Goal: Task Accomplishment & Management: Manage account settings

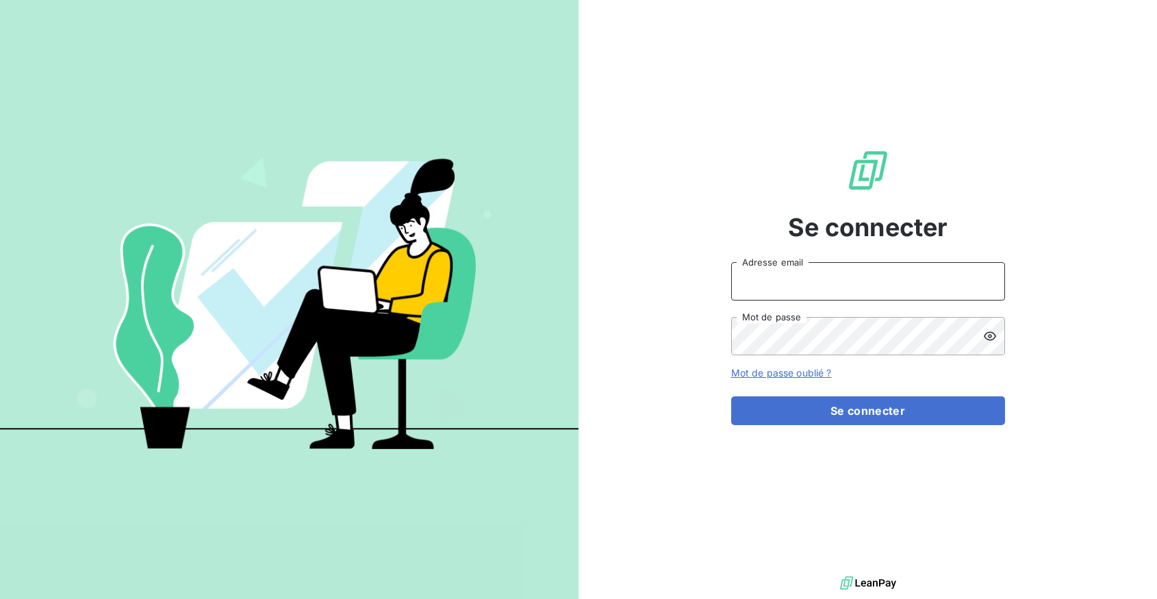
click at [770, 279] on input "Adresse email" at bounding box center [868, 281] width 274 height 38
type input "[PERSON_NAME][EMAIL_ADDRESS][DOMAIN_NAME]"
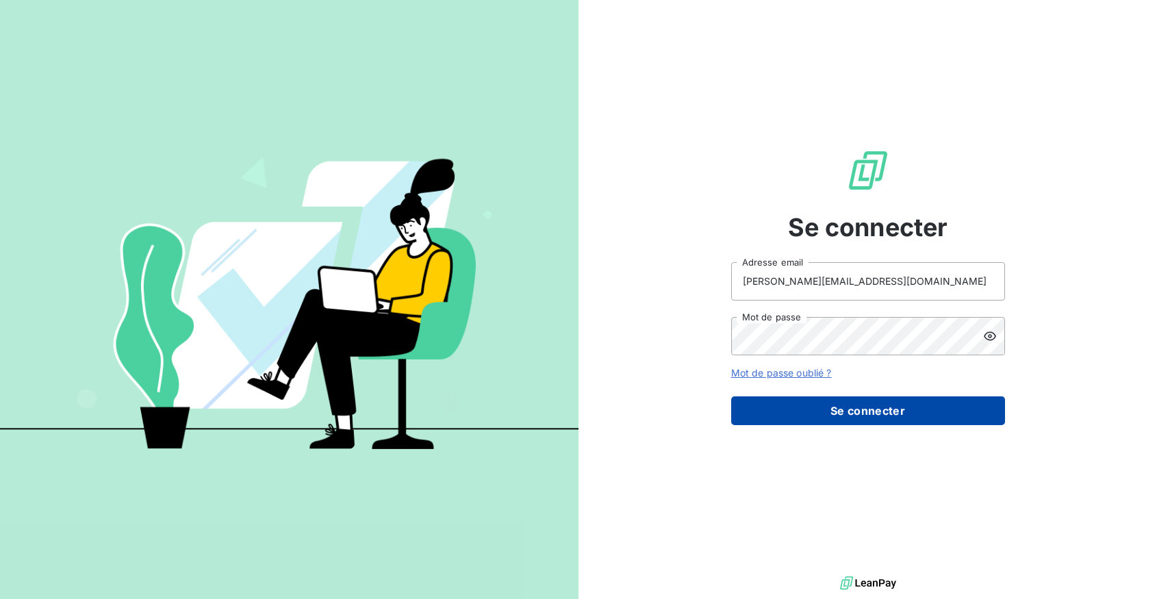
click at [845, 419] on button "Se connecter" at bounding box center [868, 410] width 274 height 29
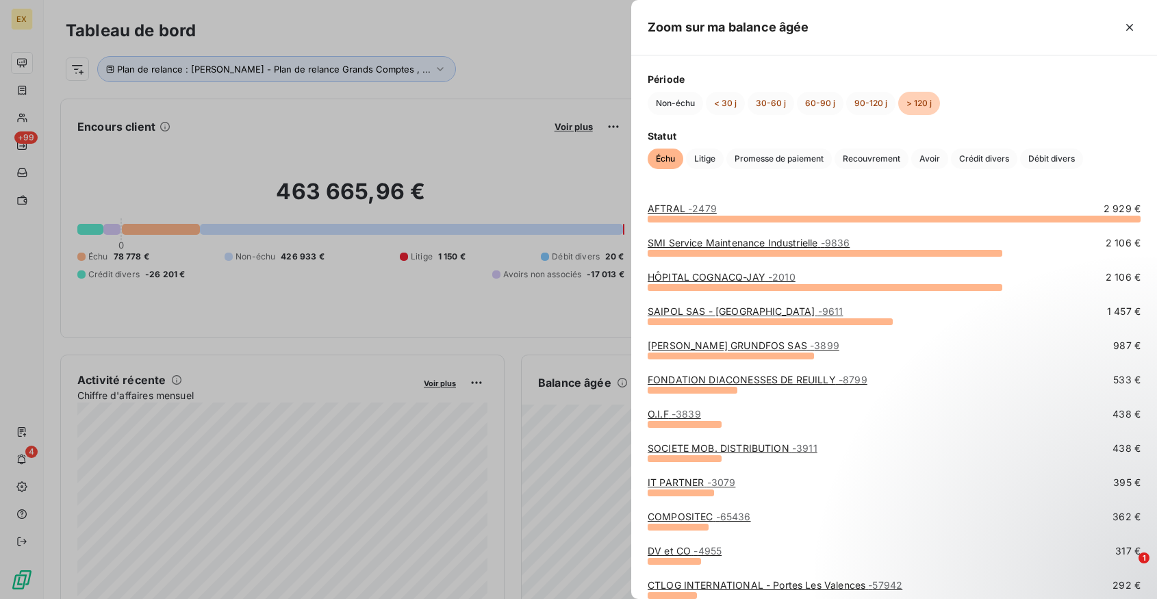
click at [685, 211] on link "AFTRAL - 2479" at bounding box center [681, 209] width 69 height 12
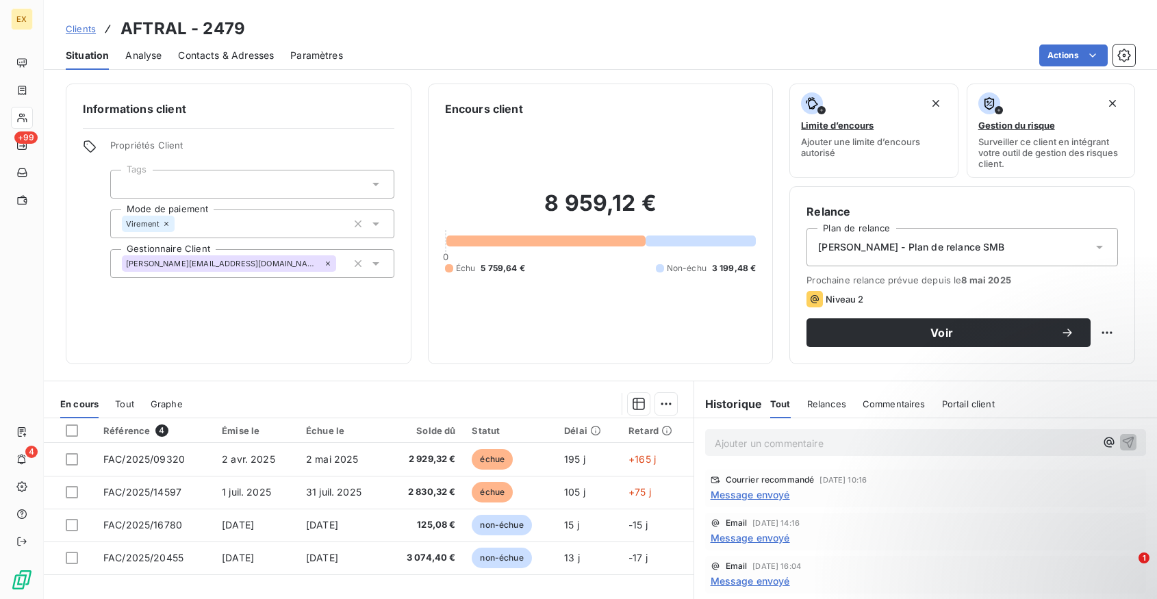
click at [758, 496] on span "Message envoyé" at bounding box center [749, 494] width 79 height 14
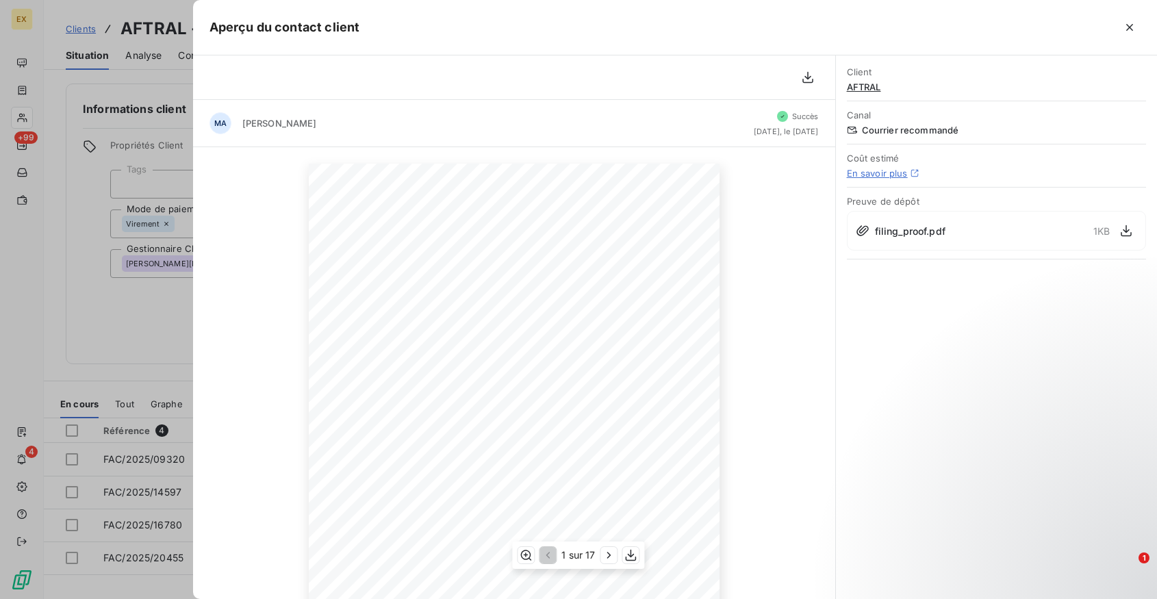
scroll to position [162, 0]
click at [609, 558] on icon "button" at bounding box center [609, 555] width 14 height 14
click at [1133, 23] on icon "button" at bounding box center [1129, 28] width 14 height 14
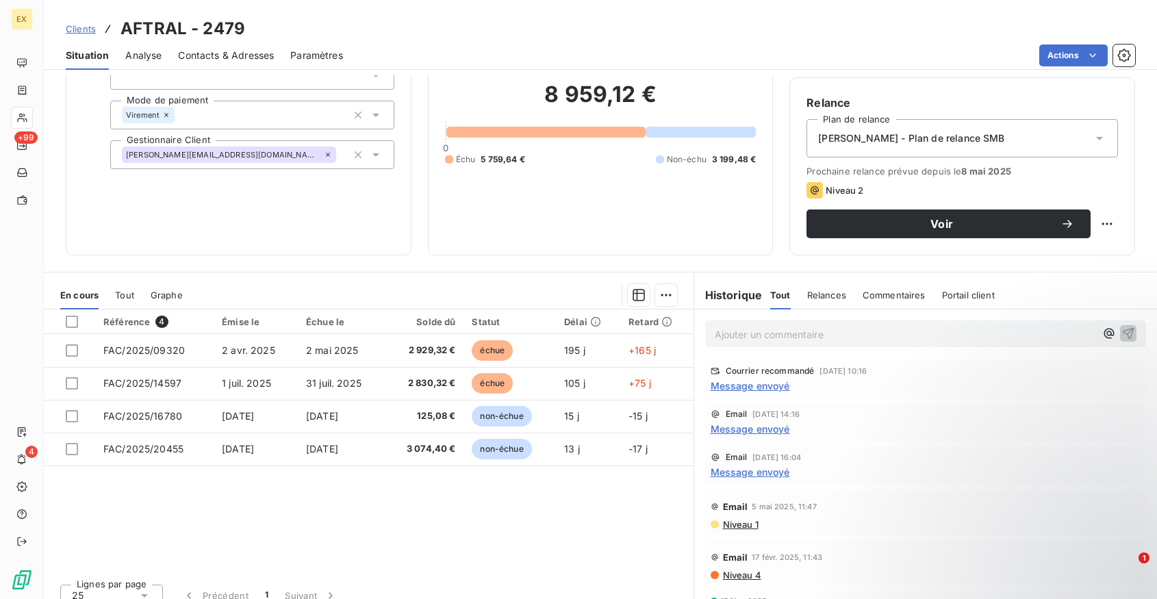
scroll to position [113, 0]
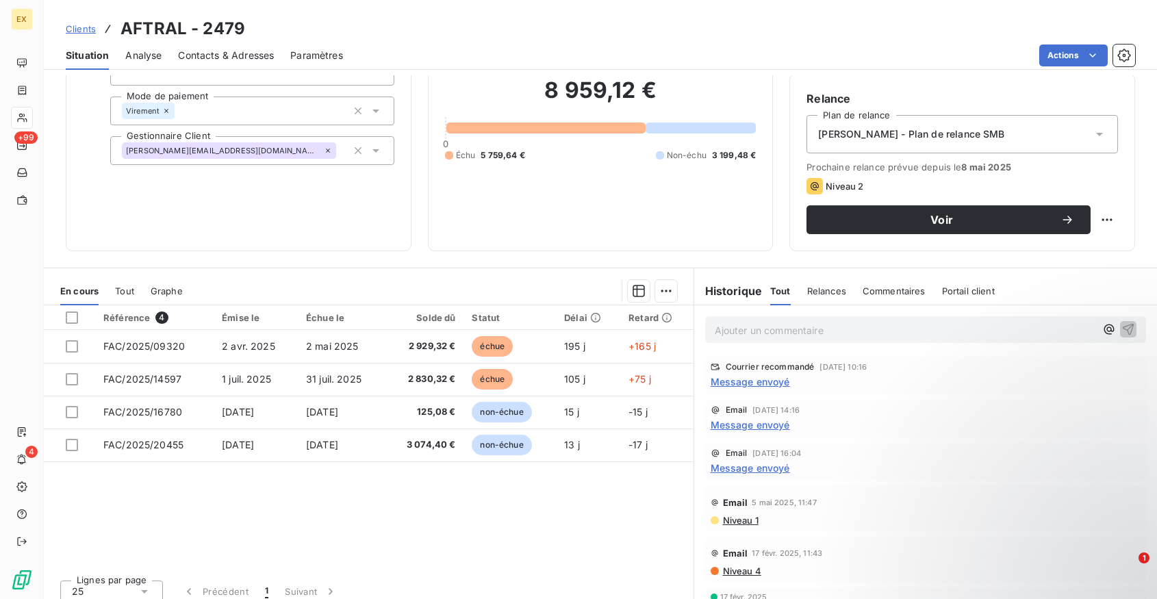
click at [173, 244] on div "Informations client Propriétés Client Tags Mode de paiement Virement Gestionnai…" at bounding box center [239, 111] width 346 height 281
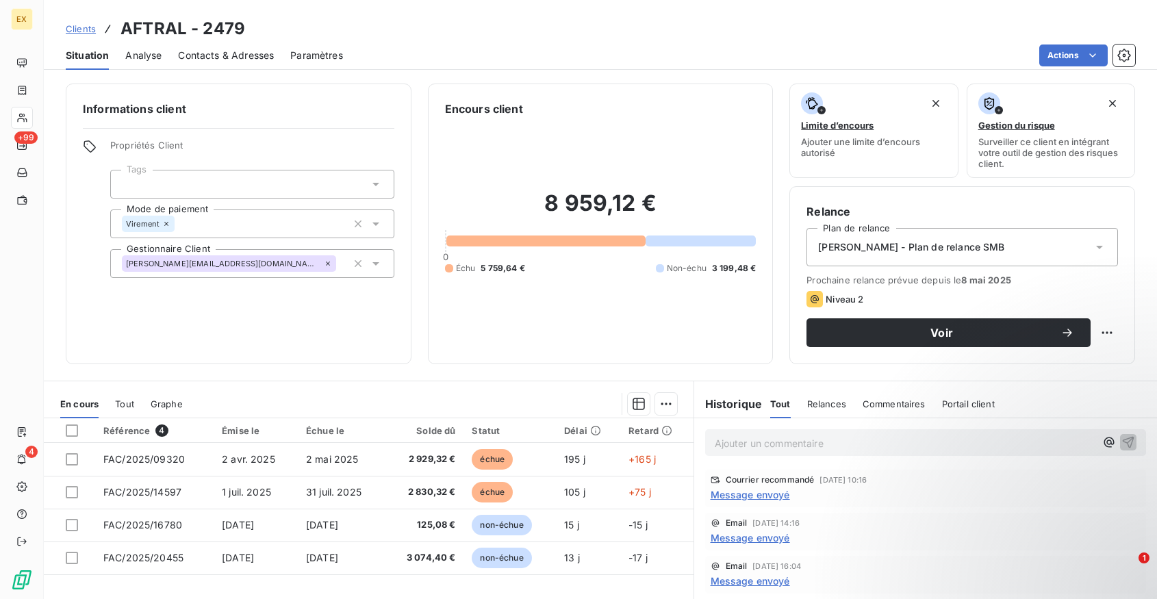
click at [809, 444] on p "Ajouter un commentaire ﻿" at bounding box center [905, 443] width 381 height 17
click at [779, 441] on span "Mr. Deleporte Vialla" at bounding box center [797, 442] width 165 height 12
click at [779, 442] on span "Mr. Deleporte Hervé Vialla" at bounding box center [789, 442] width 148 height 12
click at [1030, 446] on p "Mr. Deleporte ne s'occupe pas de cela, il voit avec Hervé Vialla" at bounding box center [905, 443] width 381 height 16
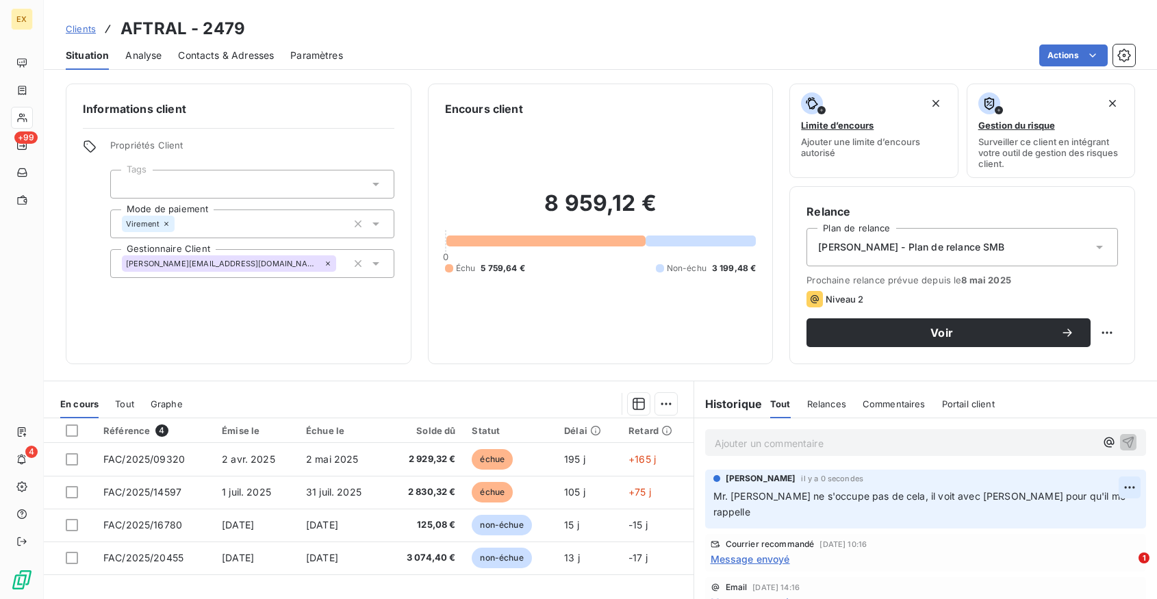
click at [1125, 487] on html "EX +99 4 Clients AFTRAL - 2479 Situation Analyse Contacts & Adresses Paramètres…" at bounding box center [578, 299] width 1157 height 599
click at [1107, 516] on div "Editer" at bounding box center [1096, 518] width 77 height 22
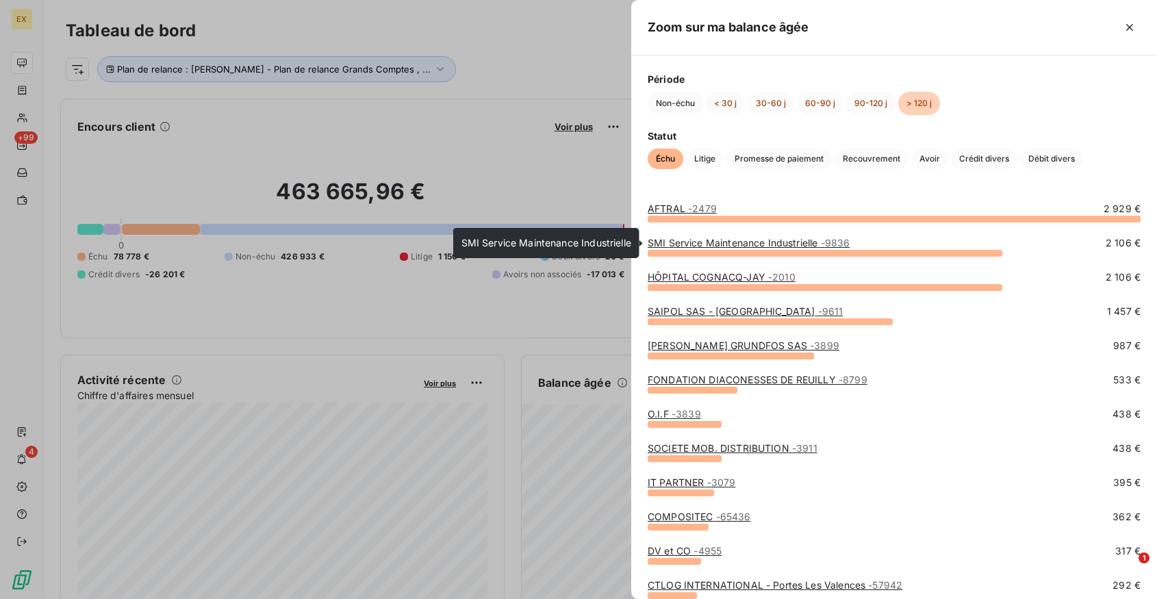
click at [734, 248] on link "SMI Service Maintenance Industrielle - 9836" at bounding box center [748, 243] width 202 height 12
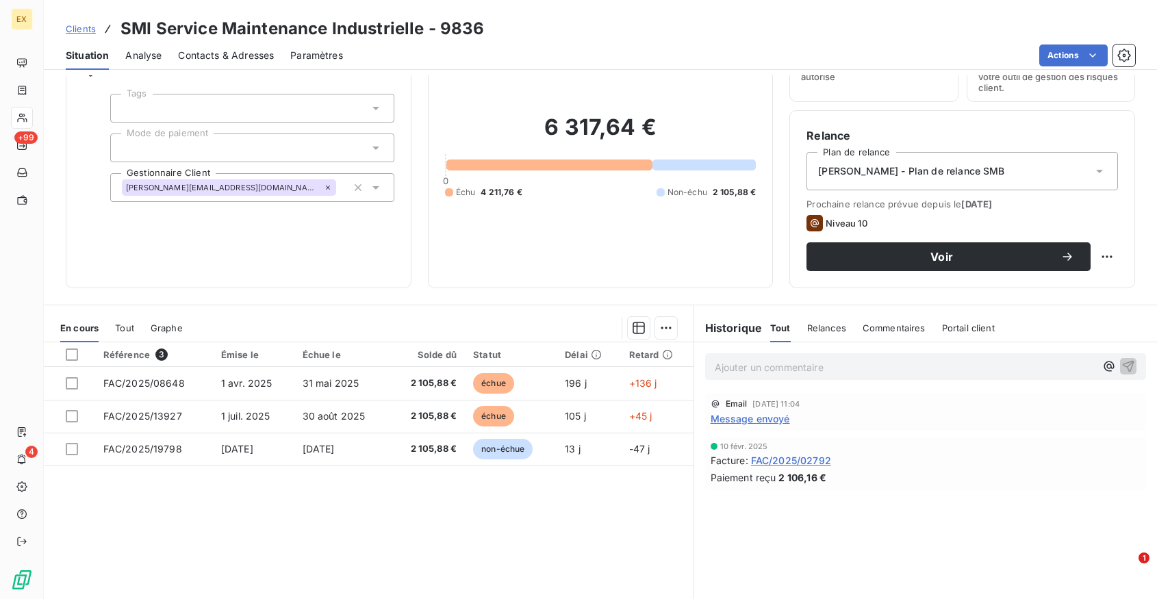
scroll to position [77, 0]
click at [747, 419] on span "Message envoyé" at bounding box center [749, 418] width 79 height 14
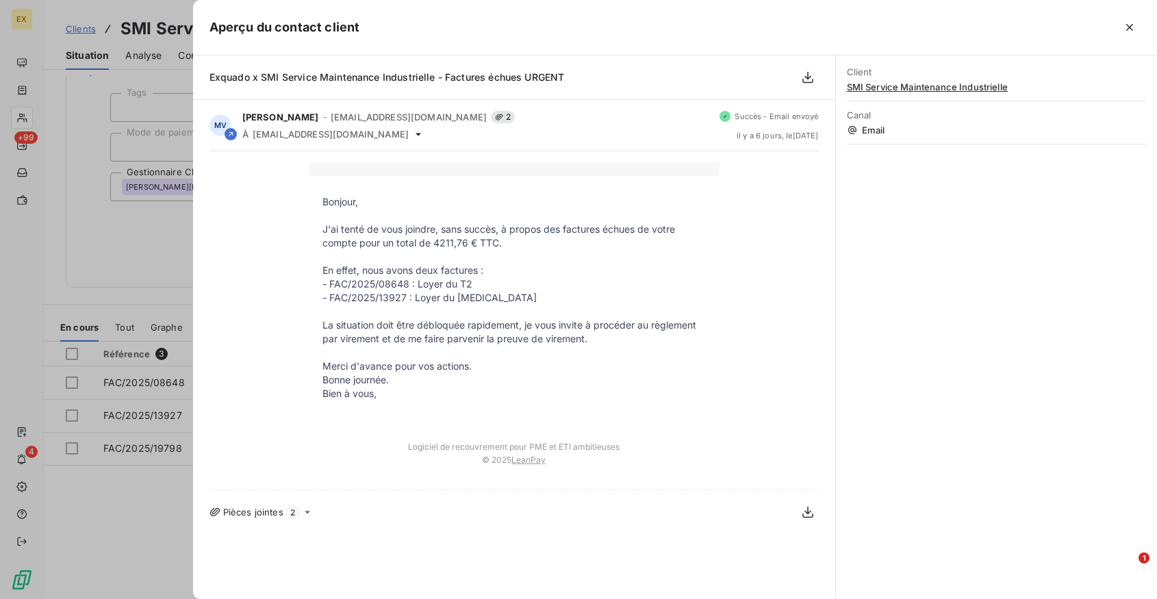
click at [373, 76] on span "Exquado x SMI Service Maintenance Industrielle - Factures échues URGENT" at bounding box center [386, 77] width 355 height 12
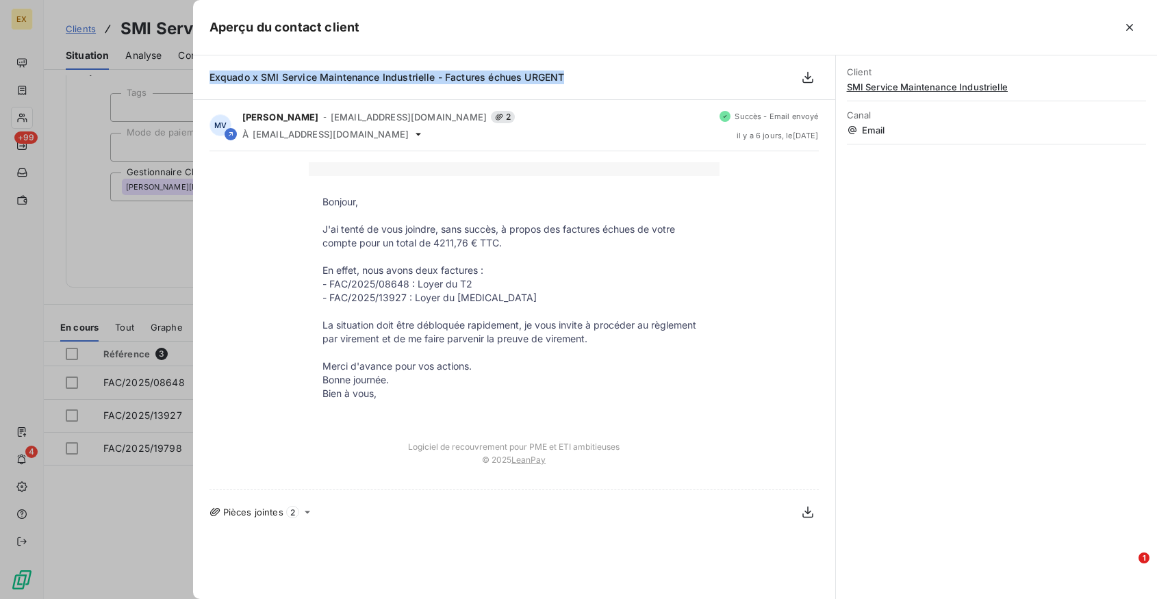
click at [373, 76] on span "Exquado x SMI Service Maintenance Industrielle - Factures échues URGENT" at bounding box center [386, 77] width 355 height 12
copy div "Exquado x SMI Service Maintenance Industrielle - Factures échues URGENT"
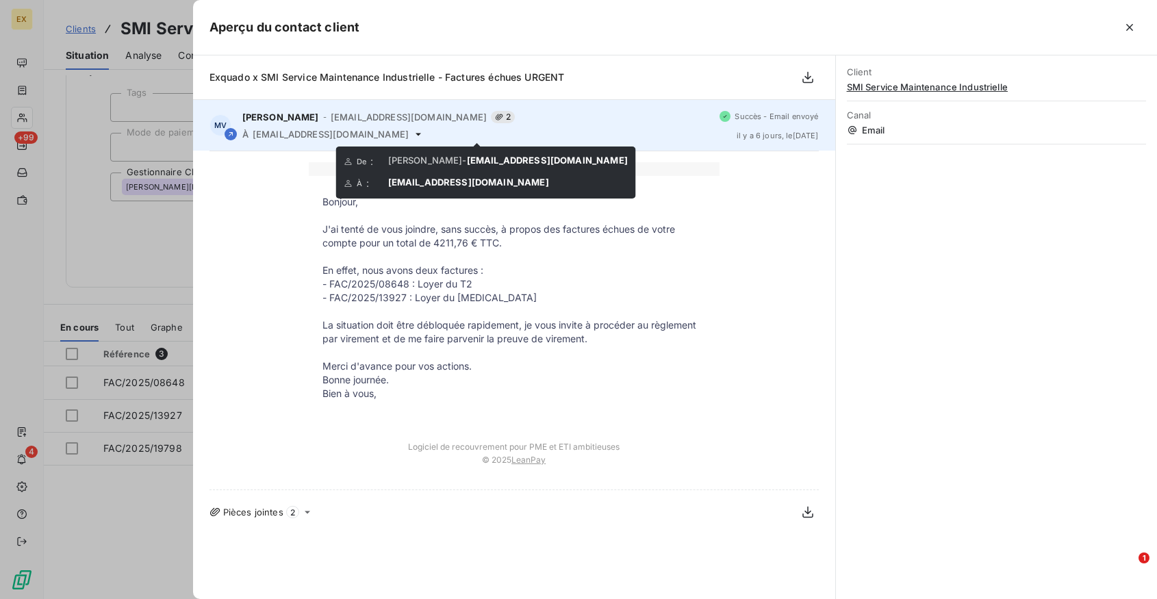
click at [421, 133] on icon at bounding box center [417, 134] width 5 height 3
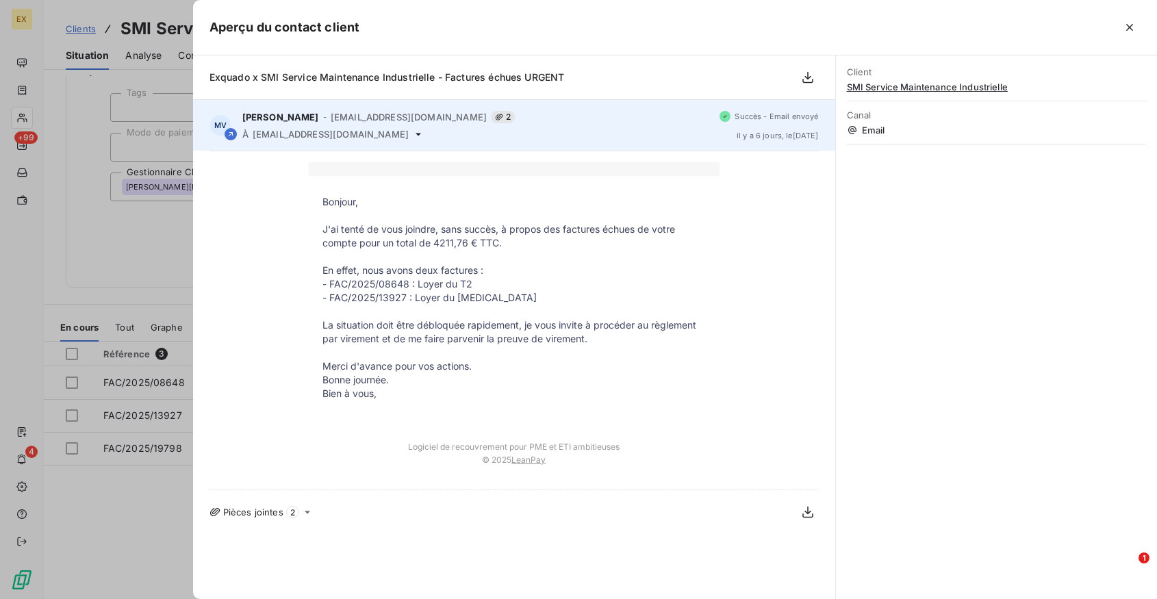
click at [424, 136] on icon at bounding box center [418, 134] width 11 height 11
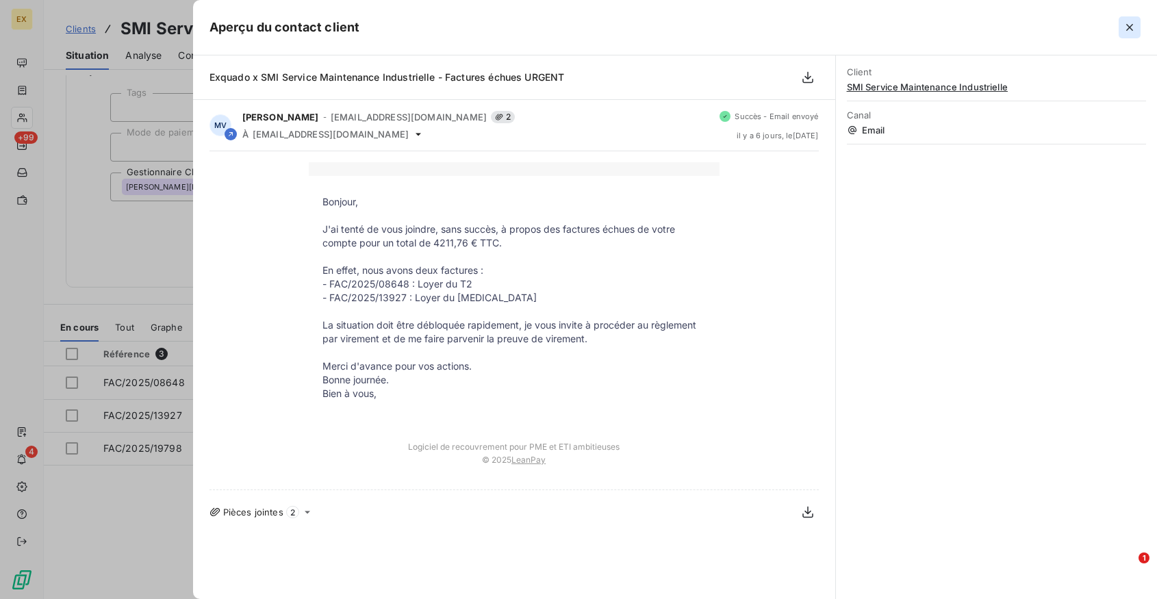
click at [1130, 23] on icon "button" at bounding box center [1129, 28] width 14 height 14
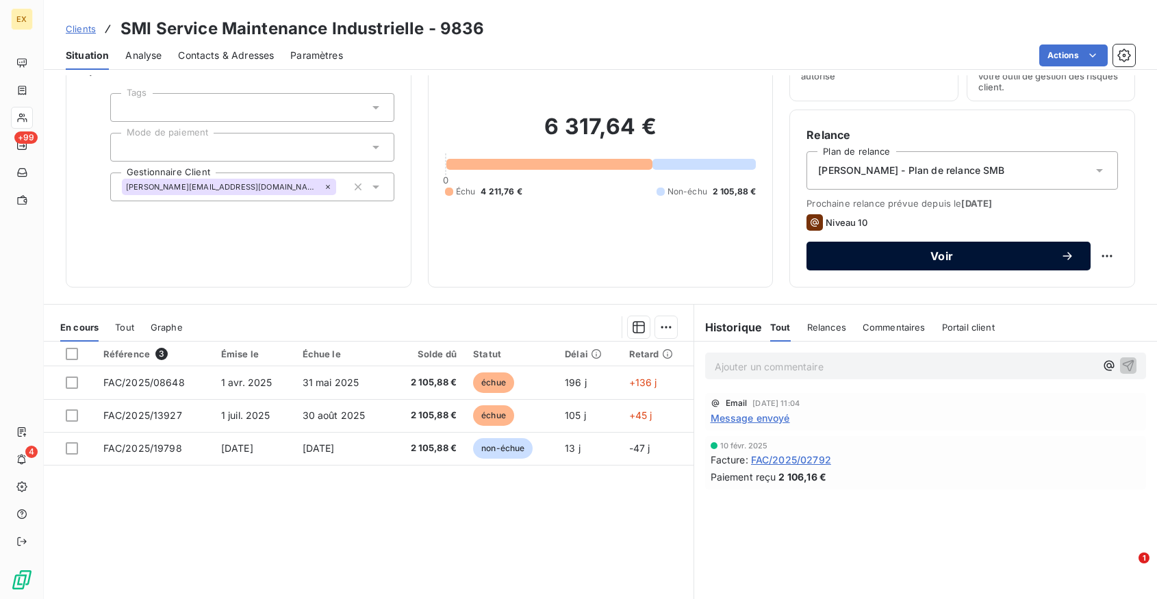
scroll to position [0, 0]
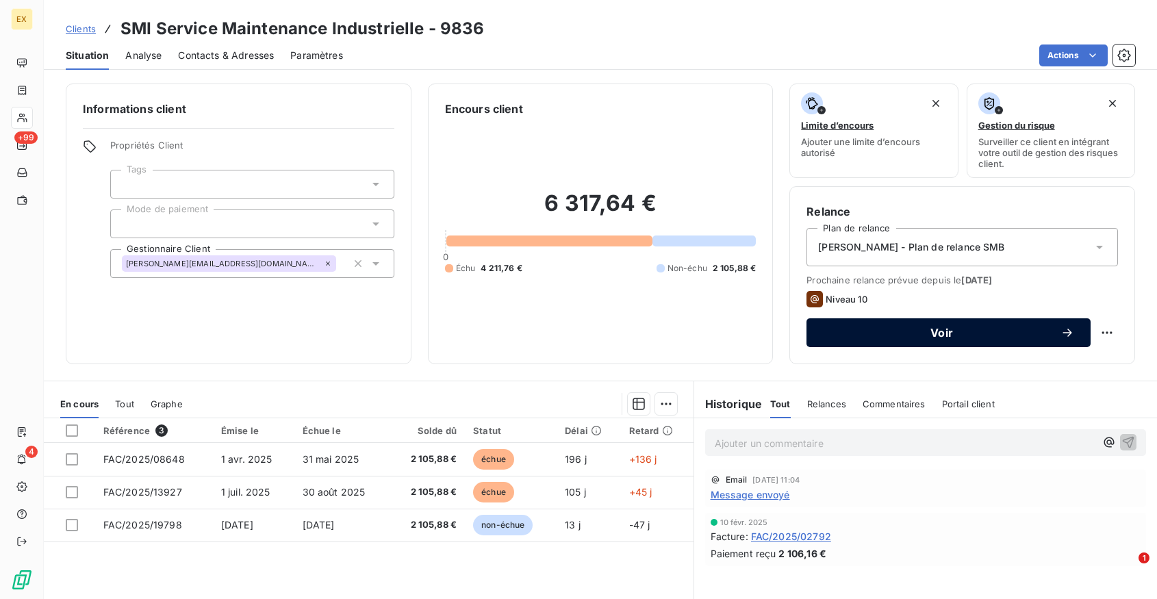
click at [975, 327] on span "Voir" at bounding box center [941, 332] width 237 height 11
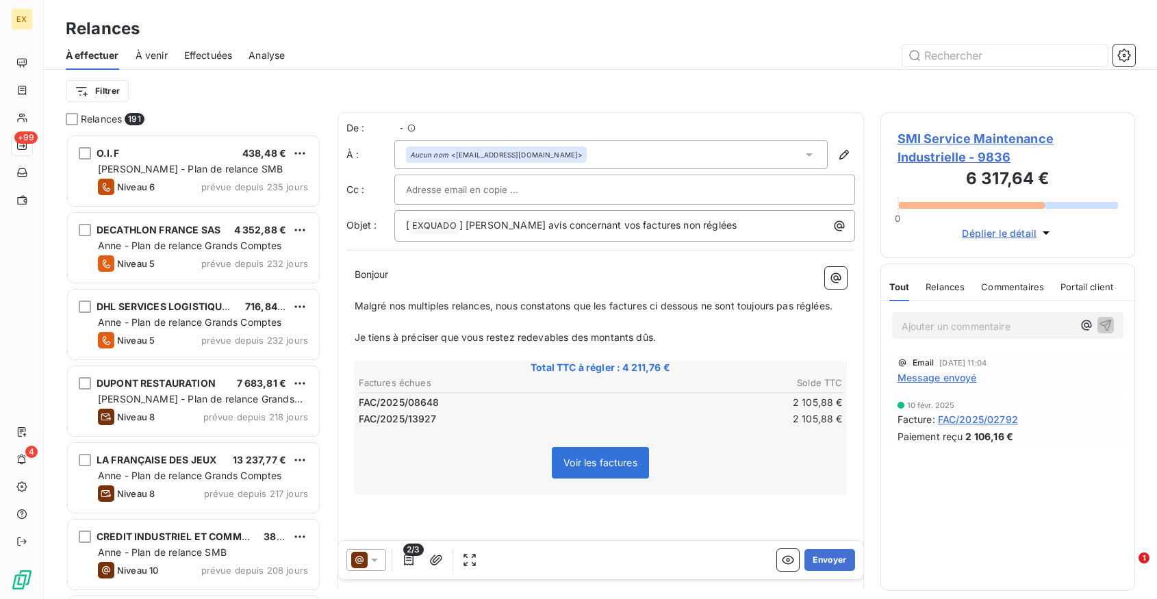
scroll to position [465, 255]
click at [586, 309] on span "Malgré nos multiples relances, nous constatons que les factures ci dessous ne s…" at bounding box center [594, 306] width 478 height 12
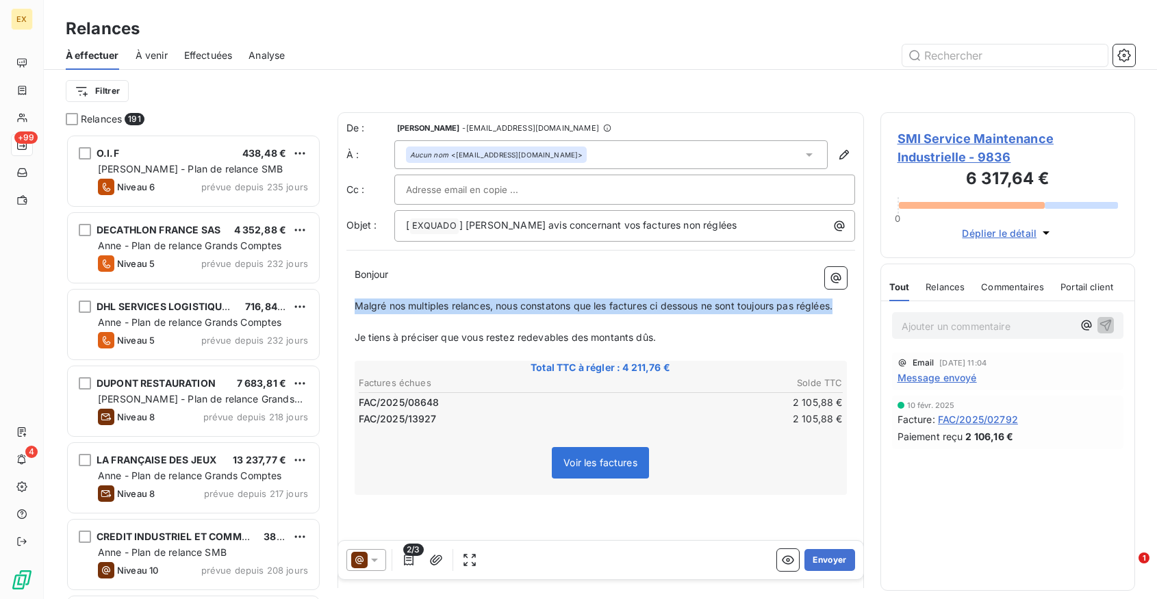
click at [586, 309] on span "Malgré nos multiples relances, nous constatons que les factures ci dessous ne s…" at bounding box center [594, 306] width 478 height 12
click at [602, 309] on span "Malgré nos multiples relances, nous constatons que les factures ci dessous ne s…" at bounding box center [594, 306] width 478 height 12
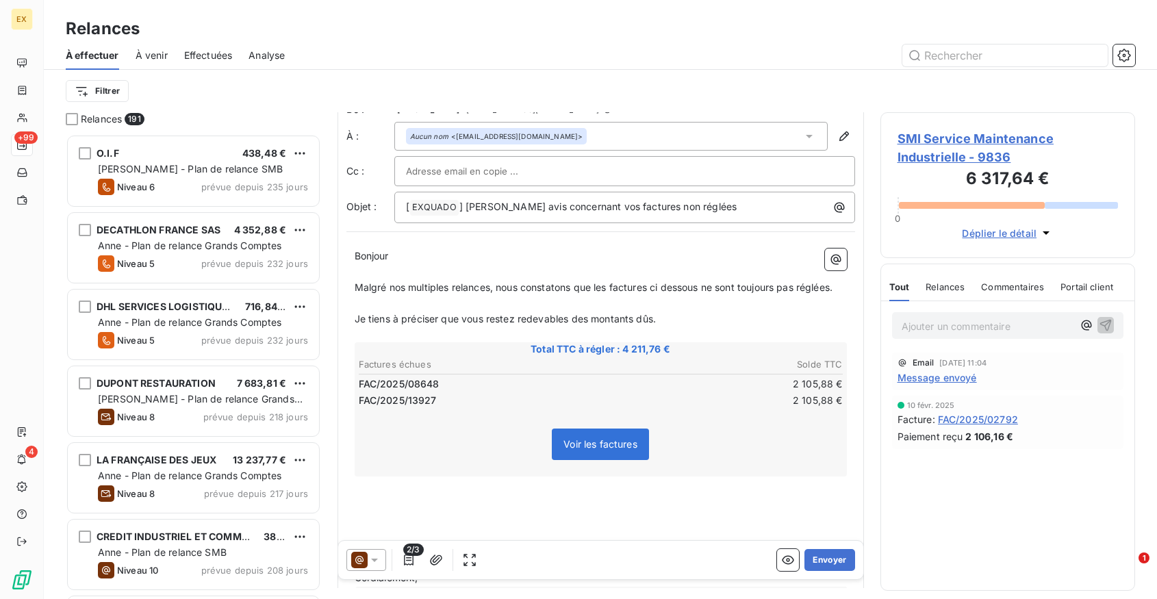
scroll to position [0, 0]
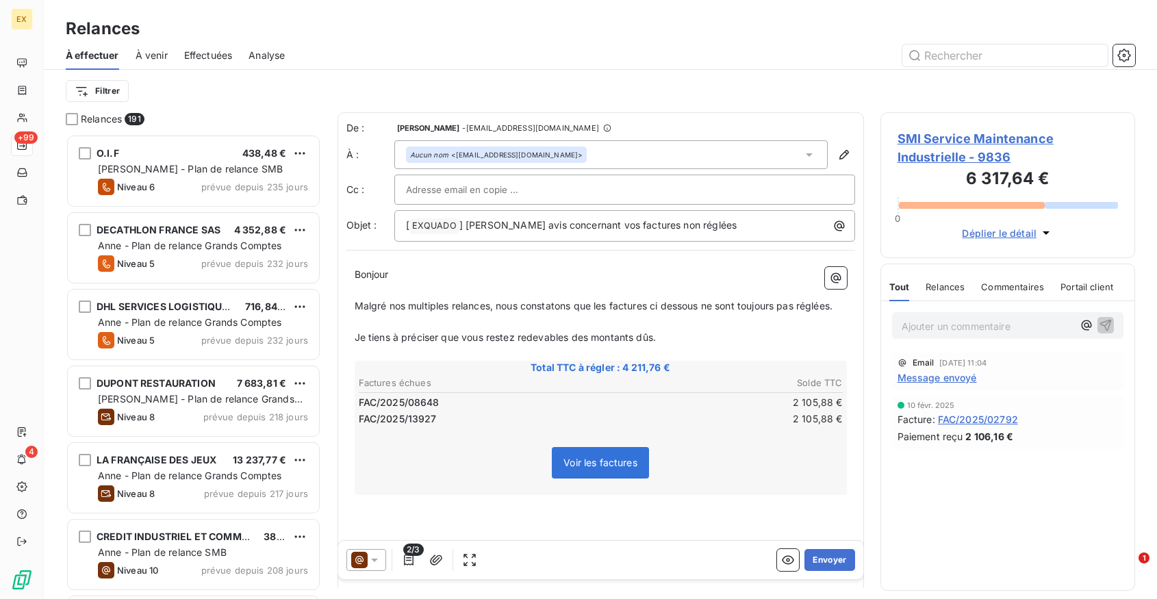
click at [374, 558] on icon at bounding box center [375, 560] width 14 height 14
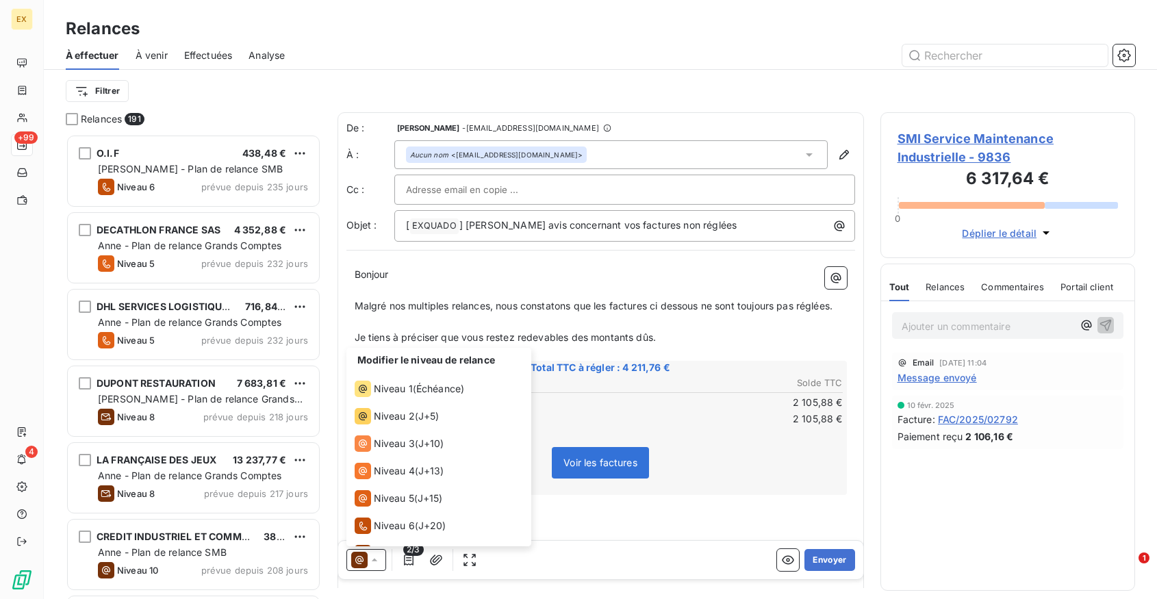
scroll to position [103, 0]
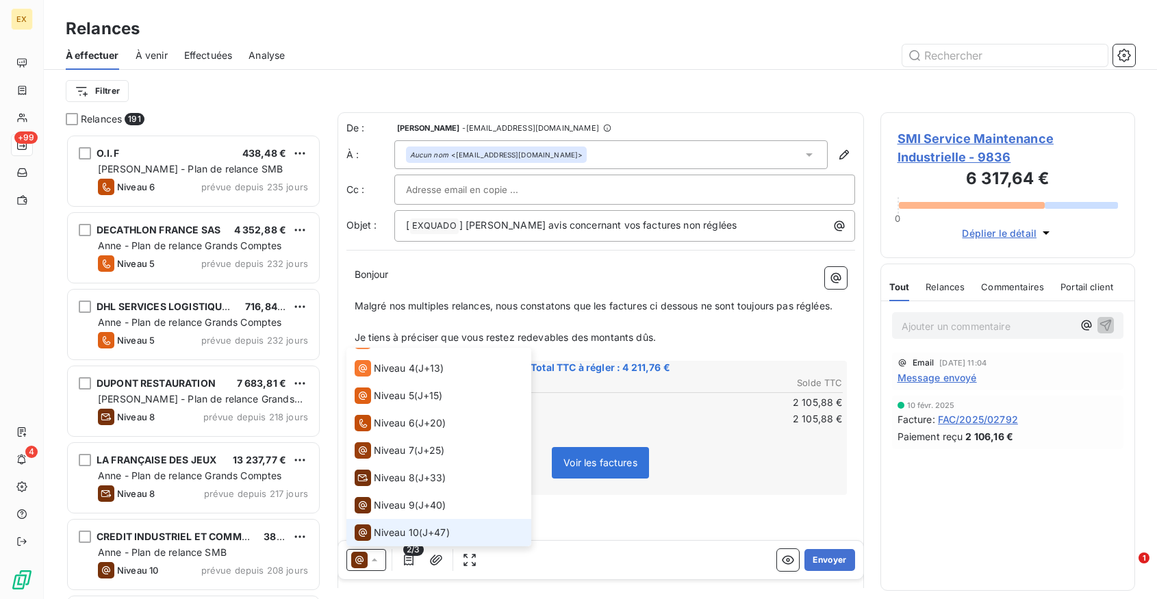
click at [374, 558] on icon at bounding box center [375, 560] width 14 height 14
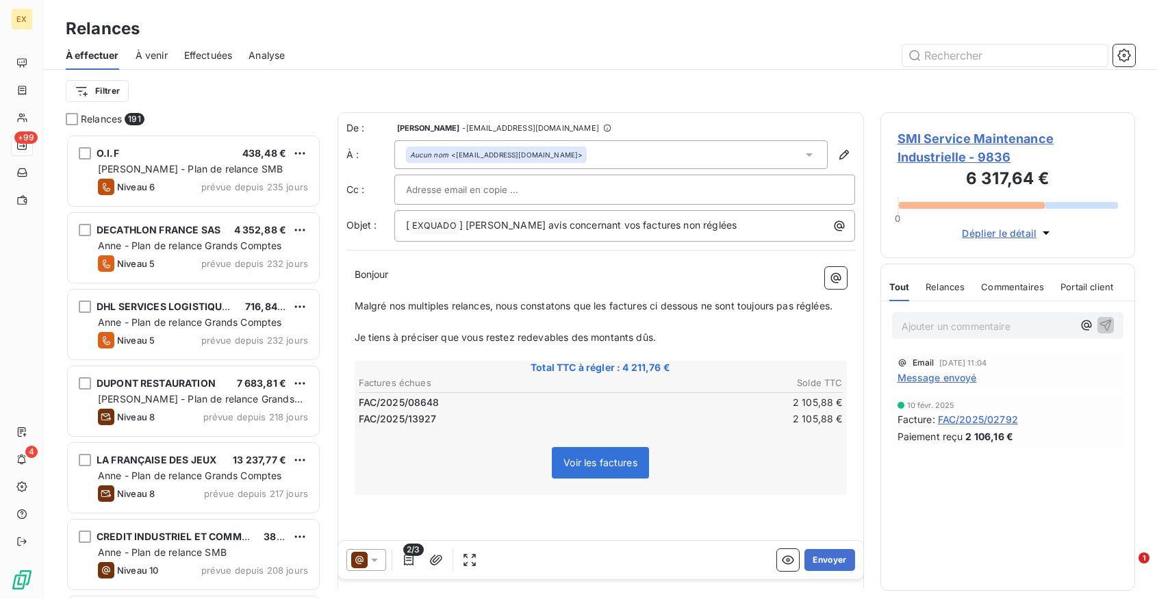
click at [493, 188] on input "text" at bounding box center [479, 189] width 147 height 21
paste input "patrick.chazelle@valeo.com"
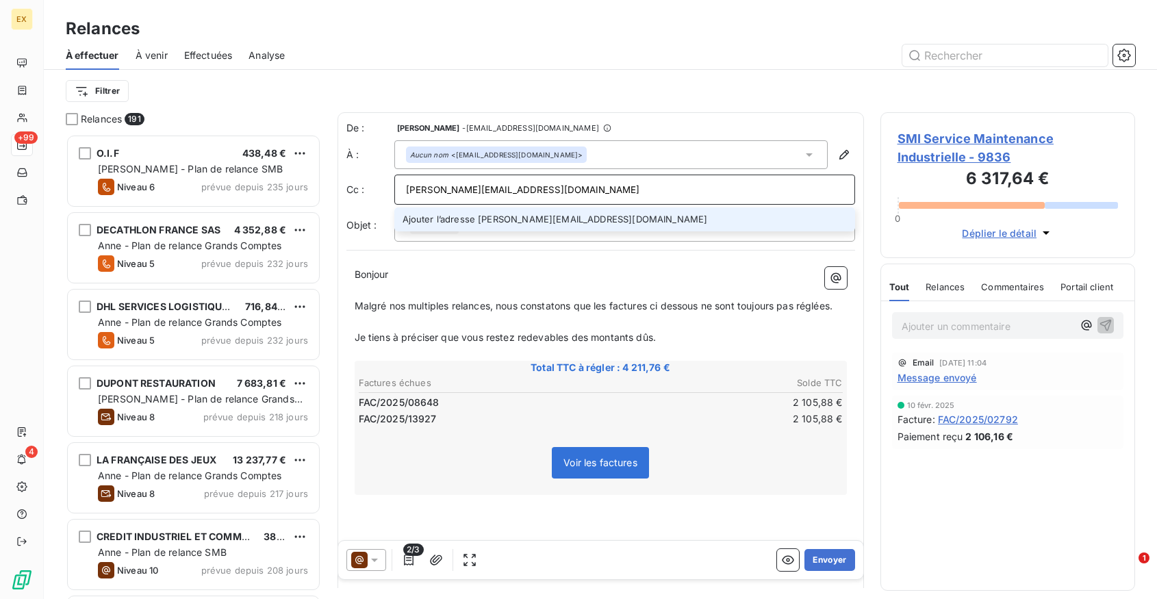
type input "patrick.chazelle@valeo.com"
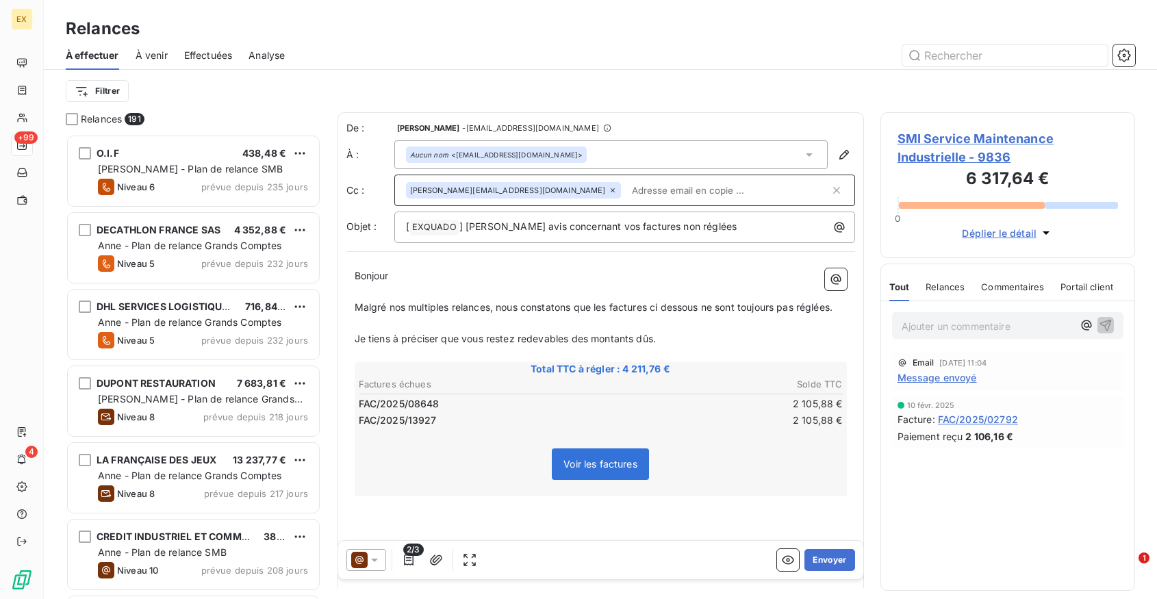
click at [465, 299] on p "﻿" at bounding box center [601, 292] width 492 height 16
click at [467, 305] on span "Malgré nos multiples relances, nous constatons que les factures ci dessous ne s…" at bounding box center [594, 307] width 478 height 12
click at [673, 338] on p "Je tiens à préciser que vous restez redevables des montants dûs." at bounding box center [601, 339] width 492 height 16
click at [827, 565] on button "Envoyer" at bounding box center [829, 560] width 50 height 22
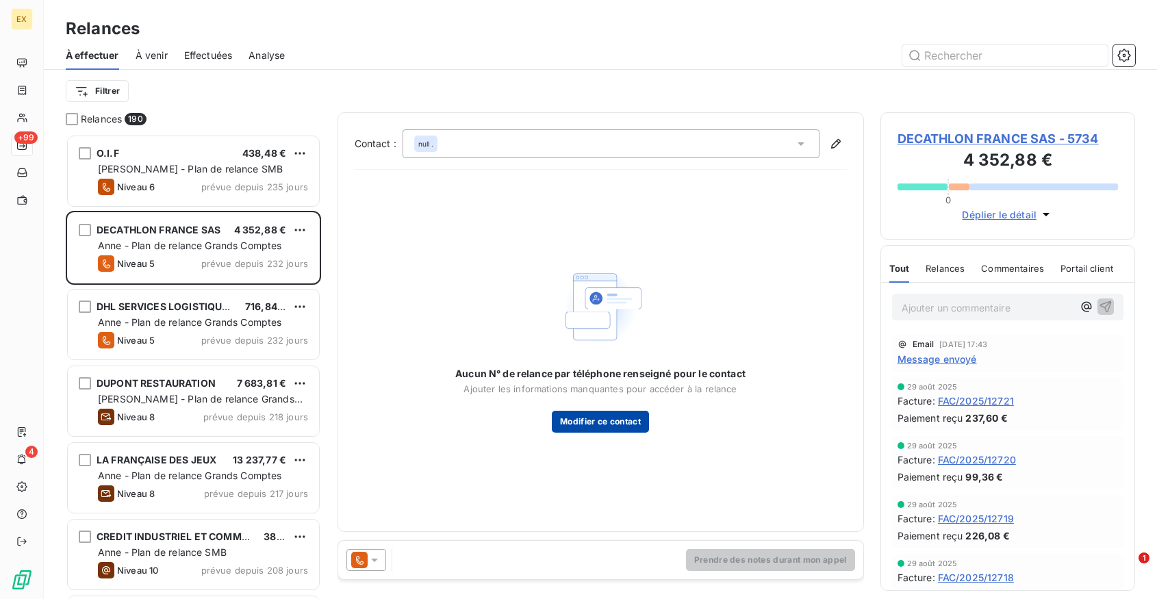
click at [589, 415] on button "Modifier ce contact" at bounding box center [600, 422] width 97 height 22
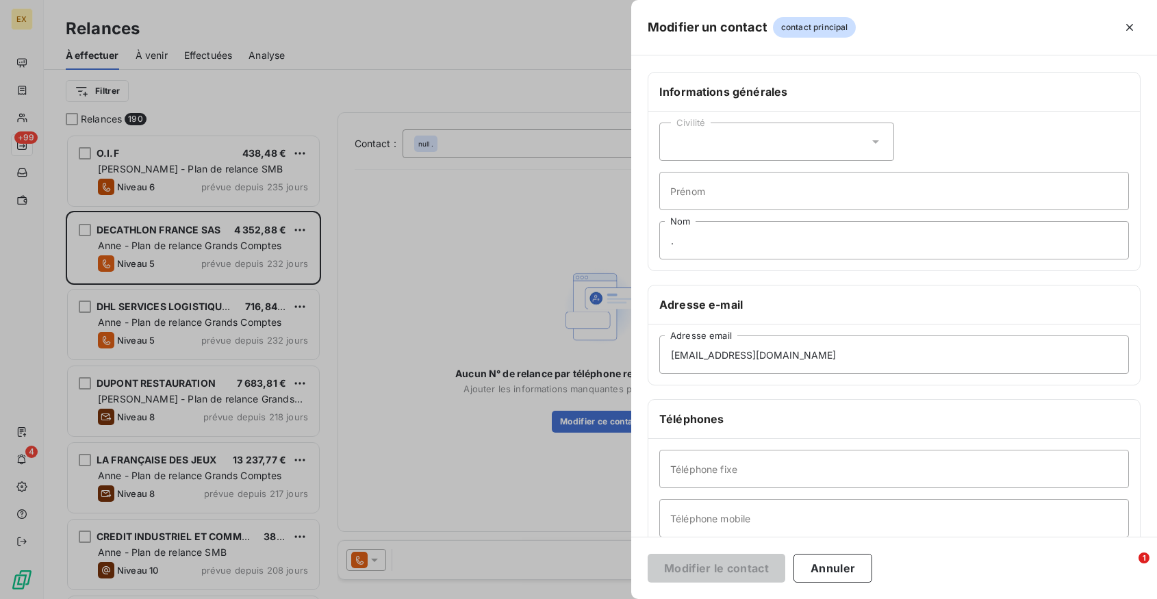
click at [526, 86] on div at bounding box center [578, 299] width 1157 height 599
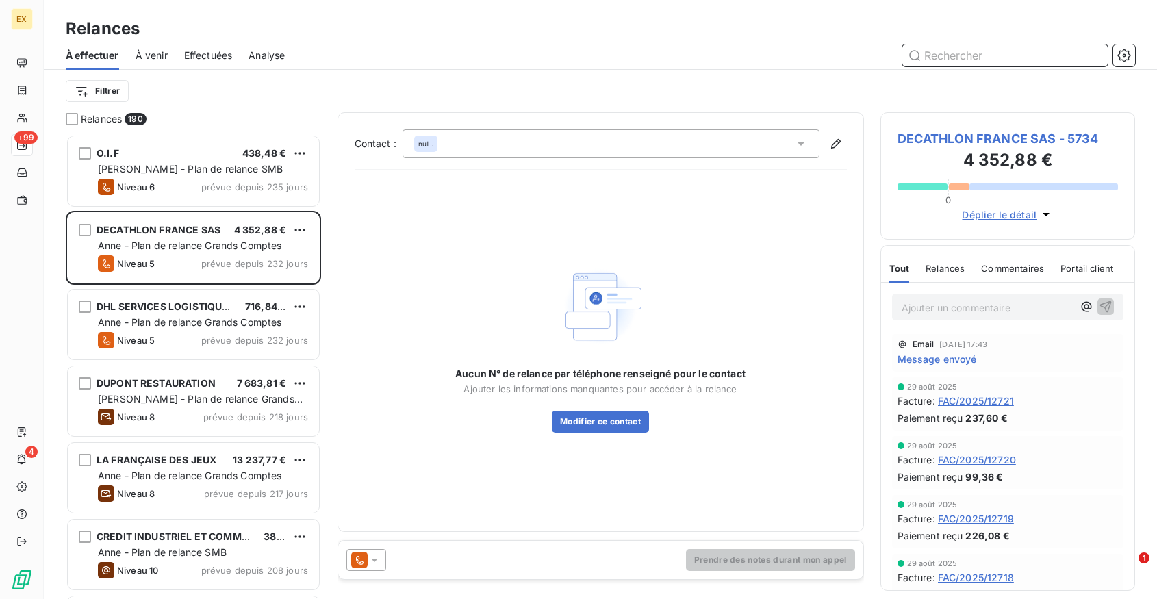
click at [944, 57] on input "text" at bounding box center [1004, 55] width 205 height 22
type input "smi service"
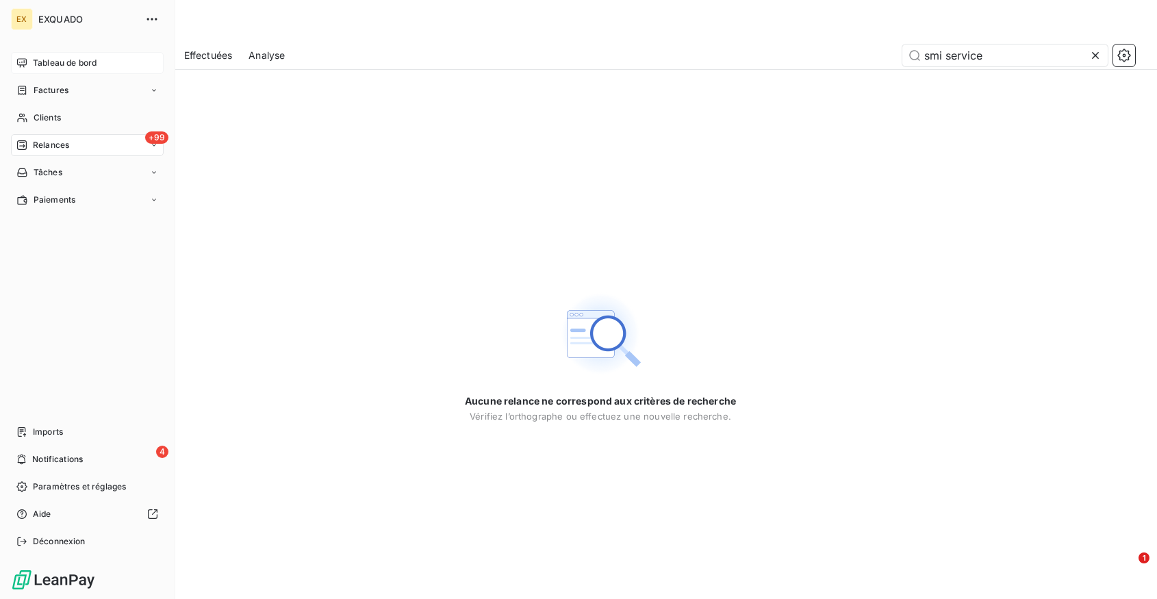
click at [17, 71] on div "Tableau de bord" at bounding box center [87, 63] width 153 height 22
click at [25, 62] on icon at bounding box center [21, 62] width 11 height 11
click at [47, 62] on span "Tableau de bord" at bounding box center [65, 63] width 64 height 12
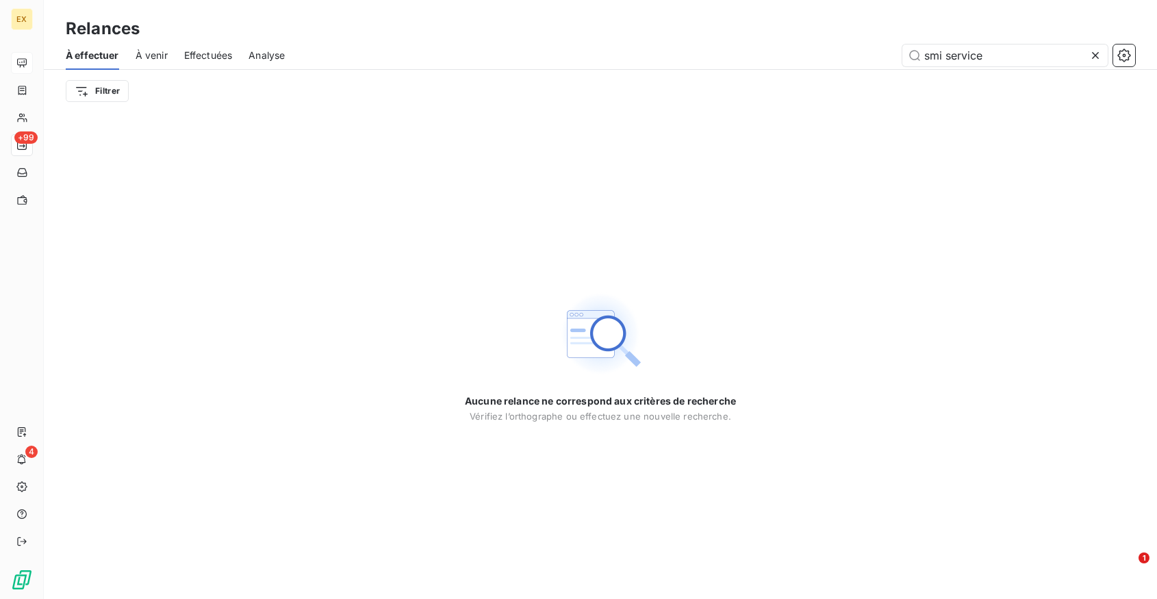
click at [1099, 54] on icon at bounding box center [1095, 56] width 14 height 14
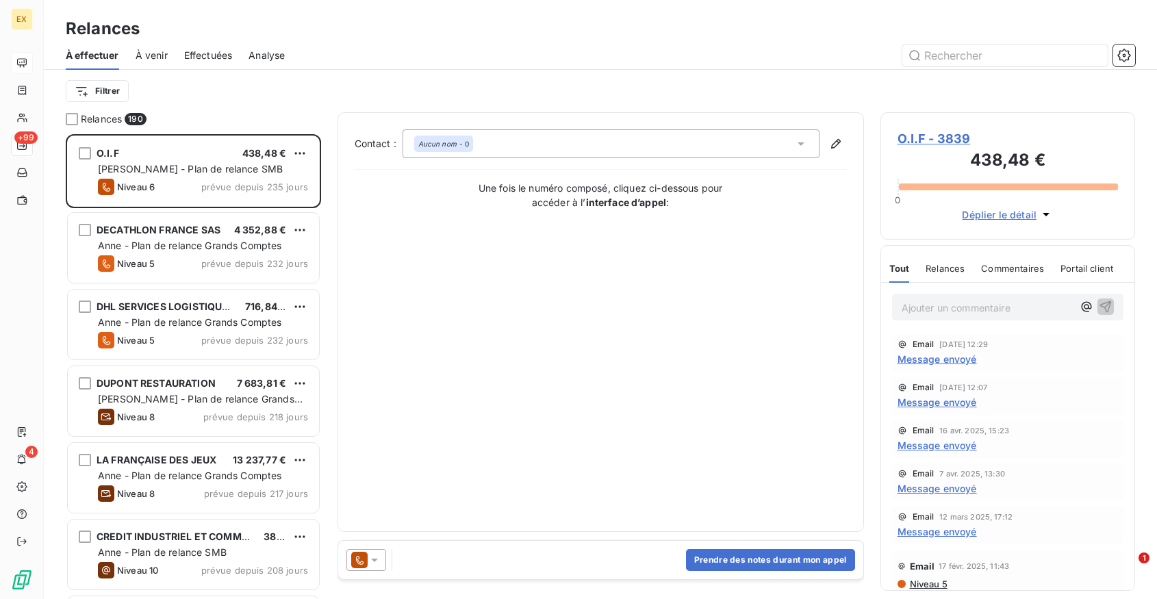
scroll to position [465, 255]
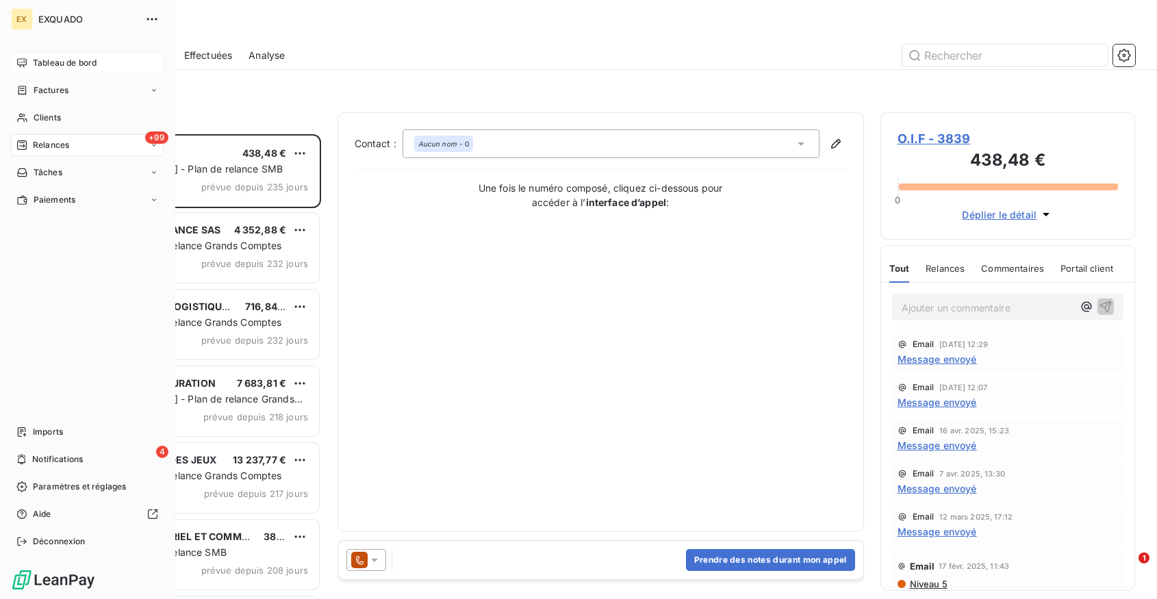
click at [48, 64] on span "Tableau de bord" at bounding box center [65, 63] width 64 height 12
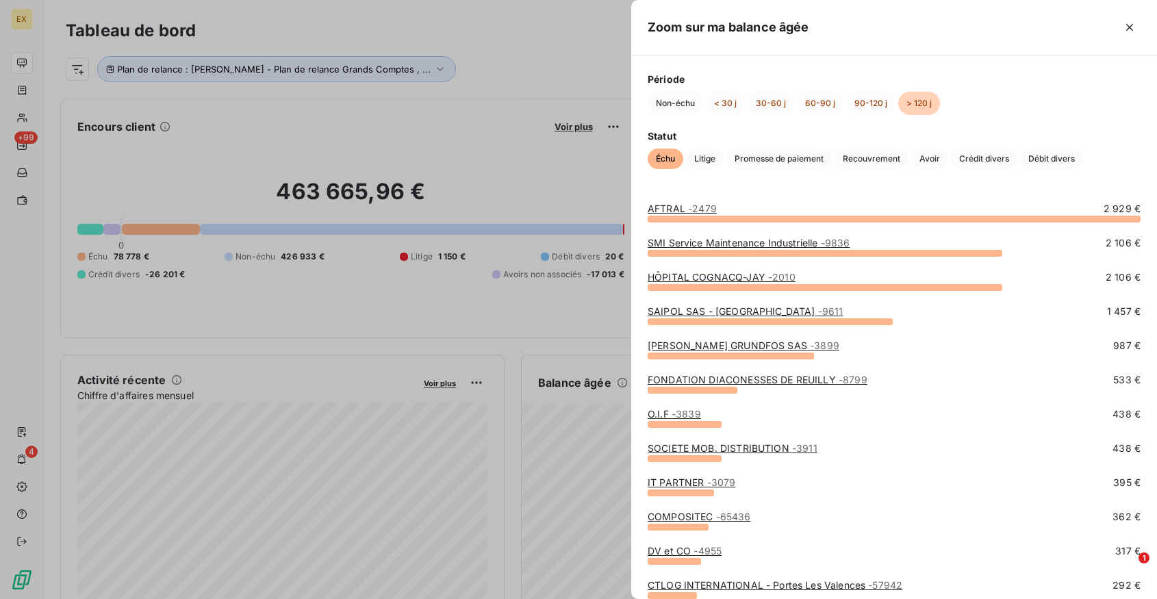
click at [751, 249] on div "SMI Service Maintenance Industrielle - 9836" at bounding box center [748, 243] width 202 height 14
click at [751, 241] on link "SMI Service Maintenance Industrielle - 9836" at bounding box center [748, 243] width 202 height 12
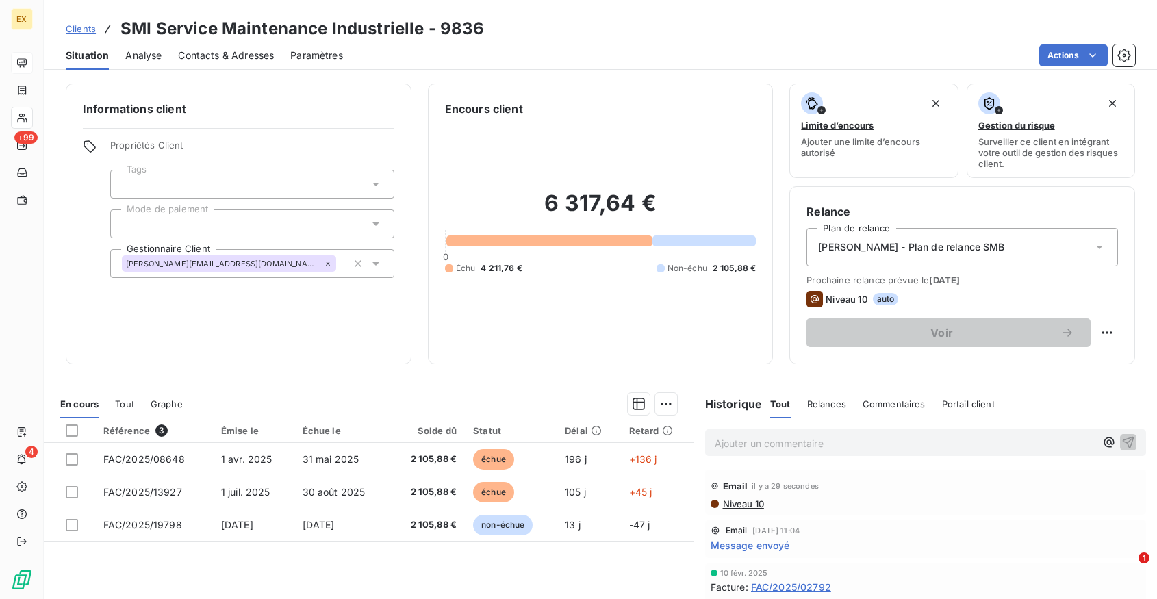
click at [749, 503] on span "Niveau 10" at bounding box center [742, 503] width 42 height 11
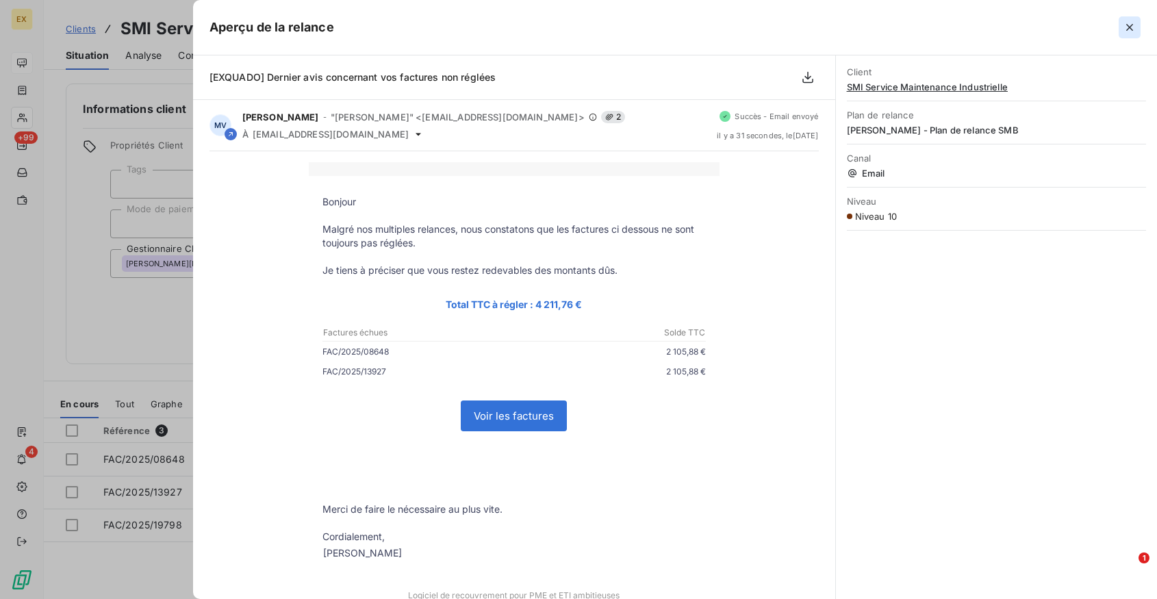
click at [1129, 32] on icon "button" at bounding box center [1129, 28] width 14 height 14
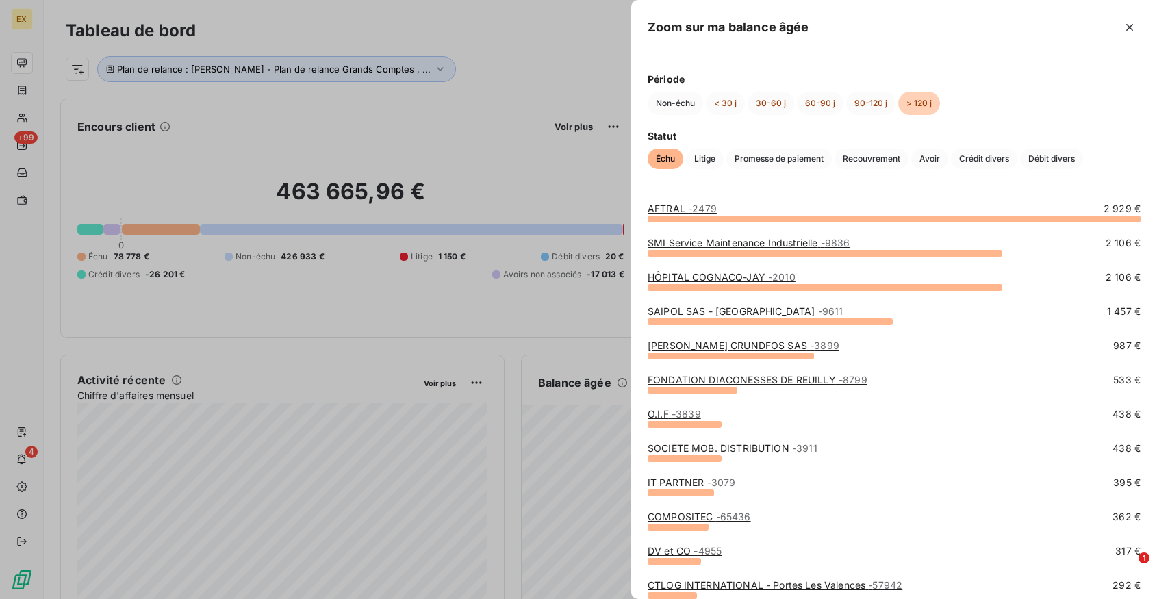
click at [702, 314] on link "SAIPOL SAS - PARIS - 9611" at bounding box center [744, 311] width 195 height 12
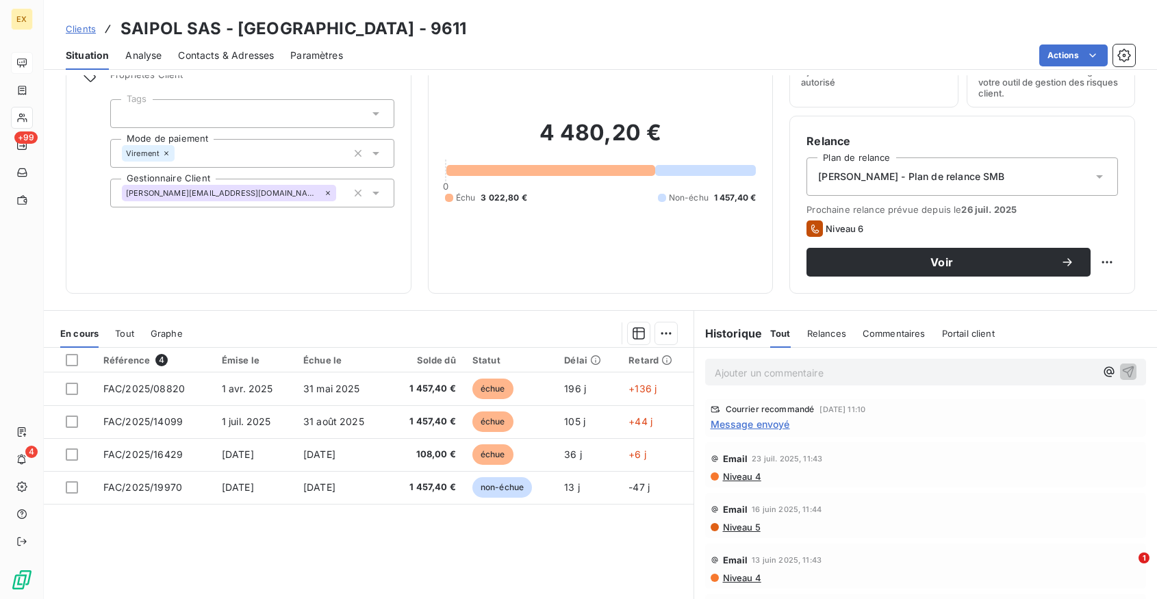
scroll to position [86, 0]
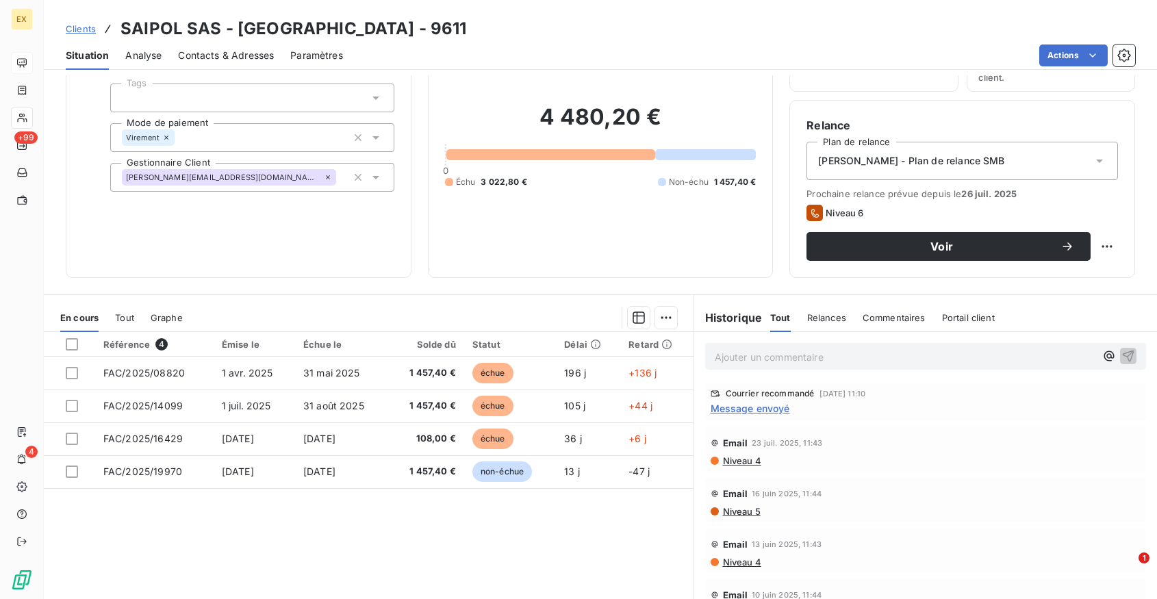
click at [751, 409] on span "Message envoyé" at bounding box center [749, 408] width 79 height 14
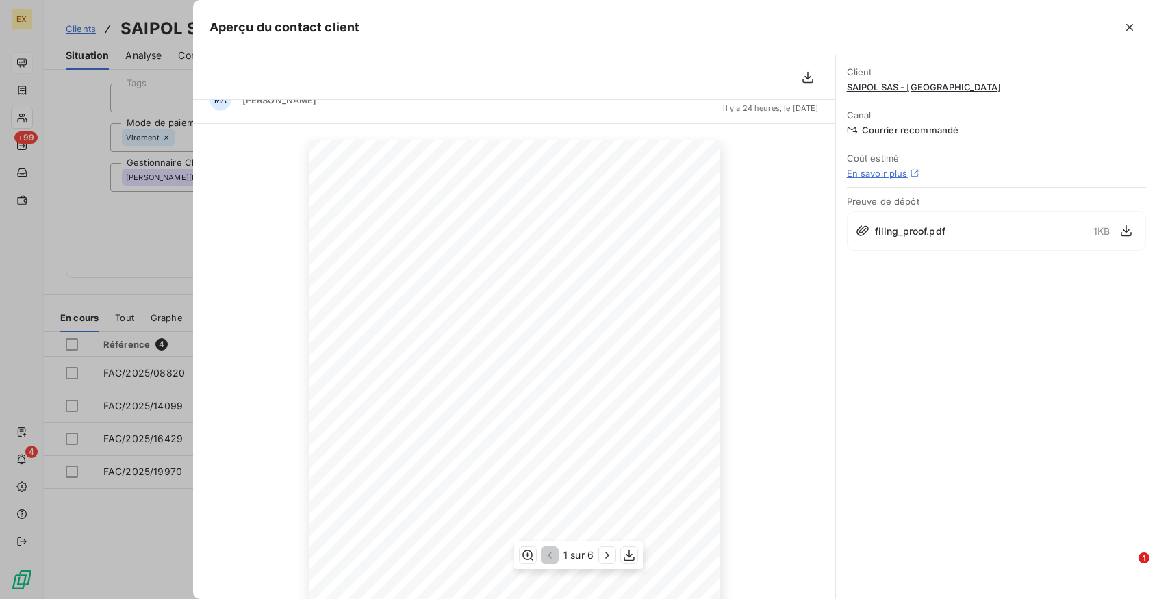
scroll to position [24, 0]
click at [1131, 24] on icon "button" at bounding box center [1129, 27] width 7 height 7
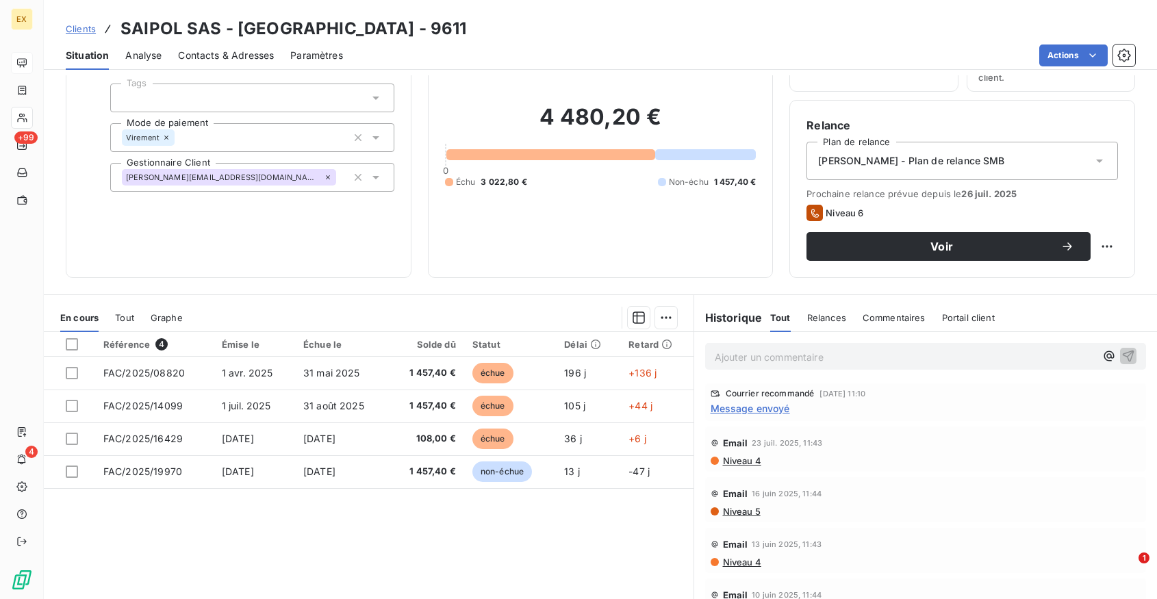
click at [771, 411] on span "Message envoyé" at bounding box center [749, 408] width 79 height 14
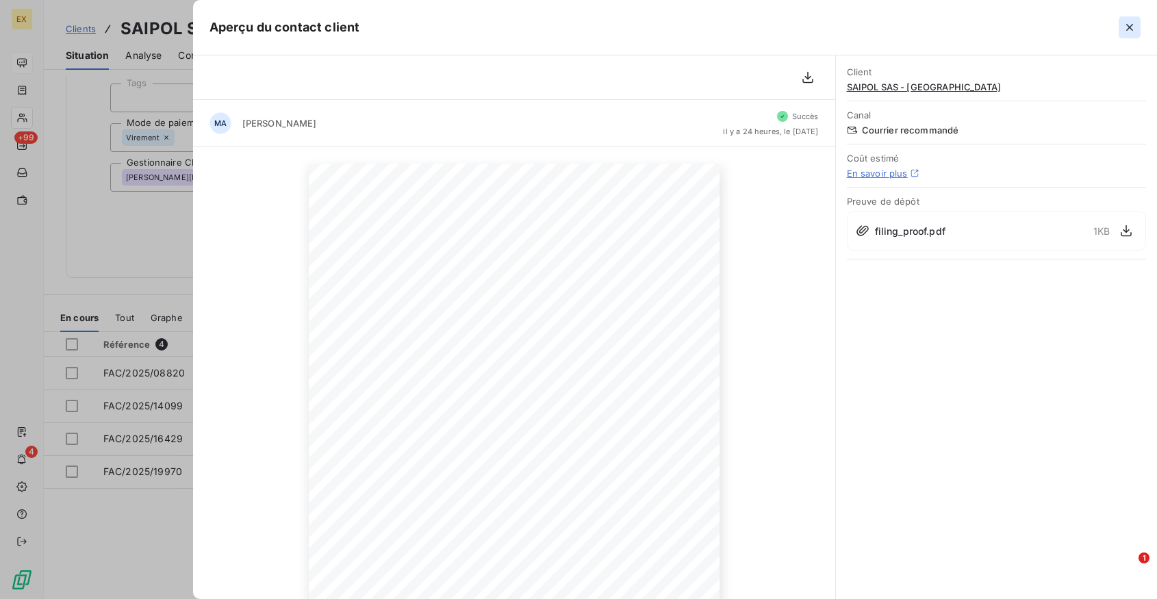
click at [1127, 26] on icon "button" at bounding box center [1129, 28] width 14 height 14
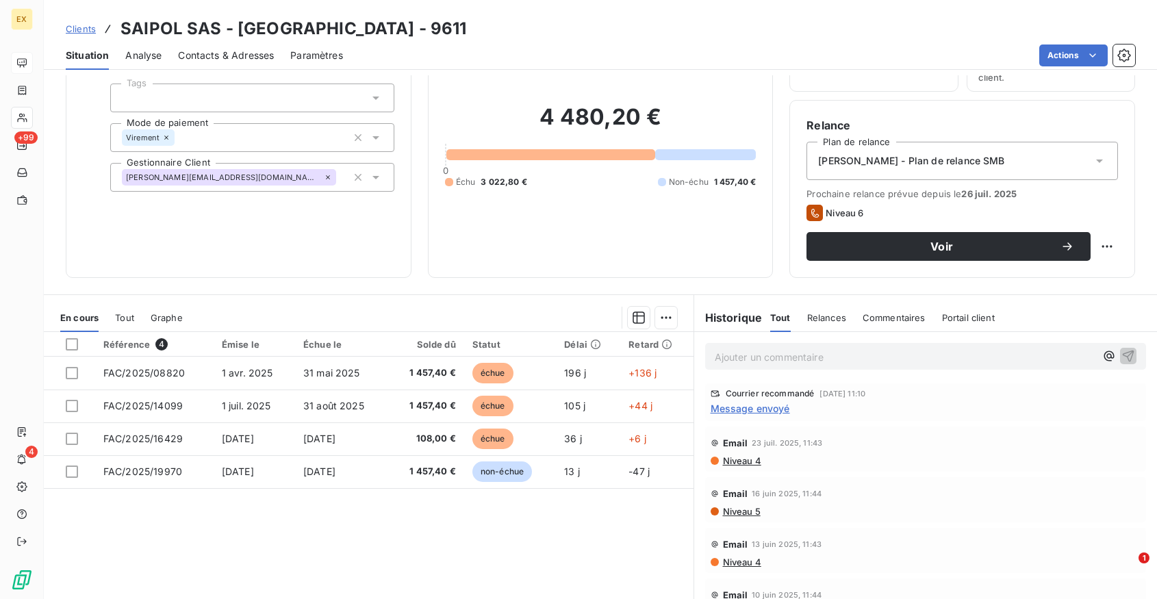
click at [785, 362] on p "Ajouter un commentaire ﻿" at bounding box center [905, 356] width 381 height 17
click at [797, 361] on p "Recommandé" at bounding box center [905, 356] width 381 height 16
click at [756, 405] on span "Message envoyé" at bounding box center [749, 407] width 79 height 14
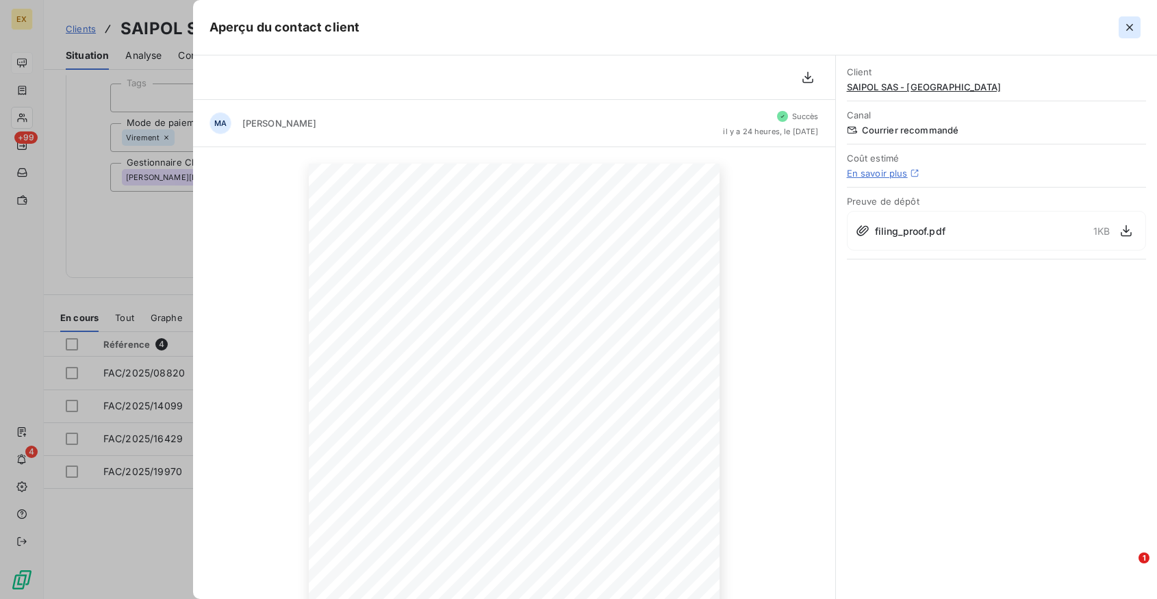
click at [1125, 27] on icon "button" at bounding box center [1129, 28] width 14 height 14
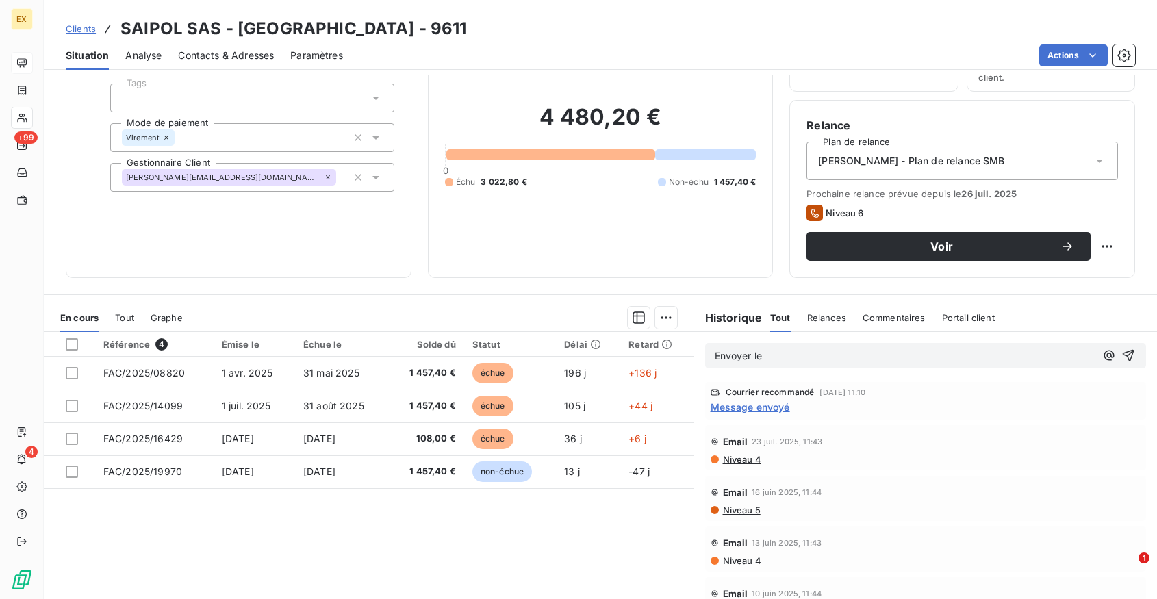
click at [839, 361] on p "Envoyer le" at bounding box center [905, 356] width 381 height 16
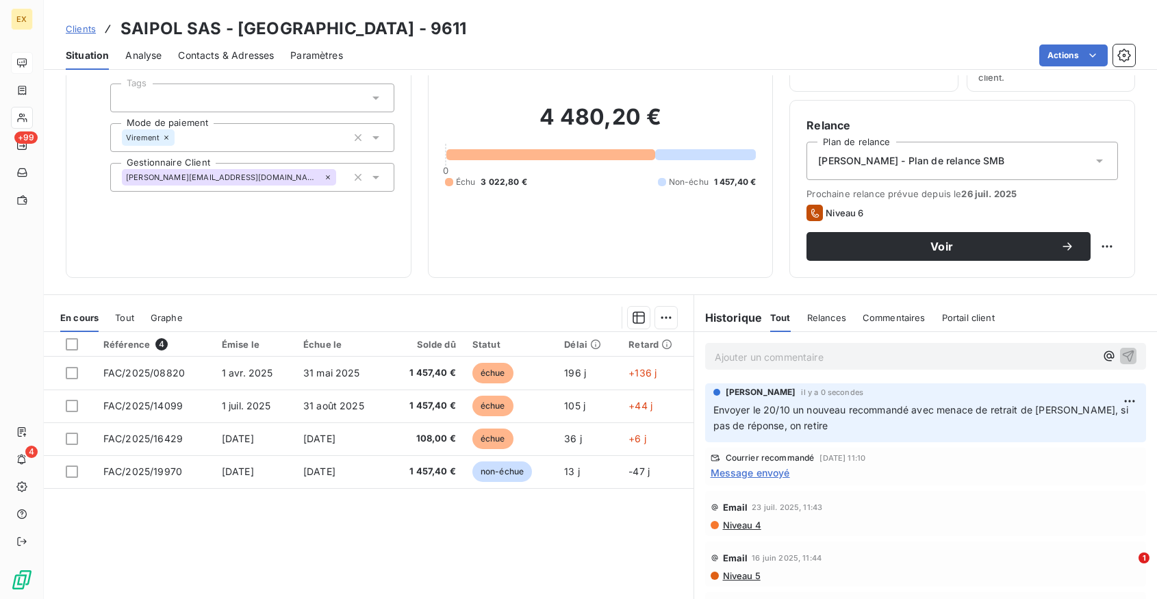
click at [776, 474] on span "Message envoyé" at bounding box center [749, 472] width 79 height 14
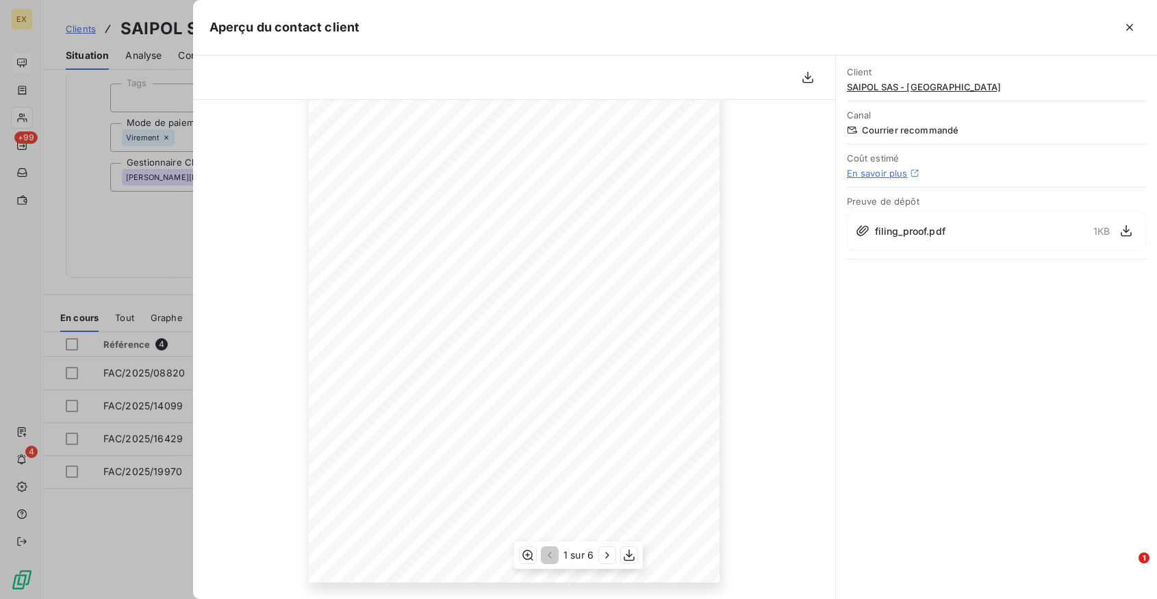
scroll to position [0, 0]
click at [1125, 29] on icon "button" at bounding box center [1129, 28] width 14 height 14
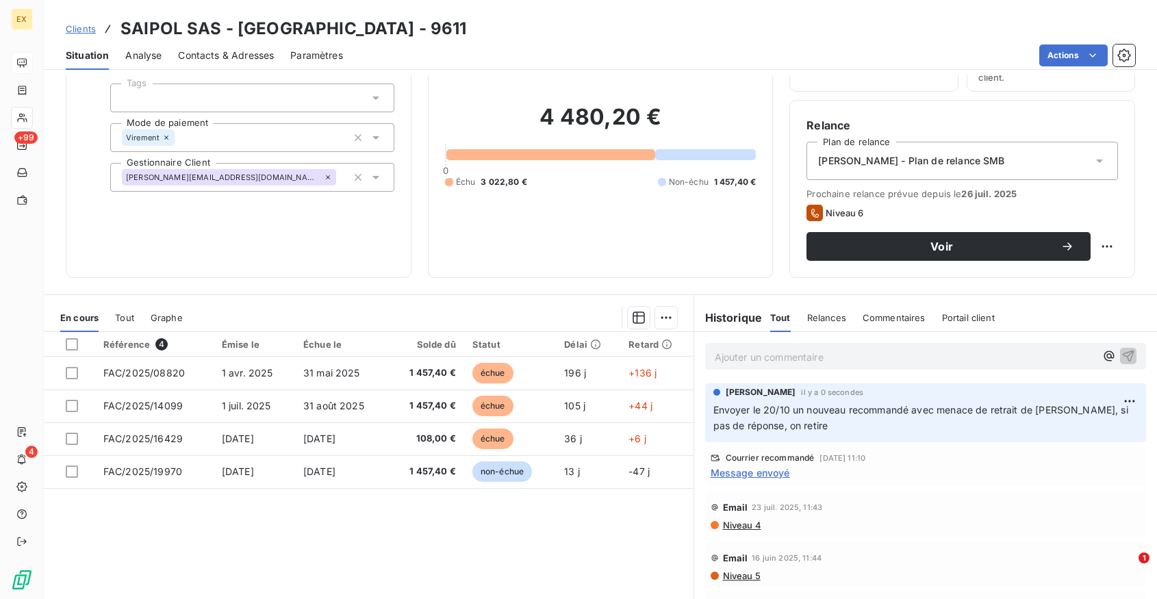
click at [358, 253] on div "Informations client Propriétés Client Tags Mode de paiement Virement Gestionnai…" at bounding box center [239, 137] width 346 height 281
click at [782, 357] on p "Ajouter un commentaire ﻿" at bounding box center [905, 356] width 381 height 17
click at [784, 348] on p "cconte@lesieur.fr" at bounding box center [905, 356] width 381 height 16
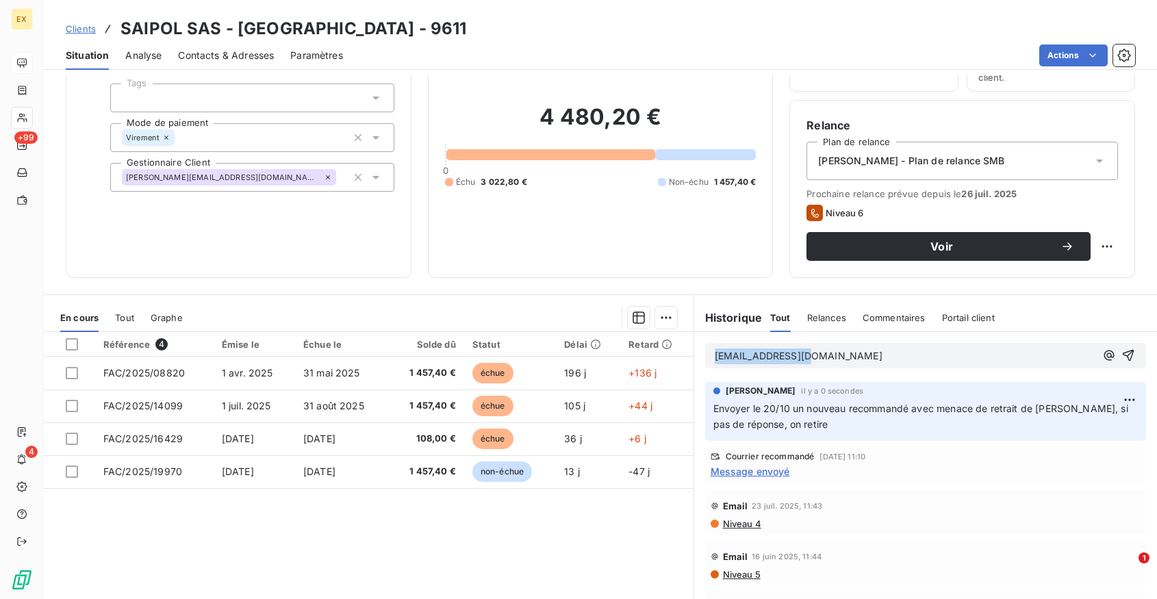
copy span "cconte@lesieur.fr"
click at [825, 361] on p "cconte@lesieur.fr" at bounding box center [905, 356] width 381 height 16
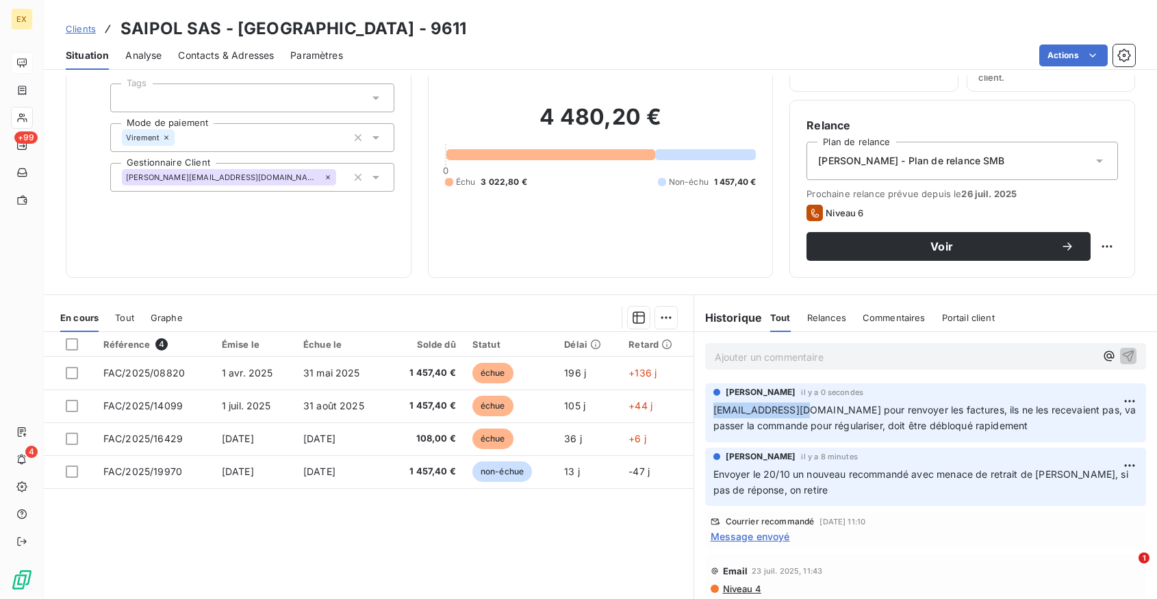
drag, startPoint x: 793, startPoint y: 409, endPoint x: 708, endPoint y: 409, distance: 84.9
click at [708, 409] on div "Margot Viennot-Bourgin il y a 0 secondes cconte@lesieur.fr pour renvoyer les fa…" at bounding box center [925, 412] width 441 height 59
copy span "cconte@lesieur.fr"
click at [75, 345] on div at bounding box center [72, 344] width 12 height 12
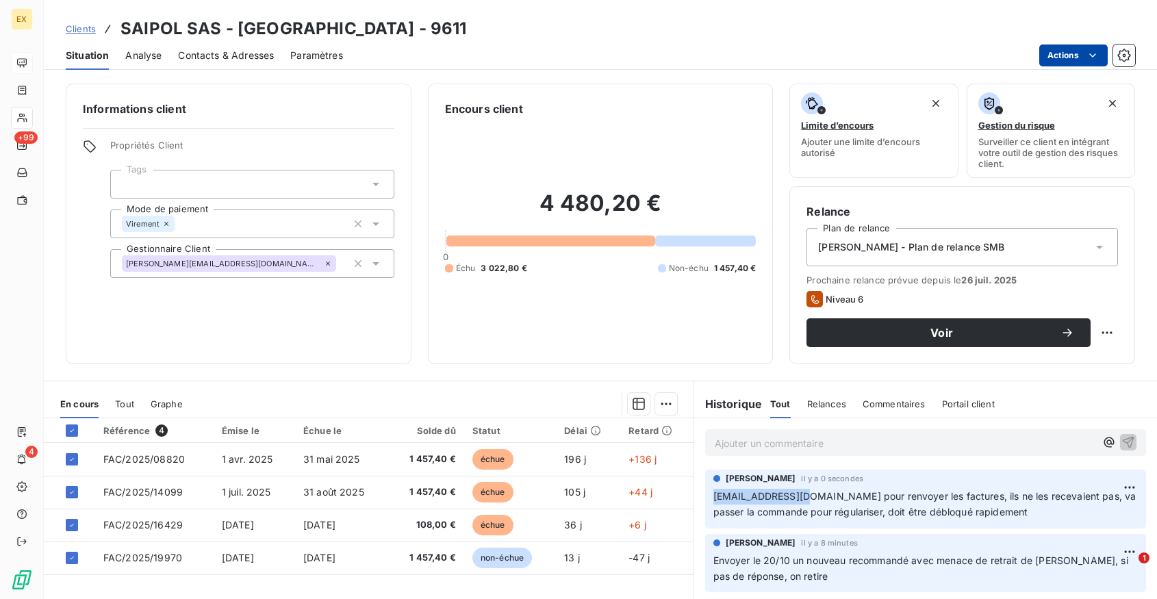
click at [1079, 61] on html "EX +99 4 Clients SAIPOL SAS - PARIS - 9611 Situation Analyse Contacts & Adresse…" at bounding box center [578, 299] width 1157 height 599
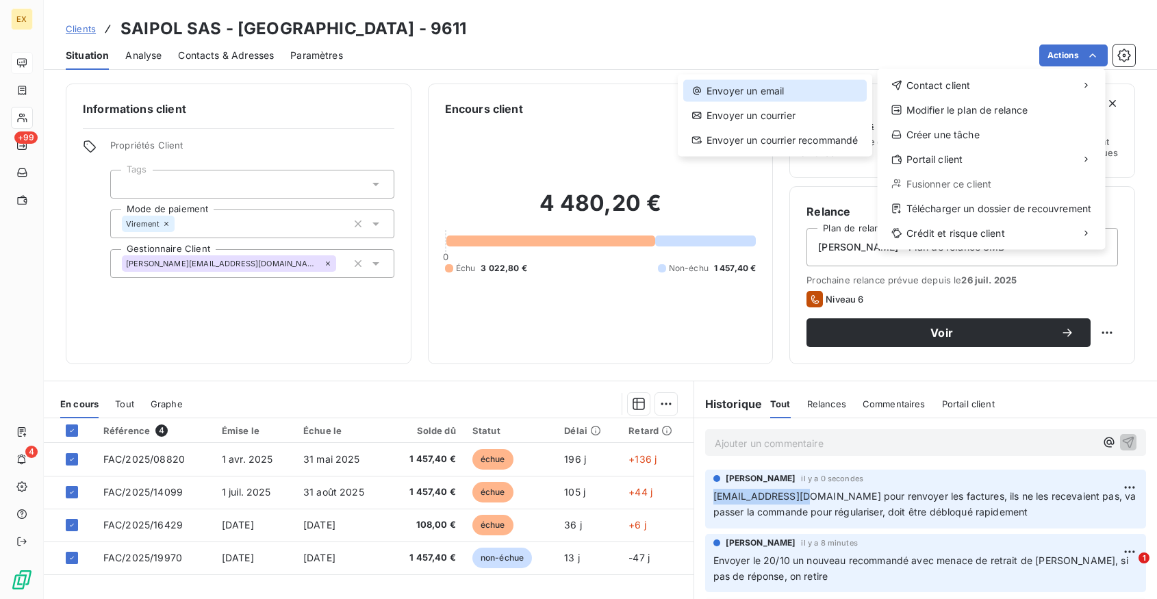
click at [819, 92] on div "Envoyer un email" at bounding box center [774, 91] width 183 height 22
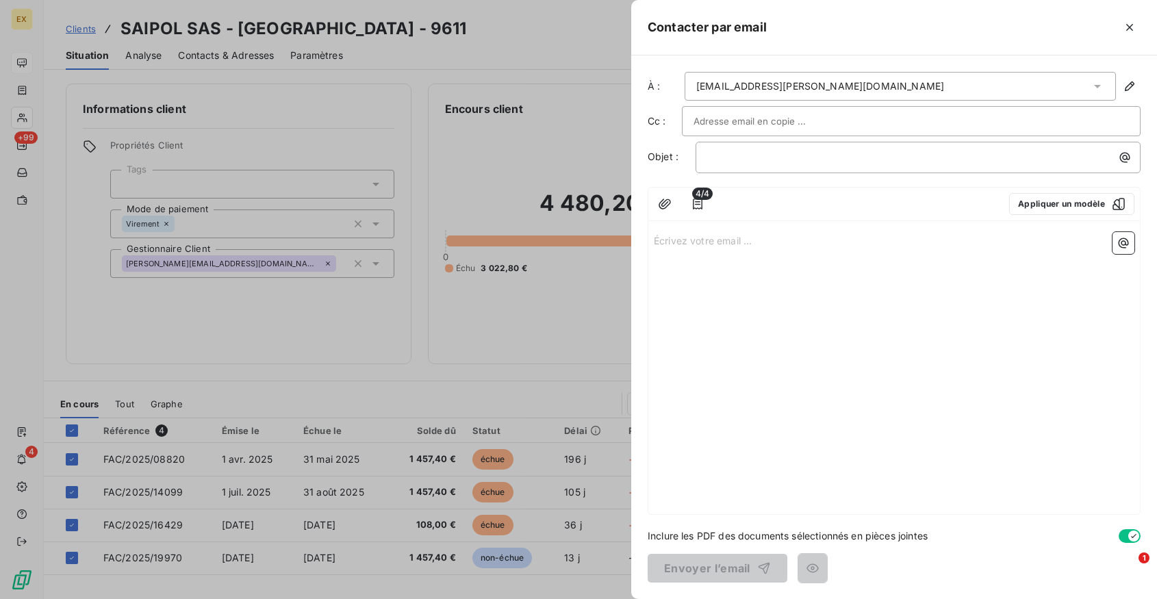
click at [755, 122] on input "text" at bounding box center [766, 121] width 147 height 21
paste input "cconte@lesieur.fr"
type input "cconte@lesieur.fr"
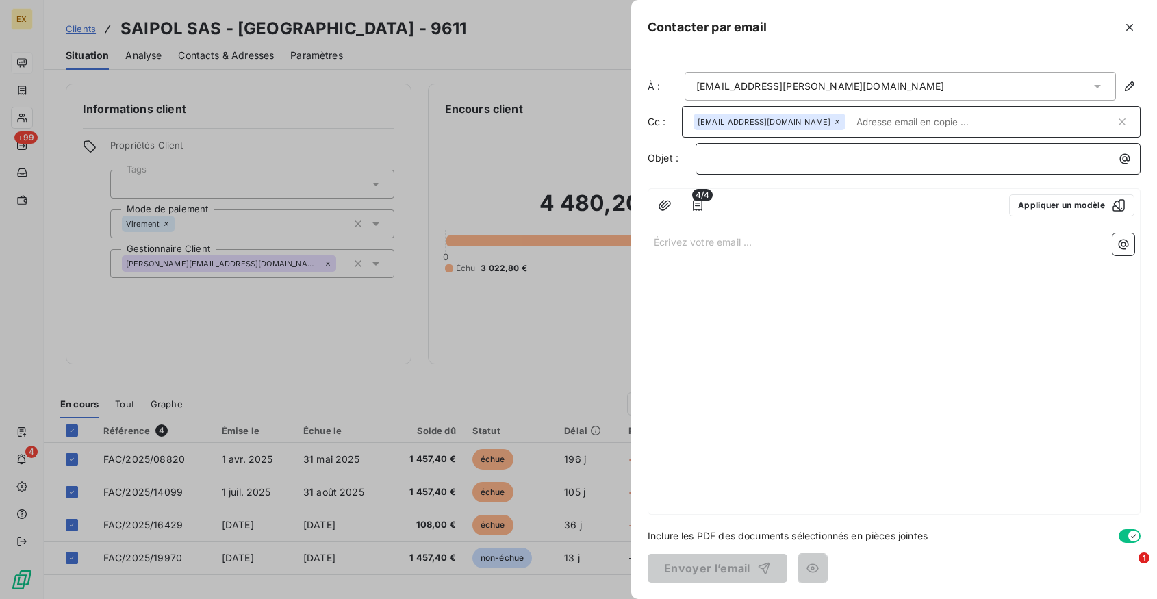
click at [754, 152] on p "﻿" at bounding box center [921, 159] width 428 height 16
click at [697, 245] on p "Écrivez votre email ... ﻿" at bounding box center [894, 241] width 480 height 16
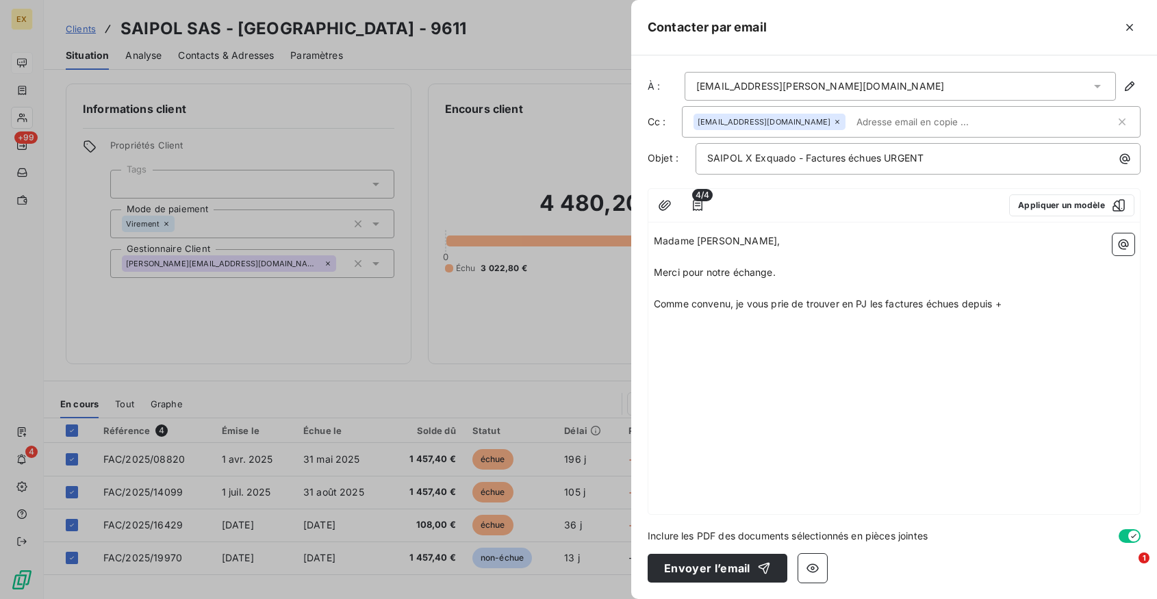
drag, startPoint x: 964, startPoint y: 305, endPoint x: 1038, endPoint y: 305, distance: 73.2
click at [1038, 305] on p "Comme convenu, je vous prie de trouver en PJ les factures échues depuis +" at bounding box center [894, 304] width 480 height 16
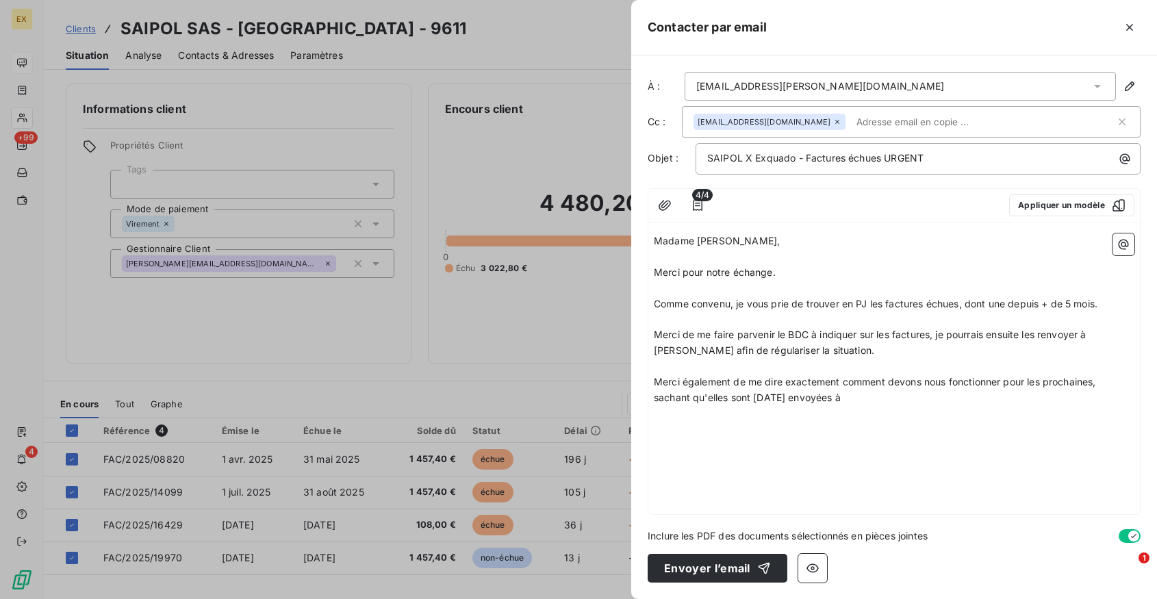
click at [866, 86] on div "pierre.tcherevatchenkoff@groupeavril.com" at bounding box center [820, 86] width 248 height 14
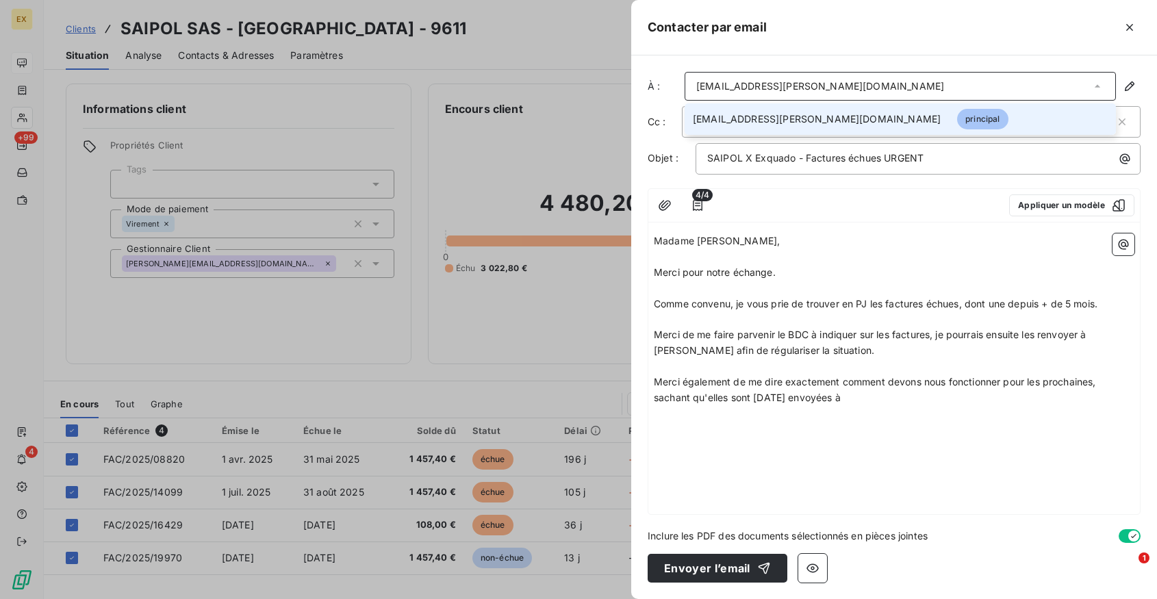
click at [866, 86] on div "pierre.tcherevatchenkoff@groupeavril.com" at bounding box center [820, 86] width 248 height 14
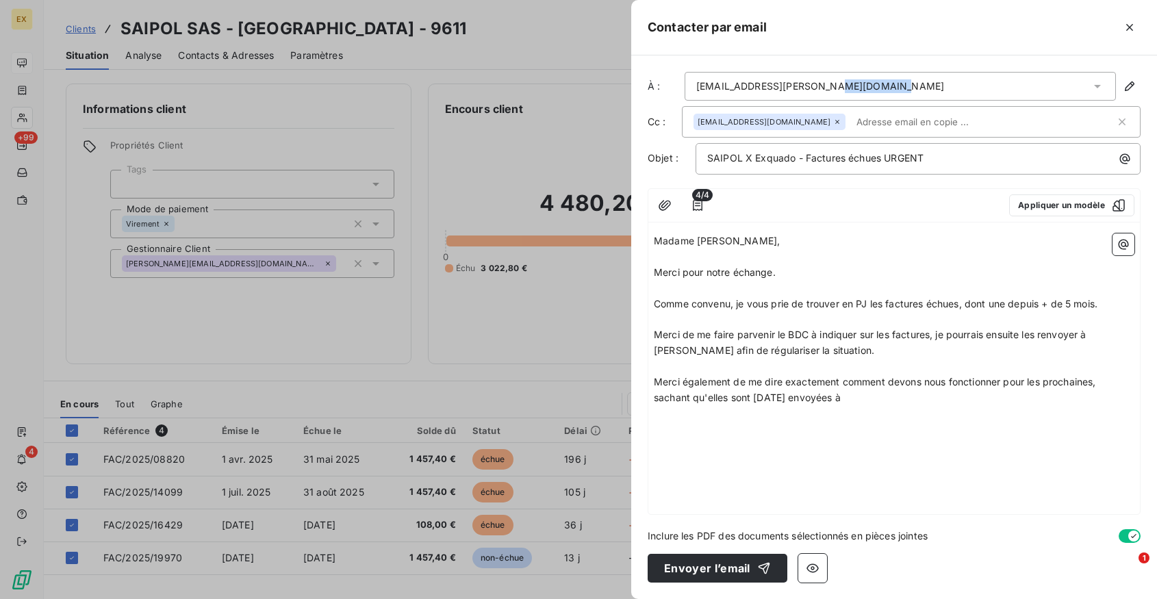
click at [866, 86] on div "pierre.tcherevatchenkoff@groupeavril.com" at bounding box center [820, 86] width 248 height 14
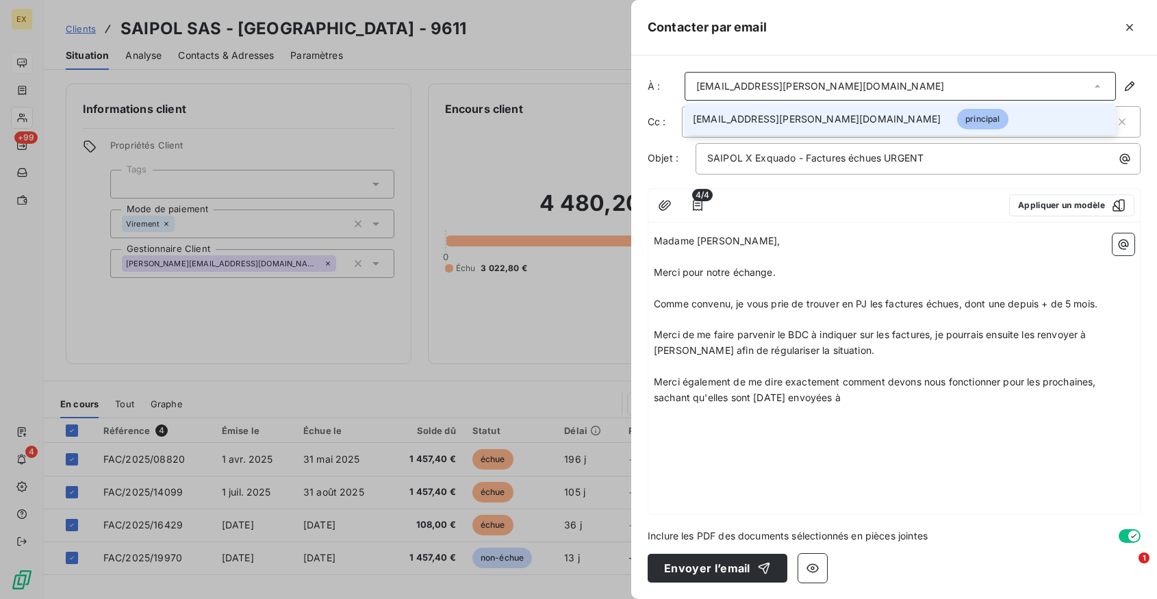
click at [877, 394] on p "Merci également de me dire exactement comment devons nous fonctionner pour les …" at bounding box center [894, 389] width 480 height 31
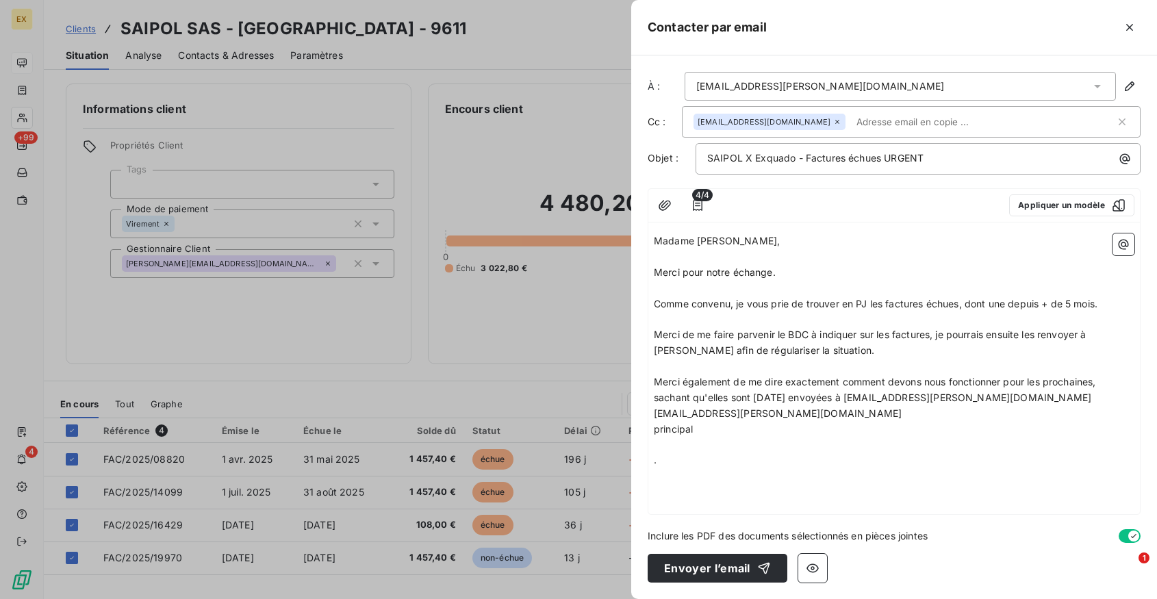
drag, startPoint x: 695, startPoint y: 471, endPoint x: 633, endPoint y: 403, distance: 91.6
click at [633, 403] on div "À : pierre.tcherevatchenkoff@groupeavril.com Cc : cconte@lesieur.fr Objet : SAI…" at bounding box center [894, 326] width 526 height 543
drag, startPoint x: 678, startPoint y: 465, endPoint x: 649, endPoint y: 407, distance: 65.2
click at [649, 407] on div "Madame Conte, ﻿ Merci pour notre échange. ﻿ Comme convenu, je vous prie de trou…" at bounding box center [893, 371] width 491 height 286
click at [1097, 303] on span "Comme convenu, je vous prie de trouver en PJ les factures échues, dont une depu…" at bounding box center [876, 304] width 444 height 12
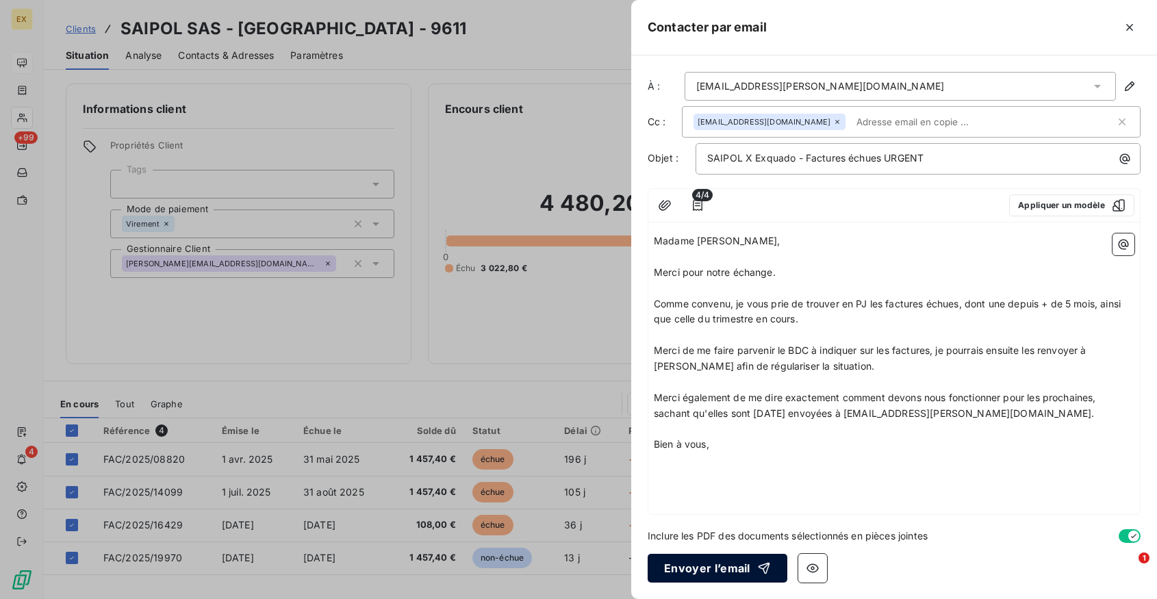
click at [723, 569] on button "Envoyer l’email" at bounding box center [717, 568] width 140 height 29
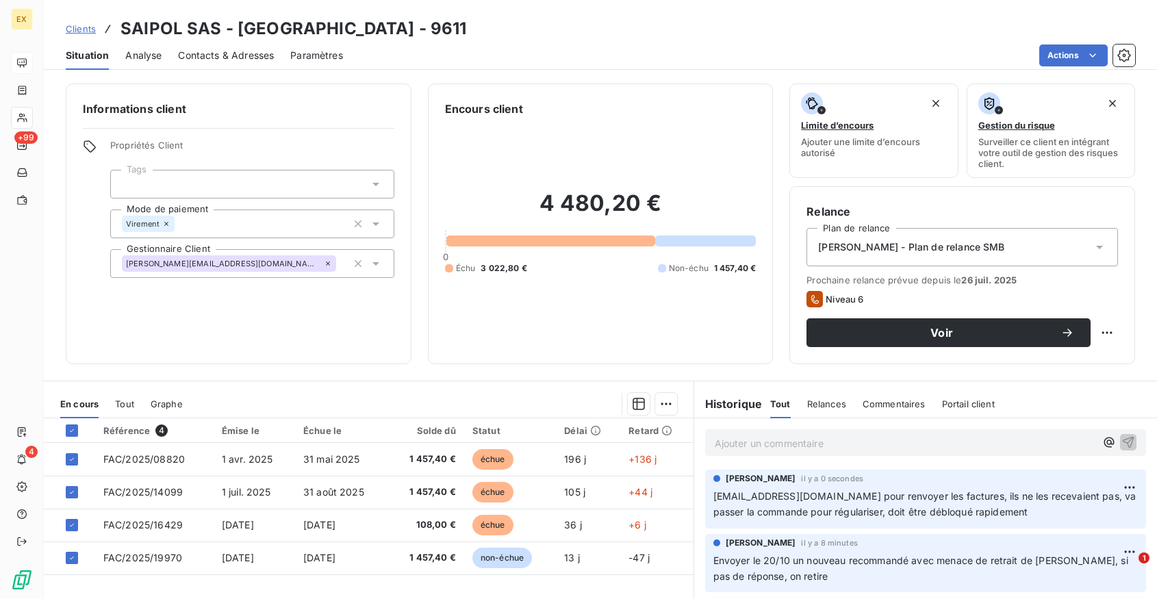
click at [829, 393] on div "Relances" at bounding box center [826, 403] width 39 height 29
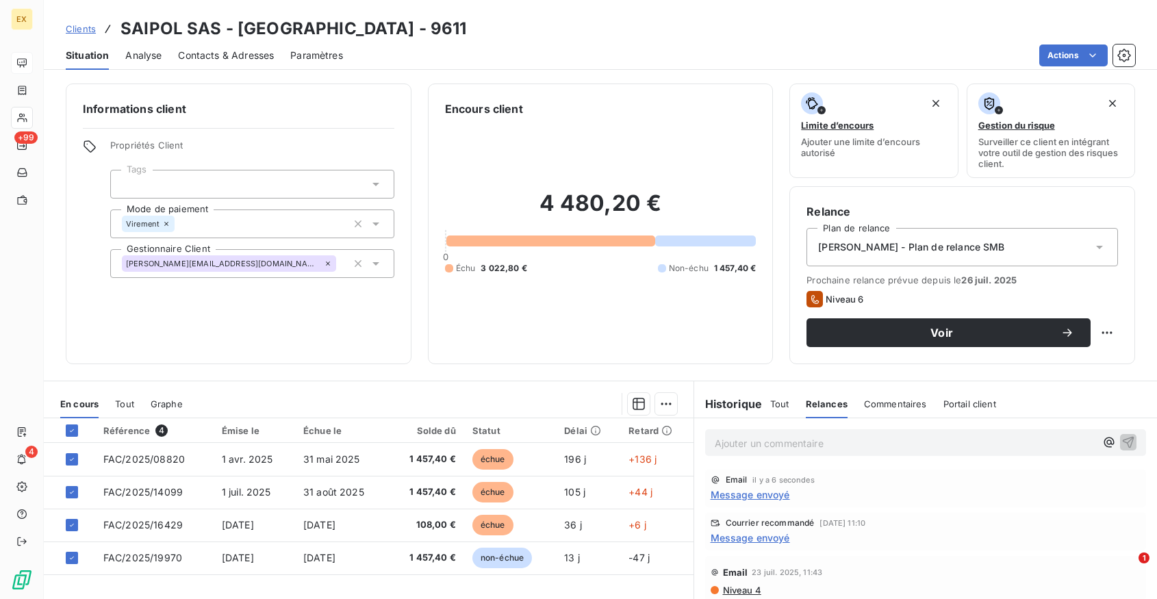
click at [773, 410] on div "Tout" at bounding box center [779, 403] width 19 height 29
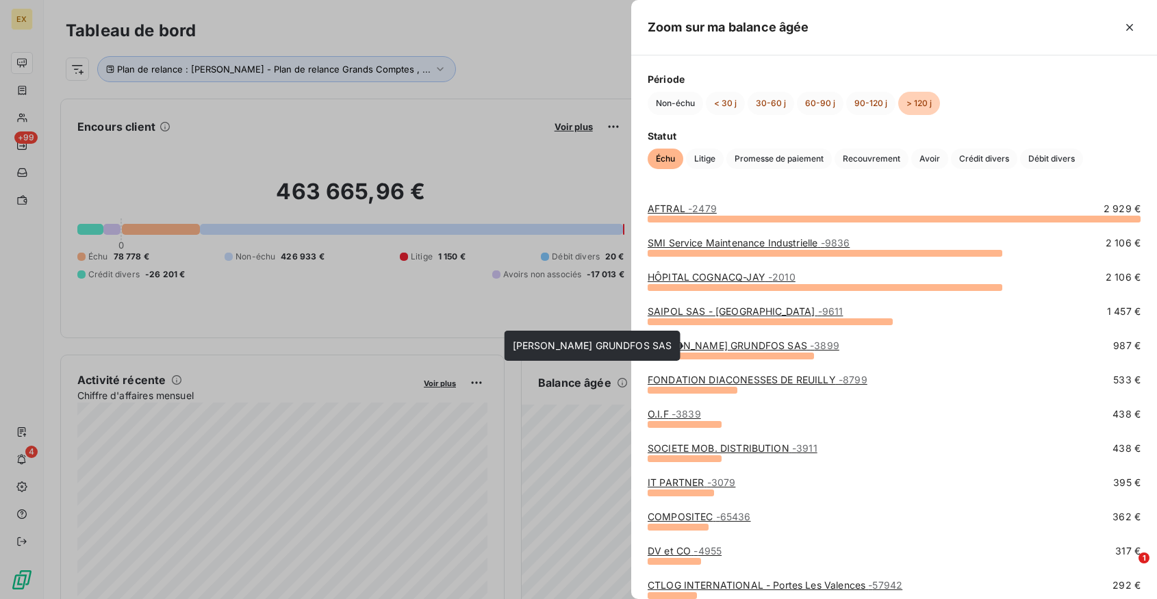
click at [698, 346] on link "POMPES GRUNDFOS SAS - 3899" at bounding box center [743, 345] width 192 height 12
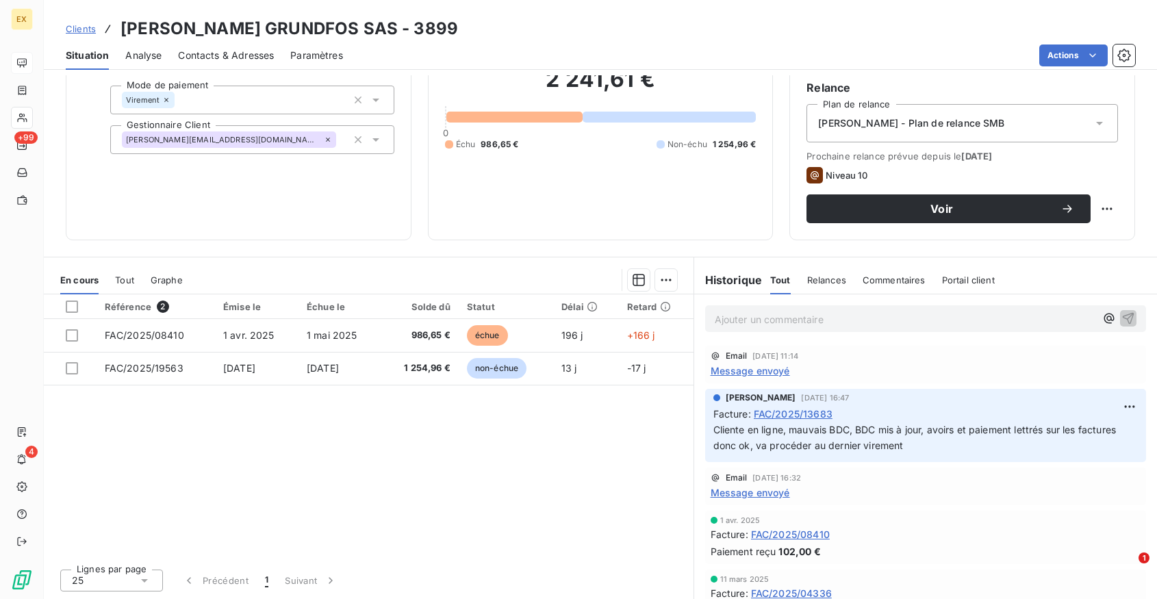
click at [829, 277] on span "Relances" at bounding box center [826, 279] width 39 height 11
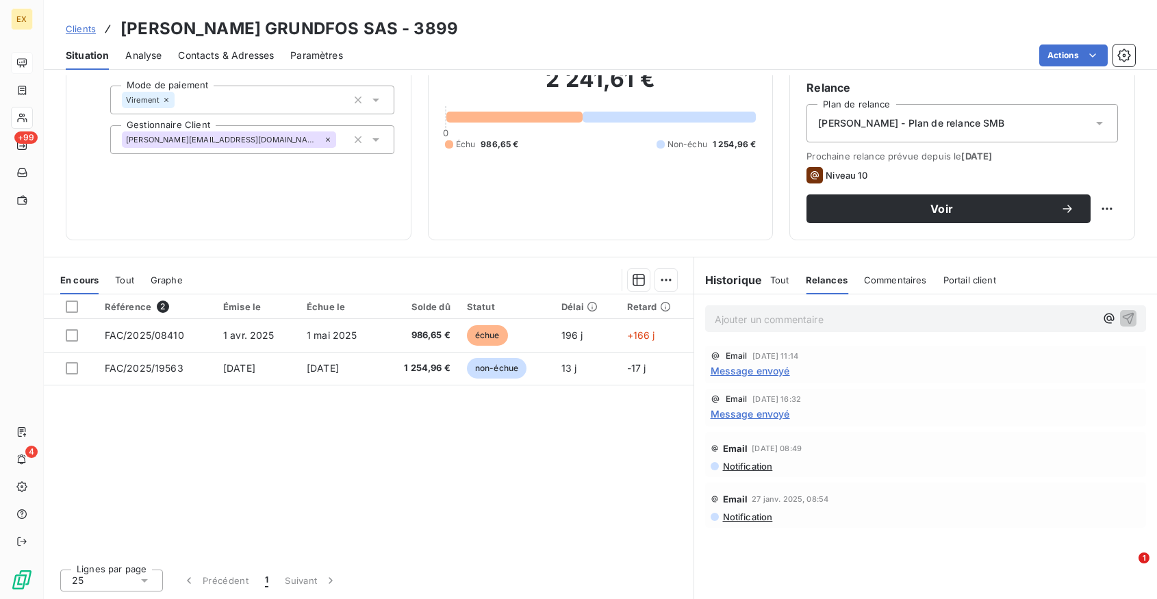
click at [766, 287] on div "Historique" at bounding box center [732, 280] width 77 height 16
click at [778, 282] on span "Tout" at bounding box center [779, 279] width 19 height 11
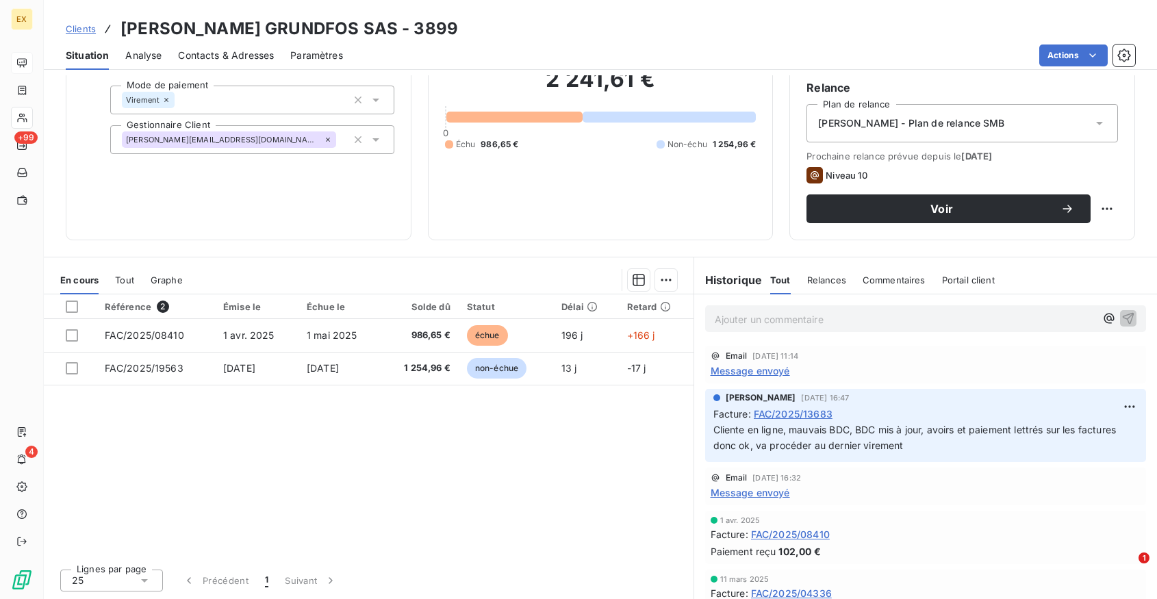
click at [828, 277] on span "Relances" at bounding box center [826, 279] width 39 height 11
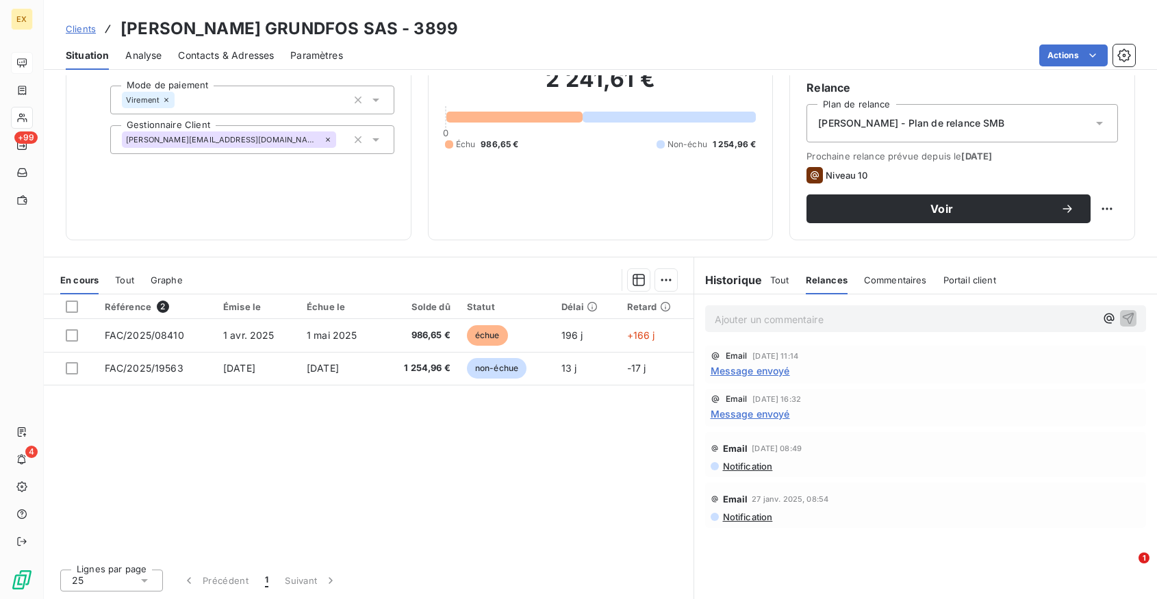
click at [770, 283] on span "Tout" at bounding box center [779, 279] width 19 height 11
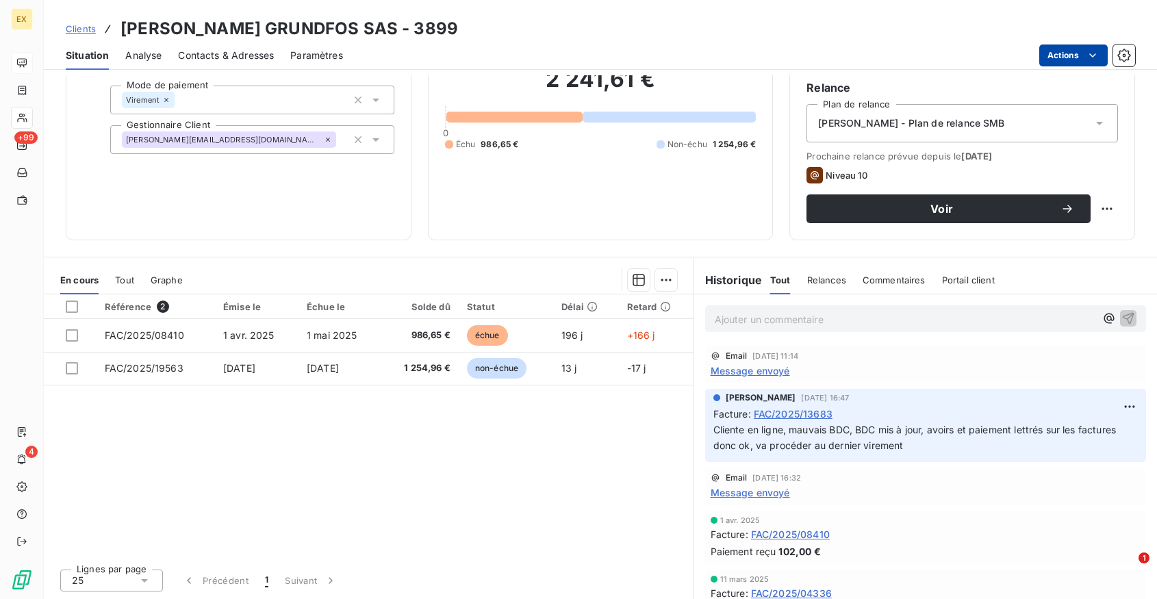
click at [1078, 53] on html "EX +99 4 Clients POMPES GRUNDFOS SAS - 3899 Situation Analyse Contacts & Adress…" at bounding box center [578, 299] width 1157 height 599
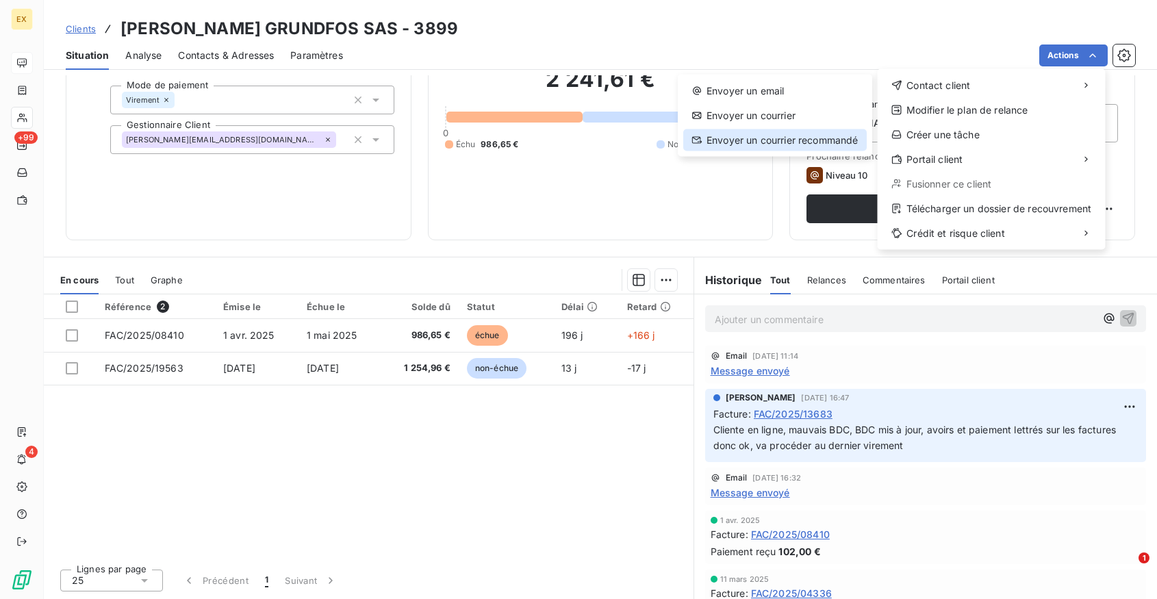
click at [782, 133] on div "Envoyer un courrier recommandé" at bounding box center [774, 140] width 183 height 22
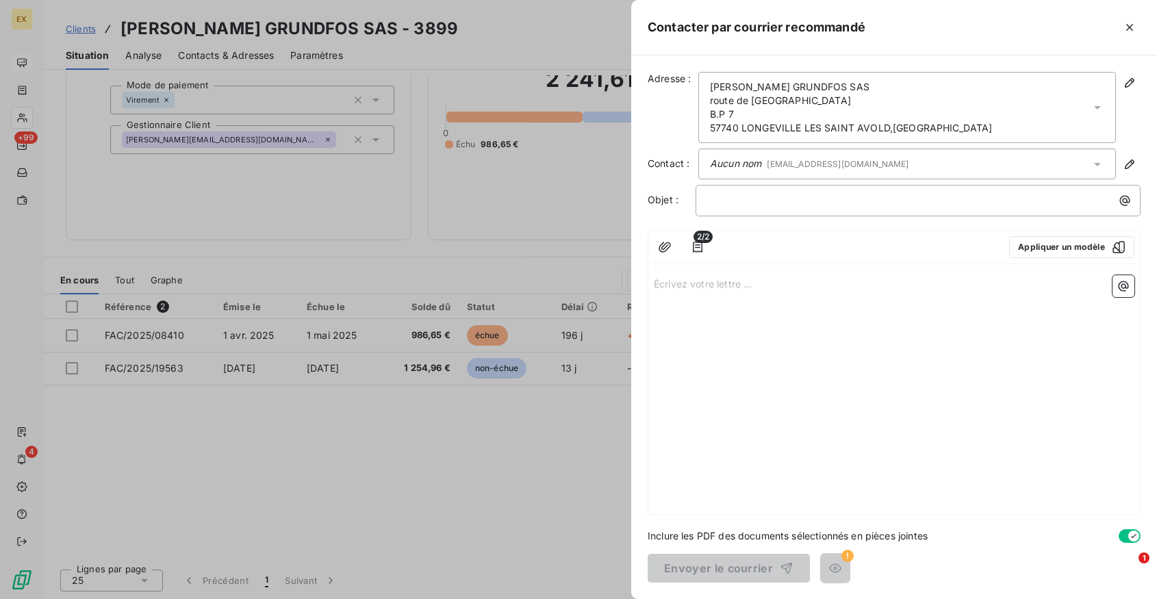
click at [663, 277] on p "Écrivez votre lettre ... ﻿" at bounding box center [894, 283] width 480 height 16
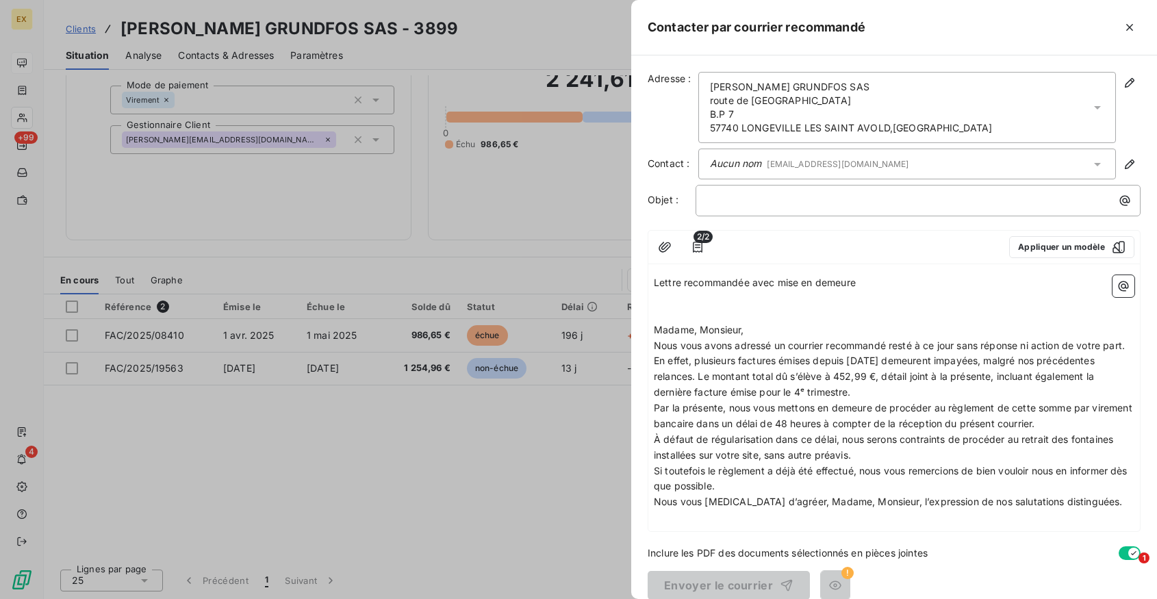
click at [700, 283] on span "Lettre recommandée avec mise en demeure" at bounding box center [755, 283] width 202 height 12
copy span "Lettre recommandée avec mise en demeure"
click at [728, 192] on p "﻿" at bounding box center [921, 200] width 428 height 16
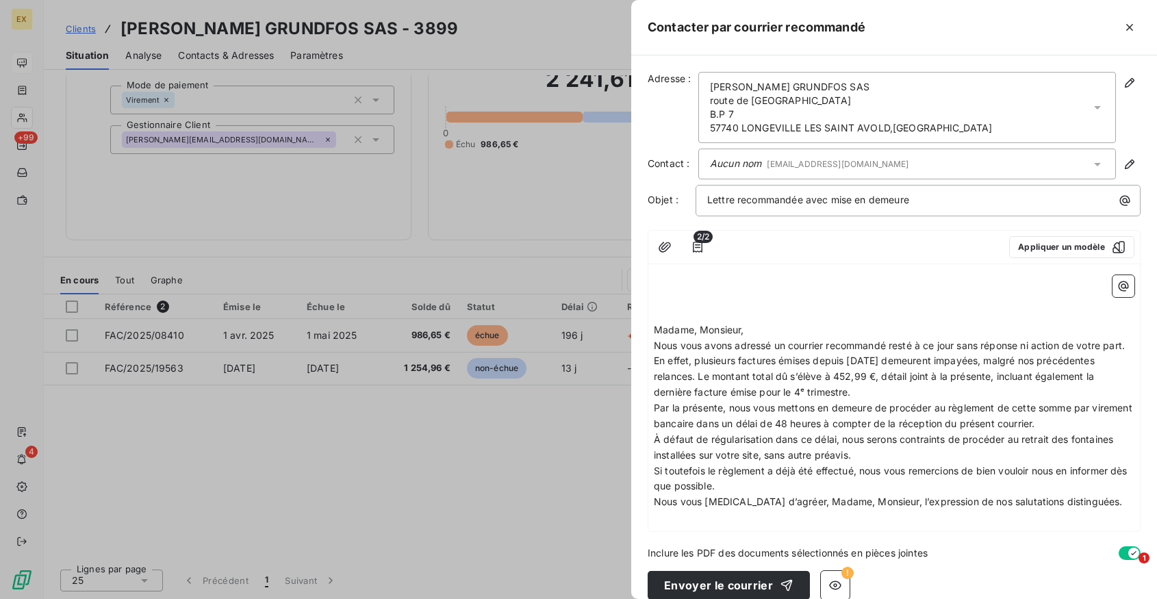
click at [655, 331] on span "Madame, Monsieur," at bounding box center [699, 330] width 90 height 12
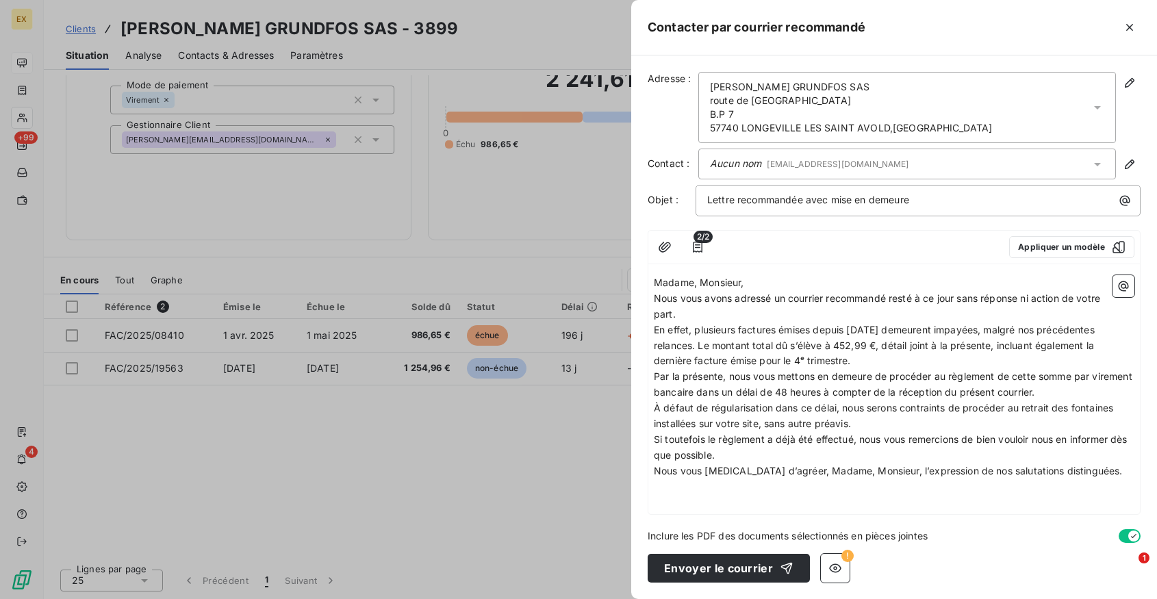
click at [739, 318] on p "Nous vous avons adressé un courrier recommandé resté à ce jour sans réponse ni …" at bounding box center [894, 306] width 480 height 31
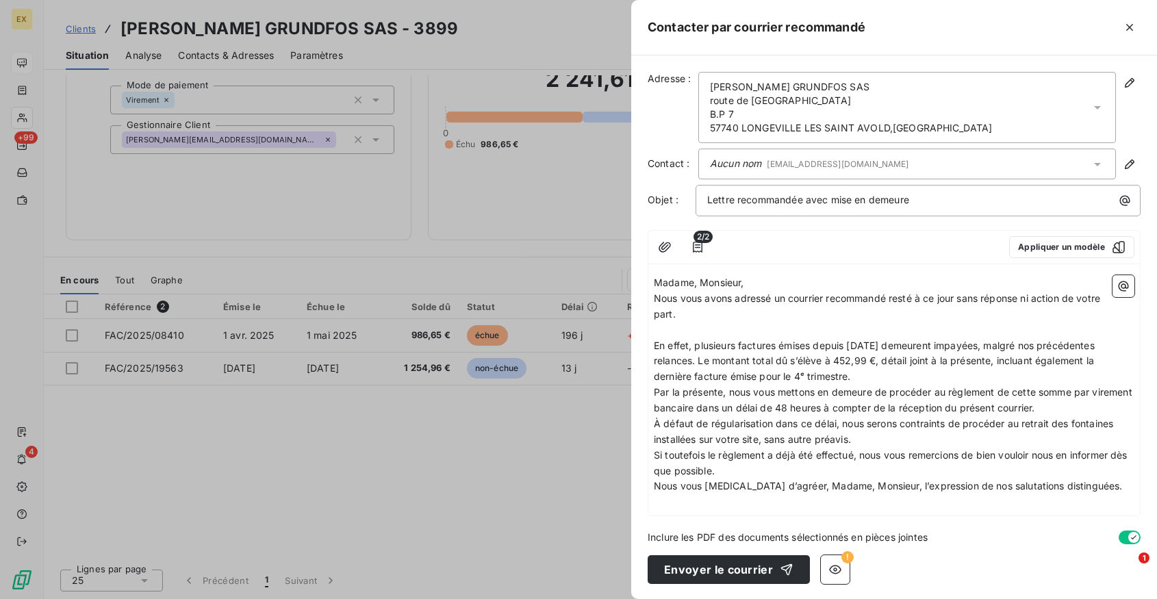
click at [765, 284] on p "Madame, Monsieur," at bounding box center [894, 283] width 480 height 16
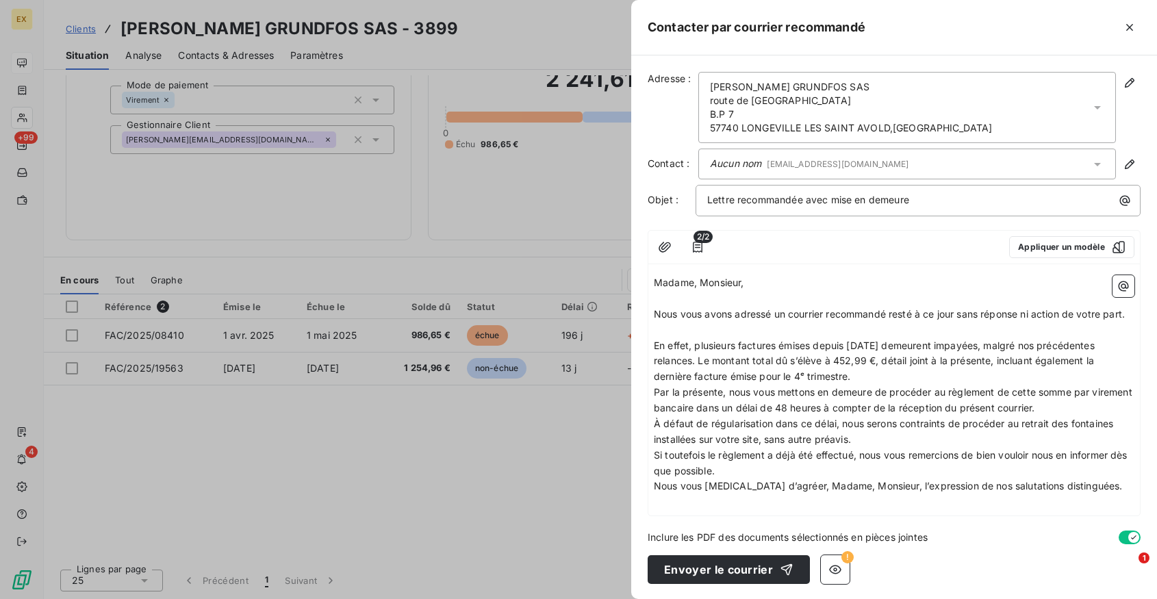
click at [716, 315] on span "Nous vous avons adressé un courrier recommandé resté à ce jour sans réponse ni …" at bounding box center [889, 314] width 471 height 12
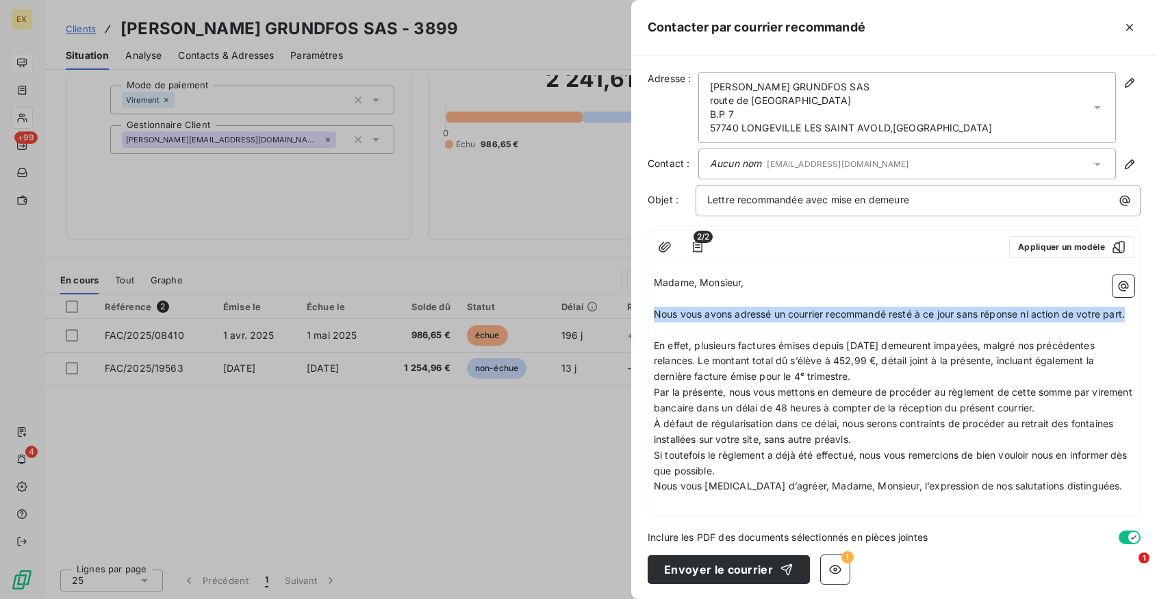
click at [716, 315] on span "Nous vous avons adressé un courrier recommandé resté à ce jour sans réponse ni …" at bounding box center [889, 314] width 471 height 12
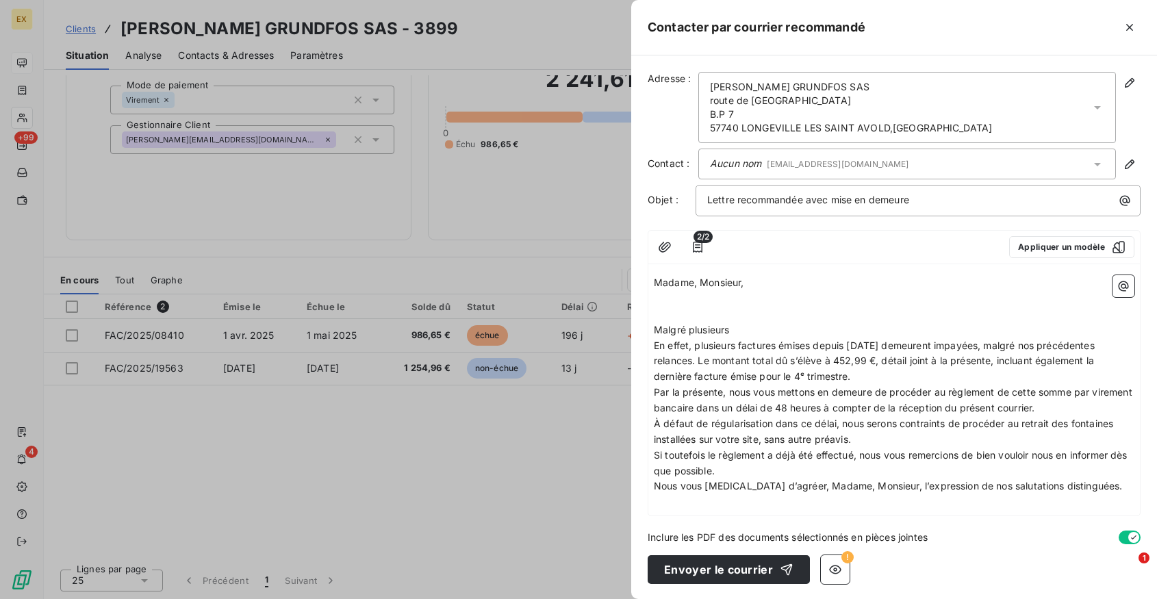
click at [667, 318] on p "﻿" at bounding box center [894, 315] width 480 height 16
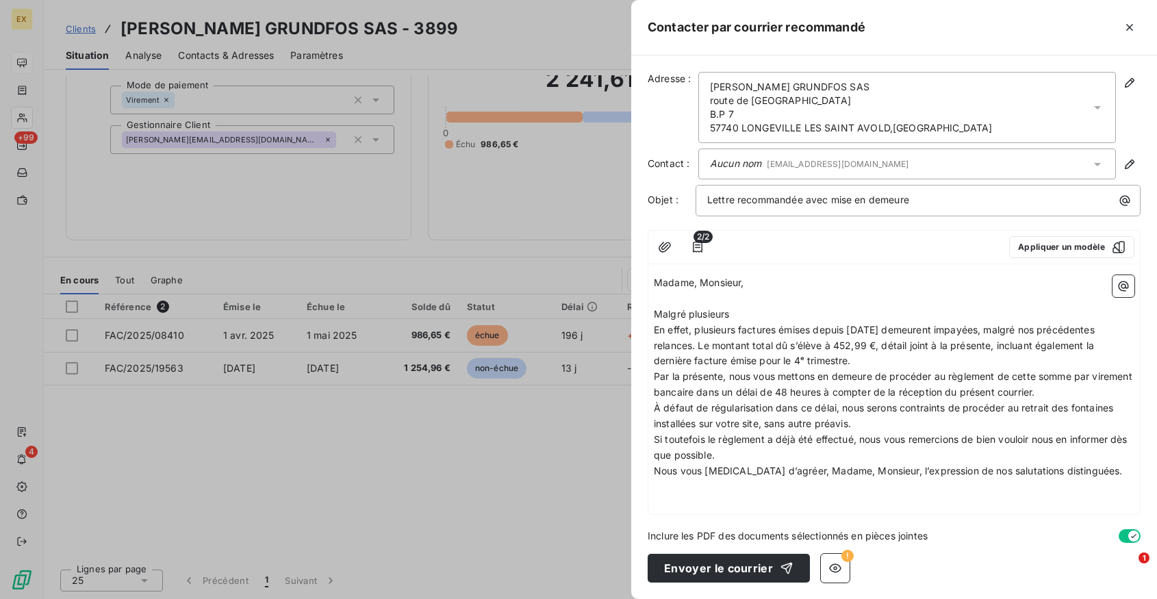
click at [745, 309] on p "Malgré plusieurs" at bounding box center [894, 315] width 480 height 16
drag, startPoint x: 1013, startPoint y: 311, endPoint x: 779, endPoint y: 316, distance: 234.1
click at [779, 316] on p "Malgré plusieurs relances, nous sommes toujours à ce jour sans retout de" at bounding box center [894, 315] width 480 height 16
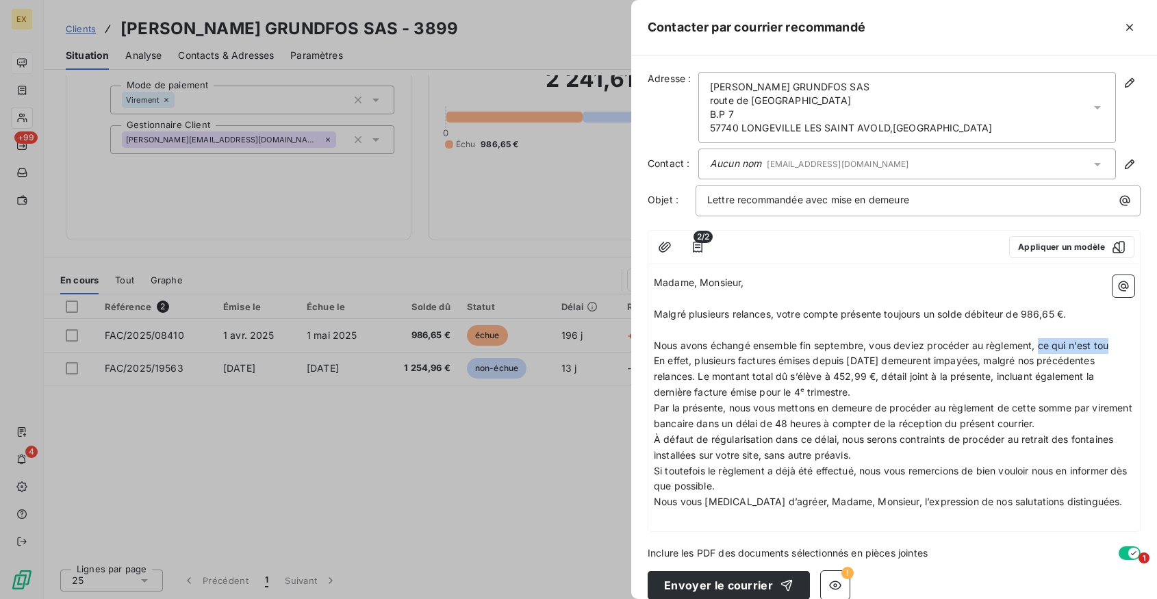
drag, startPoint x: 1042, startPoint y: 346, endPoint x: 1170, endPoint y: 346, distance: 127.3
click at [1156, 346] on html "EX +99 4 Clients POMPES GRUNDFOS SAS - 3899 Situation Analyse Contacts & Adress…" at bounding box center [578, 299] width 1157 height 599
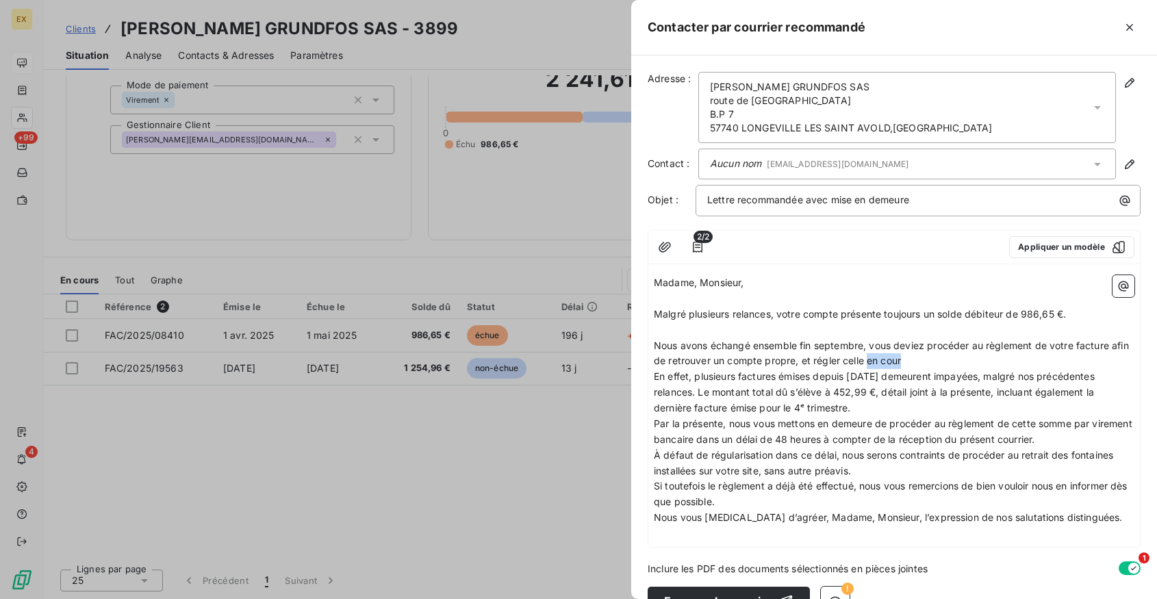
drag, startPoint x: 868, startPoint y: 361, endPoint x: 949, endPoint y: 361, distance: 81.4
click at [949, 361] on p "Nous avons échangé ensemble fin septembre, vous deviez procéder au règlement de…" at bounding box center [894, 353] width 480 height 31
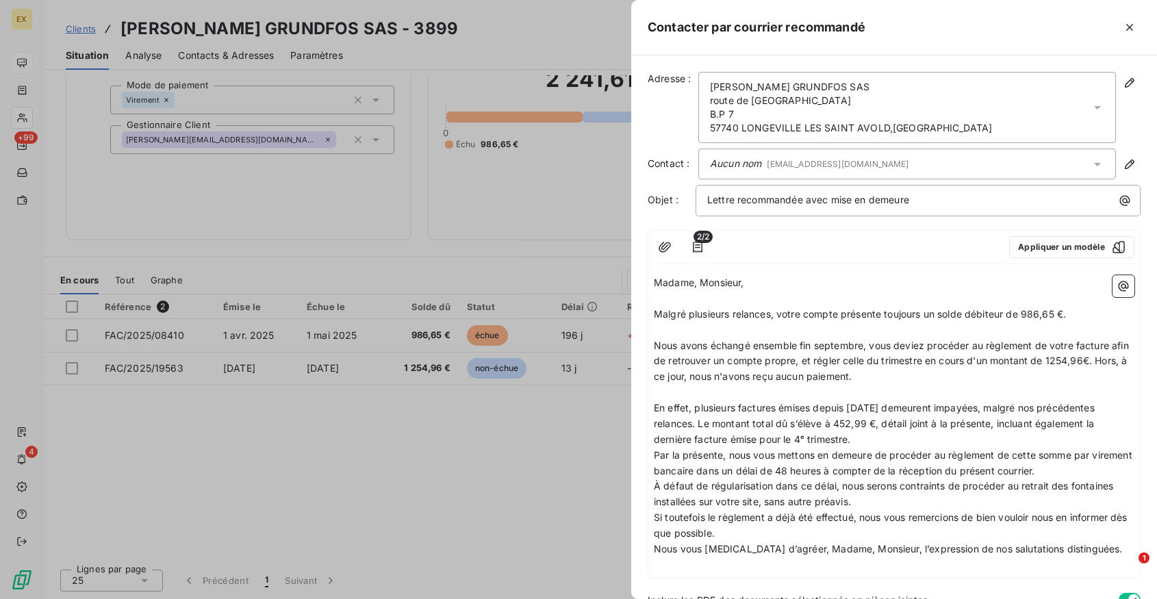
click at [894, 378] on p "Nous avons échangé ensemble fin septembre, vous deviez procéder au règlement de…" at bounding box center [894, 361] width 480 height 47
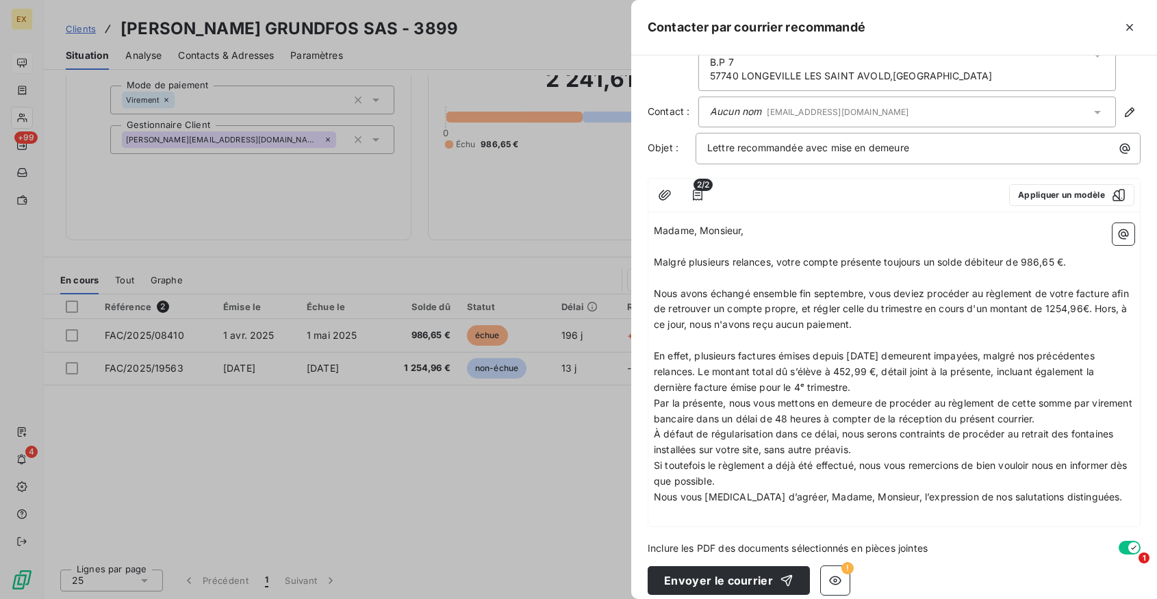
scroll to position [55, 0]
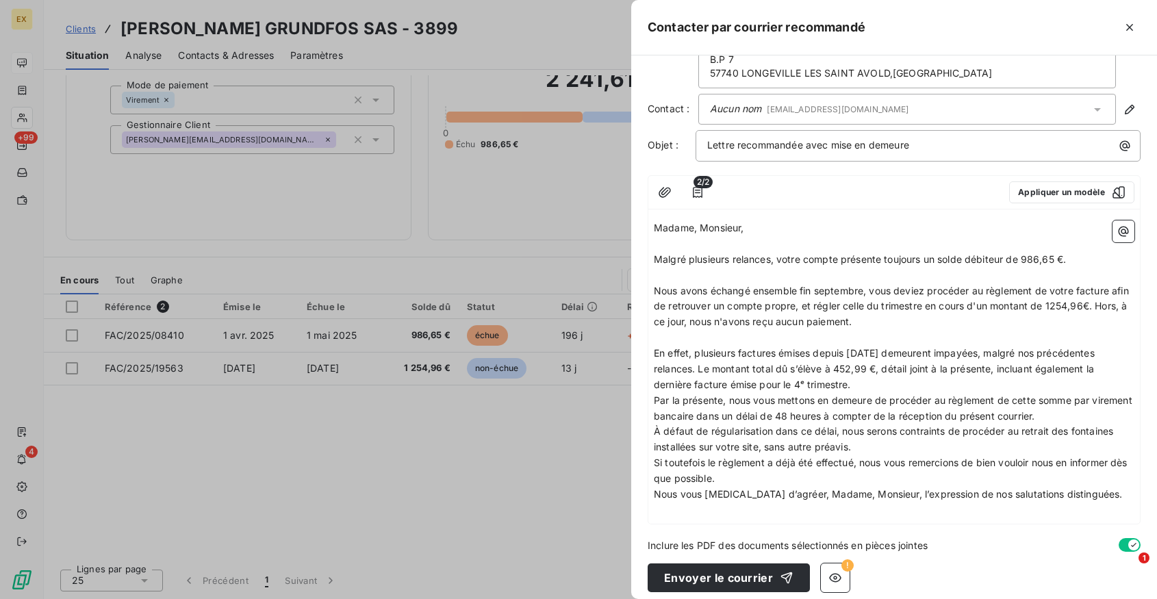
click at [862, 364] on span "En effet, plusieurs factures émises depuis avril 2025 demeurent impayées, malgr…" at bounding box center [876, 368] width 444 height 43
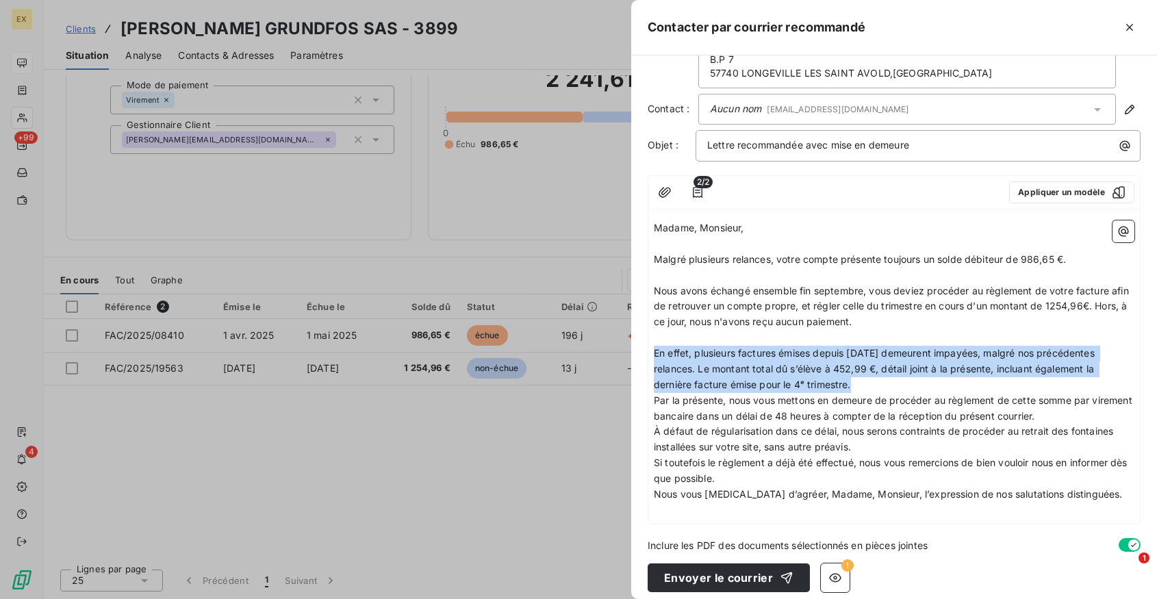
click at [862, 364] on span "En effet, plusieurs factures émises depuis avril 2025 demeurent impayées, malgr…" at bounding box center [876, 368] width 444 height 43
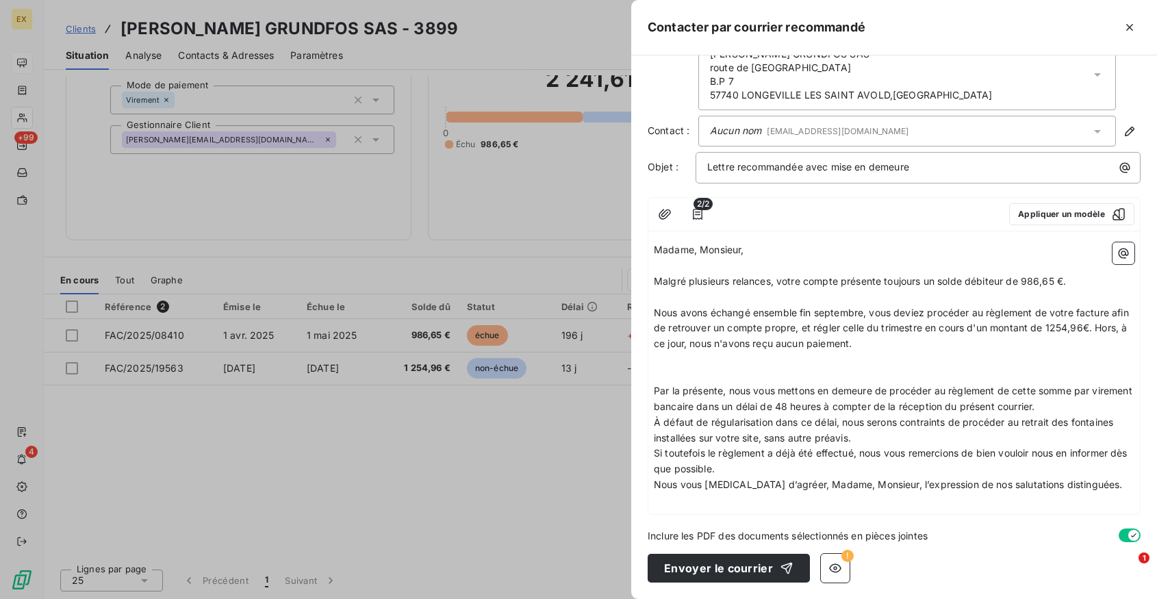
scroll to position [17, 0]
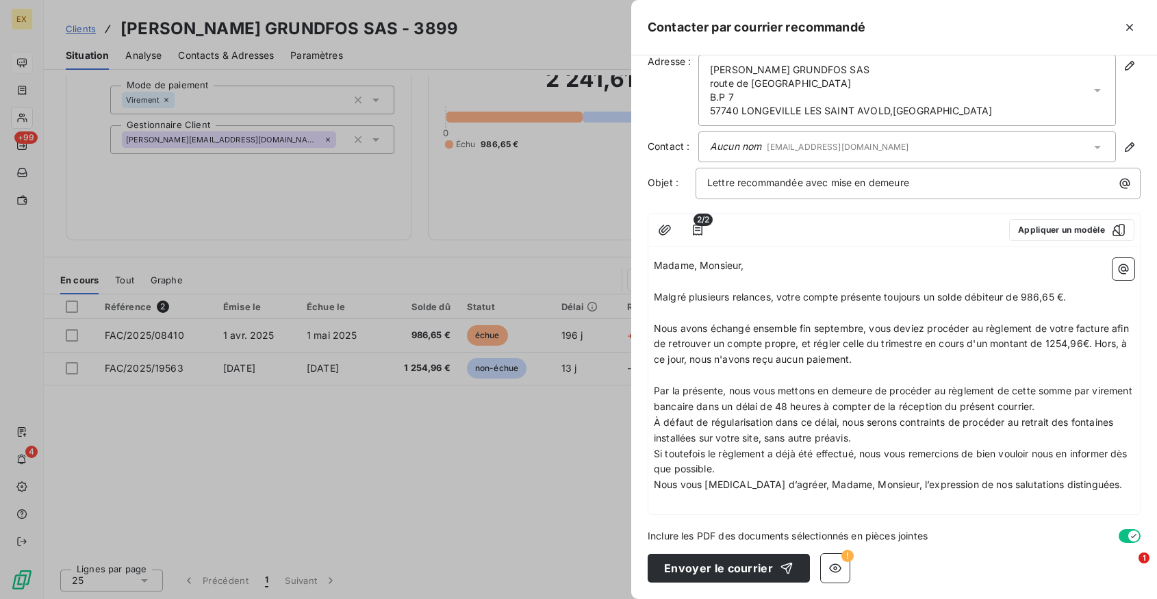
click at [828, 407] on span "Par la présente, nous vous mettons en demeure de procéder au règlement de cette…" at bounding box center [894, 398] width 481 height 27
click at [823, 407] on span "Par la présente, nous vous mettons en demeure de procéder au règlement de cette…" at bounding box center [894, 398] width 481 height 27
click at [847, 403] on span "Par la présente, nous vous mettons en demeure de procéder au règlement de cette…" at bounding box center [894, 398] width 481 height 27
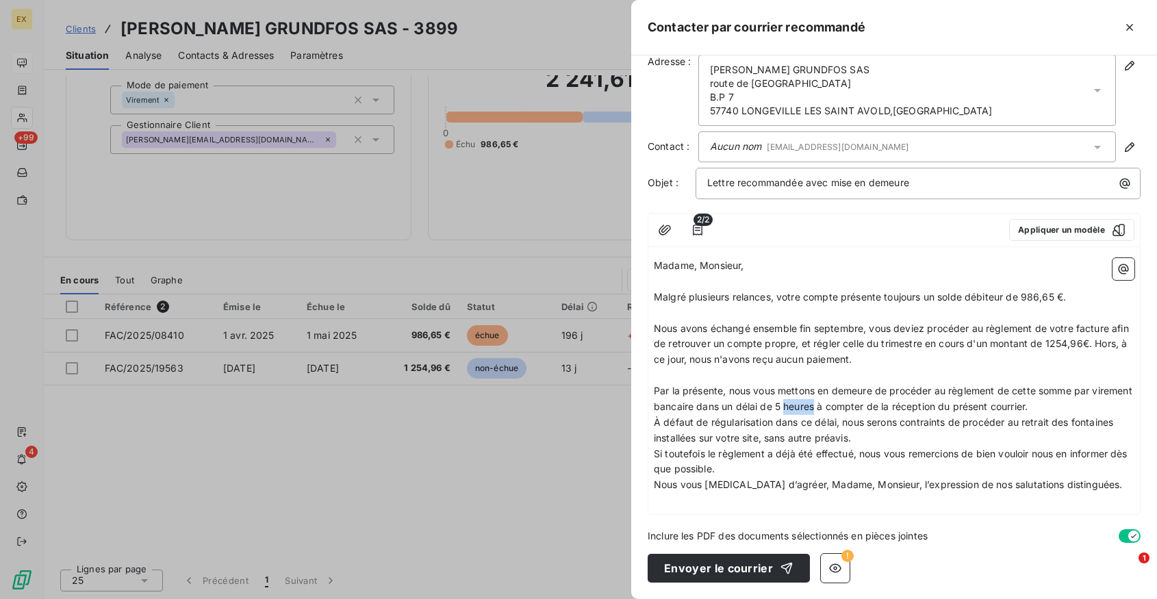
click at [847, 403] on span "Par la présente, nous vous mettons en demeure de procéder au règlement de cette…" at bounding box center [894, 398] width 481 height 27
click at [1064, 403] on span "Par la présente, nous vous mettons en demeure de procéder au règlement de cette…" at bounding box center [894, 398] width 481 height 27
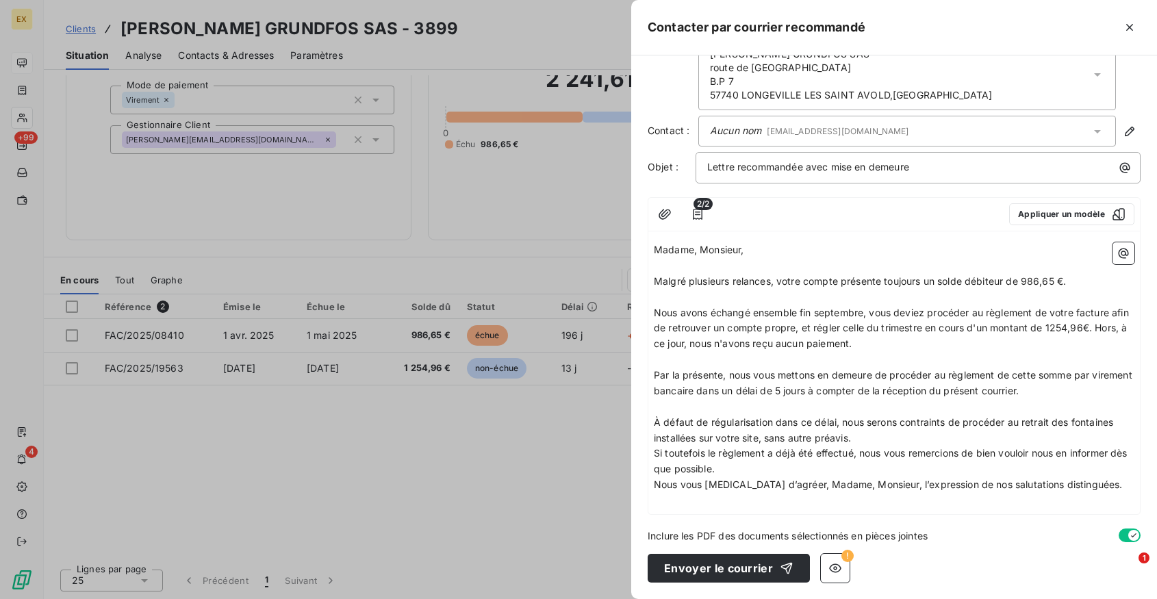
click at [882, 430] on p "À défaut de régularisation dans ce délai, nous serons contraints de procéder au…" at bounding box center [894, 430] width 480 height 31
click at [886, 441] on p "À défaut de régularisation dans ce délai, nous serons contraints de procéder au…" at bounding box center [894, 430] width 480 height 31
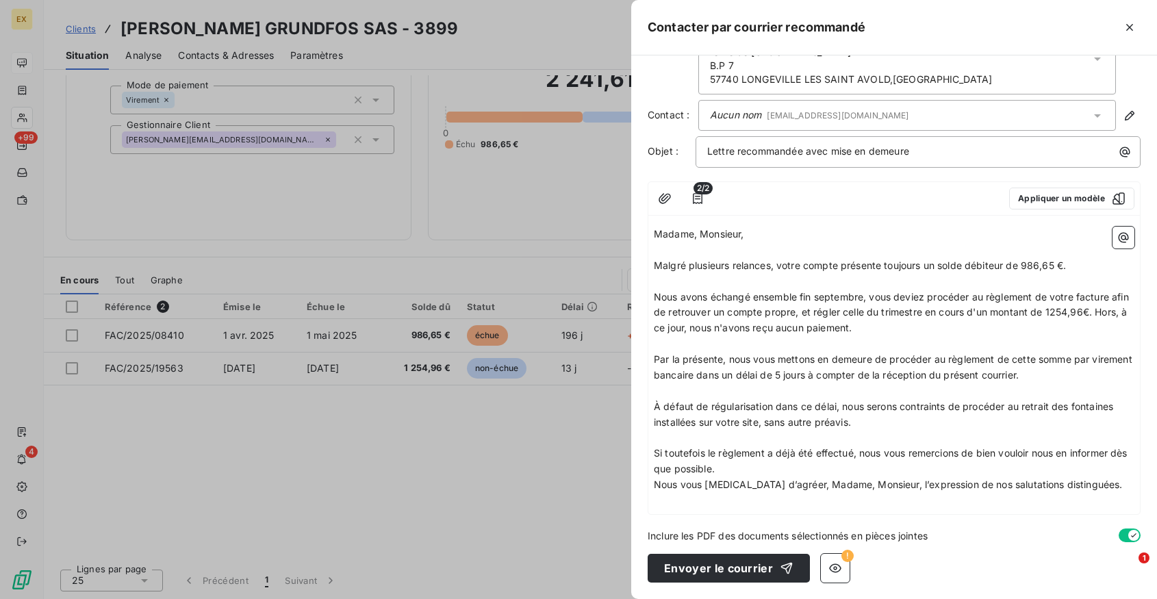
click at [800, 476] on p "Si toutefois le règlement a déjà été effectué, nous vous remercions de bien vou…" at bounding box center [894, 461] width 480 height 31
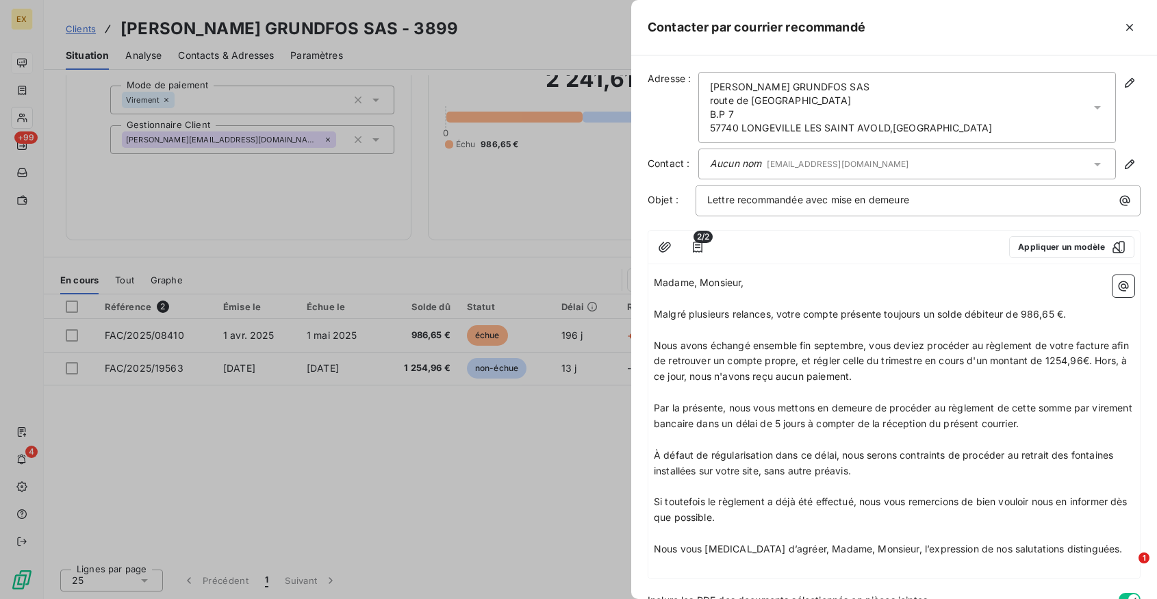
scroll to position [64, 0]
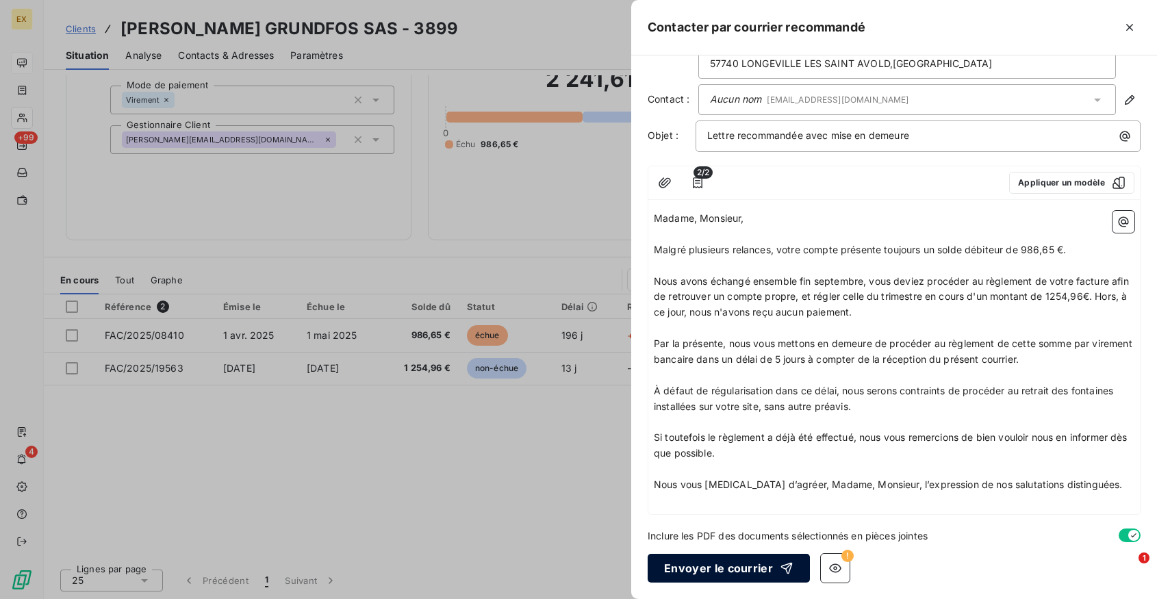
click at [722, 568] on button "Envoyer le courrier" at bounding box center [728, 568] width 162 height 29
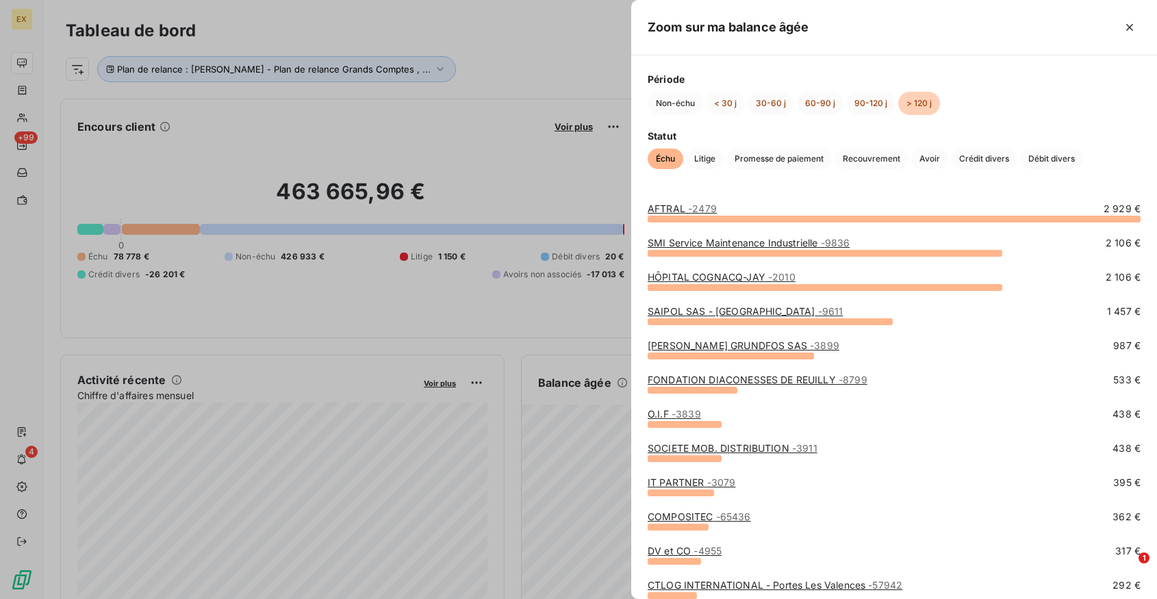
click at [708, 375] on link "FONDATION DIACONESSES DE REUILLY - 8799" at bounding box center [757, 380] width 220 height 12
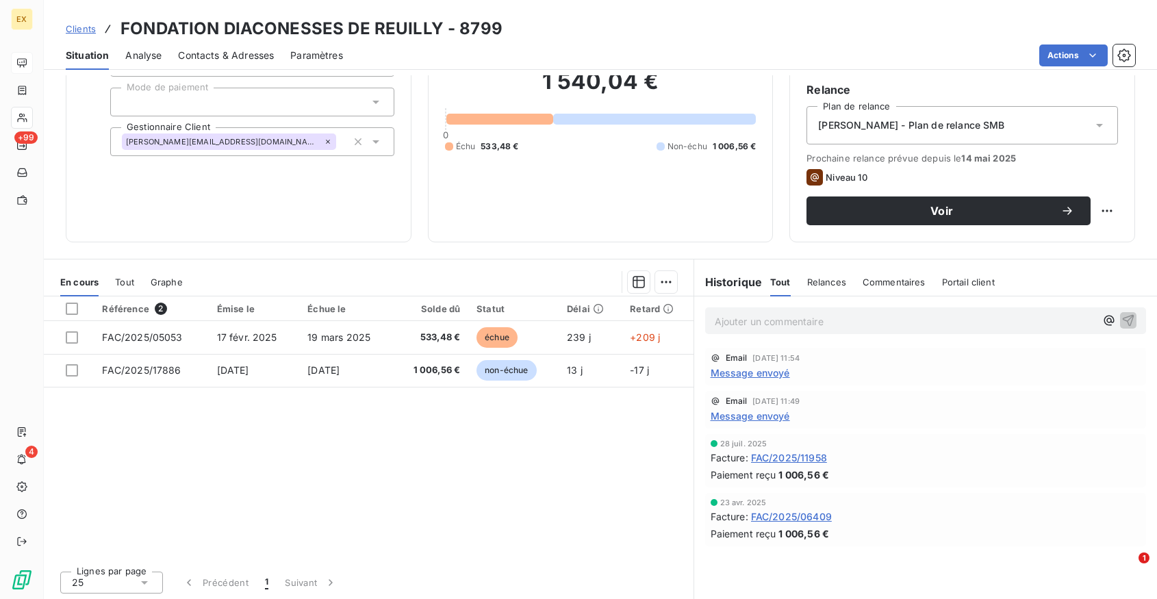
scroll to position [124, 0]
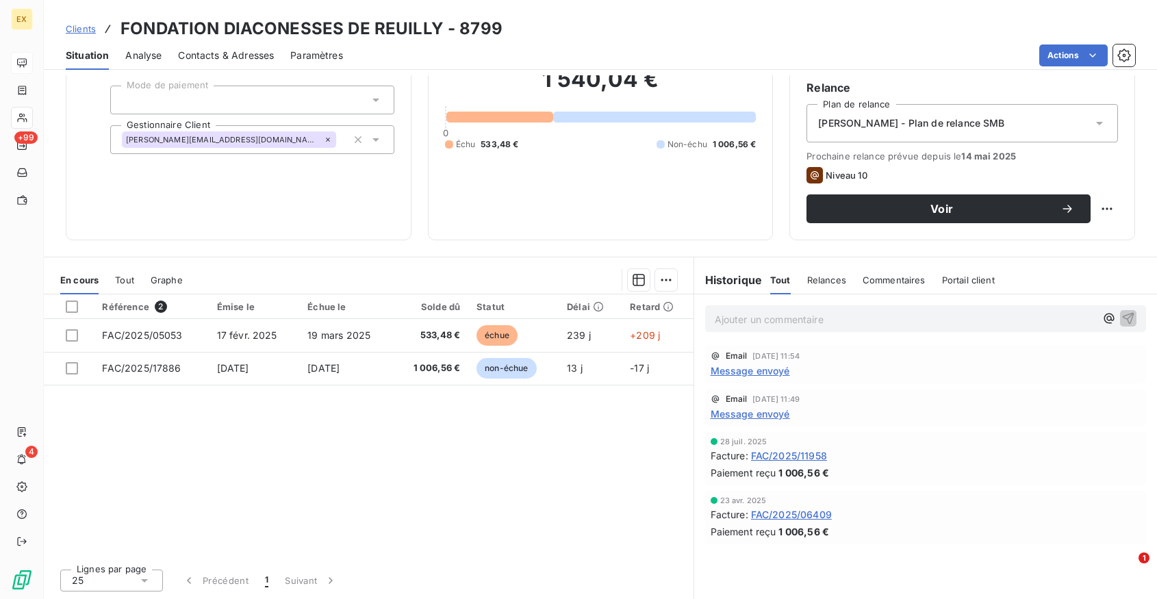
click at [749, 367] on span "Message envoyé" at bounding box center [749, 370] width 79 height 14
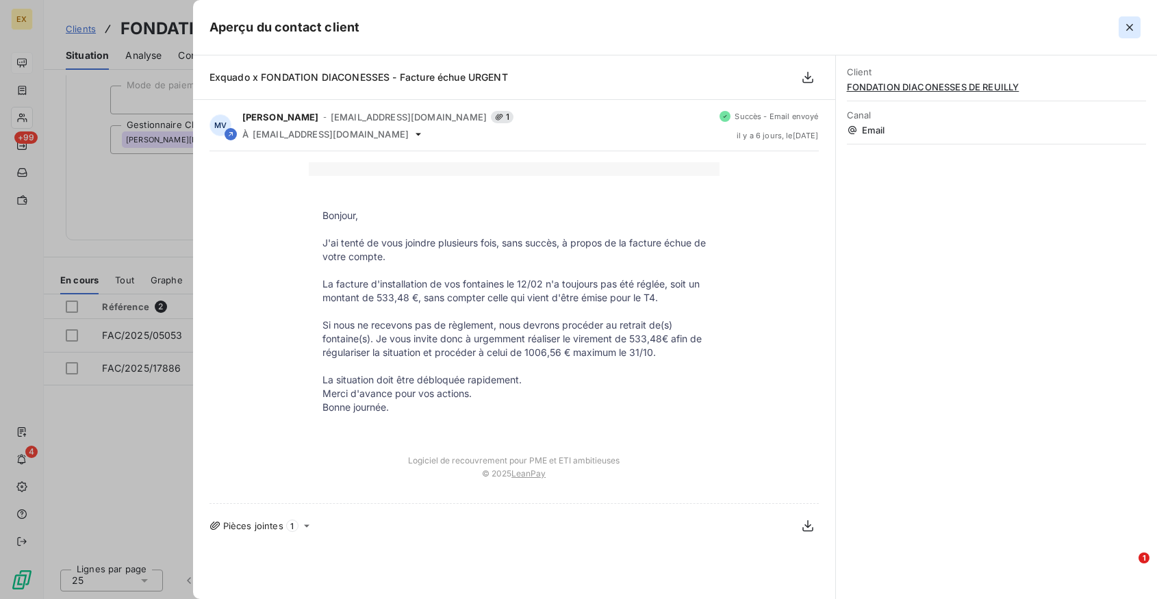
click at [1131, 31] on icon "button" at bounding box center [1129, 28] width 14 height 14
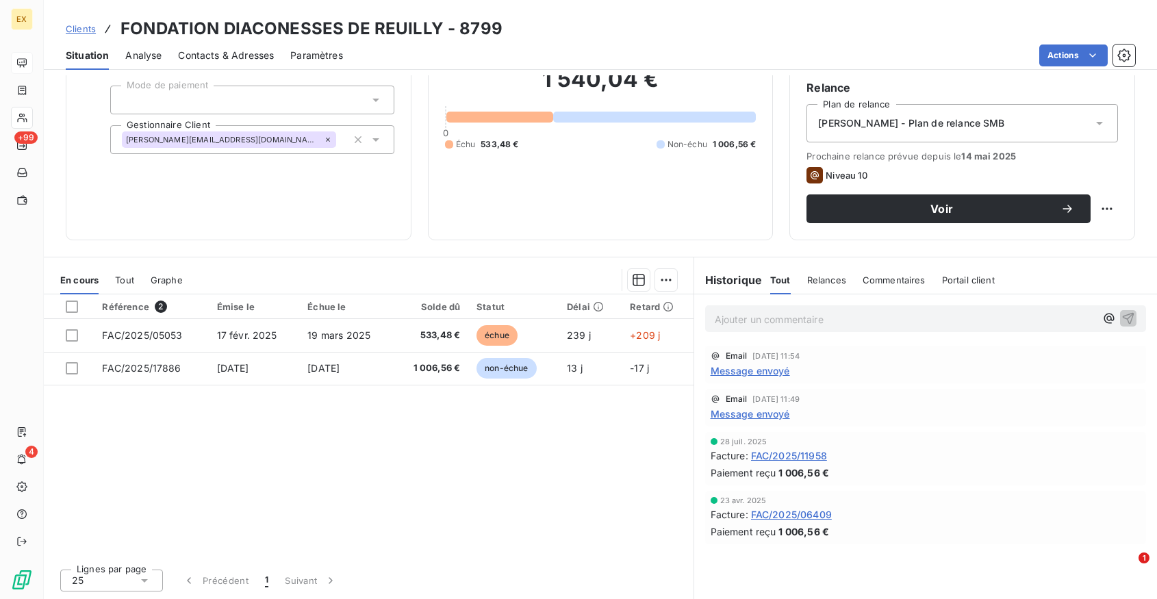
click at [292, 29] on h3 "FONDATION DIACONESSES DE REUILLY - 8799" at bounding box center [311, 28] width 382 height 25
copy h3 "DIACONESSES"
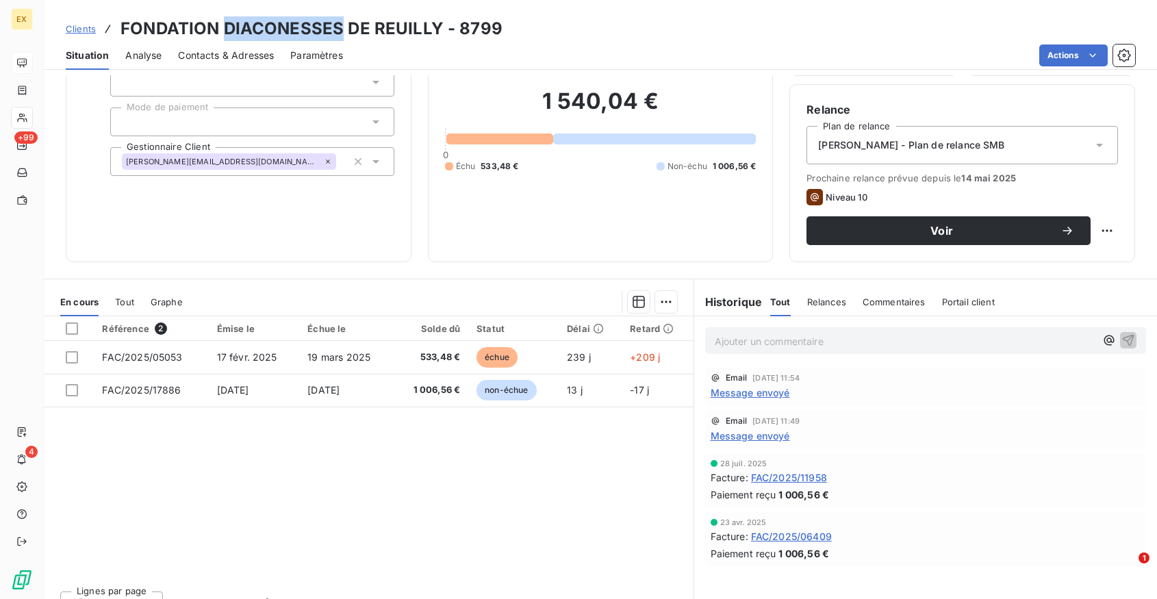
scroll to position [0, 0]
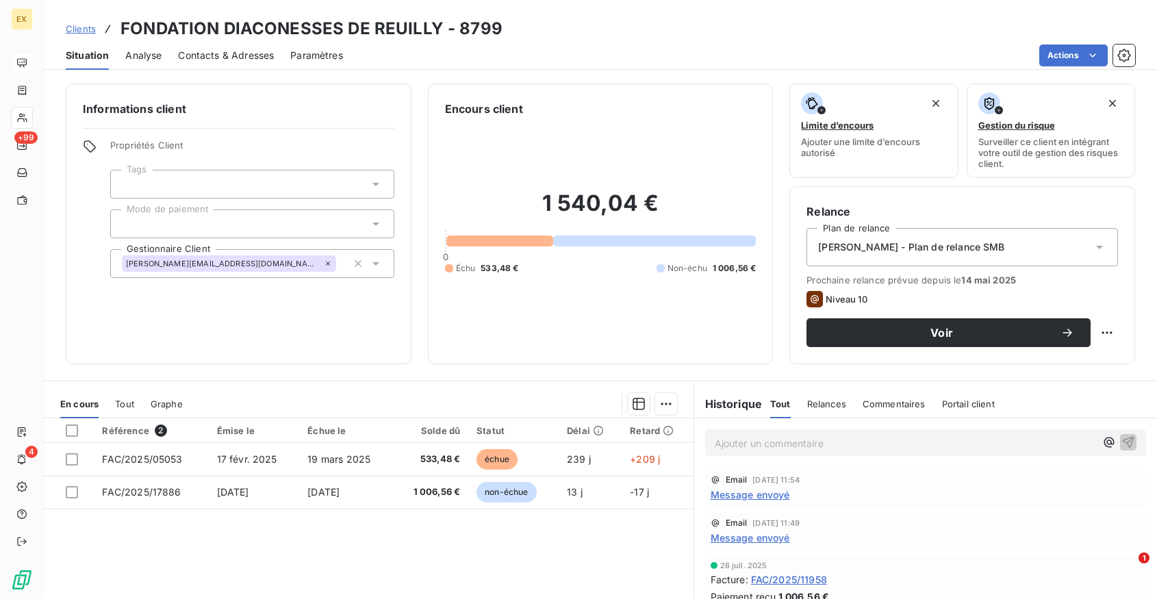
click at [799, 457] on div "Ajouter un commentaire ﻿" at bounding box center [925, 442] width 463 height 49
click at [797, 446] on p "Ajouter un commentaire ﻿" at bounding box center [905, 443] width 381 height 17
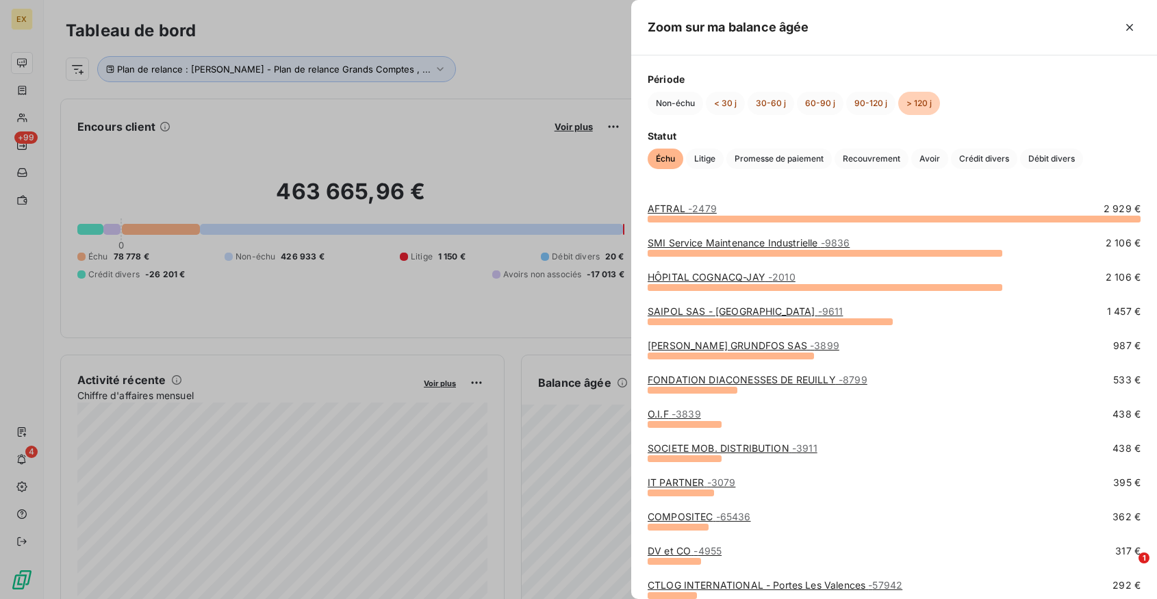
click at [677, 411] on span "- 3839" at bounding box center [685, 414] width 29 height 12
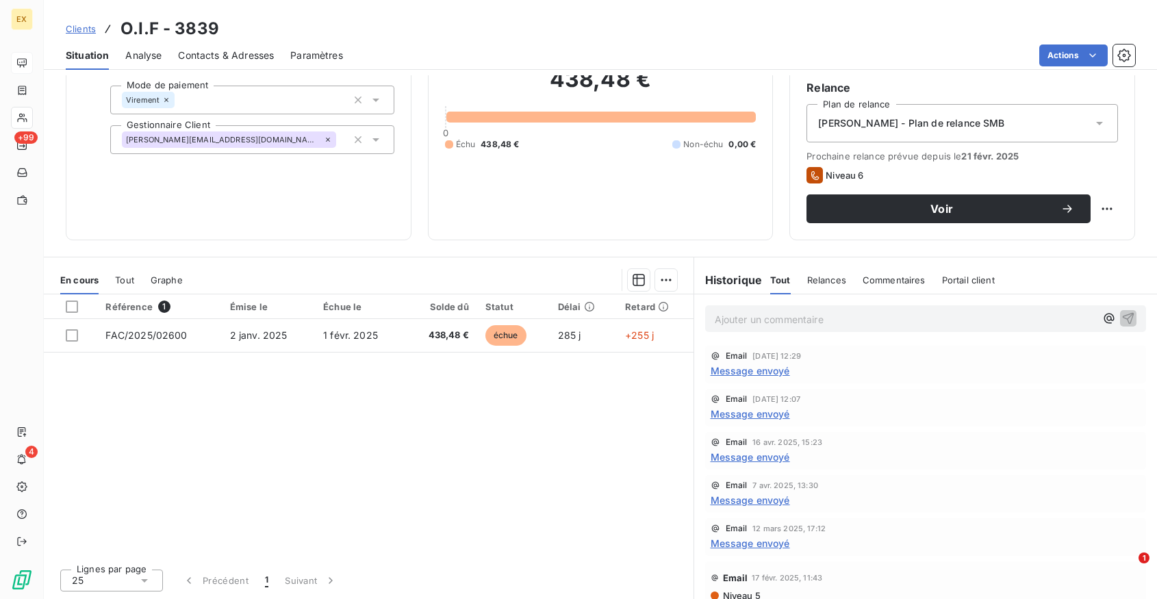
click at [765, 376] on span "Message envoyé" at bounding box center [749, 370] width 79 height 14
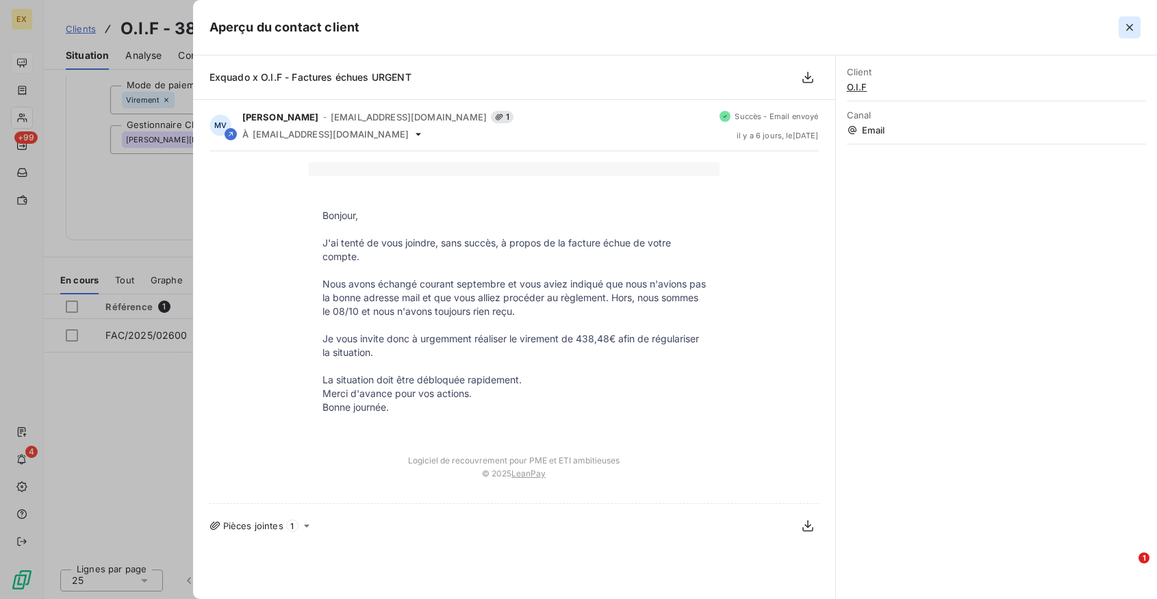
click at [1128, 29] on icon "button" at bounding box center [1129, 27] width 7 height 7
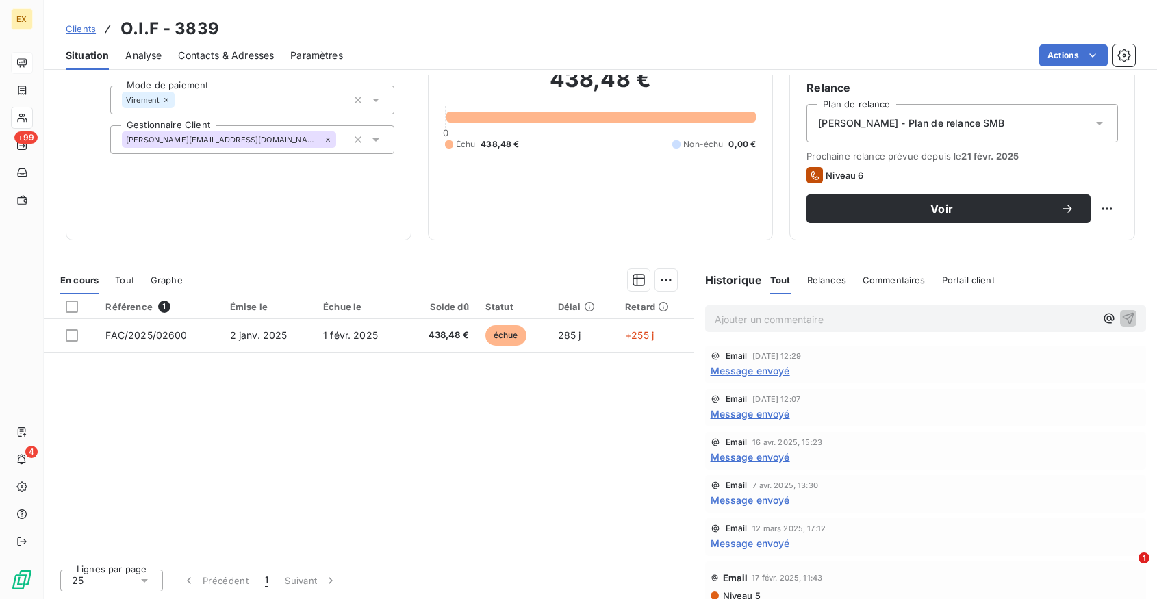
click at [751, 359] on div "Email 8 oct. 2025, 12:29" at bounding box center [925, 356] width 431 height 10
click at [751, 368] on span "Message envoyé" at bounding box center [749, 370] width 79 height 14
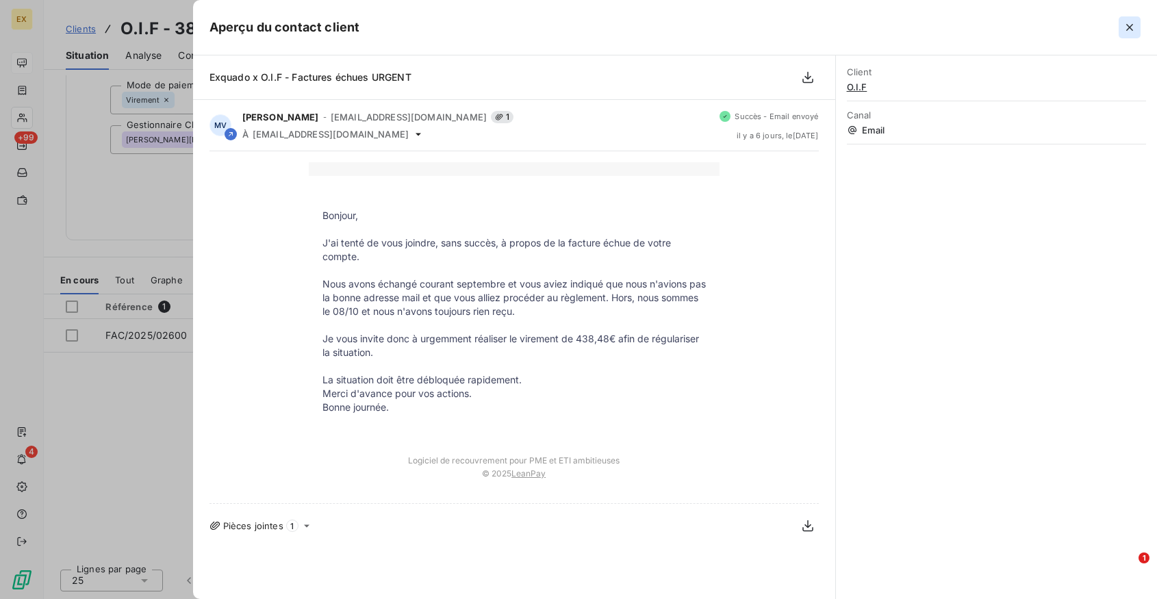
click at [1131, 21] on icon "button" at bounding box center [1129, 28] width 14 height 14
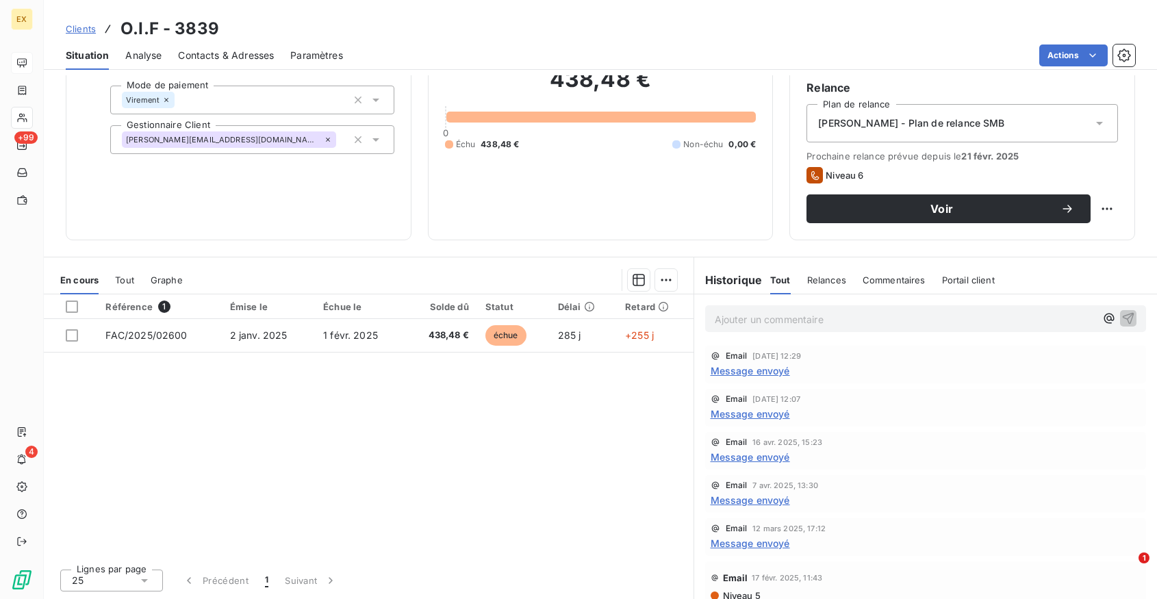
click at [136, 31] on h3 "O.I.F - 3839" at bounding box center [169, 28] width 99 height 25
copy h3 "O.I.F - 3839"
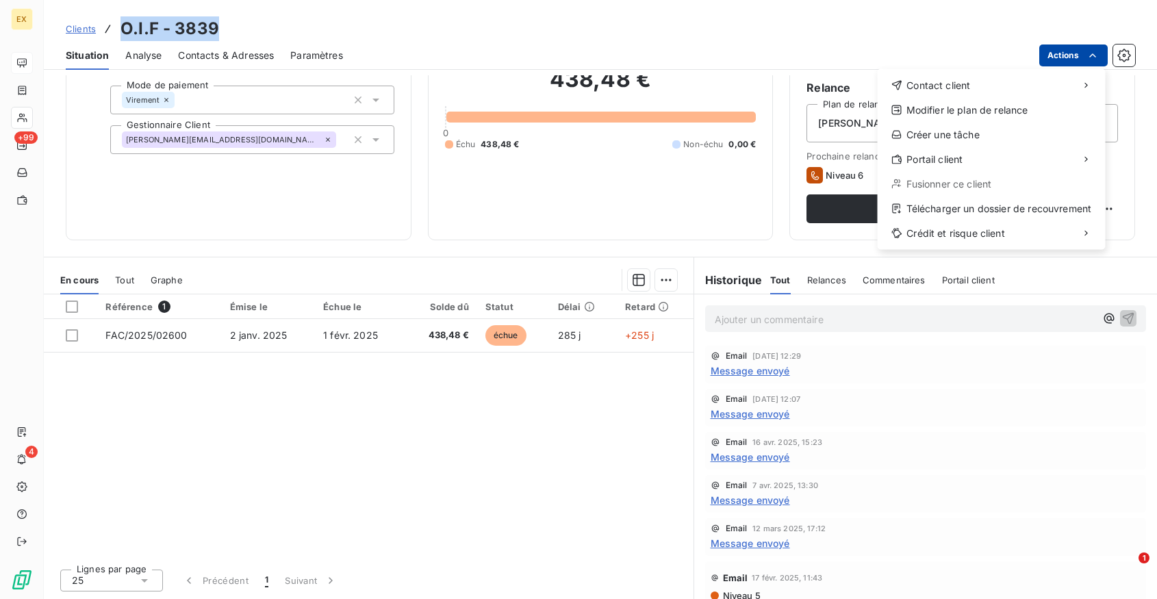
click at [1064, 64] on html "EX +99 4 Clients O.I.F - 3839 Situation Analyse Contacts & Adresses Paramètres …" at bounding box center [578, 299] width 1157 height 599
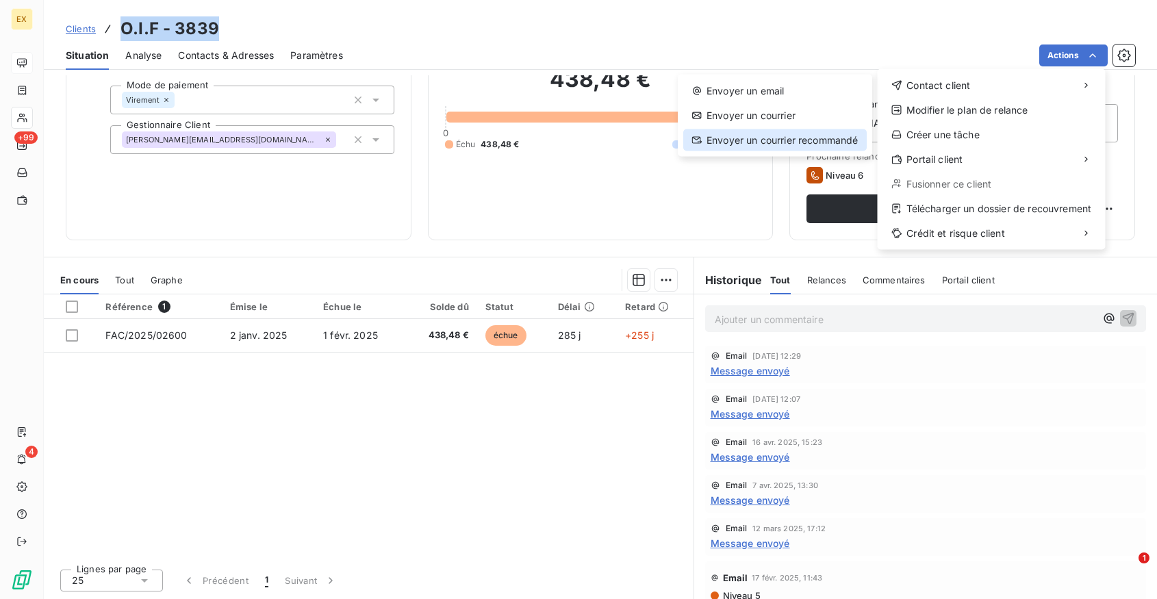
click at [794, 131] on div "Envoyer un courrier recommandé" at bounding box center [774, 140] width 183 height 22
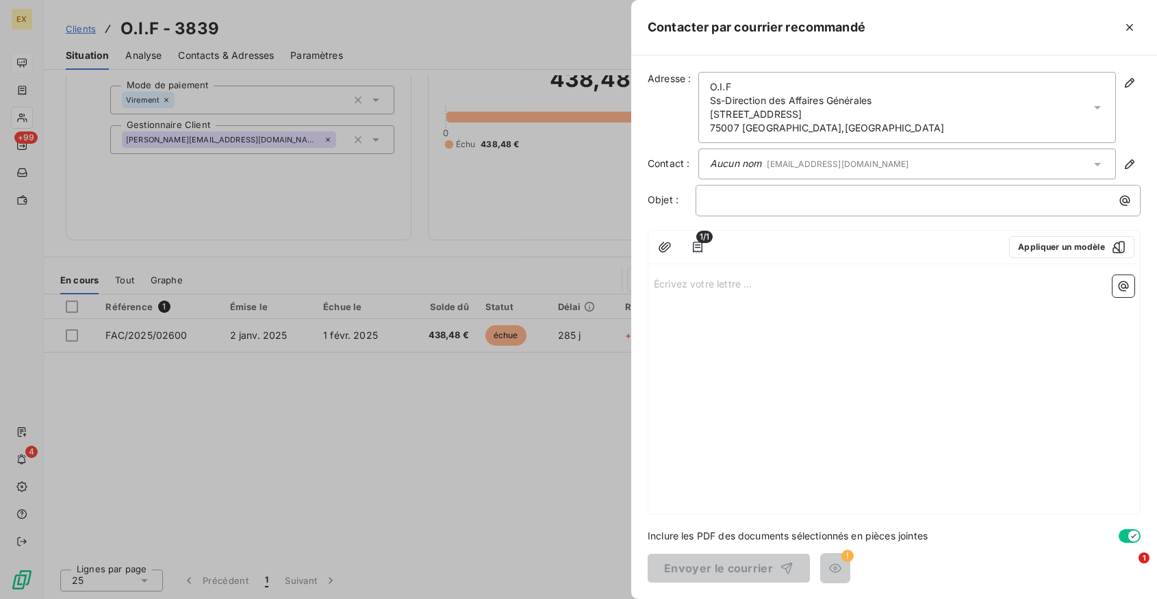
click at [698, 287] on p "Écrivez votre lettre ... ﻿" at bounding box center [894, 283] width 480 height 16
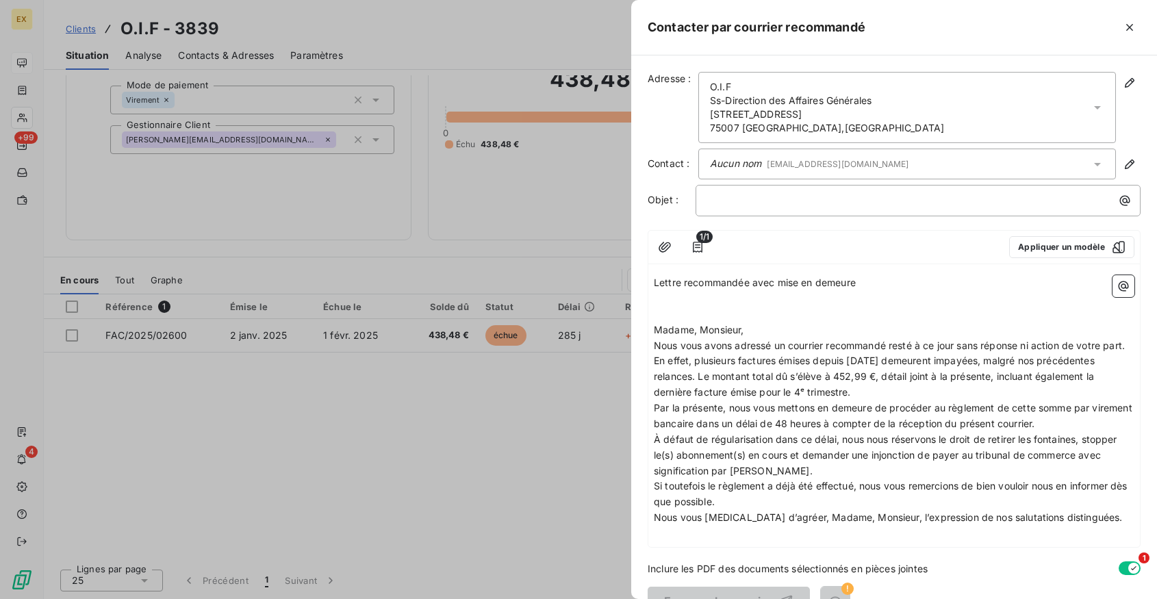
click at [733, 282] on span "Lettre recommandée avec mise en demeure" at bounding box center [755, 283] width 202 height 12
copy span "Lettre recommandée avec mise en demeure"
click at [745, 207] on p "﻿" at bounding box center [921, 200] width 428 height 16
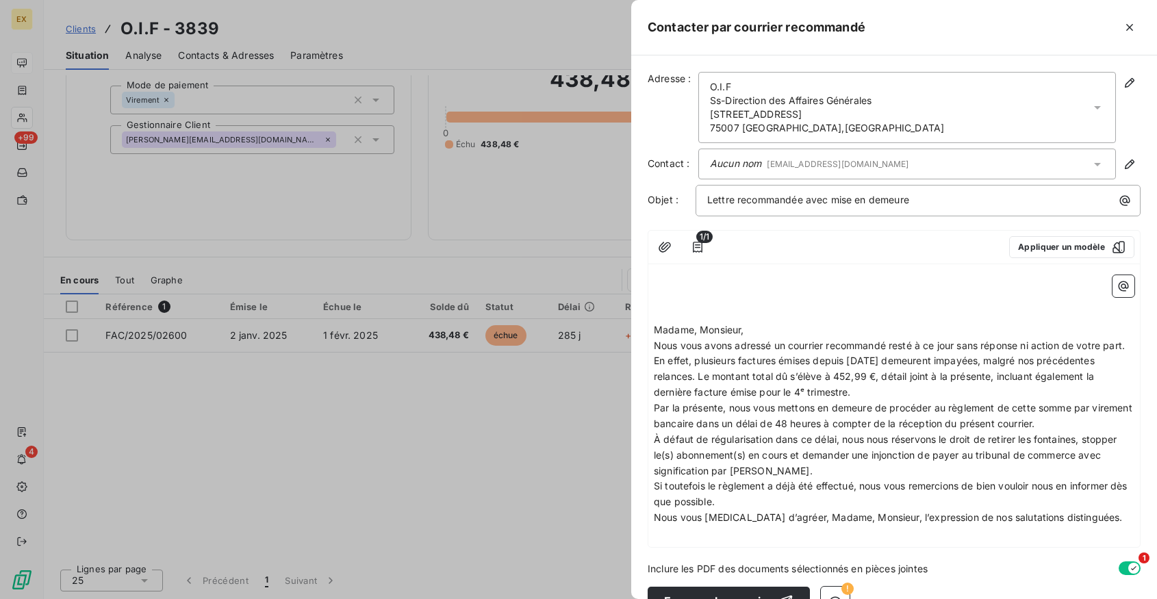
click at [654, 331] on span "Madame, Monsieur," at bounding box center [699, 330] width 90 height 12
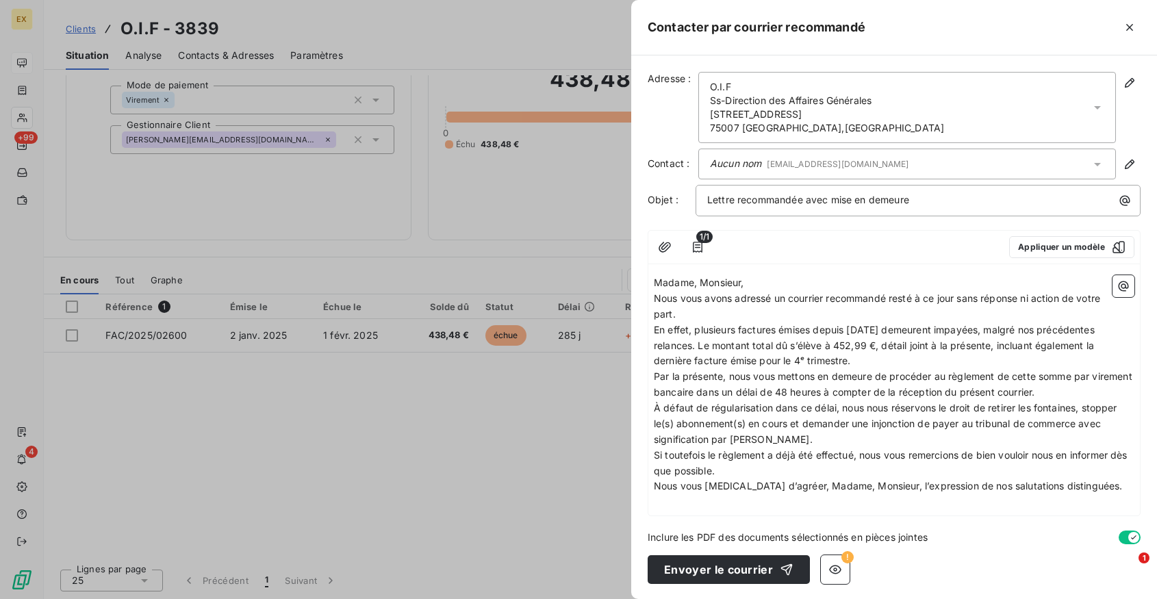
click at [755, 280] on p "Madame, Monsieur," at bounding box center [894, 283] width 480 height 16
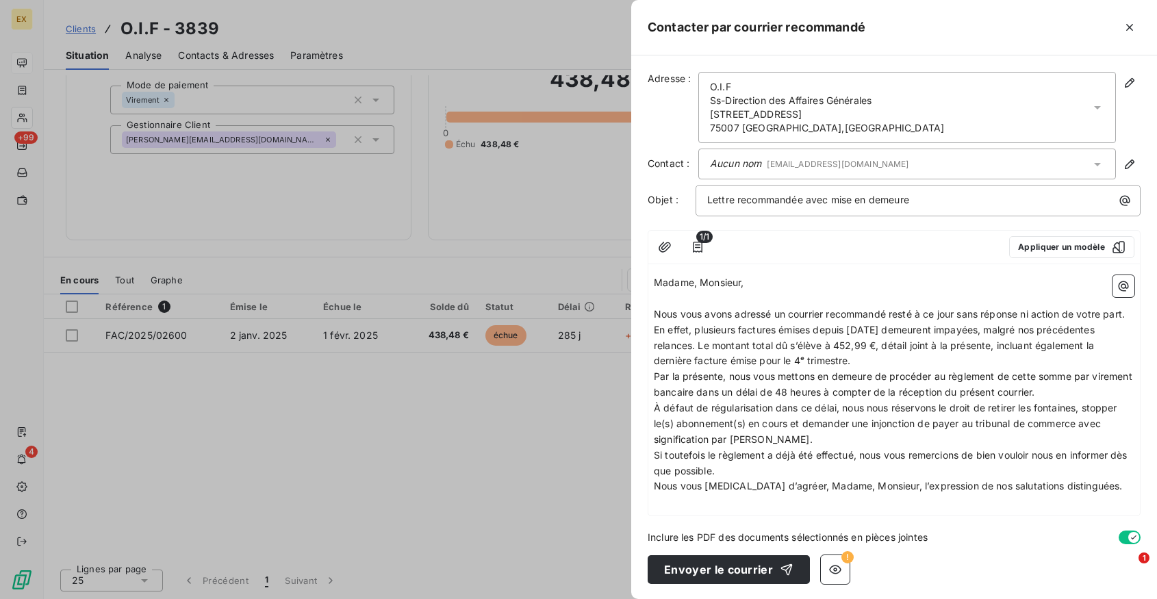
click at [733, 316] on span "Nous vous avons adressé un courrier recommandé resté à ce jour sans réponse ni …" at bounding box center [889, 314] width 471 height 12
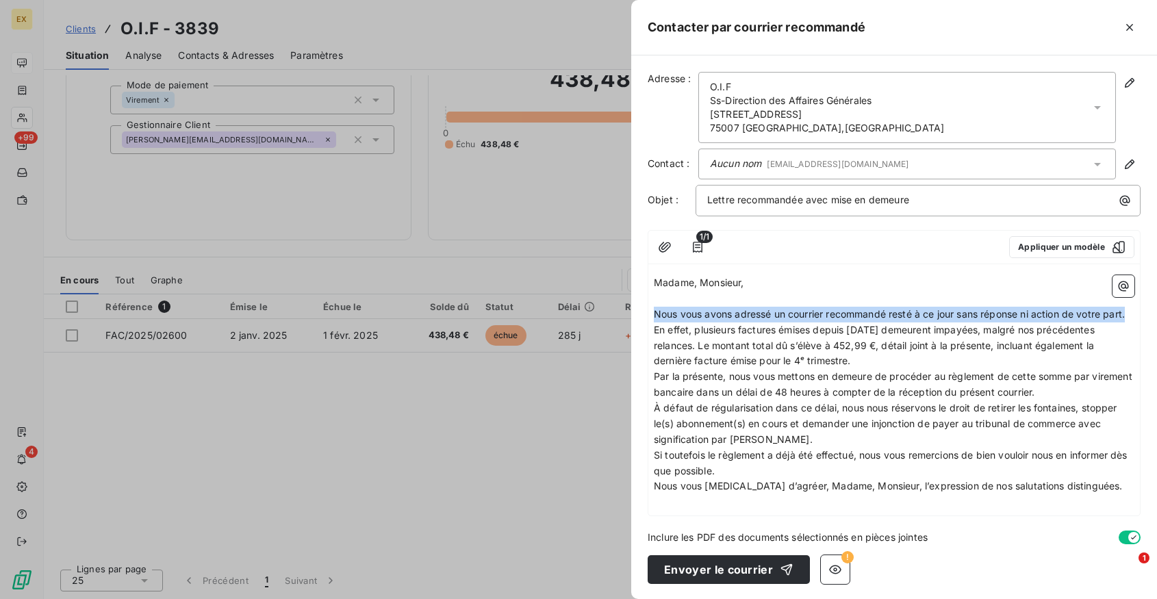
click at [733, 316] on span "Nous vous avons adressé un courrier recommandé resté à ce jour sans réponse ni …" at bounding box center [889, 314] width 471 height 12
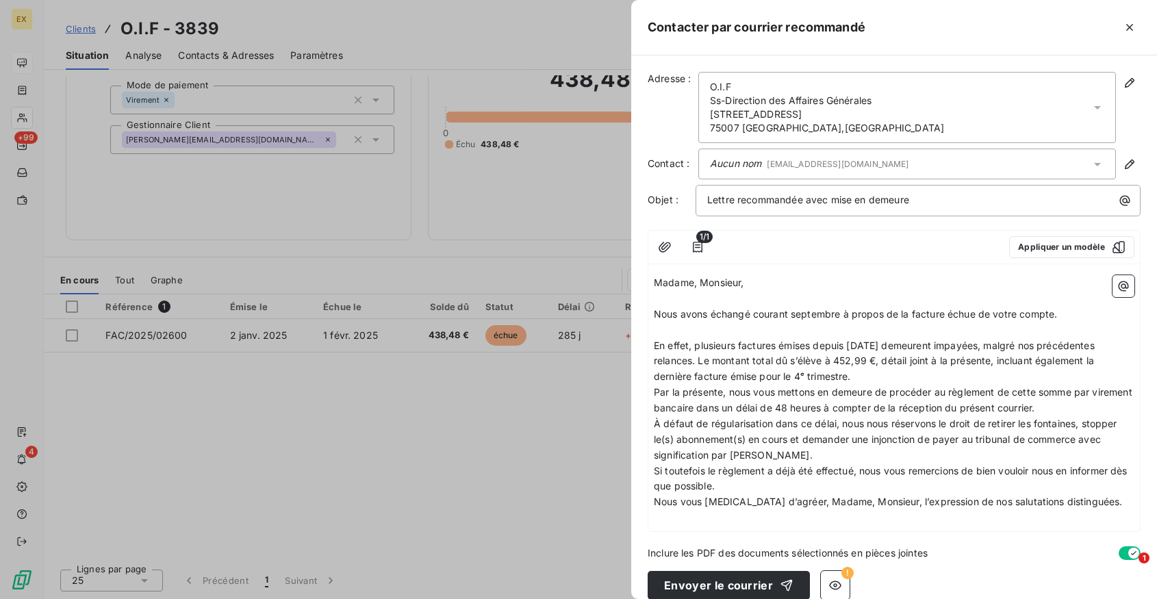
click at [1065, 316] on p "Nous avons échangé courant septembre à propos de la facture échue de votre comp…" at bounding box center [894, 315] width 480 height 16
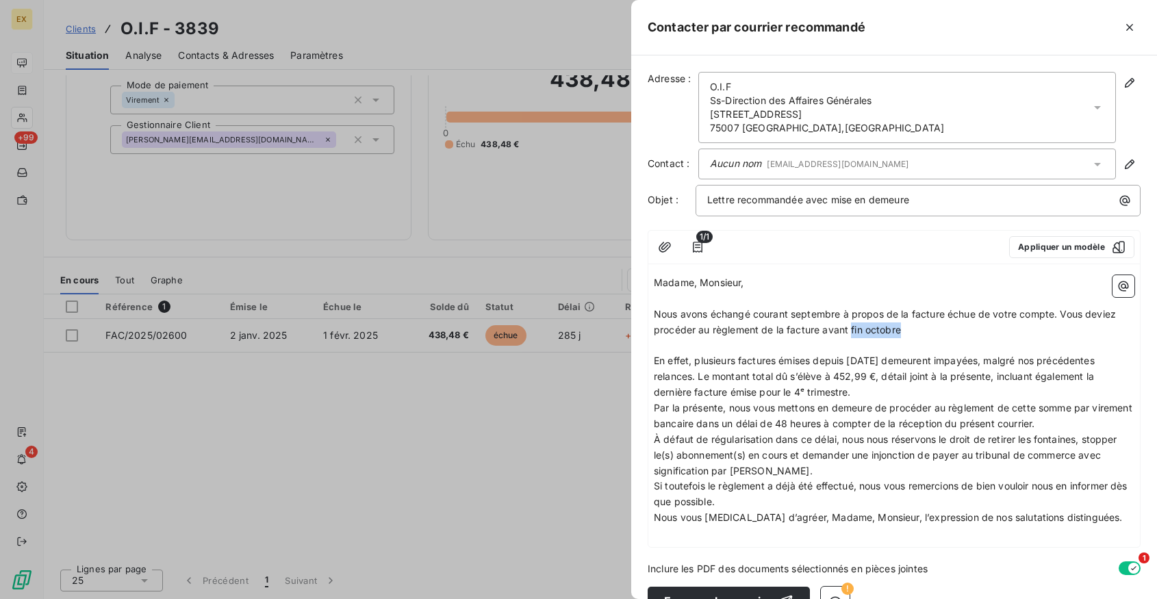
drag, startPoint x: 849, startPoint y: 330, endPoint x: 910, endPoint y: 330, distance: 60.9
click at [910, 330] on p "Nous avons échangé courant septembre à propos de la facture échue de votre comp…" at bounding box center [894, 322] width 480 height 31
click at [864, 363] on span "En effet, plusieurs factures émises depuis avril 2025 demeurent impayées, malgr…" at bounding box center [876, 376] width 444 height 43
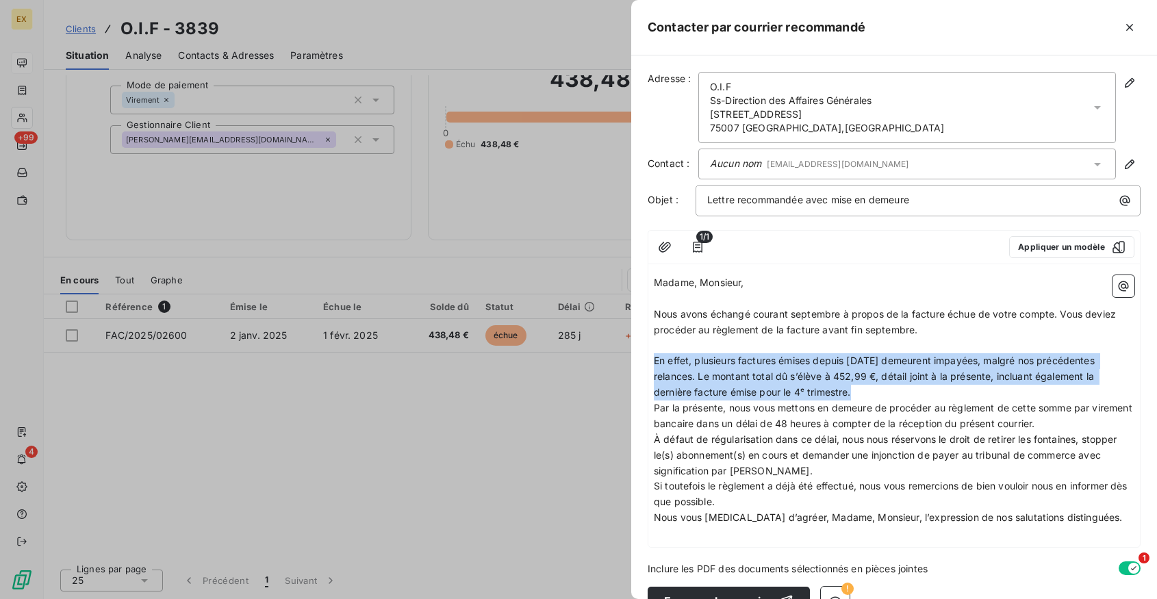
click at [864, 363] on span "En effet, plusieurs factures émises depuis avril 2025 demeurent impayées, malgr…" at bounding box center [876, 376] width 444 height 43
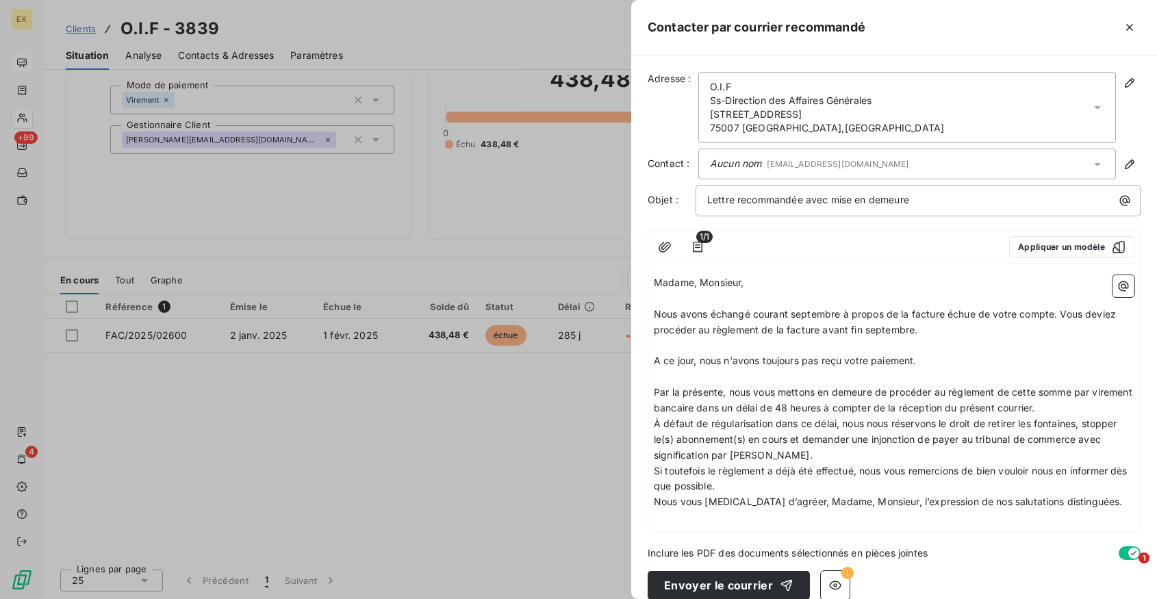
click at [1089, 407] on p "Par la présente, nous vous mettons en demeure de procéder au règlement de cette…" at bounding box center [894, 400] width 480 height 31
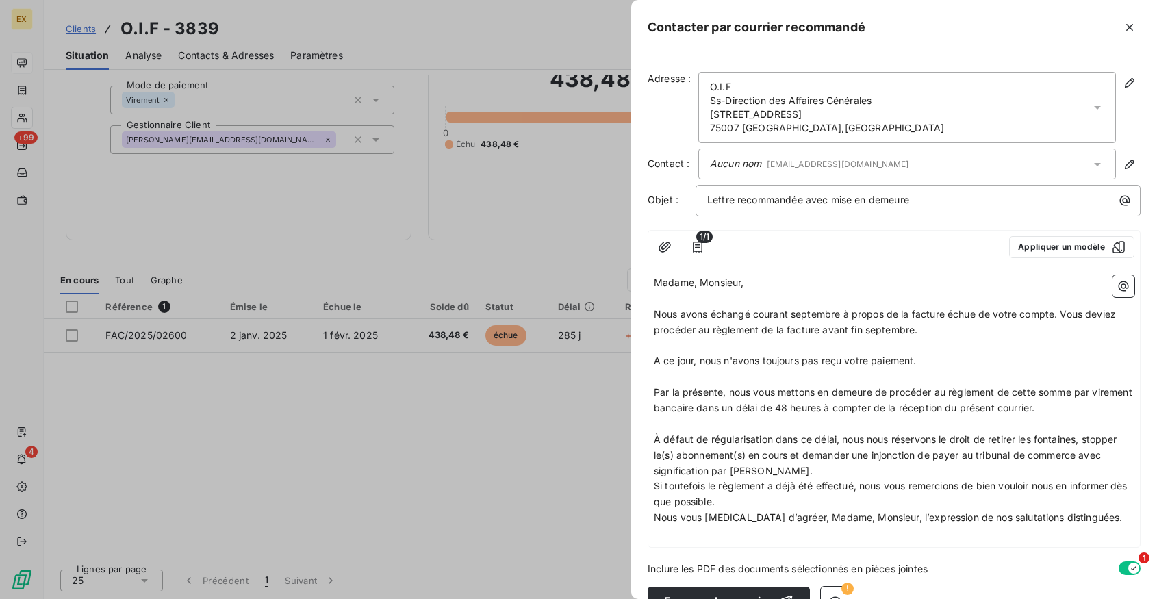
click at [825, 409] on span "Par la présente, nous vous mettons en demeure de procéder au règlement de cette…" at bounding box center [894, 399] width 481 height 27
click at [853, 411] on span "Par la présente, nous vous mettons en demeure de procéder au règlement de cette…" at bounding box center [894, 399] width 481 height 27
click at [771, 421] on p "﻿" at bounding box center [894, 424] width 480 height 16
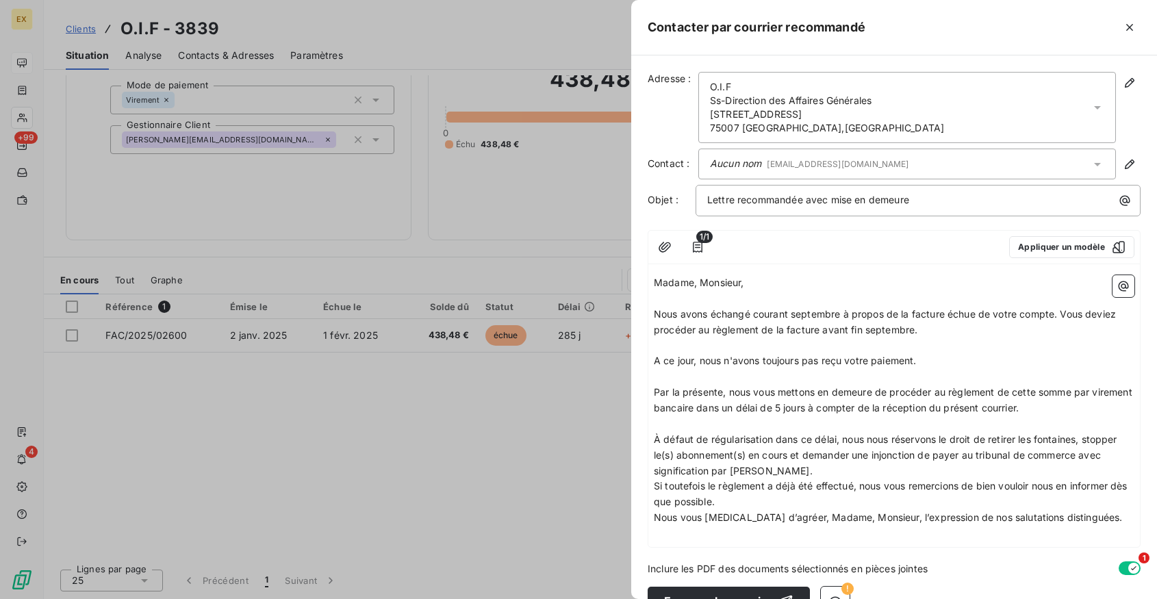
click at [807, 464] on p "À défaut de régularisation dans ce délai, nous nous réservons le droit de retir…" at bounding box center [894, 455] width 480 height 47
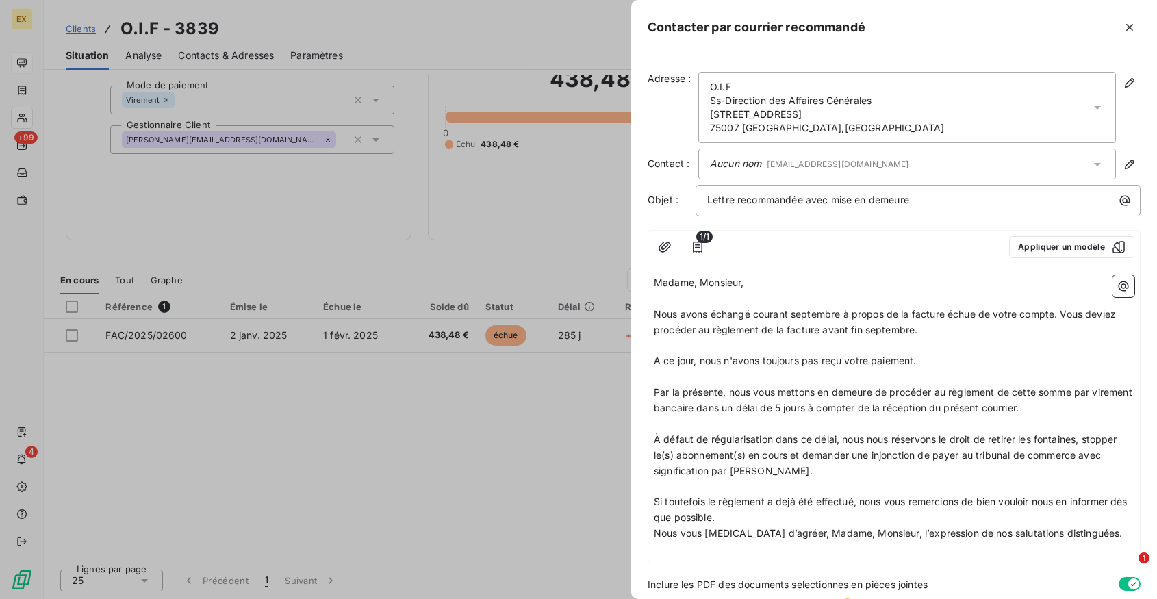
click at [1031, 440] on span "À défaut de régularisation dans ce délai, nous nous réservons le droit de retir…" at bounding box center [887, 454] width 466 height 43
click at [1038, 441] on span "À défaut de régularisation dans ce délai, nous nous réservons le droit de retir…" at bounding box center [889, 454] width 470 height 43
click at [1082, 440] on span "À défaut de régularisation dans ce délai, nous nous réservons le droit de retir…" at bounding box center [890, 454] width 473 height 43
click at [1090, 441] on span "À défaut de régularisation dans ce délai, nous nous réservons le droit de retir…" at bounding box center [894, 454] width 481 height 43
click at [828, 463] on p "À défaut de régularisation dans ce délai, nous nous réservons le droit de retir…" at bounding box center [894, 455] width 480 height 47
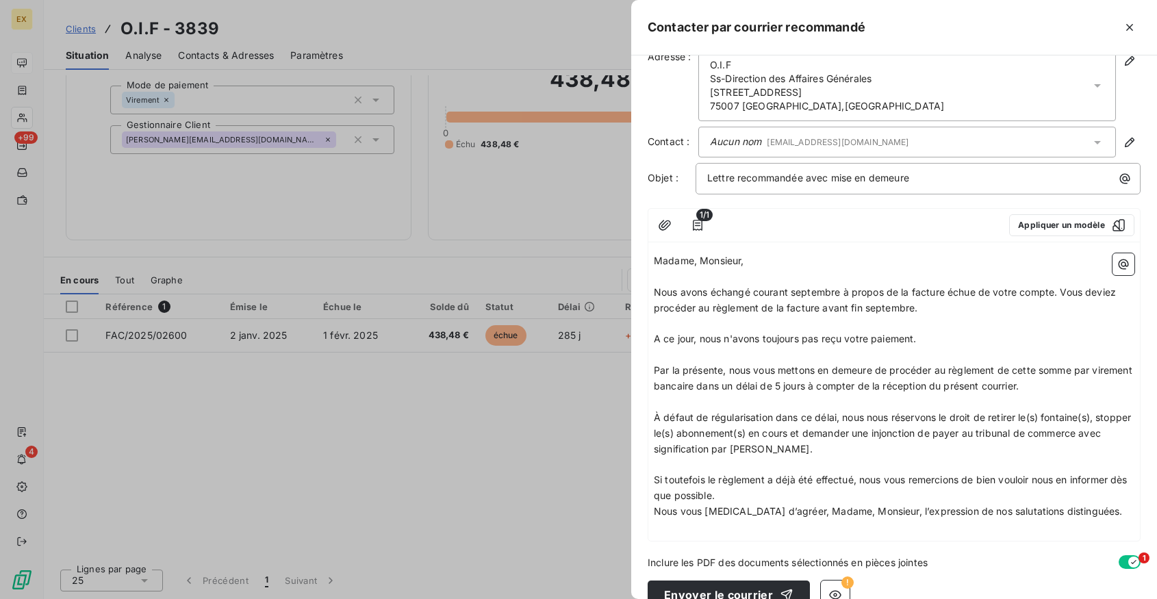
scroll to position [27, 0]
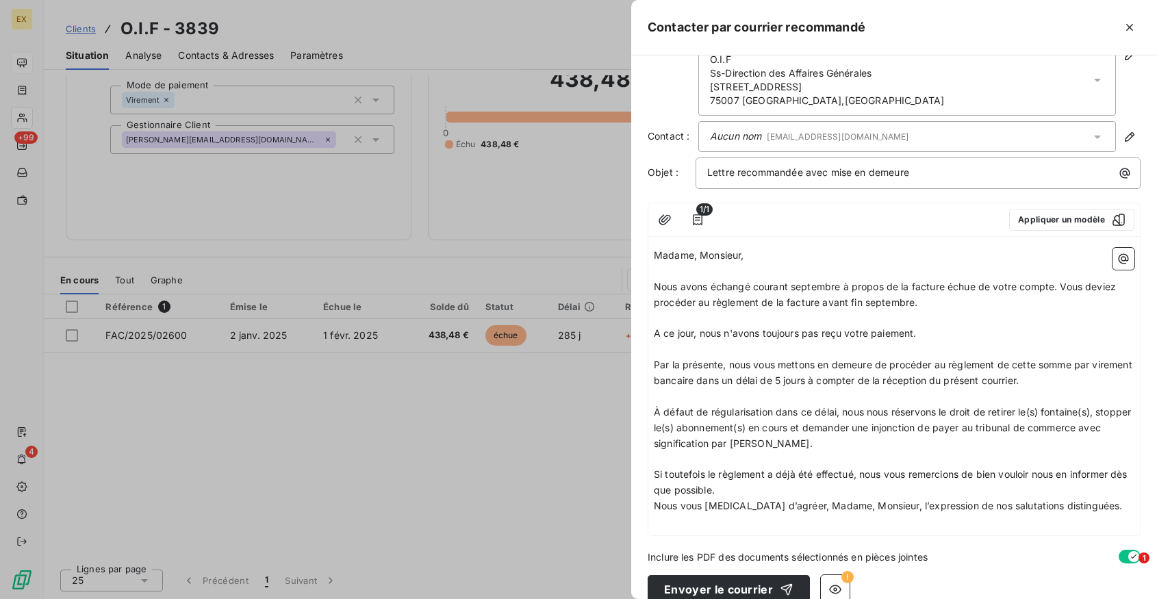
click at [771, 489] on p "Si toutefois le règlement a déjà été effectué, nous vous remercions de bien vou…" at bounding box center [894, 482] width 480 height 31
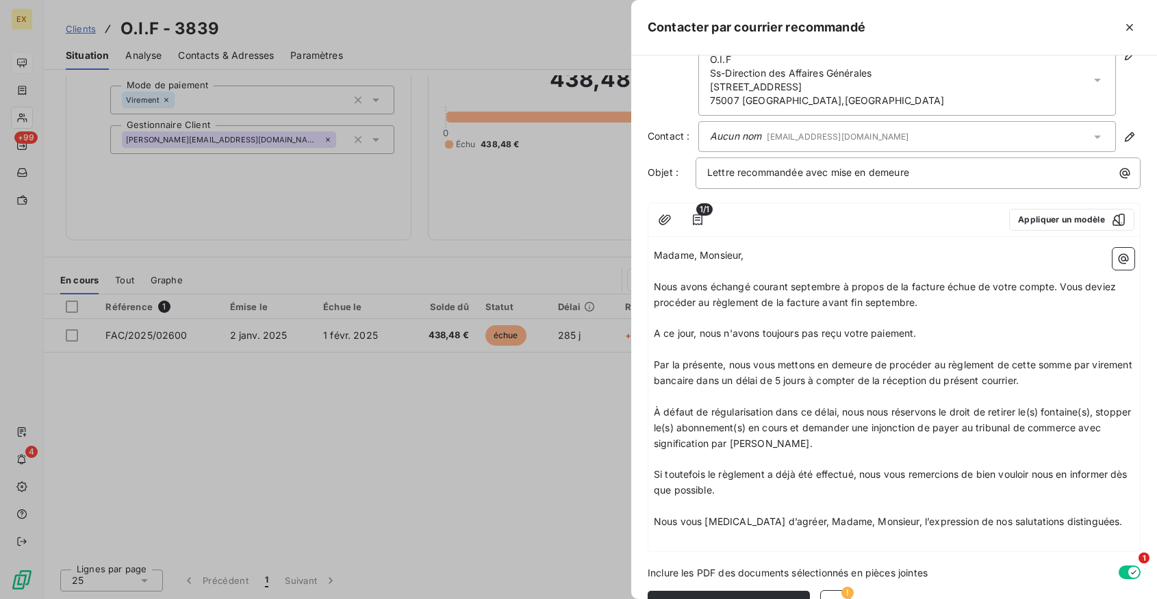
scroll to position [64, 0]
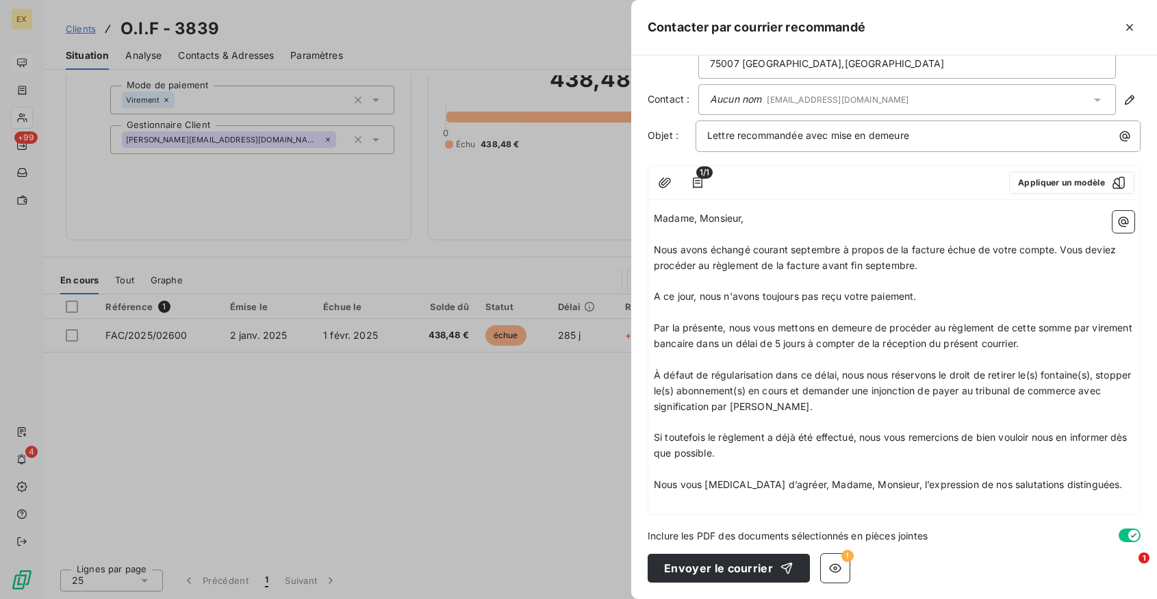
click at [769, 477] on p "Nous vous [MEDICAL_DATA] d’agréer, Madame, Monsieur, l’expression de nos saluta…" at bounding box center [894, 485] width 480 height 16
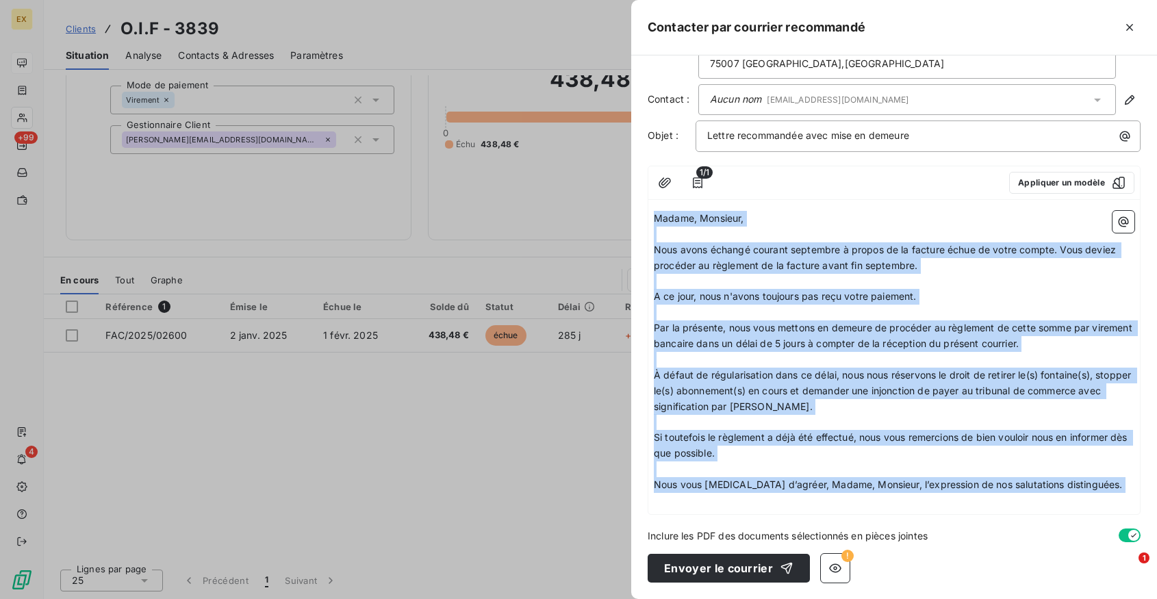
copy div "Madame, Monsieur, ﻿ Nous avons échangé courant septembre à propos de la facture…"
click at [730, 567] on button "Envoyer le courrier" at bounding box center [728, 568] width 162 height 29
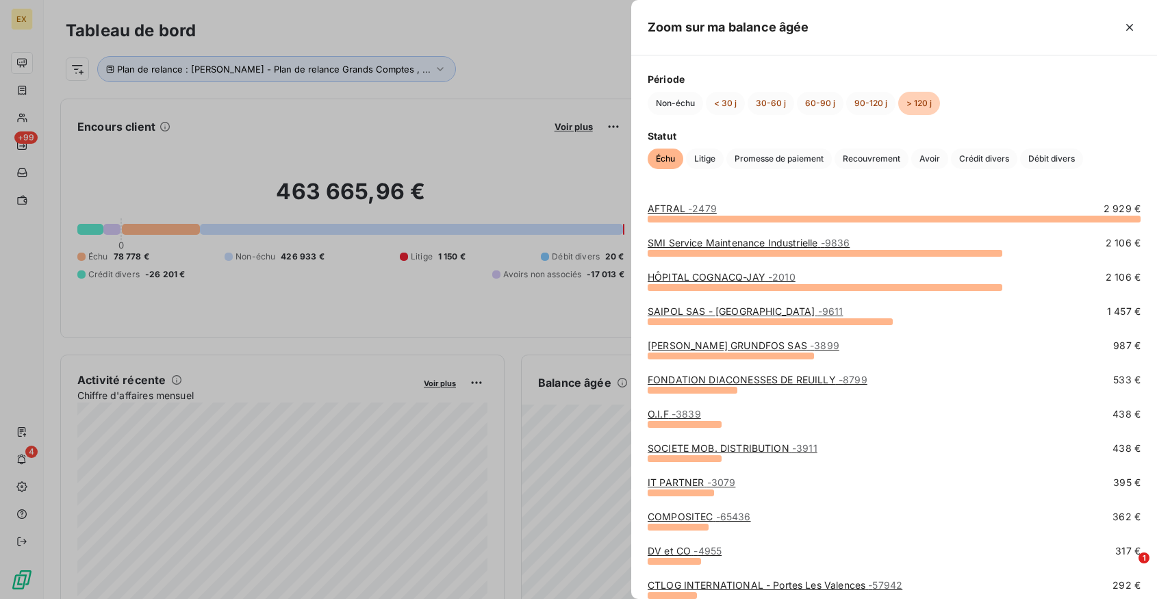
click at [702, 448] on link "SOCIETE MOB. DISTRIBUTION - 3911" at bounding box center [732, 448] width 170 height 12
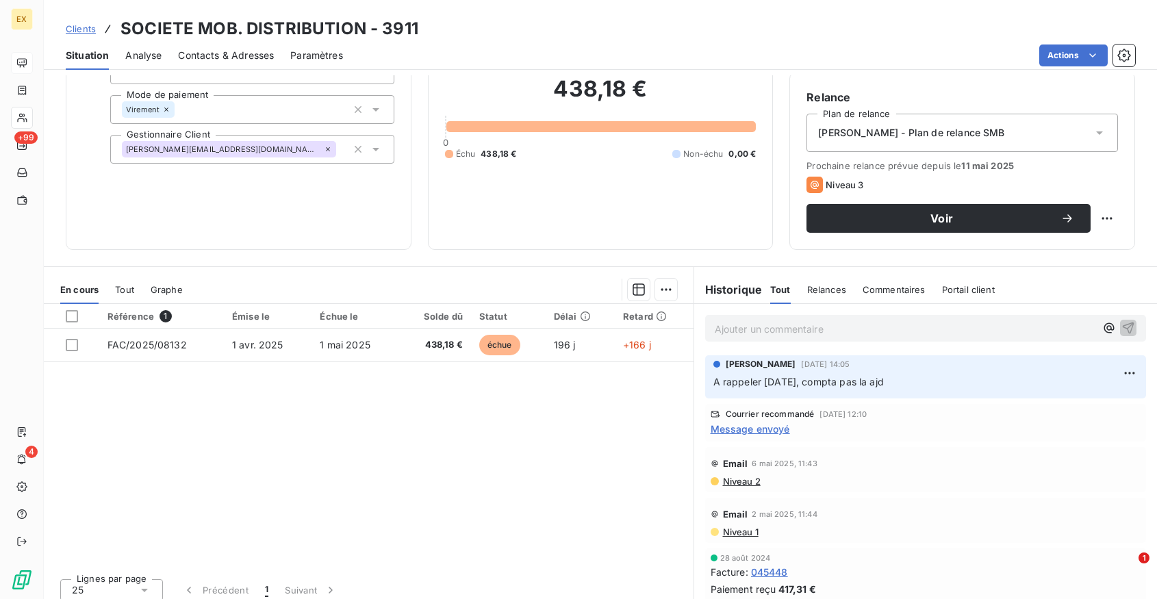
scroll to position [124, 0]
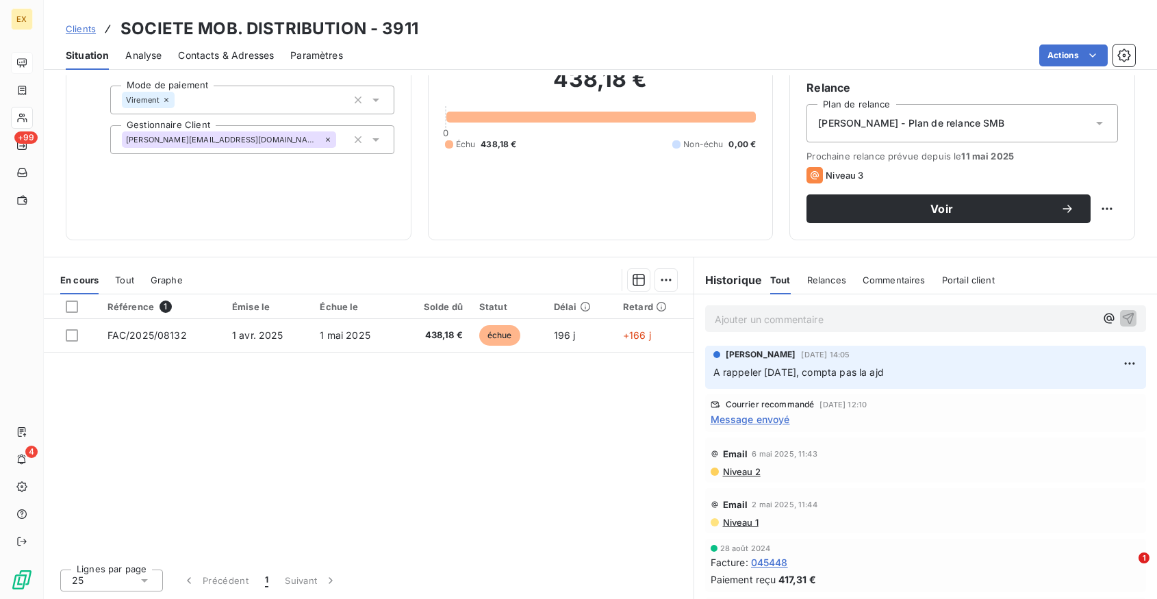
click at [216, 27] on h3 "SOCIETE MOB. DISTRIBUTION - 3911" at bounding box center [269, 28] width 298 height 25
copy h3 "MOB"
click at [756, 418] on span "Message envoyé" at bounding box center [749, 419] width 79 height 14
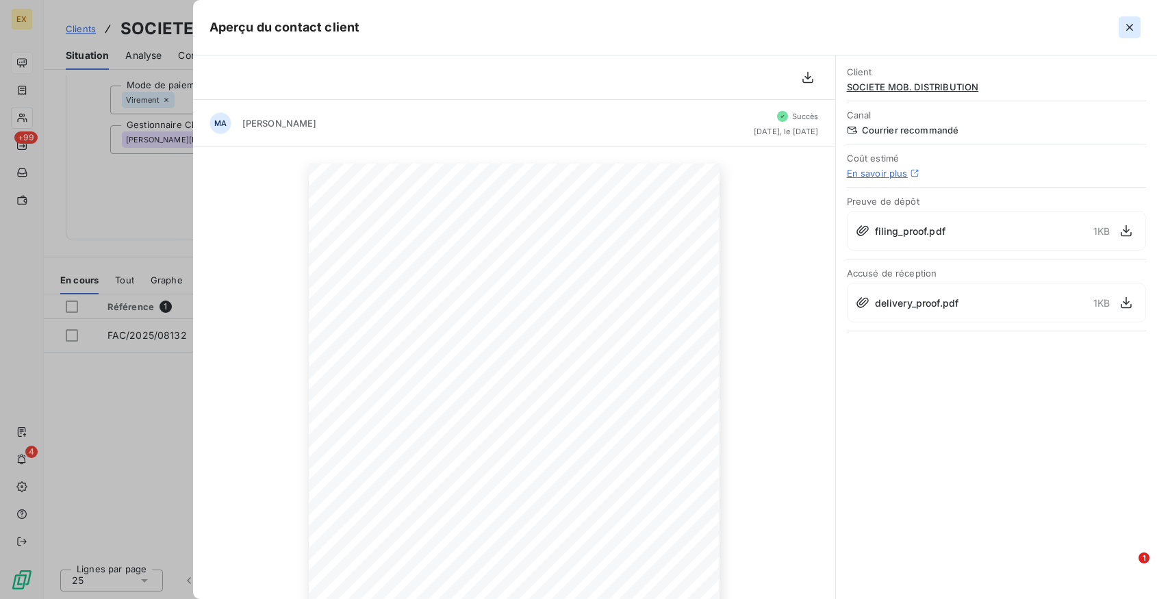
click at [1127, 30] on icon "button" at bounding box center [1129, 27] width 7 height 7
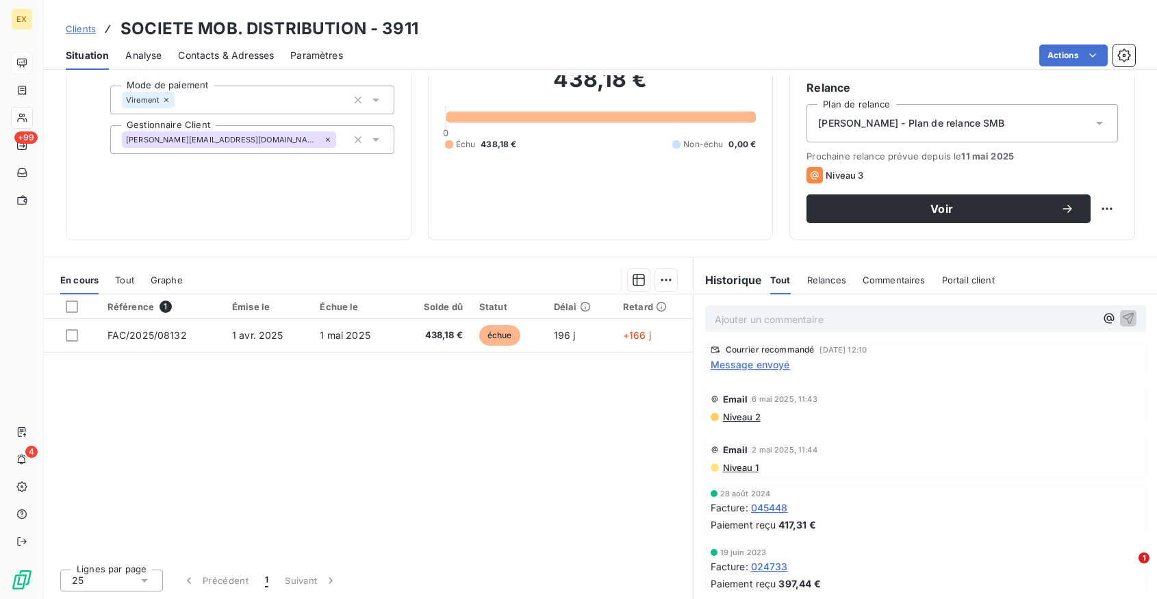
scroll to position [0, 0]
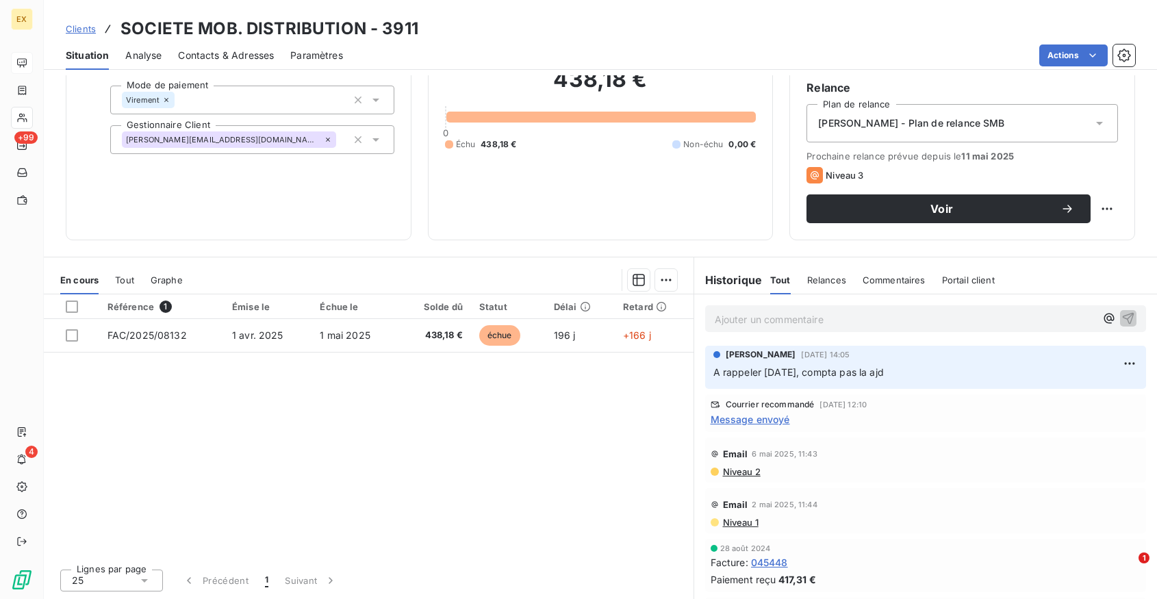
click at [98, 25] on div "Clients SOCIETE MOB. DISTRIBUTION - 3911" at bounding box center [242, 28] width 352 height 25
click at [93, 26] on span "Clients" at bounding box center [81, 28] width 30 height 11
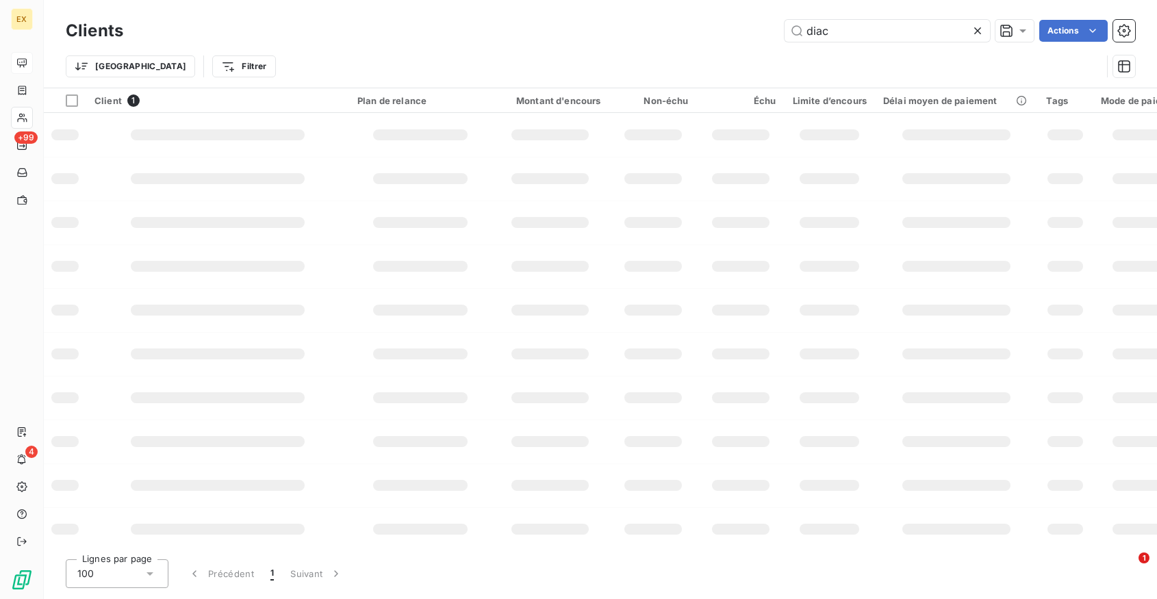
type input "diac"
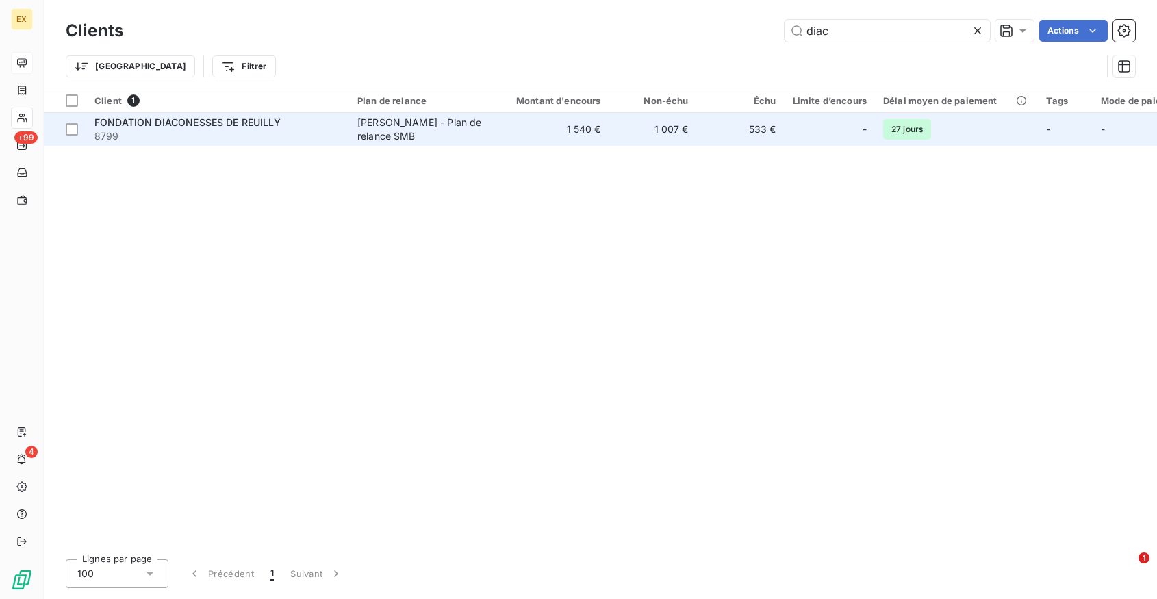
click at [522, 125] on td "1 540 €" at bounding box center [550, 129] width 118 height 33
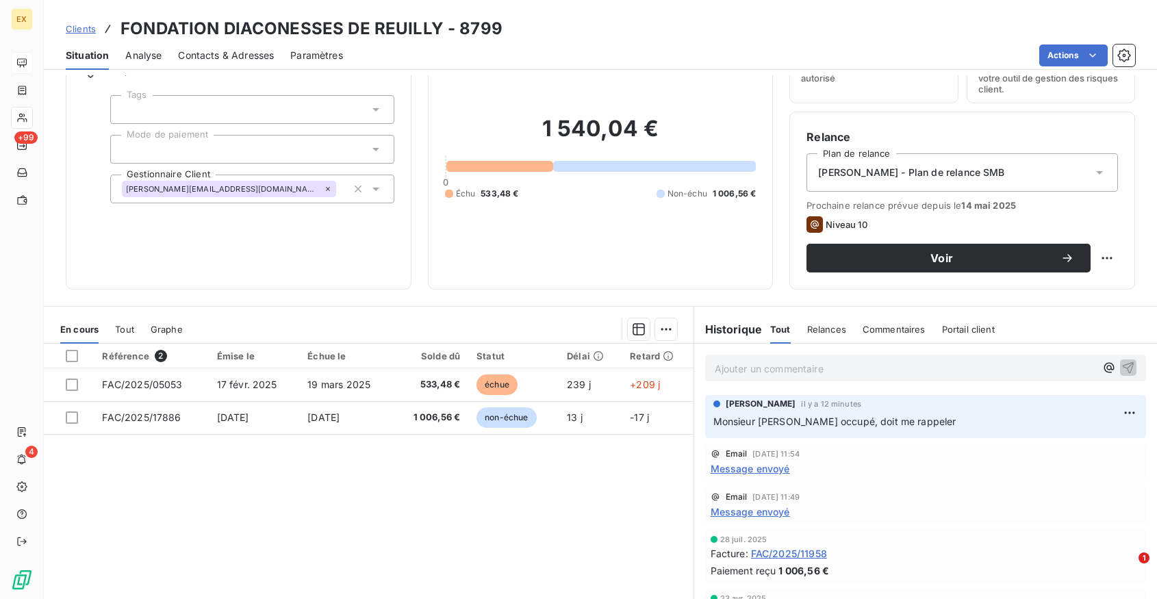
scroll to position [124, 0]
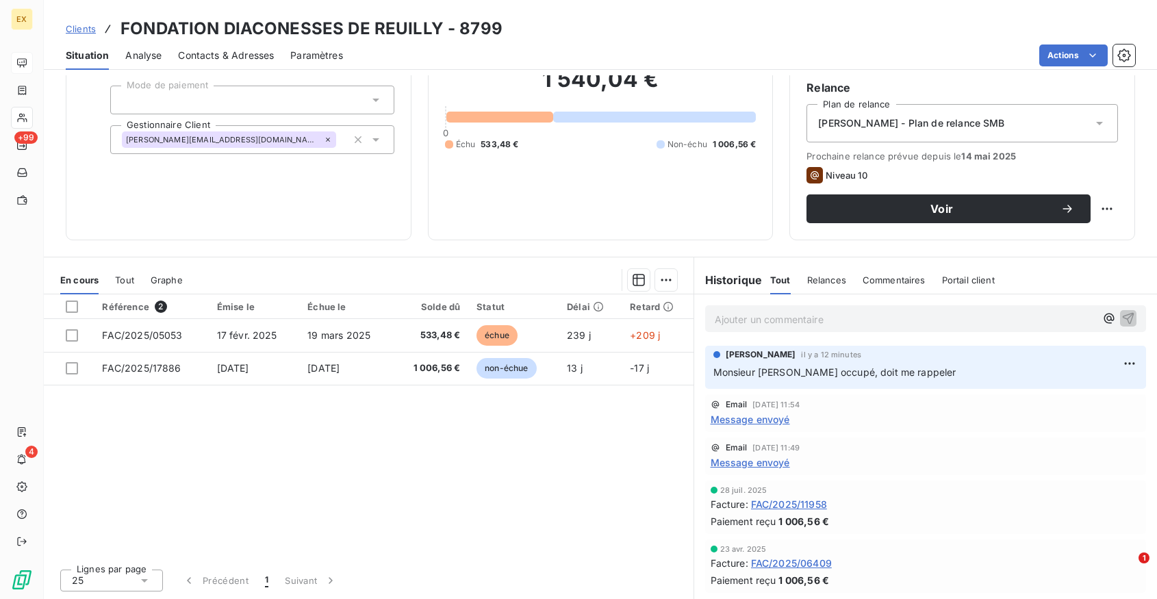
click at [756, 420] on span "Message envoyé" at bounding box center [749, 419] width 79 height 14
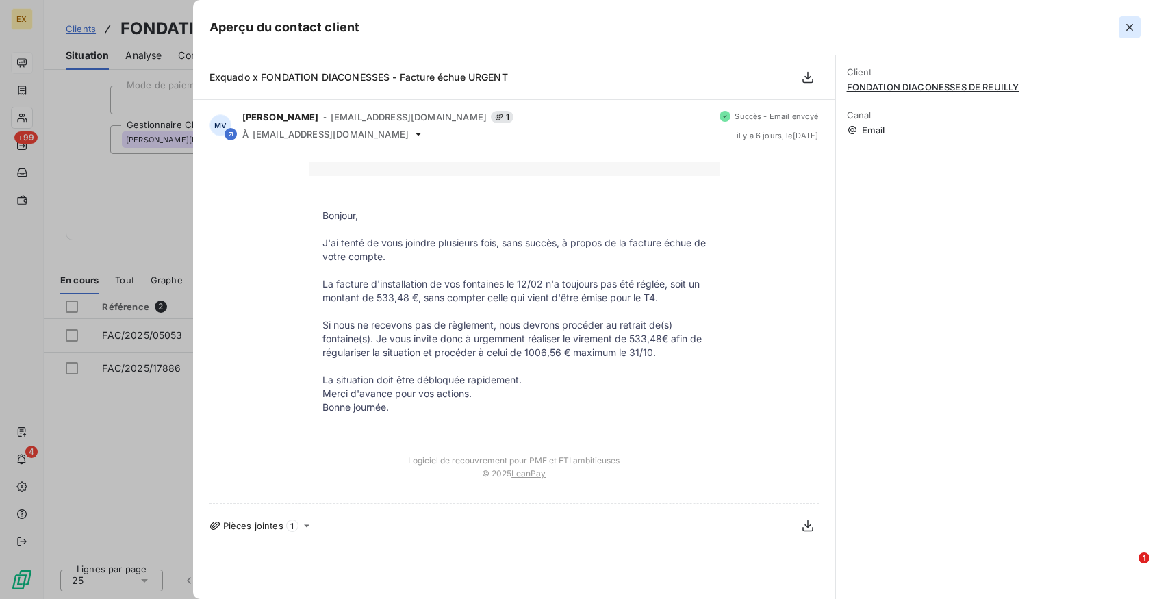
click at [1125, 29] on icon "button" at bounding box center [1129, 28] width 14 height 14
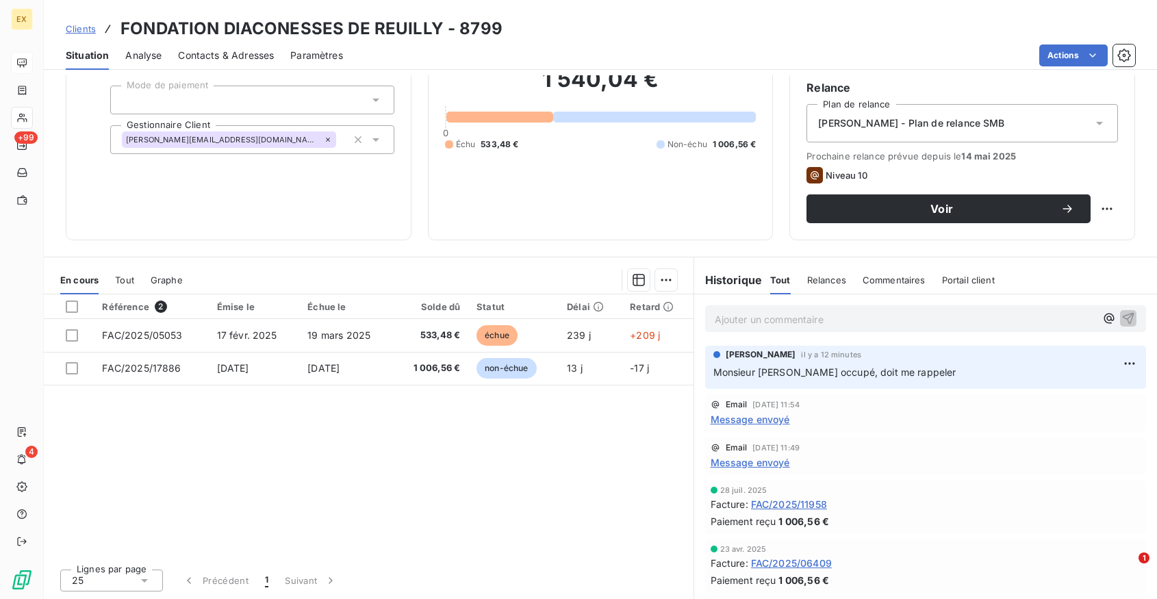
click at [743, 318] on p "Ajouter un commentaire ﻿" at bounding box center [905, 319] width 381 height 17
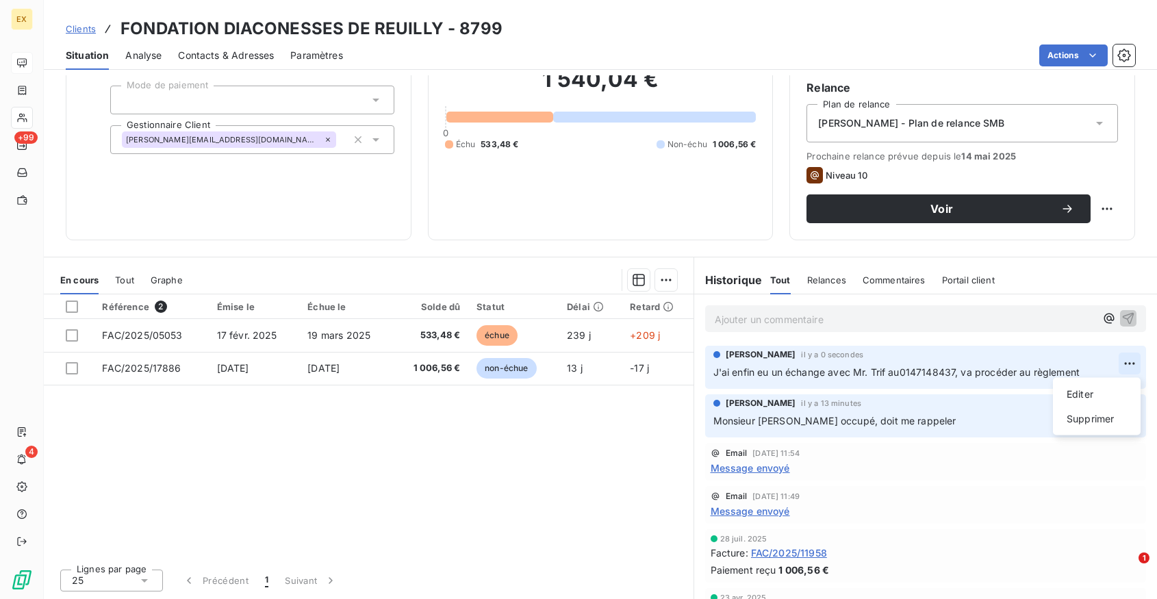
click at [1127, 363] on html "EX +99 4 Clients FONDATION DIACONESSES DE REUILLY - 8799 Situation Analyse Cont…" at bounding box center [578, 299] width 1157 height 599
click at [1104, 390] on div "Editer" at bounding box center [1096, 394] width 77 height 22
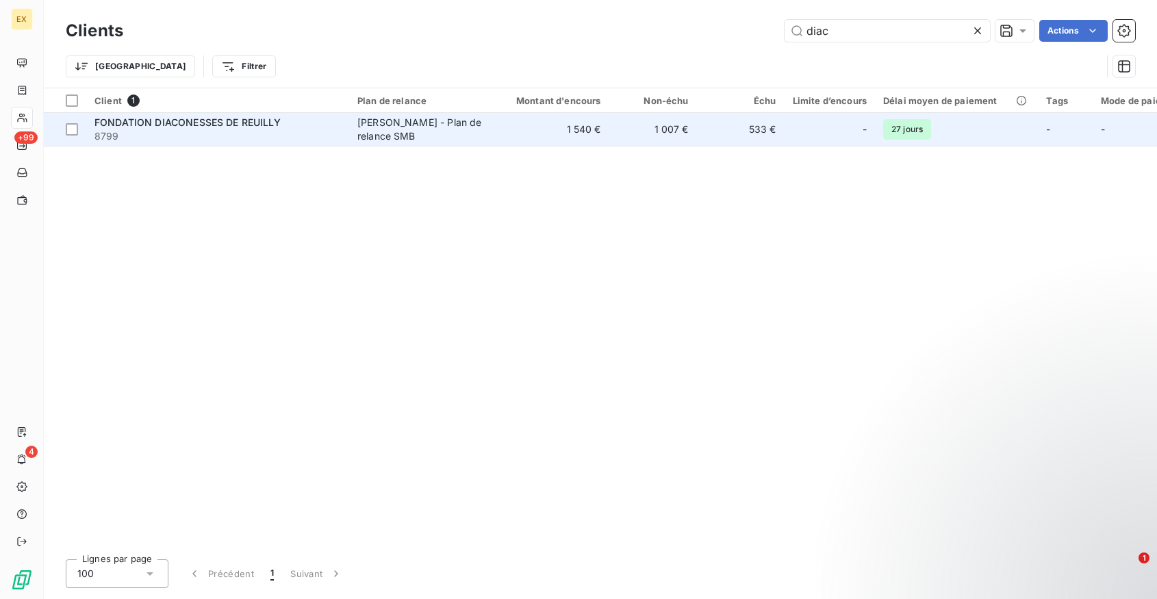
type input "diac"
click at [544, 125] on td "1 540 €" at bounding box center [550, 129] width 118 height 33
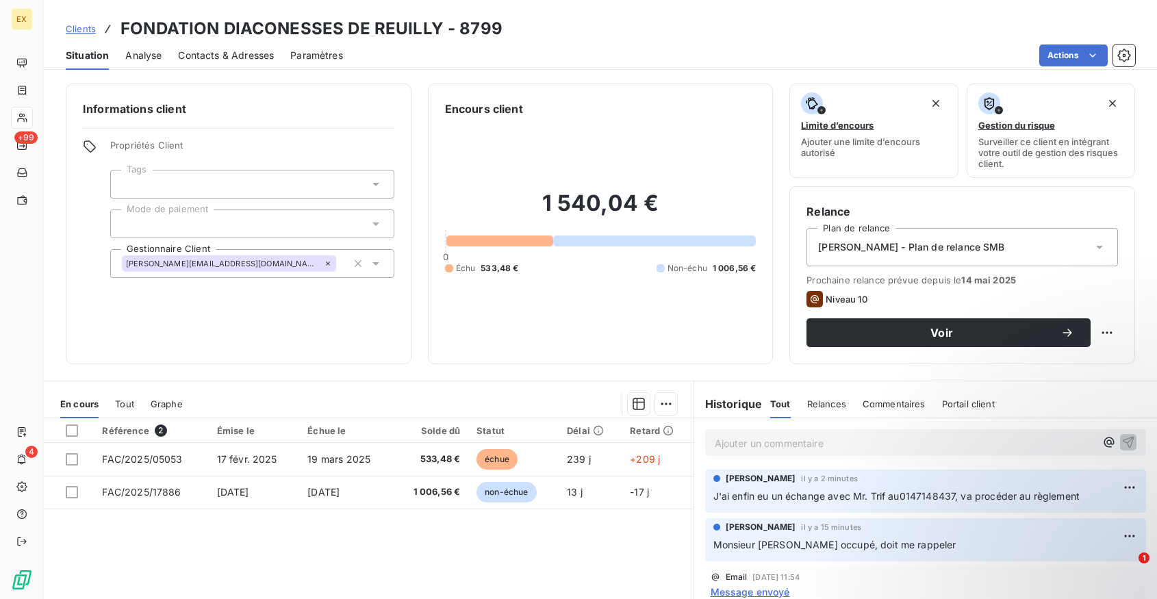
scroll to position [124, 0]
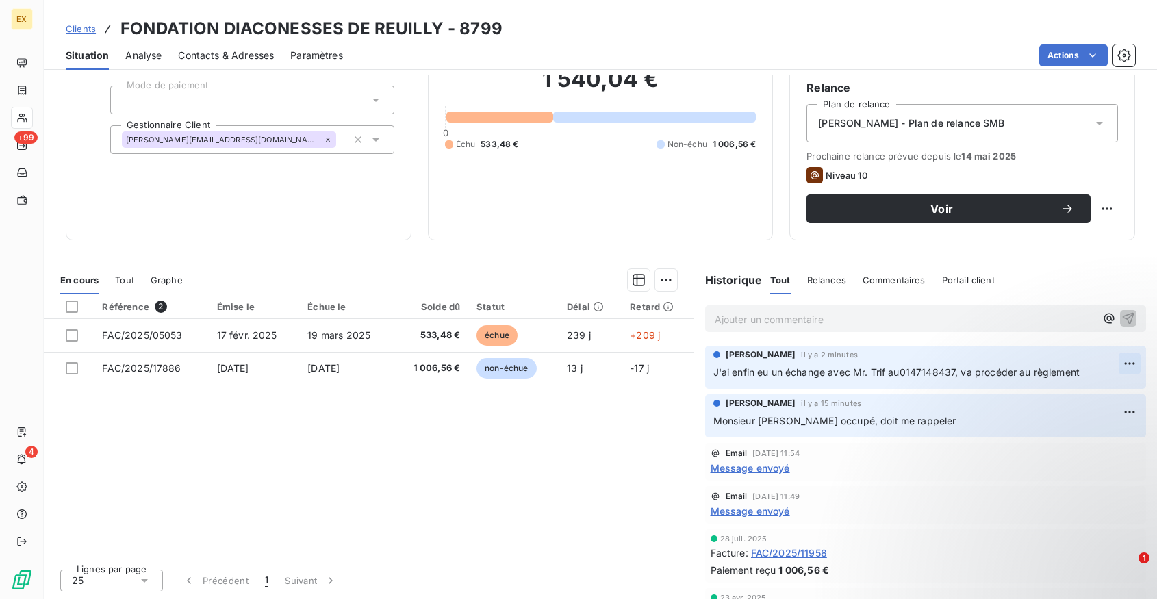
click at [1137, 355] on html "EX +99 4 Clients FONDATION DIACONESSES DE REUILLY - 8799 Situation Analyse Cont…" at bounding box center [578, 299] width 1157 height 599
click at [1094, 389] on div "Editer" at bounding box center [1096, 394] width 77 height 22
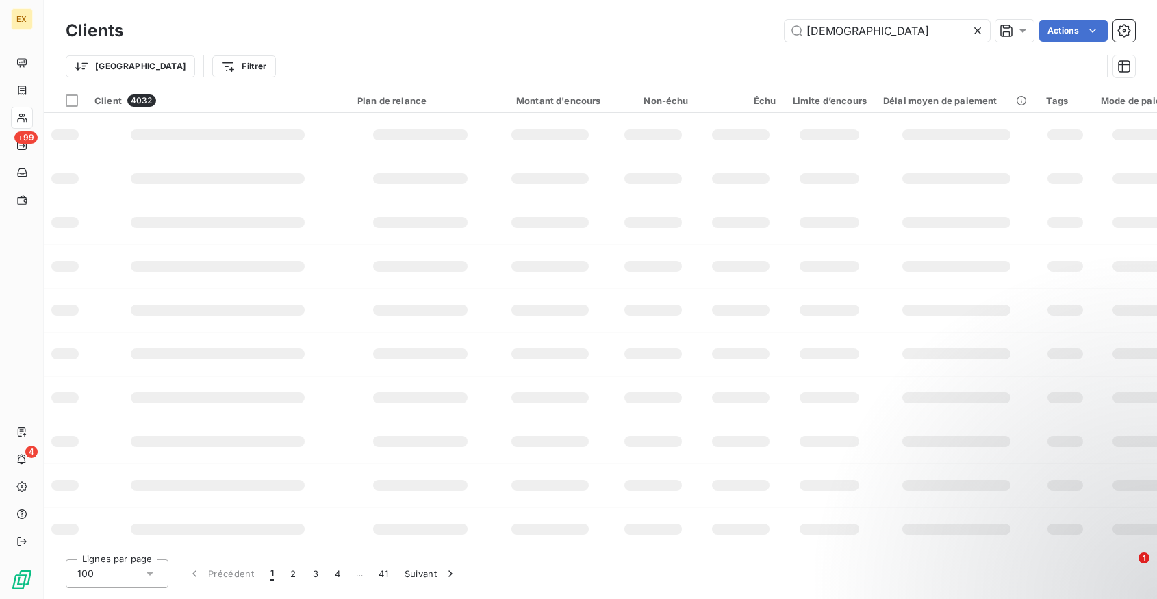
type input "[DEMOGRAPHIC_DATA]"
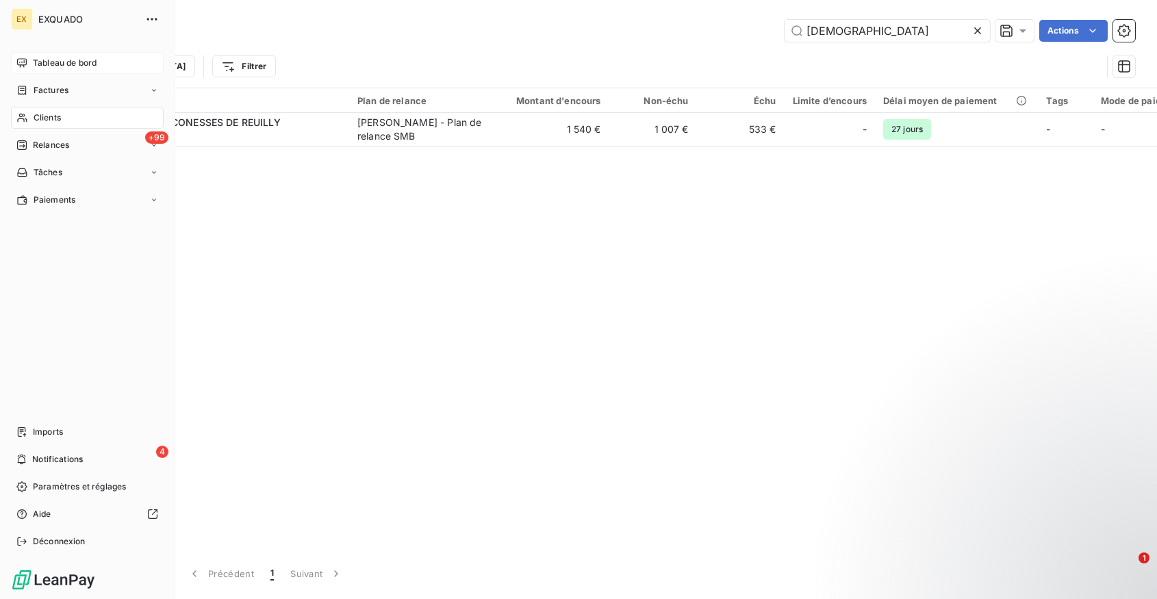
click at [42, 60] on span "Tableau de bord" at bounding box center [65, 63] width 64 height 12
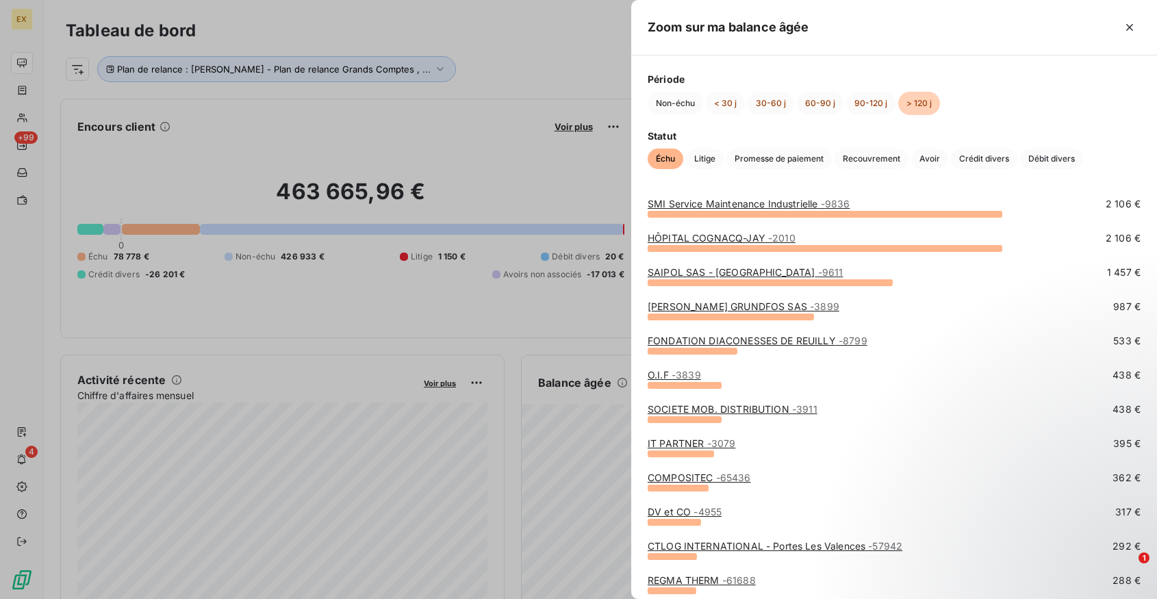
scroll to position [36, 0]
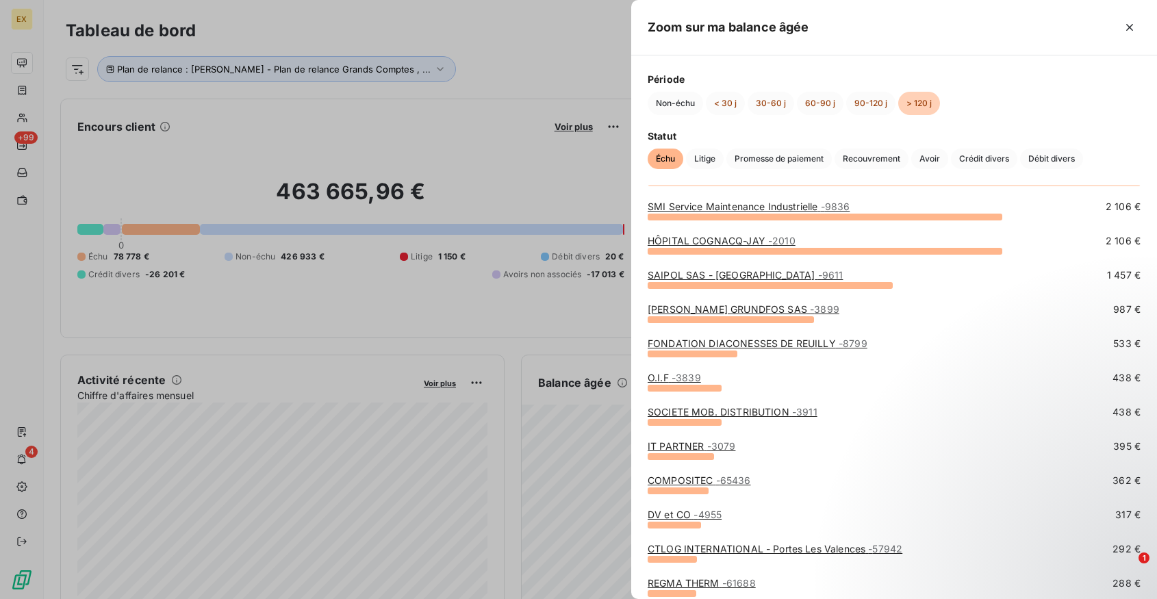
click at [712, 411] on link "SOCIETE MOB. DISTRIBUTION - 3911" at bounding box center [732, 412] width 170 height 12
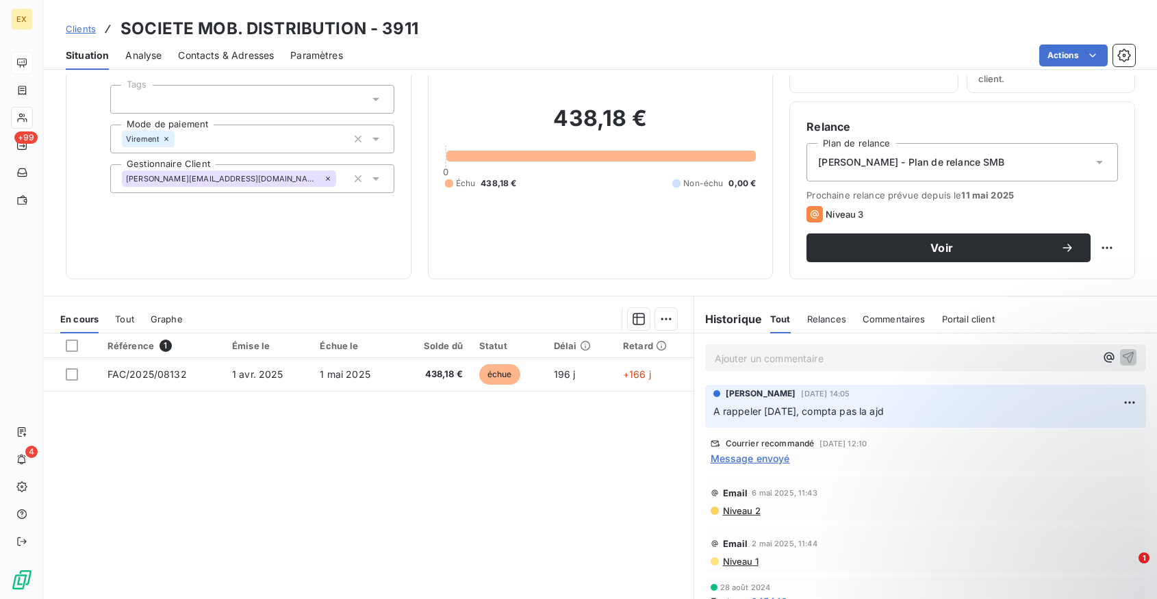
scroll to position [124, 0]
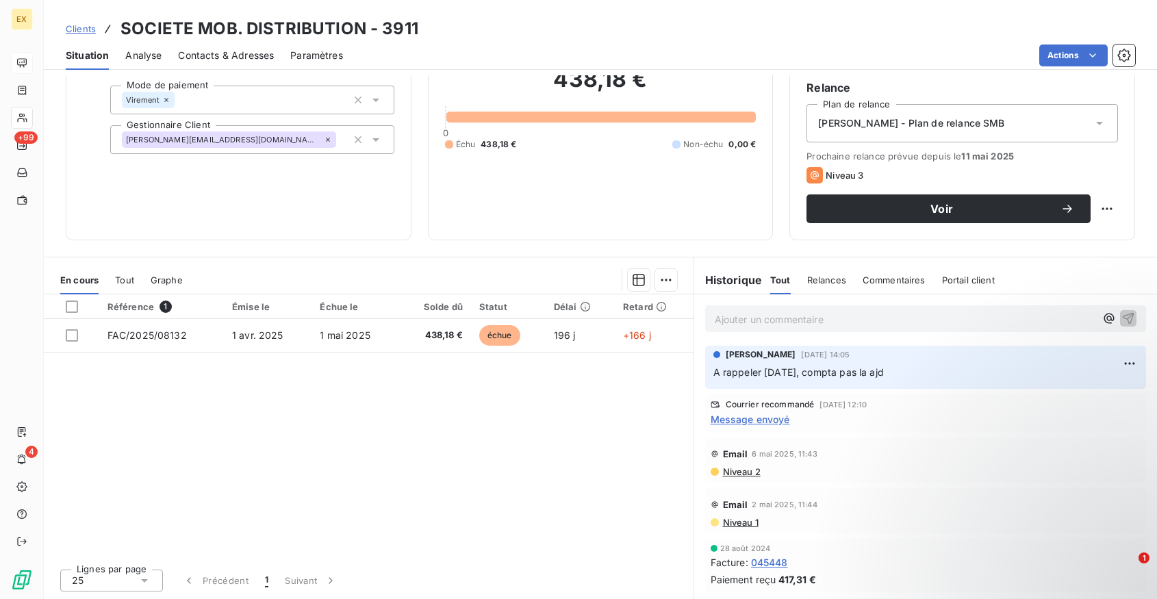
click at [769, 416] on span "Message envoyé" at bounding box center [749, 419] width 79 height 14
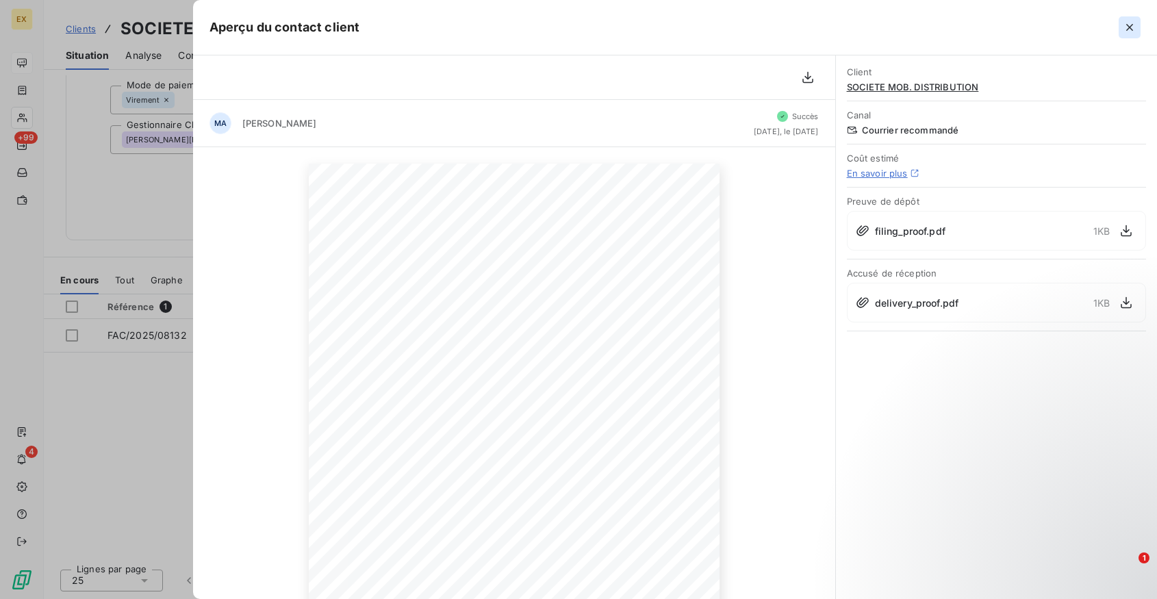
click at [1129, 31] on icon "button" at bounding box center [1129, 28] width 14 height 14
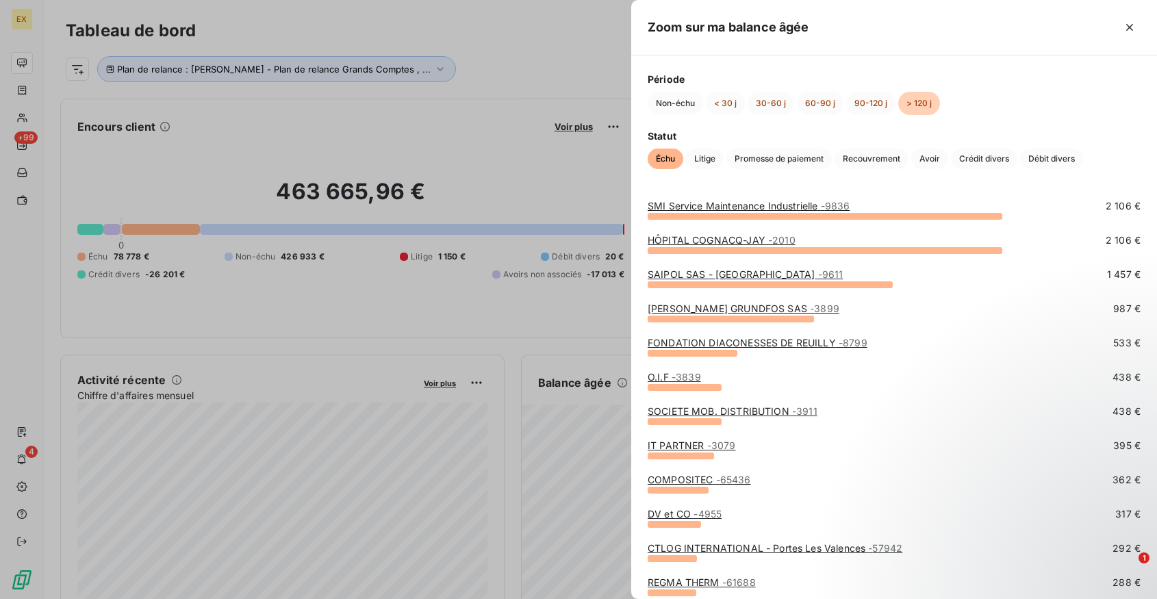
scroll to position [43, 0]
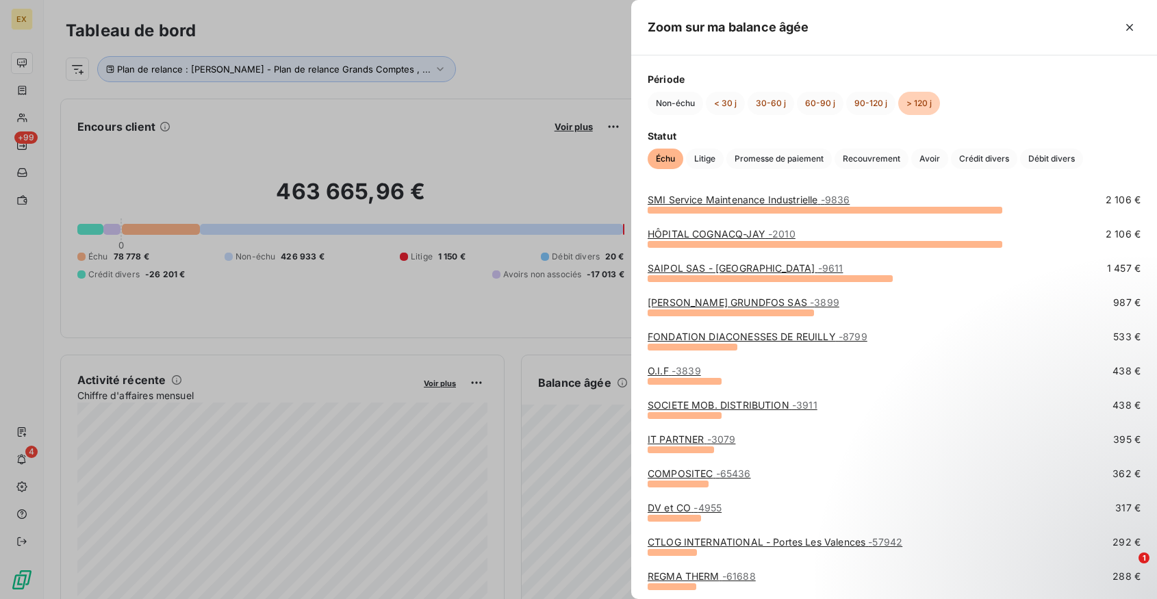
click at [694, 440] on link "IT PARTNER - 3079" at bounding box center [691, 439] width 88 height 12
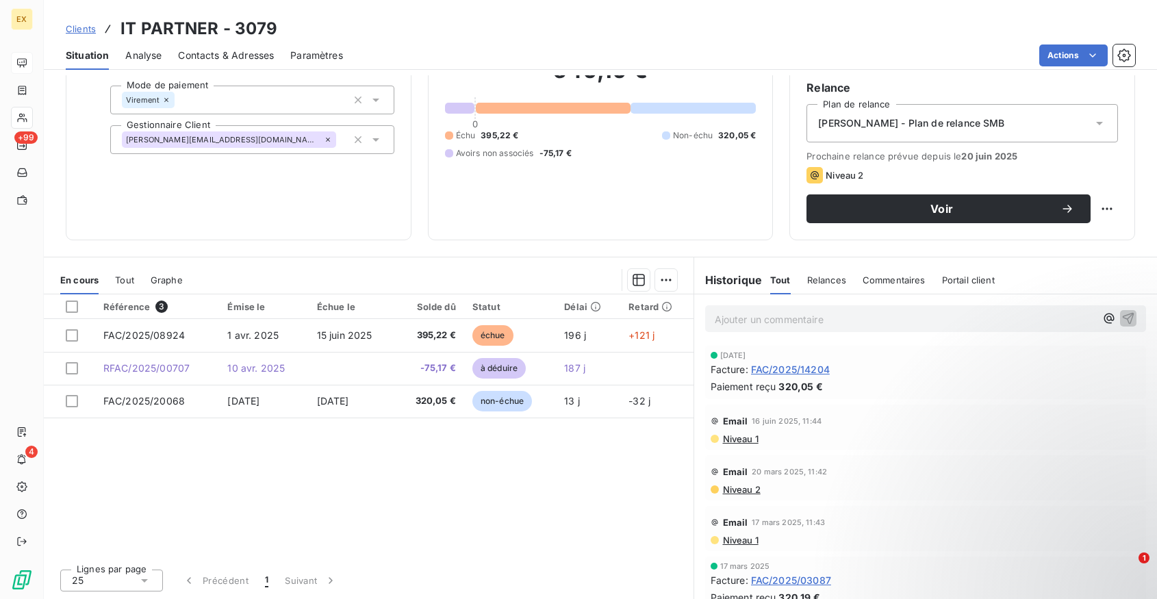
click at [404, 492] on div "Référence 3 Émise le Échue le Solde dû Statut Délai Retard FAC/2025/08924 [DATE…" at bounding box center [369, 426] width 650 height 264
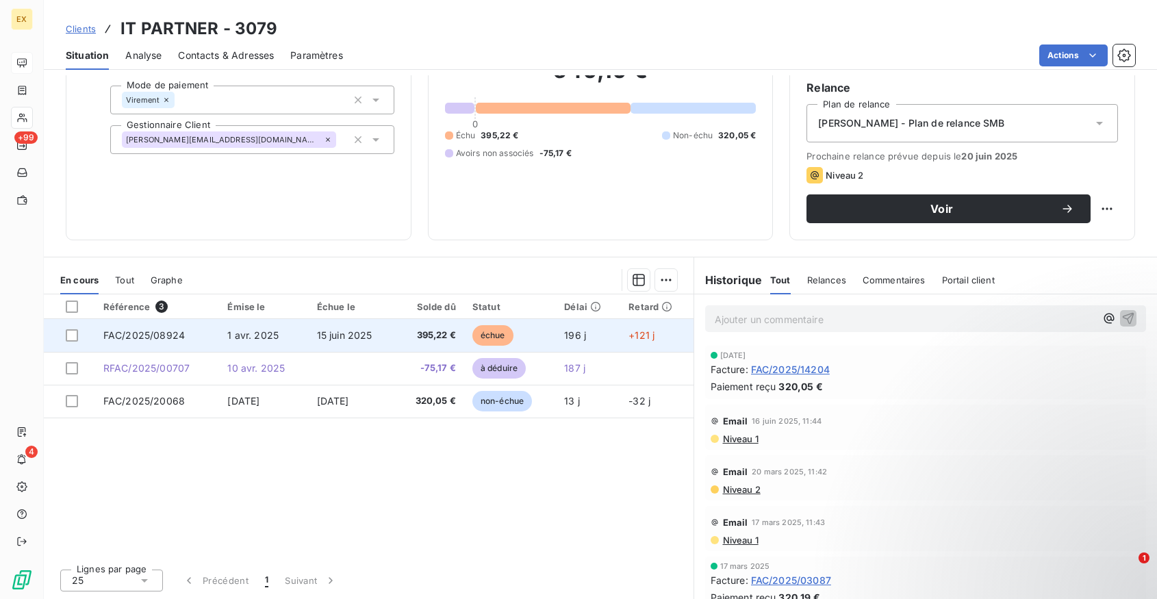
click at [250, 341] on td "1 avr. 2025" at bounding box center [263, 335] width 89 height 33
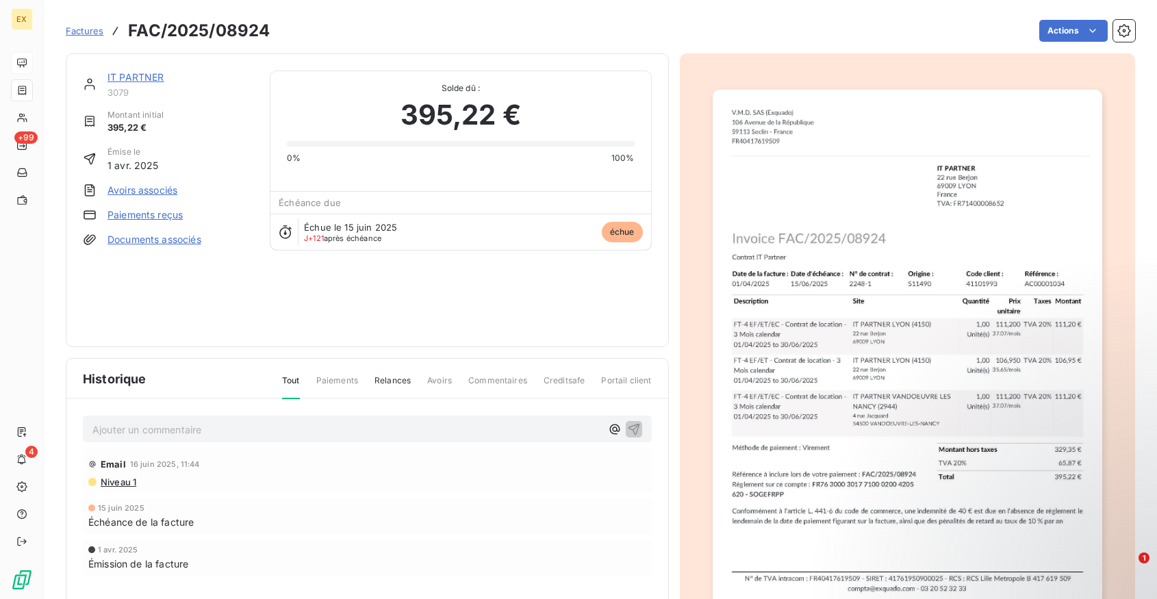
click at [157, 189] on link "Avoirs associés" at bounding box center [142, 190] width 70 height 14
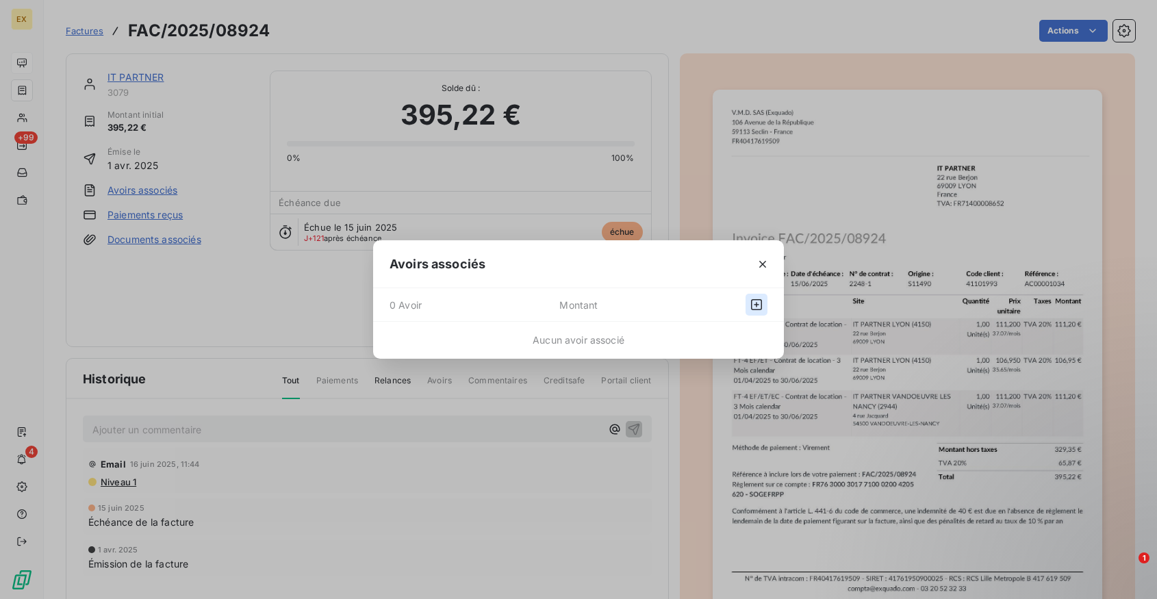
click at [752, 306] on icon "button" at bounding box center [756, 305] width 14 height 14
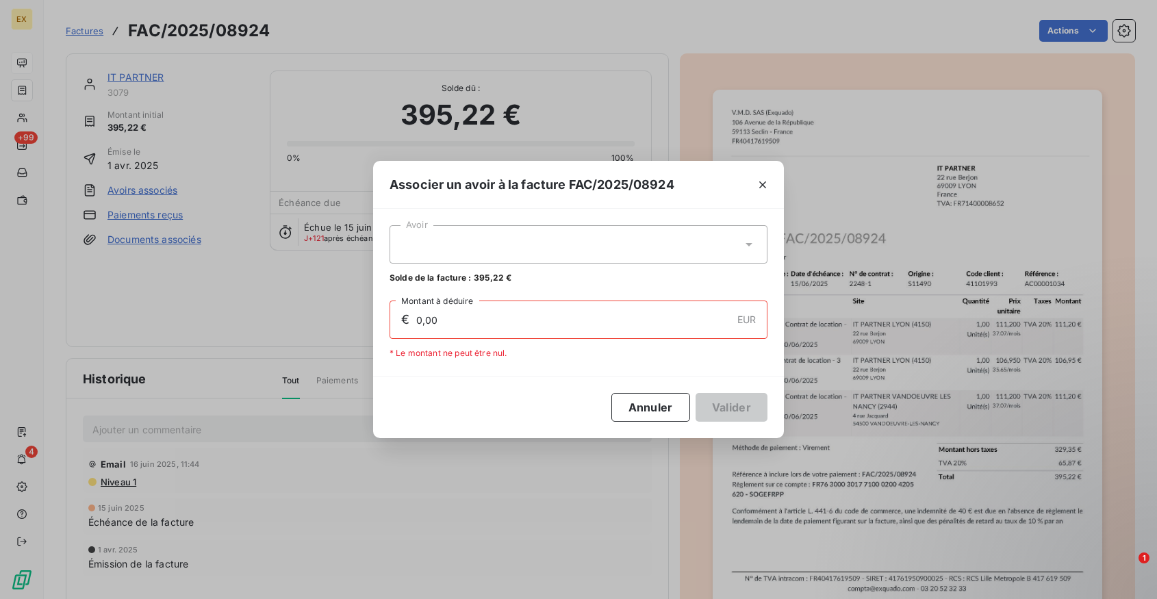
click at [622, 321] on input "0,00" at bounding box center [573, 319] width 316 height 37
click at [721, 256] on div at bounding box center [578, 244] width 378 height 38
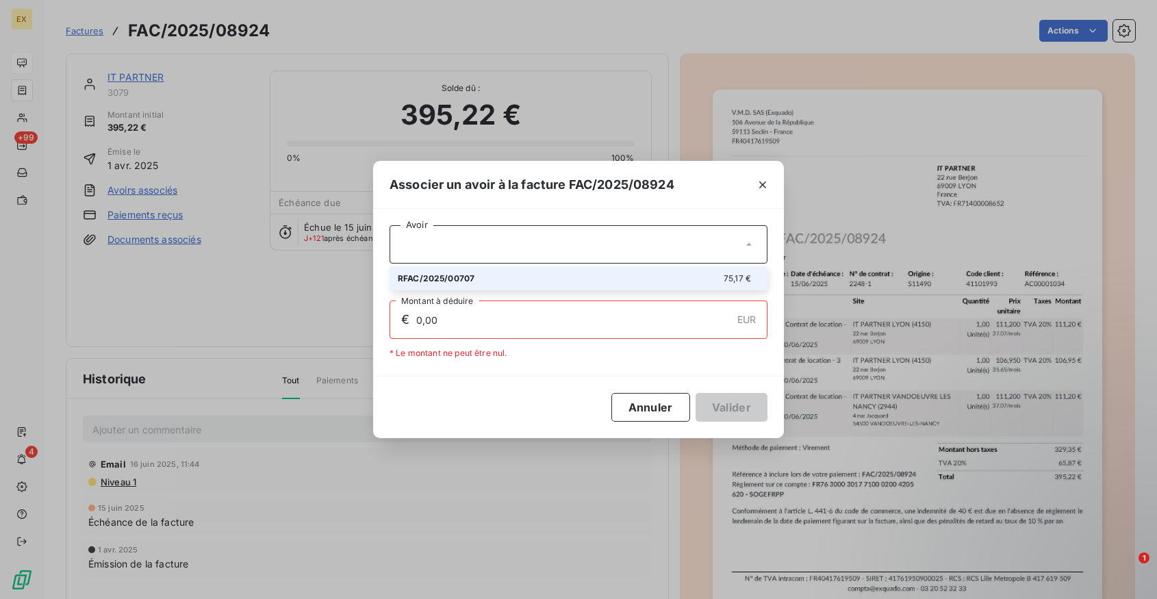
click at [686, 273] on div "RFAC/2025/00707 75,17 €" at bounding box center [578, 278] width 361 height 13
type input "75,17"
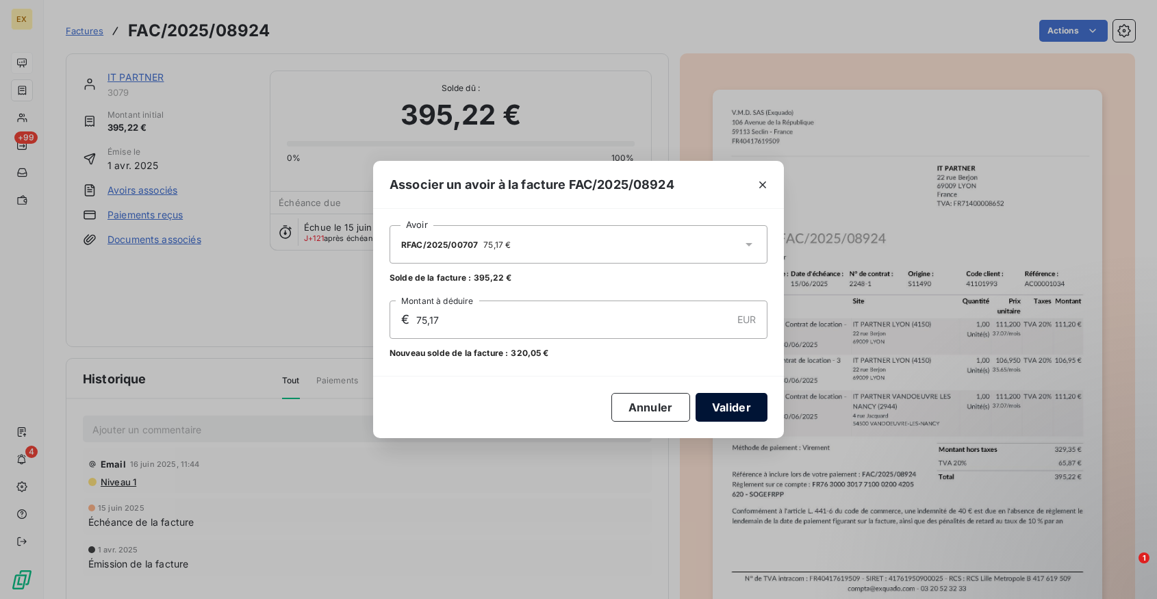
click at [739, 408] on button "Valider" at bounding box center [731, 407] width 72 height 29
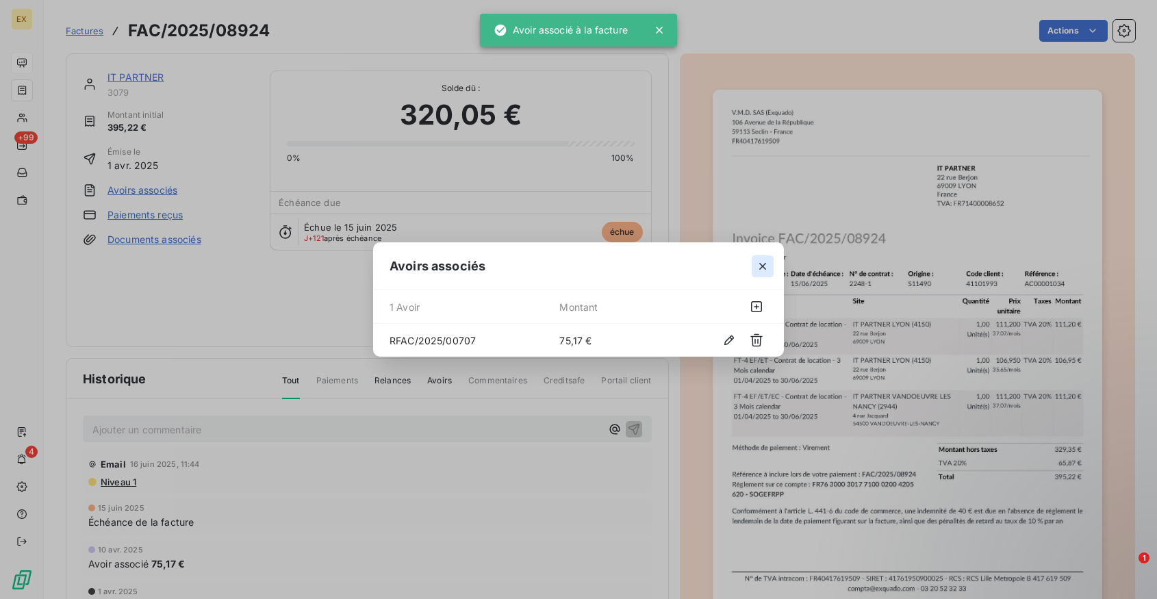
click at [771, 262] on button "button" at bounding box center [763, 266] width 22 height 22
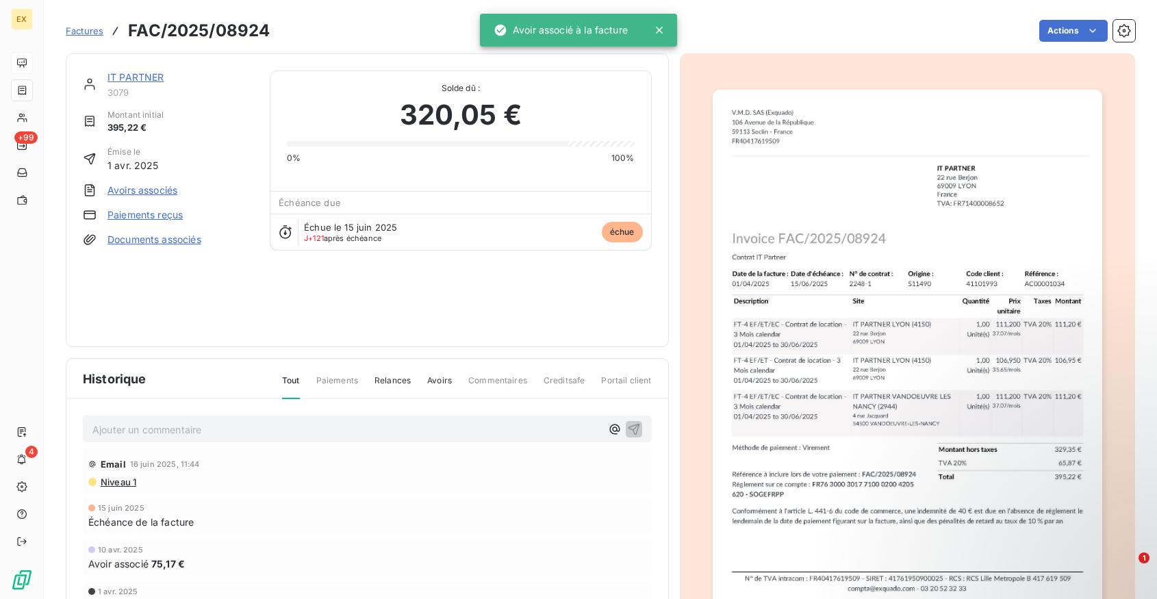
click at [149, 76] on link "IT PARTNER" at bounding box center [135, 77] width 57 height 12
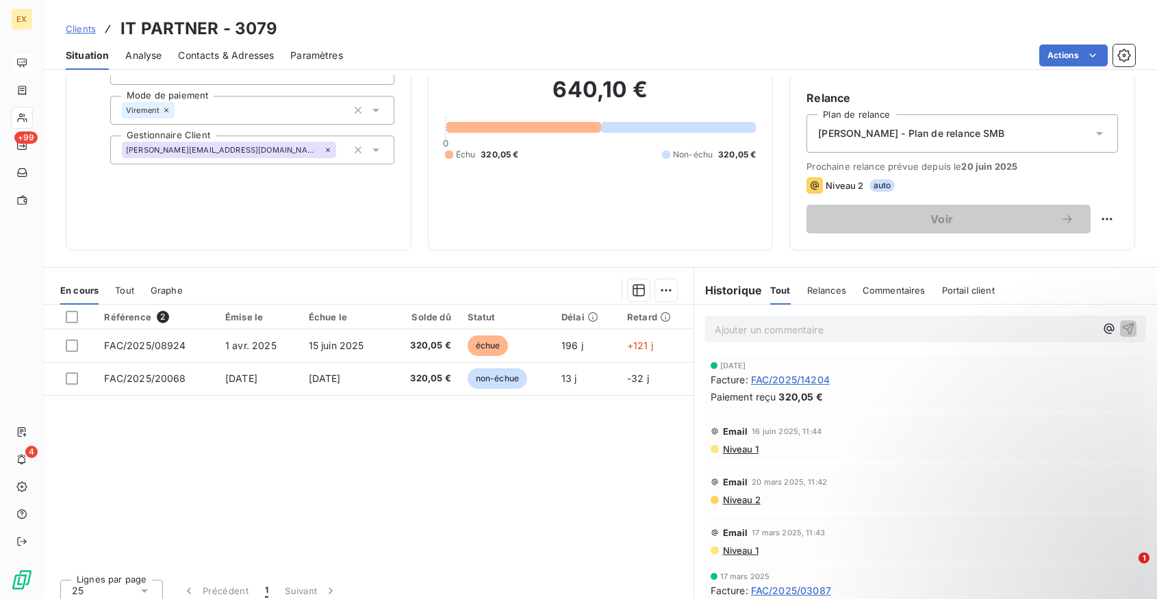
scroll to position [115, 0]
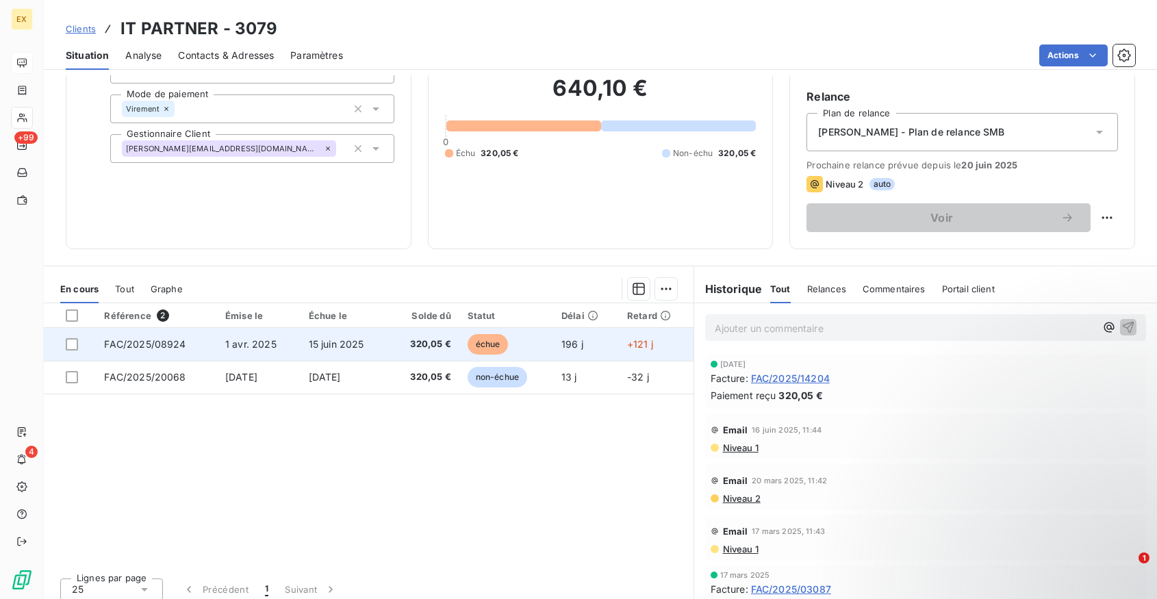
click at [376, 342] on td "15 juin 2025" at bounding box center [344, 344] width 88 height 33
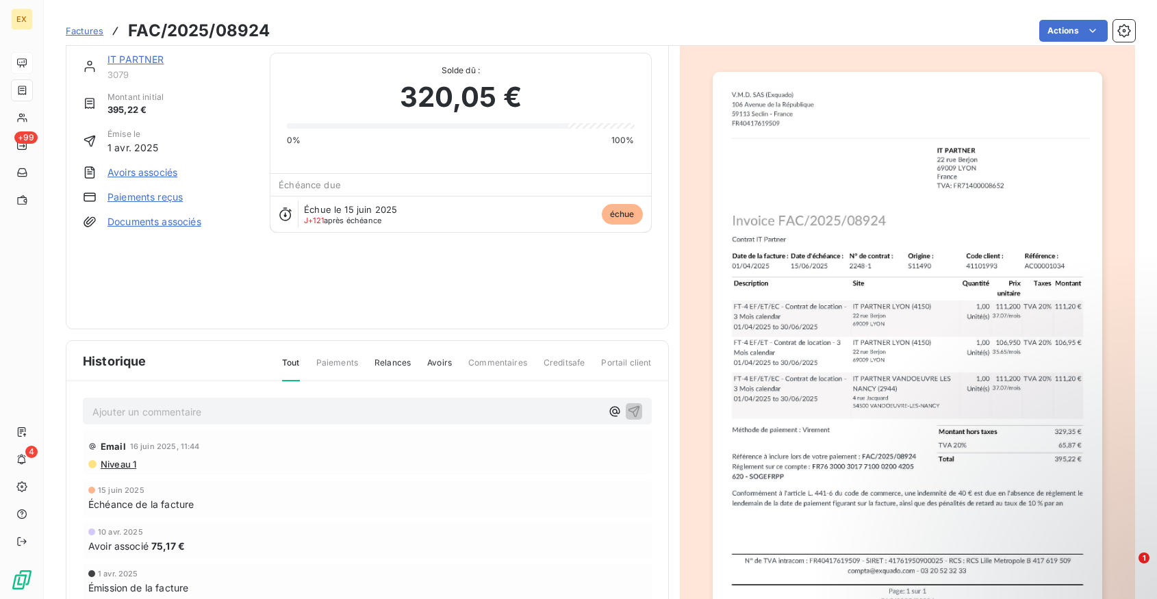
scroll to position [23, 0]
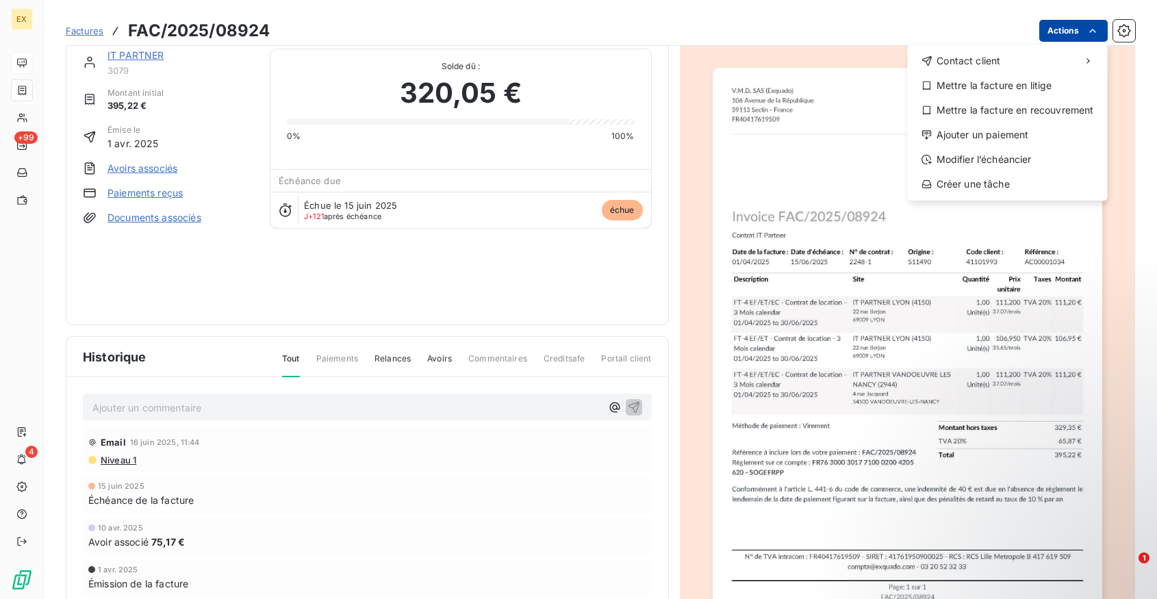
click at [1055, 34] on html "EX +99 4 Factures FAC/2025/08924 Actions Contact client Mettre la facture en li…" at bounding box center [578, 299] width 1157 height 599
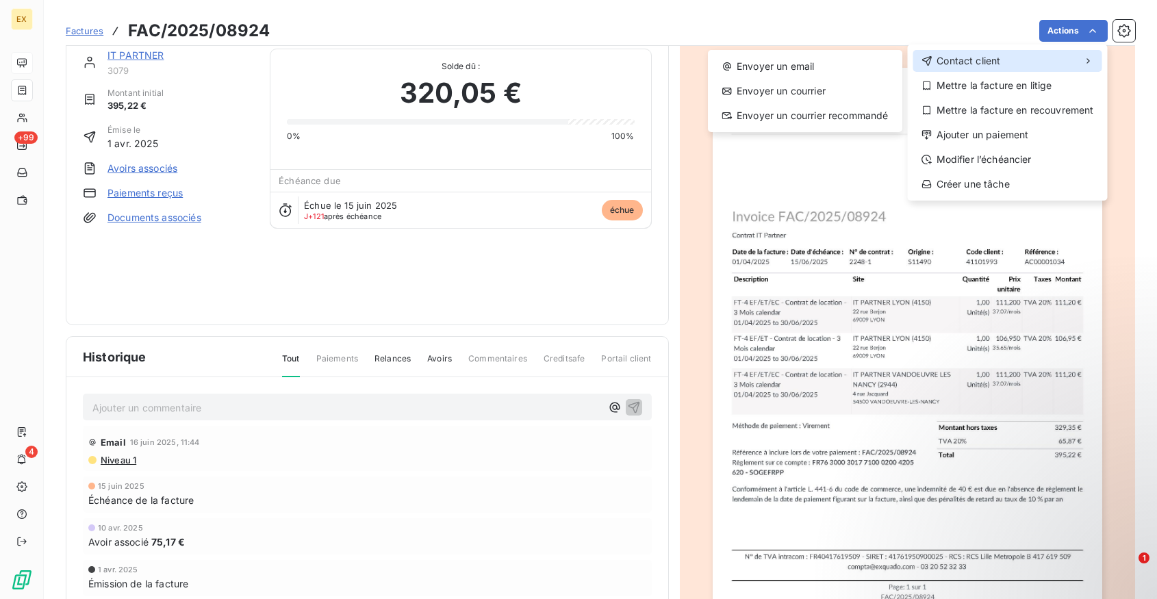
click at [1010, 55] on div "Contact client" at bounding box center [1007, 61] width 189 height 22
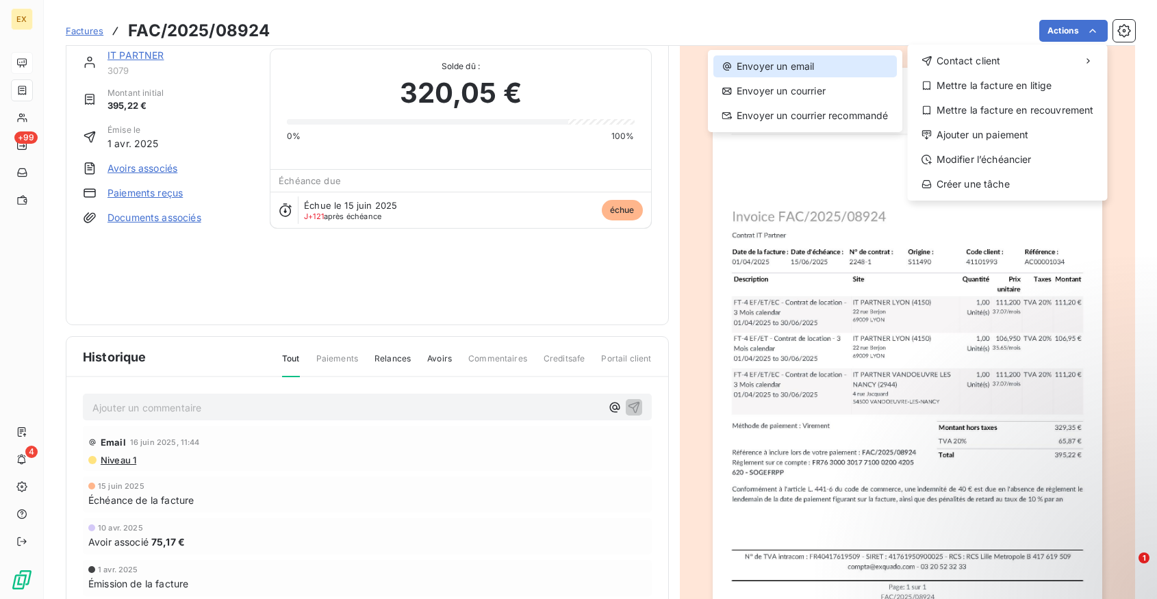
click at [832, 66] on div "Envoyer un email" at bounding box center [804, 66] width 183 height 22
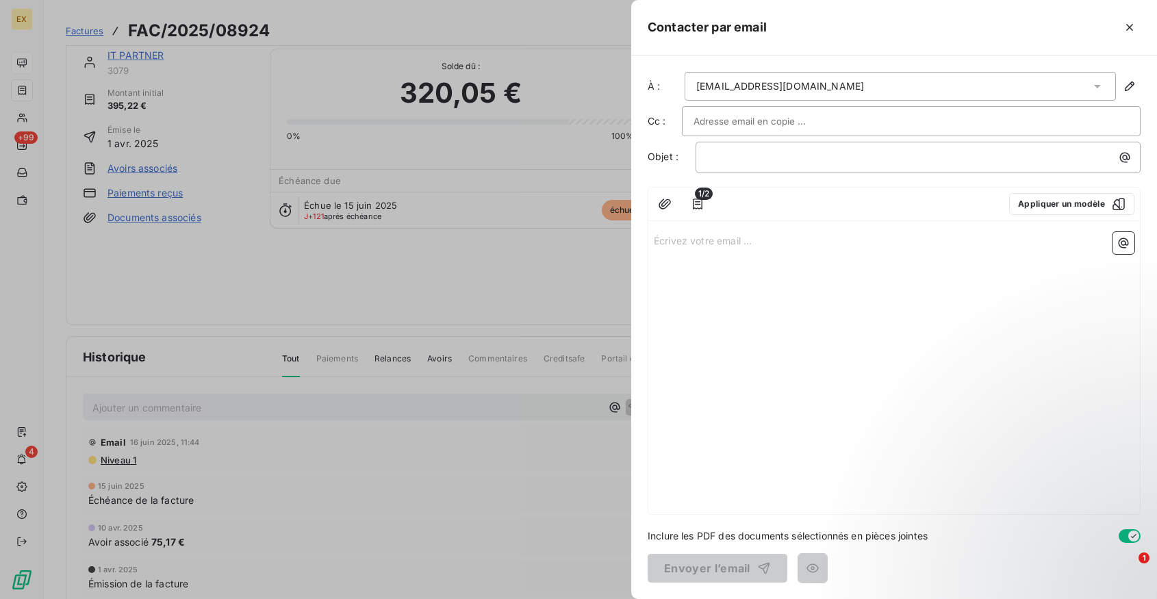
click at [701, 198] on span "1/2" at bounding box center [704, 194] width 18 height 12
click at [671, 207] on button "button" at bounding box center [665, 204] width 22 height 22
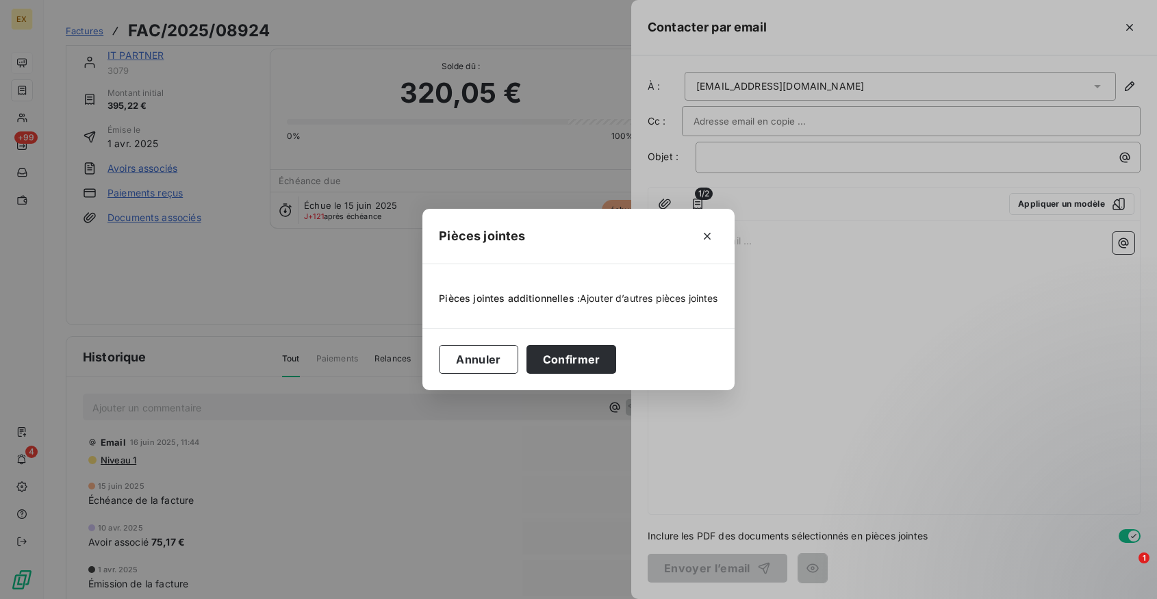
click at [608, 298] on span "Ajouter d’autres pièces jointes" at bounding box center [649, 298] width 138 height 12
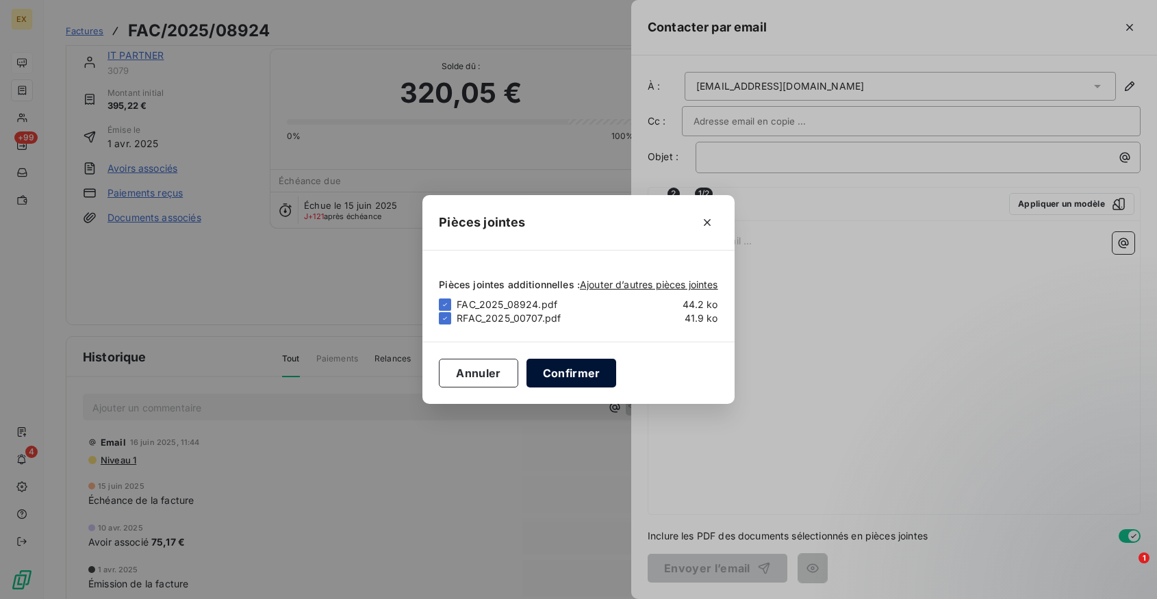
click at [573, 374] on button "Confirmer" at bounding box center [571, 373] width 90 height 29
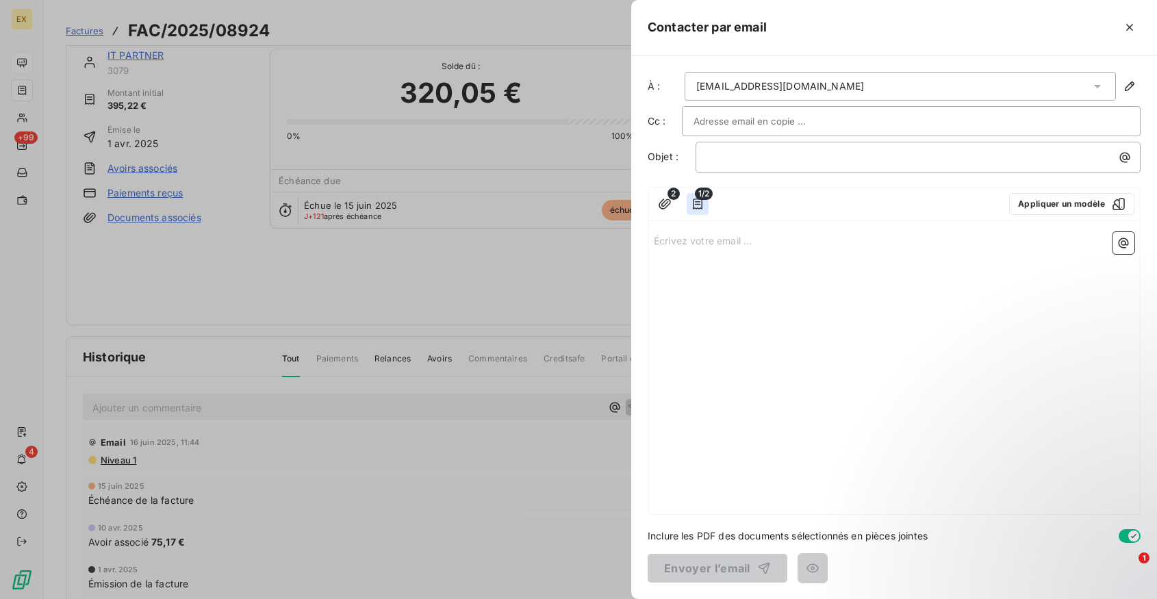
click at [698, 202] on icon "button" at bounding box center [698, 204] width 14 height 14
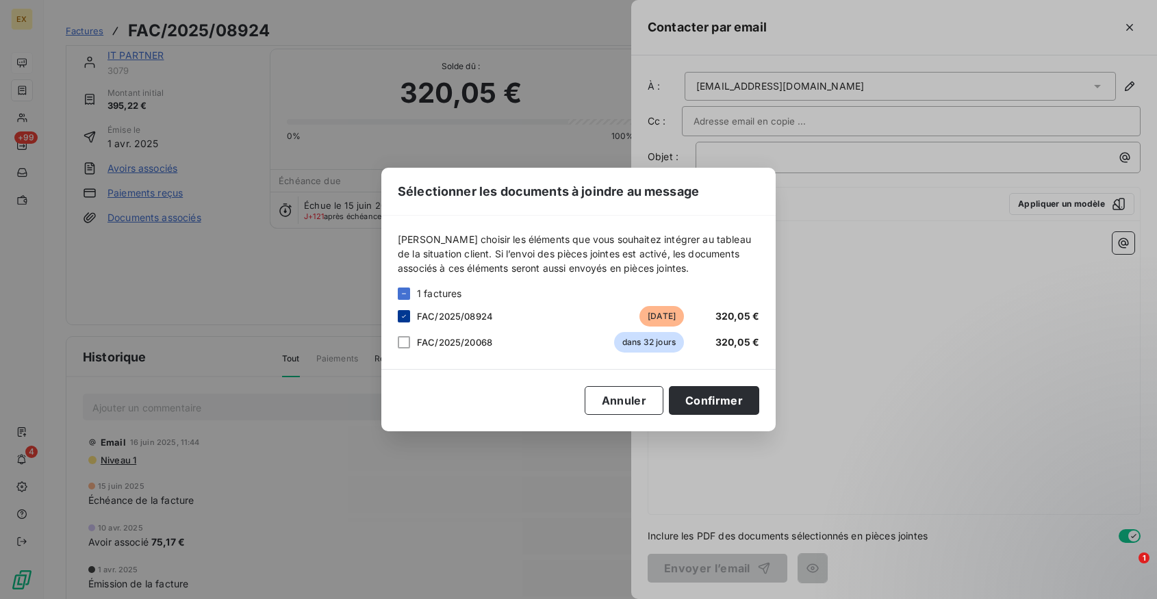
click at [398, 317] on div at bounding box center [404, 316] width 12 height 12
click at [405, 290] on div at bounding box center [404, 293] width 12 height 12
click at [402, 291] on icon at bounding box center [404, 294] width 8 height 8
click at [405, 337] on div at bounding box center [404, 342] width 12 height 12
click at [737, 398] on button "Confirmer" at bounding box center [714, 400] width 90 height 29
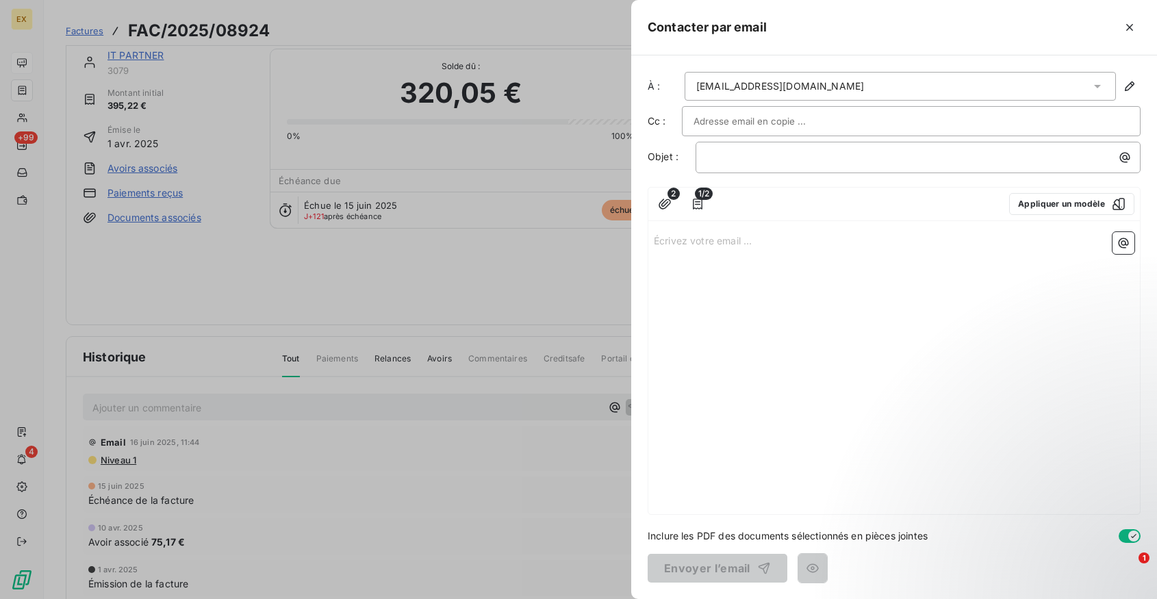
click at [704, 198] on span "1/2" at bounding box center [704, 194] width 18 height 12
click at [663, 199] on icon "button" at bounding box center [664, 203] width 12 height 10
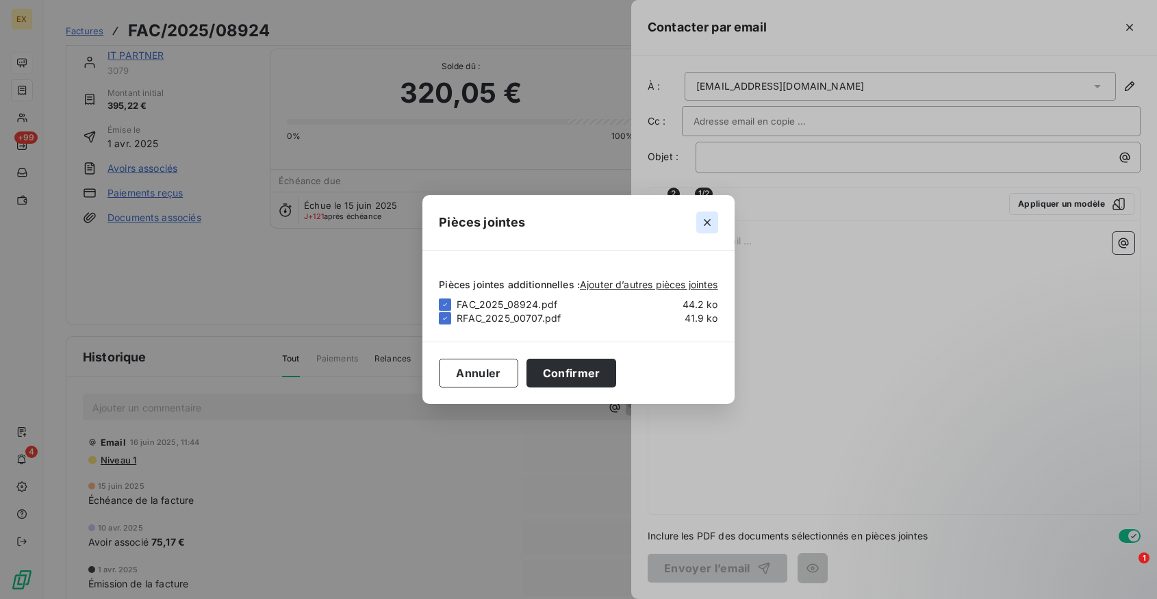
click at [710, 220] on icon "button" at bounding box center [707, 223] width 14 height 14
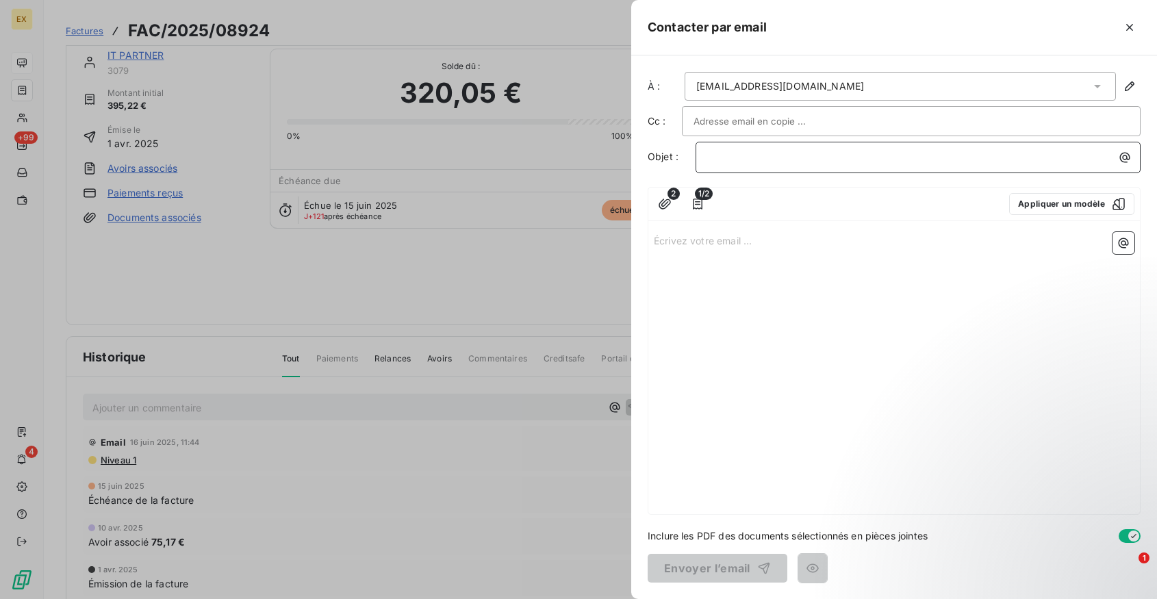
click at [727, 160] on p "﻿" at bounding box center [921, 157] width 428 height 16
click at [829, 159] on span "IT PARTNER x Exquado - >Facture échue" at bounding box center [802, 157] width 190 height 12
click at [773, 244] on p "Écrivez votre email ... ﻿" at bounding box center [894, 240] width 480 height 16
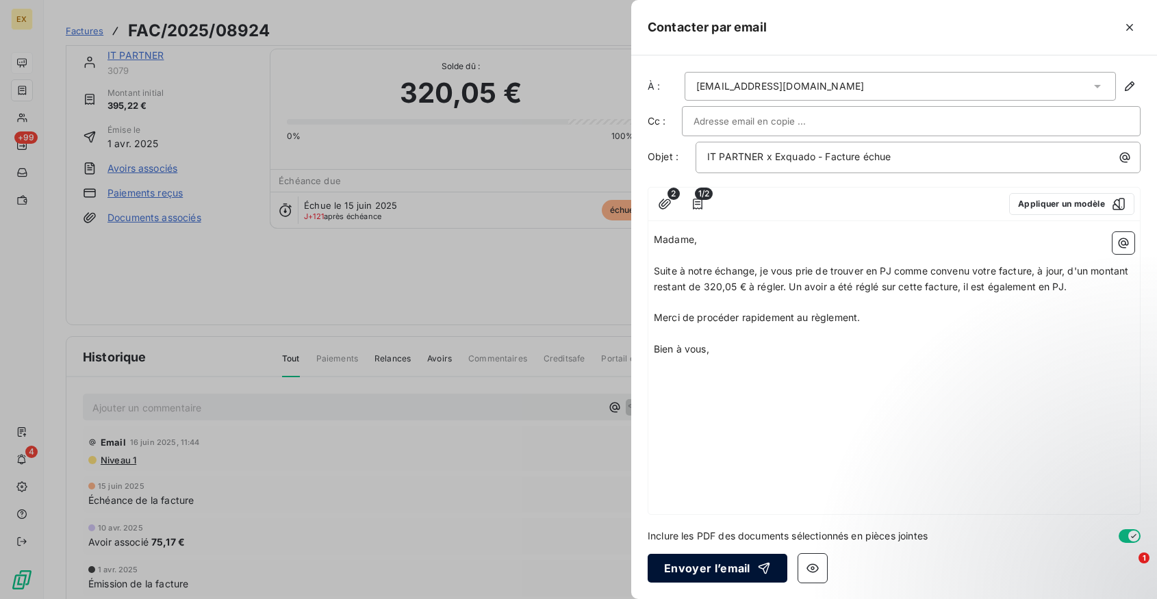
click at [699, 569] on button "Envoyer l’email" at bounding box center [717, 568] width 140 height 29
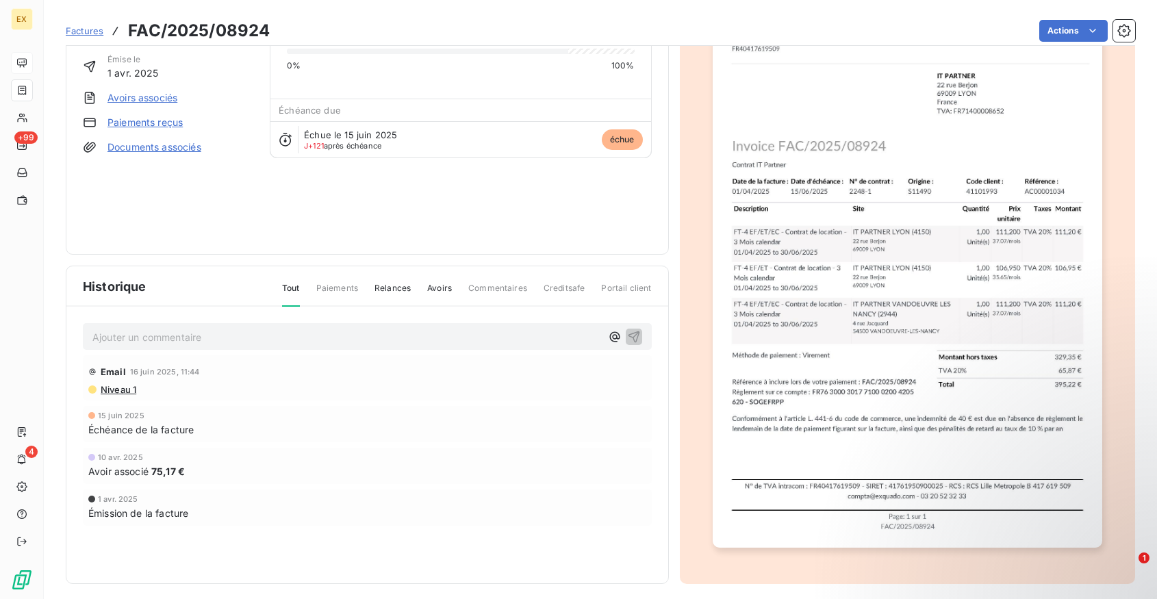
scroll to position [97, 0]
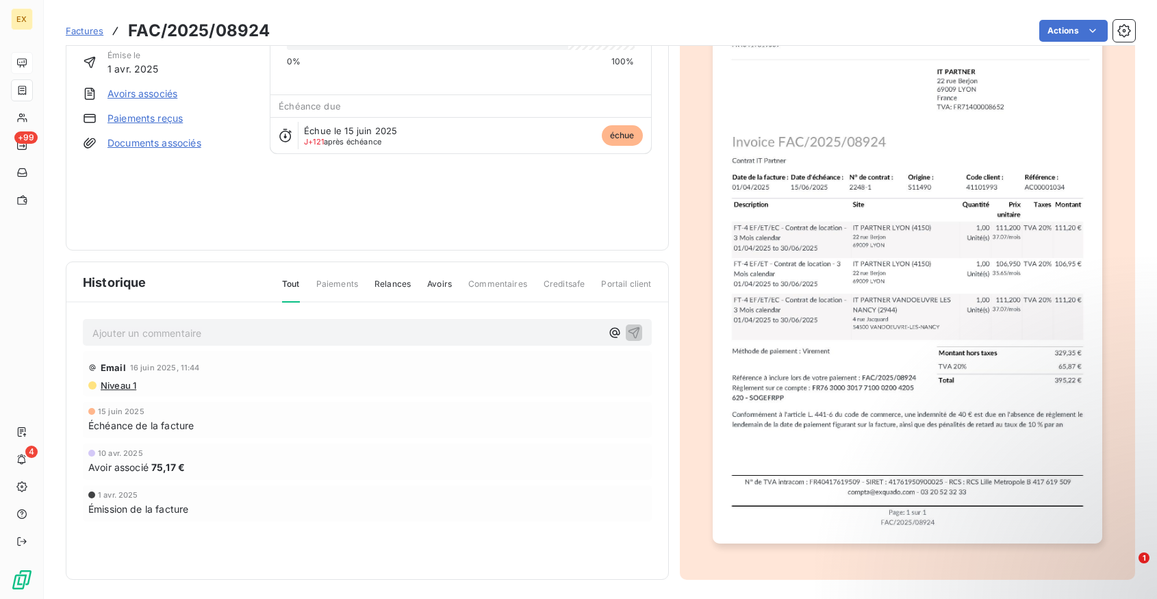
click at [395, 284] on span "Relances" at bounding box center [392, 289] width 36 height 23
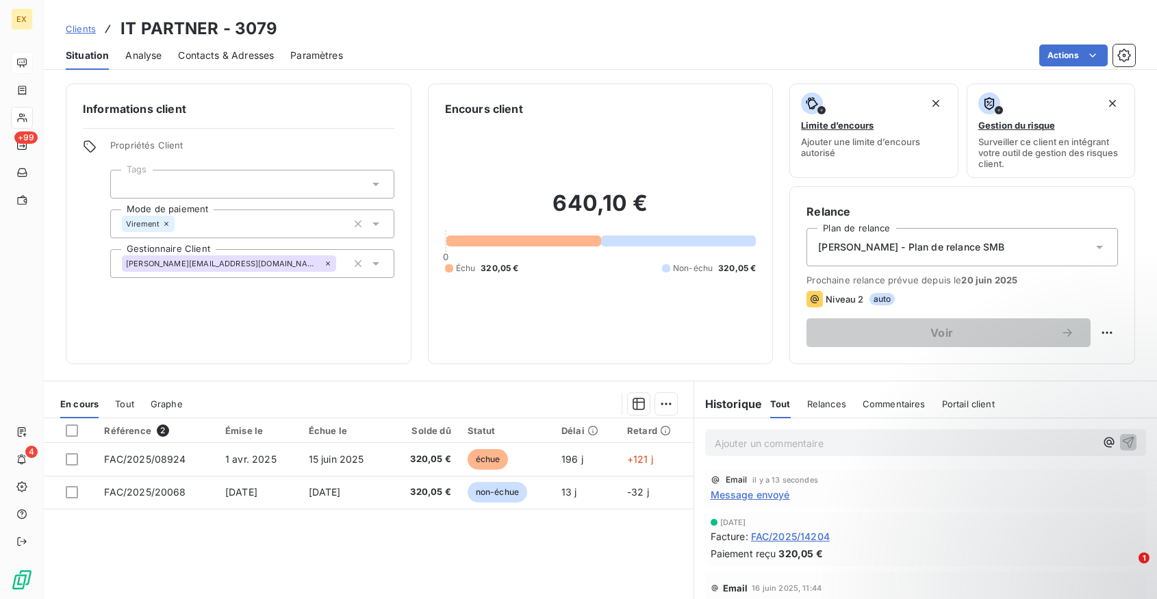
click at [758, 448] on p "Ajouter un commentaire ﻿" at bounding box center [905, 443] width 381 height 17
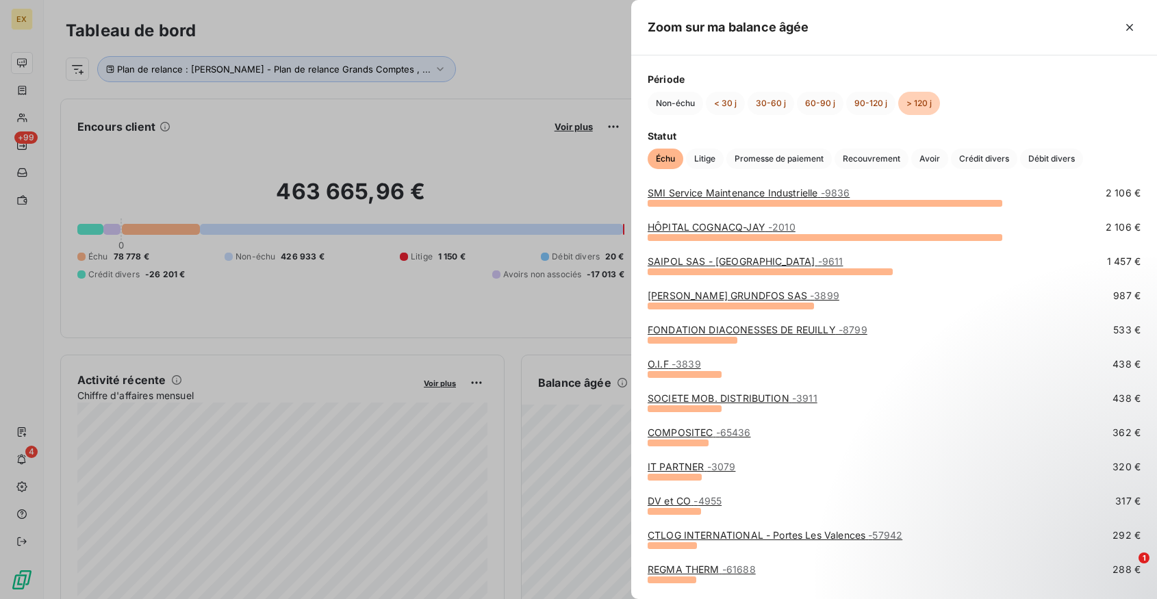
scroll to position [51, 0]
click at [731, 430] on span "- 65436" at bounding box center [733, 431] width 35 height 12
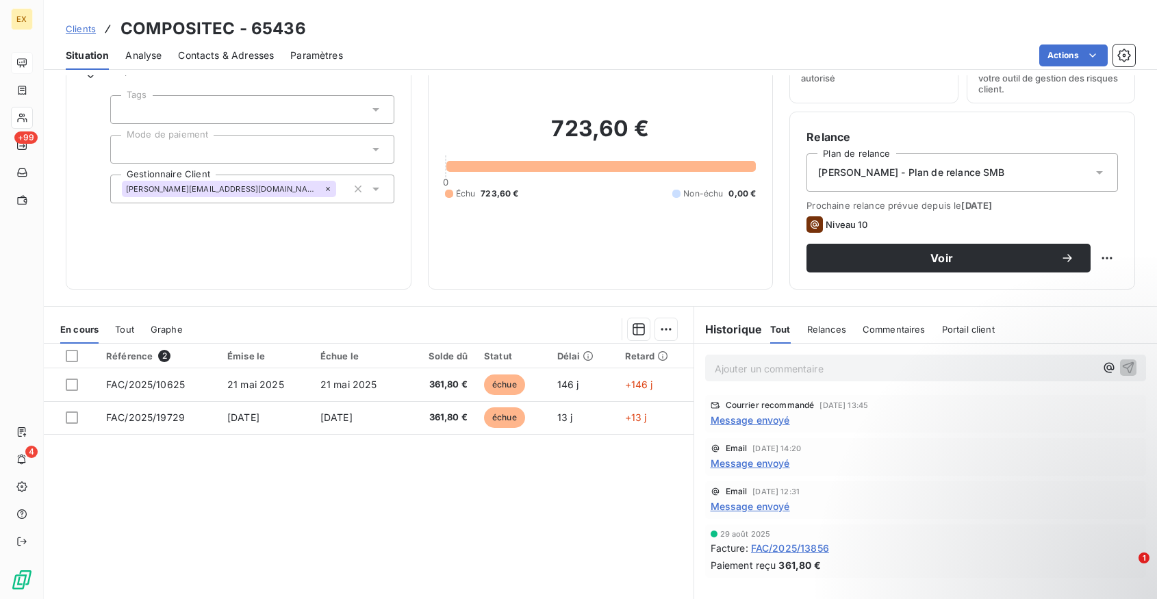
scroll to position [85, 0]
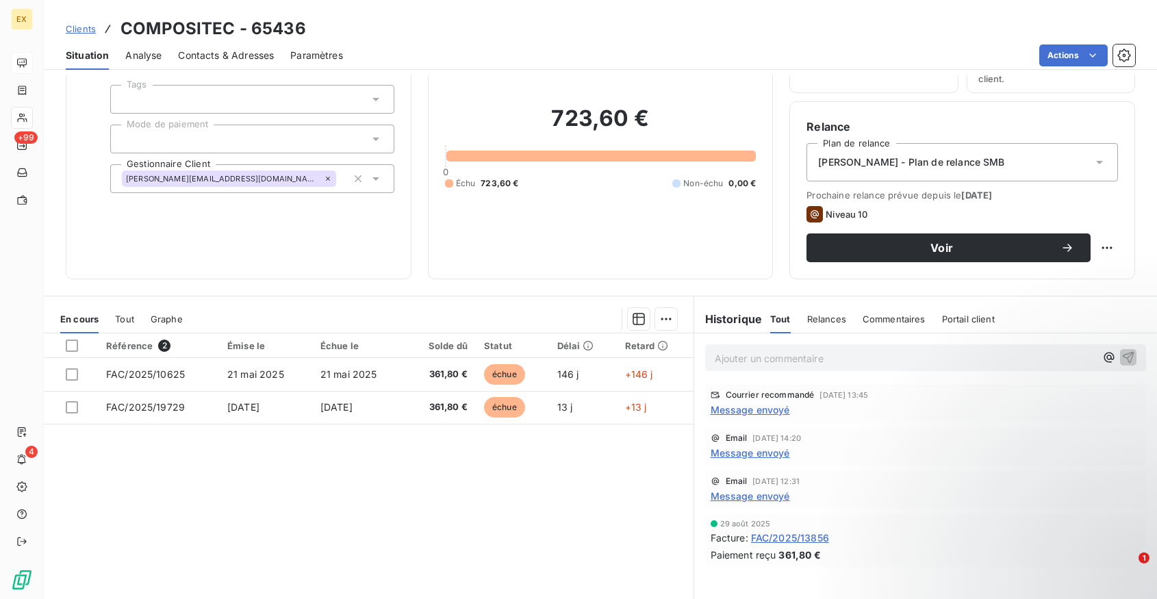
click at [749, 407] on span "Message envoyé" at bounding box center [749, 409] width 79 height 14
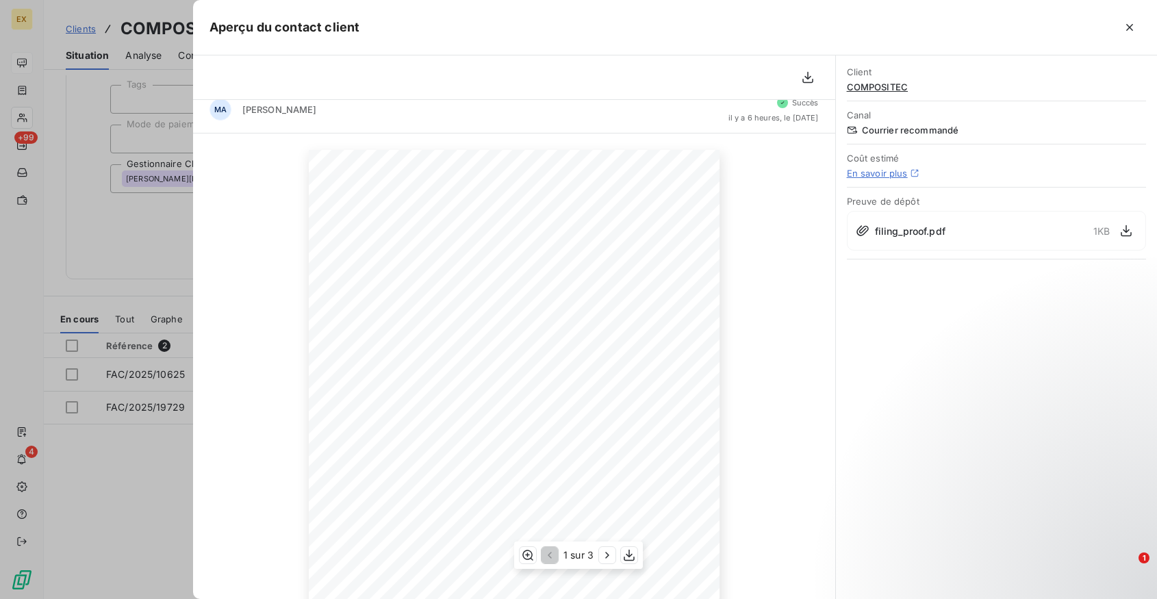
scroll to position [15, 0]
click at [1123, 35] on button "button" at bounding box center [1129, 27] width 22 height 22
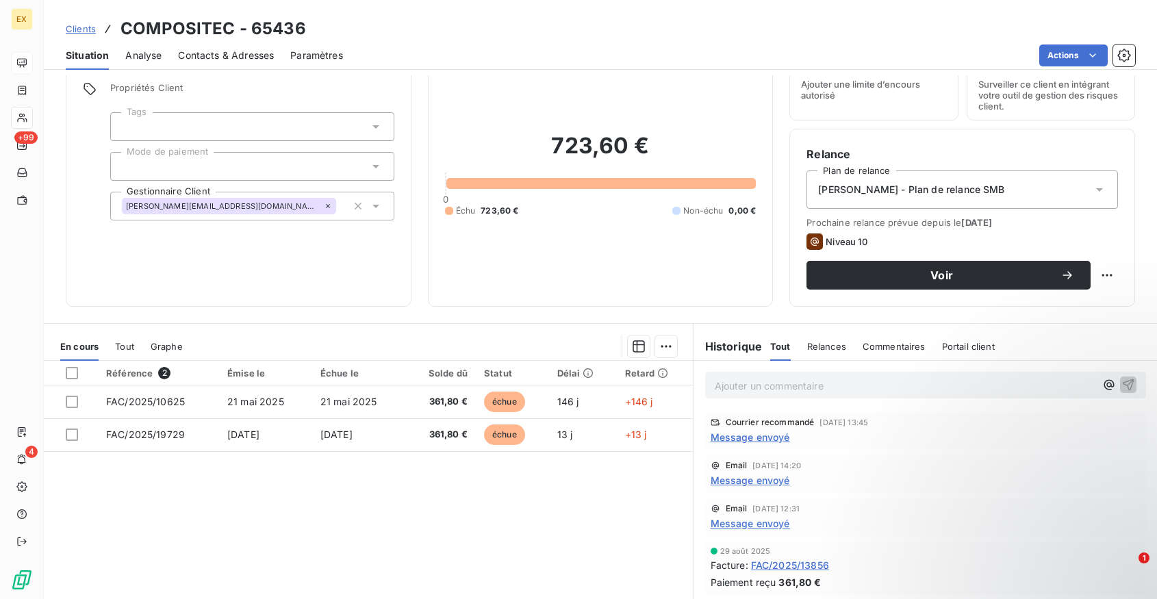
scroll to position [62, 0]
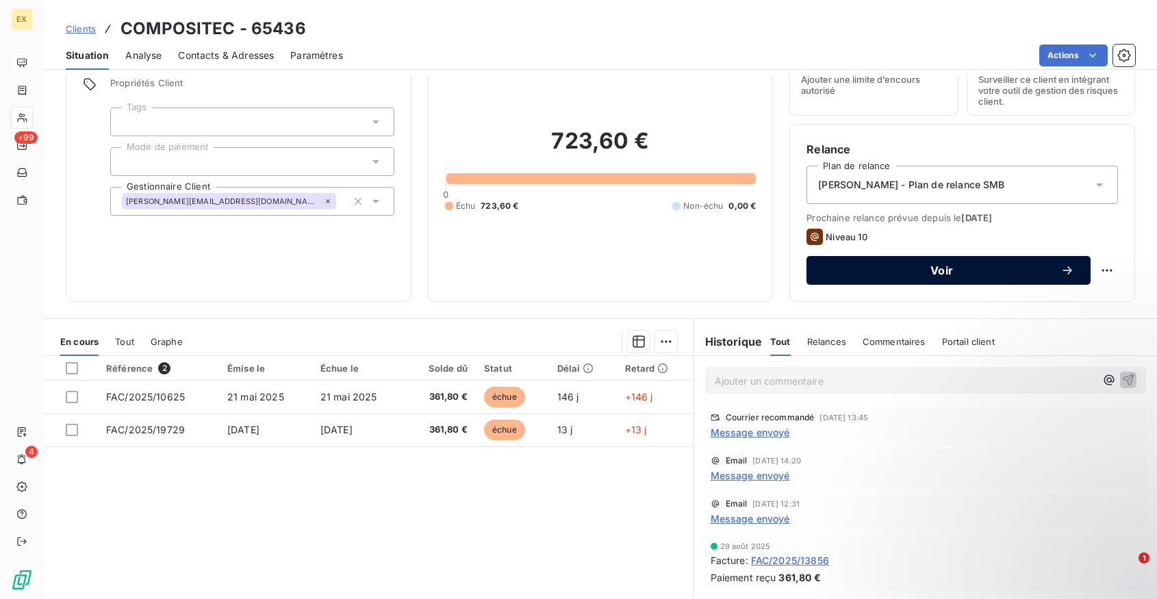
click at [1068, 270] on icon "button" at bounding box center [1067, 271] width 14 height 14
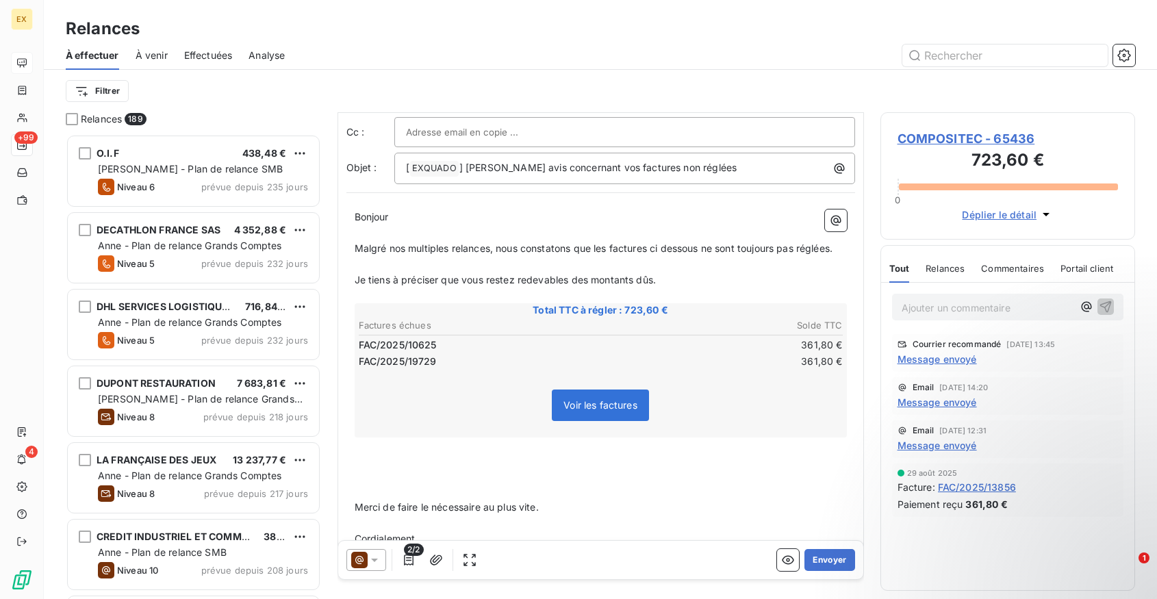
scroll to position [104, 0]
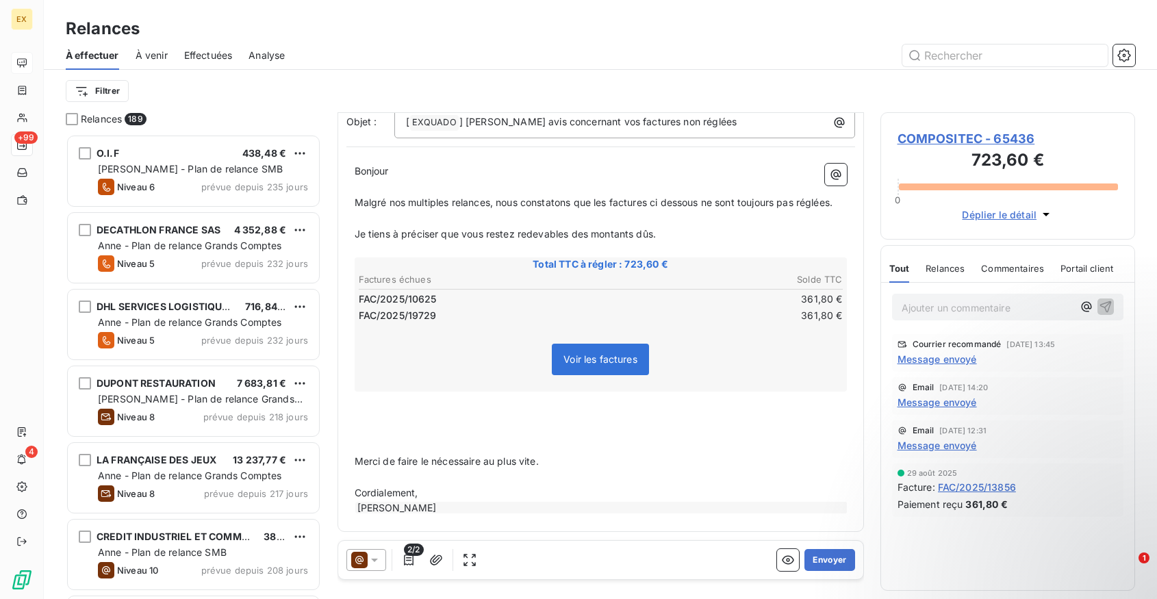
click at [994, 266] on span "Commentaires" at bounding box center [1012, 268] width 63 height 11
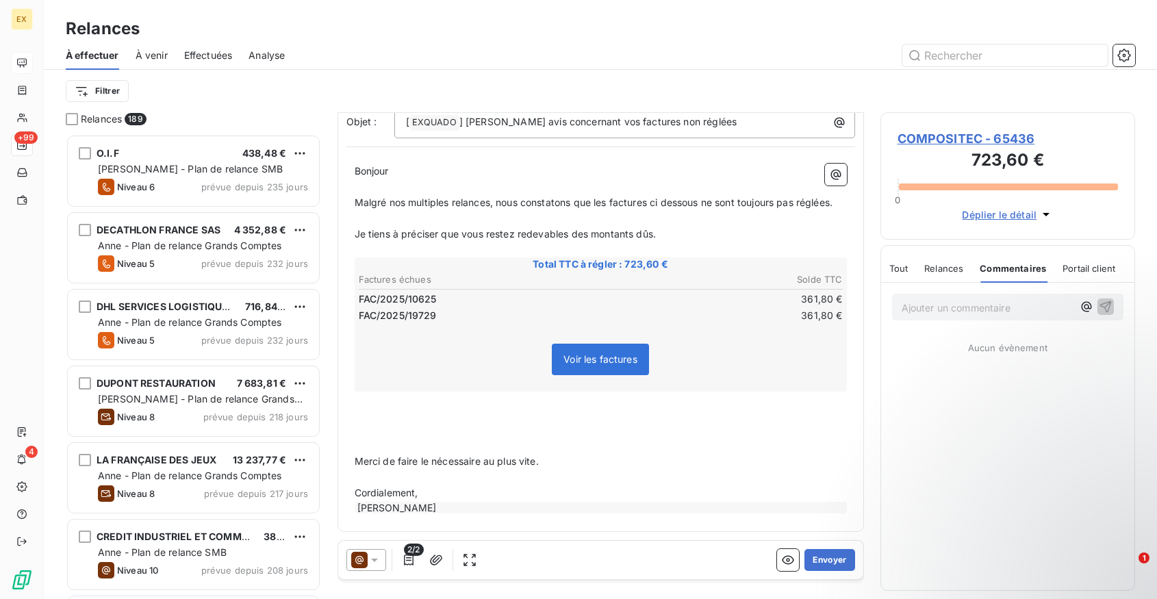
click at [1089, 266] on span "Portail client" at bounding box center [1088, 268] width 53 height 11
click at [890, 268] on span "Tout" at bounding box center [898, 268] width 19 height 11
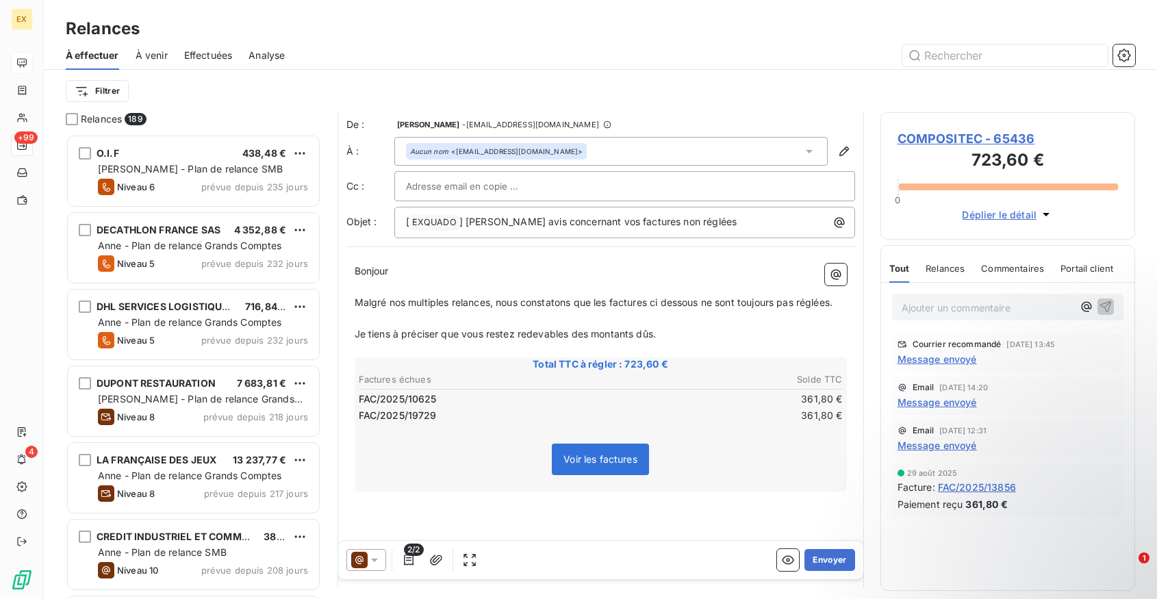
scroll to position [0, 0]
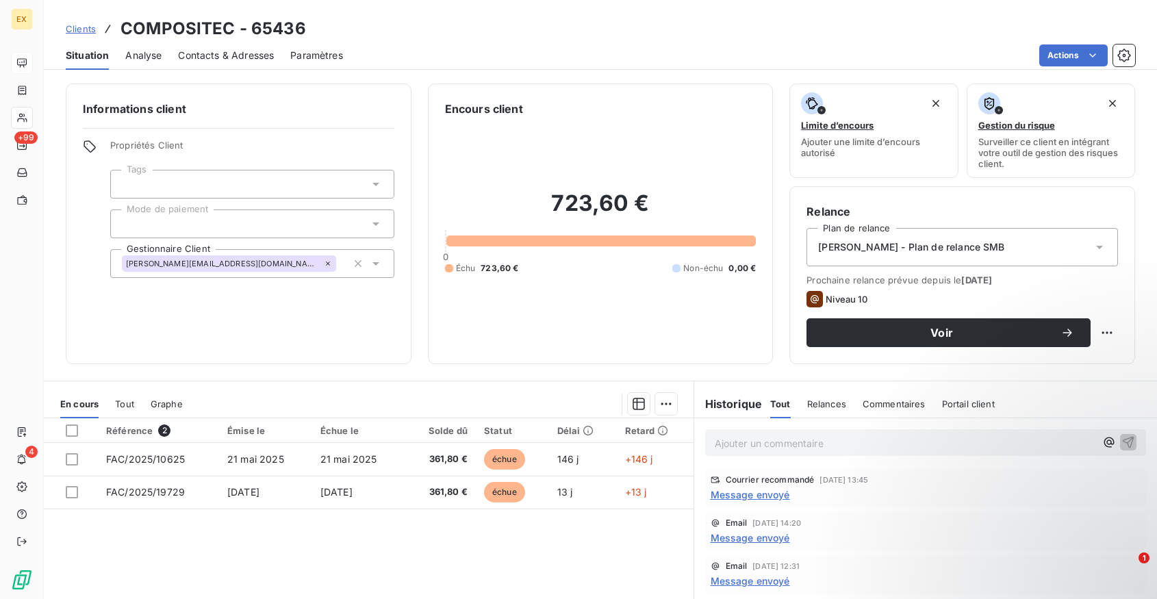
click at [741, 491] on span "Message envoyé" at bounding box center [749, 494] width 79 height 14
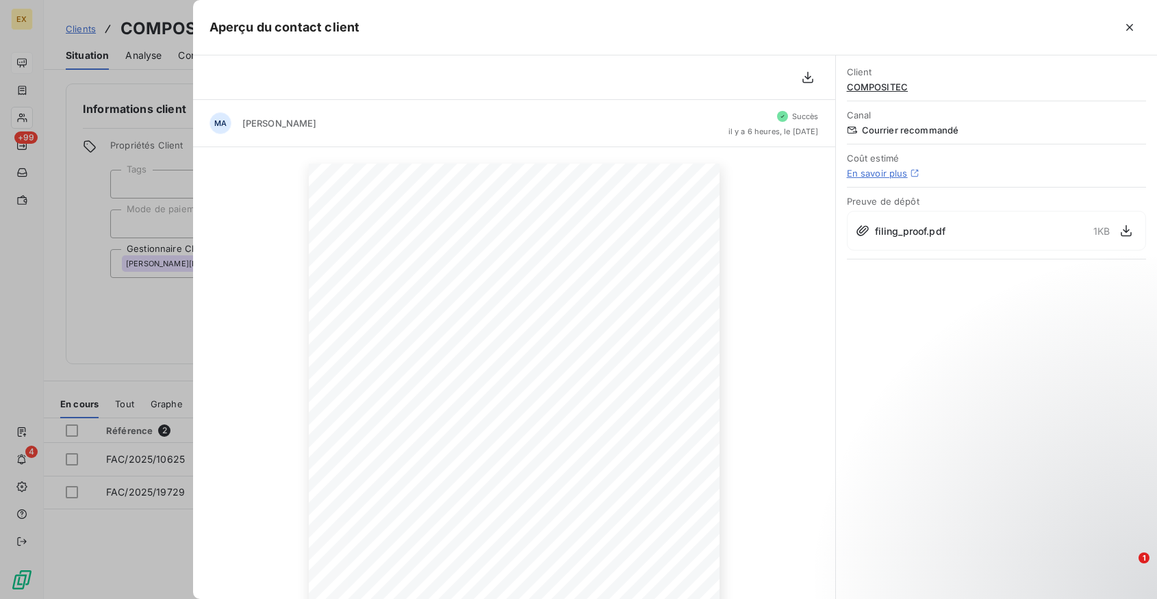
click at [914, 230] on span "filing_proof.pdf" at bounding box center [910, 231] width 70 height 14
click at [1127, 32] on icon "button" at bounding box center [1129, 28] width 14 height 14
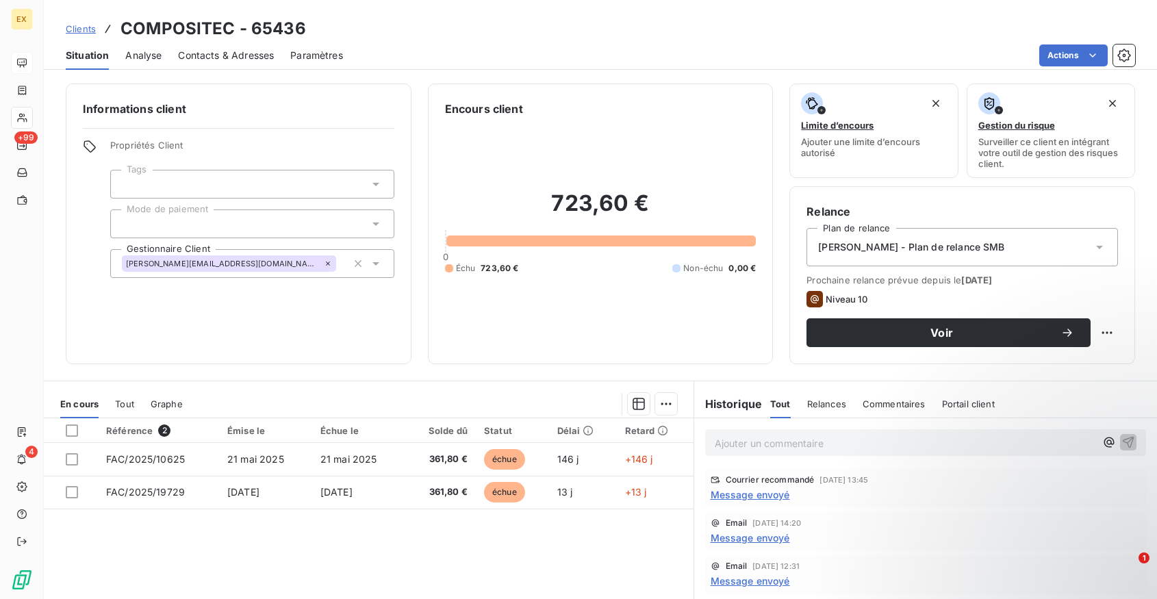
click at [351, 346] on div "Informations client Propriétés Client Tags Mode de paiement Gestionnaire Client…" at bounding box center [239, 224] width 346 height 281
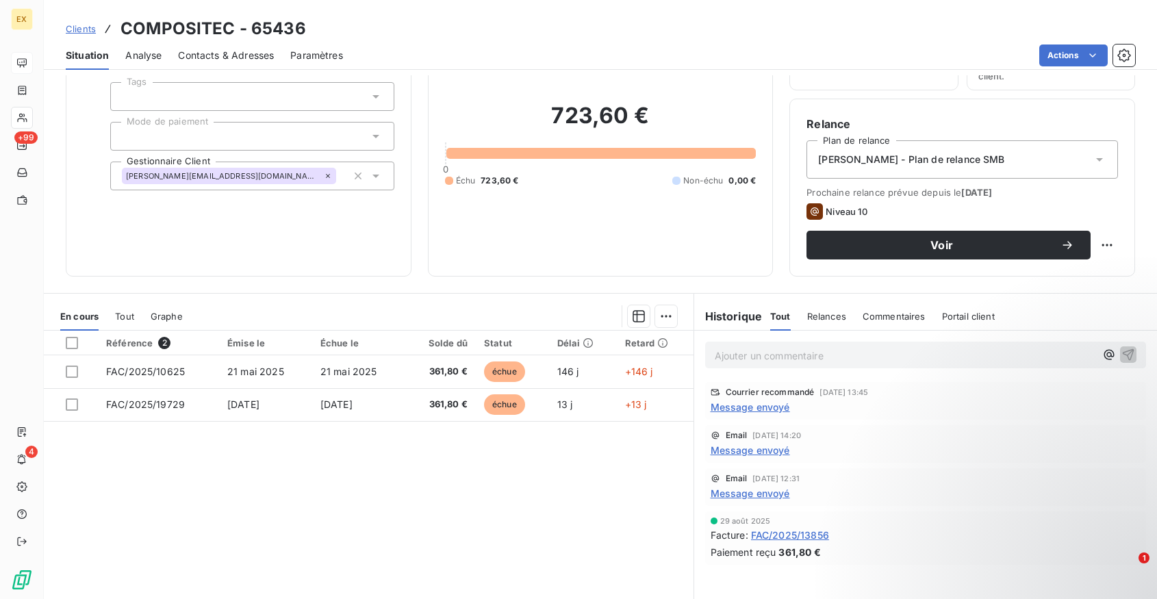
scroll to position [89, 0]
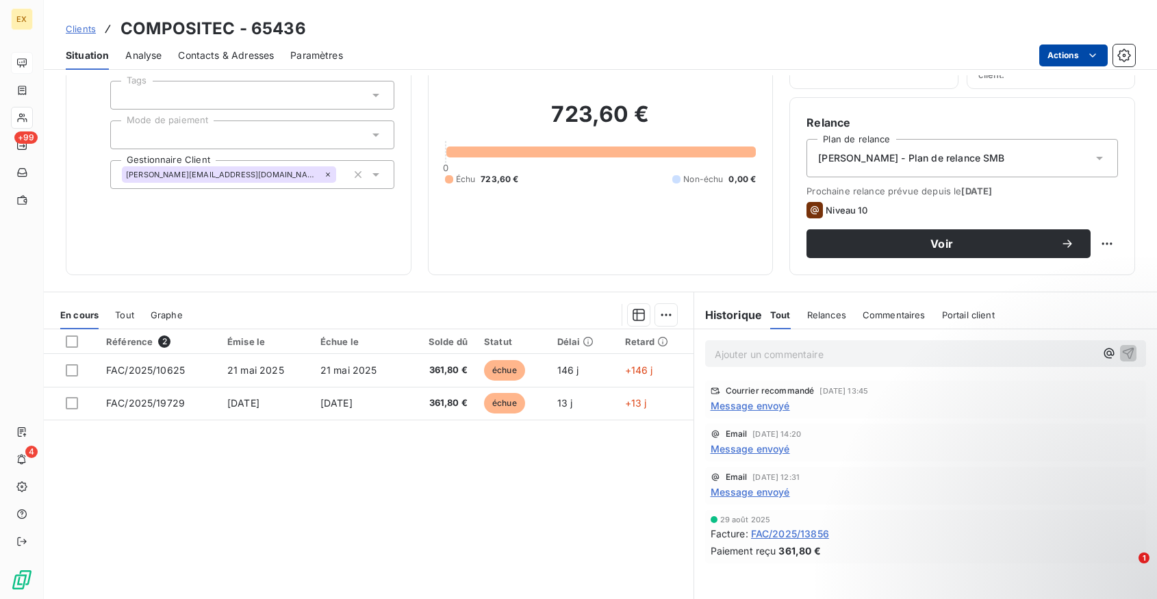
click at [1075, 53] on html "EX +99 4 Clients COMPOSITEC - 65436 Situation Analyse Contacts & Adresses Param…" at bounding box center [578, 299] width 1157 height 599
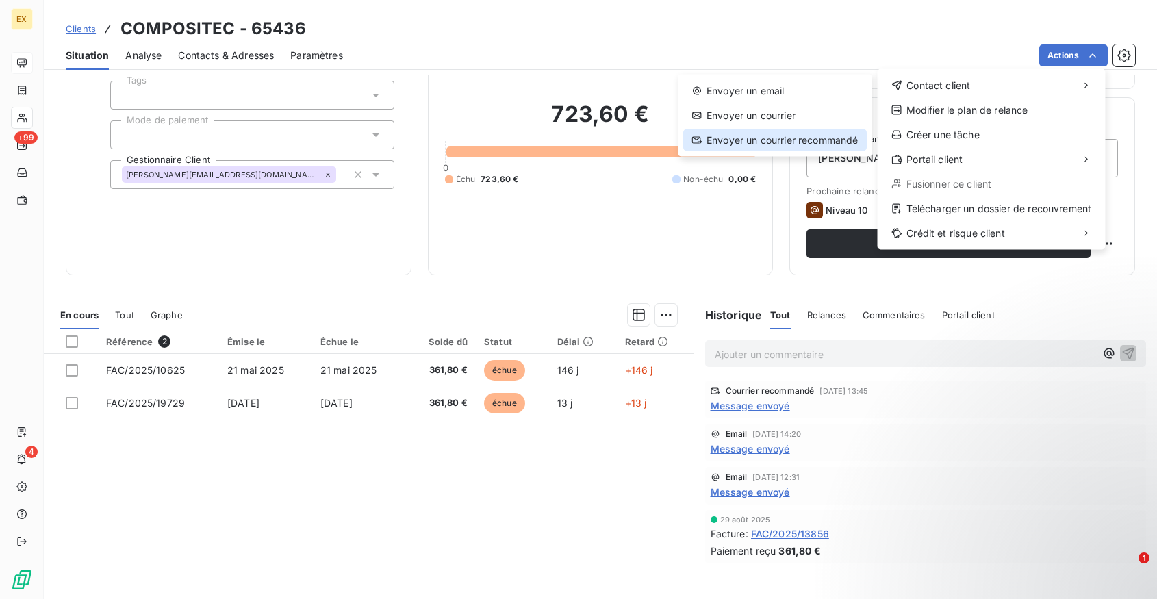
click at [824, 143] on div "Envoyer un courrier recommandé" at bounding box center [774, 140] width 183 height 22
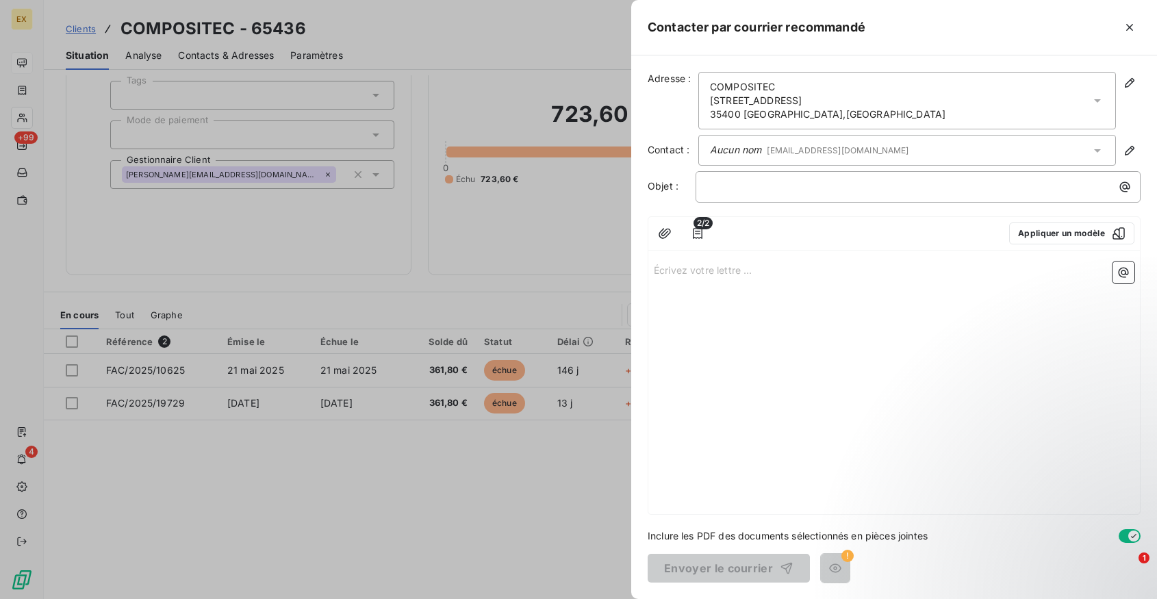
click at [673, 265] on p "Écrivez votre lettre ... ﻿" at bounding box center [894, 269] width 480 height 16
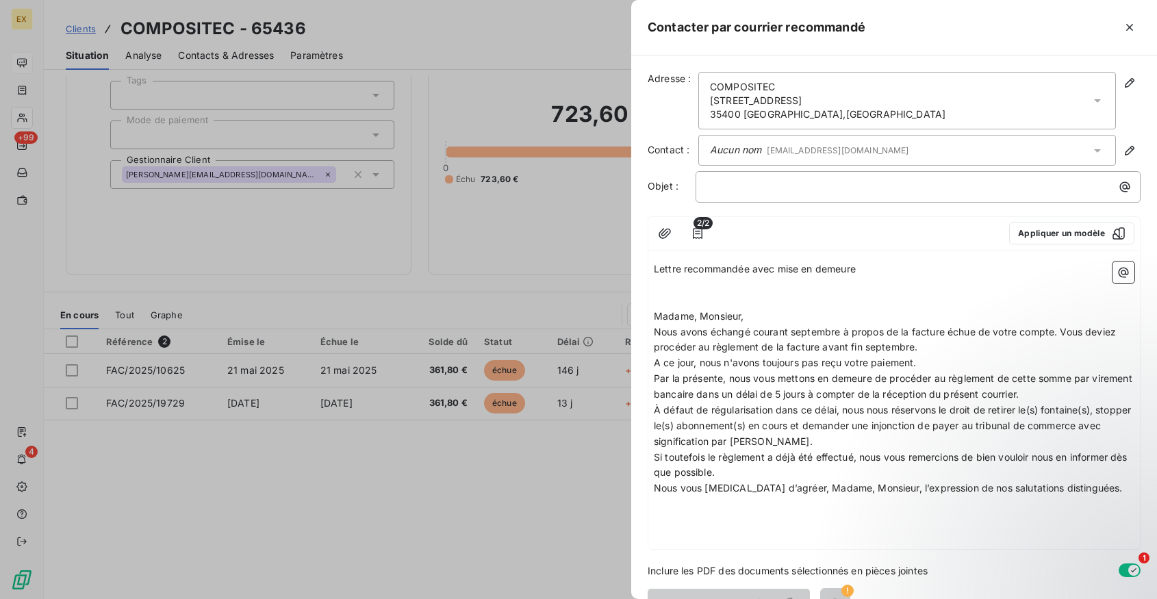
click at [712, 266] on span "Lettre recommandée avec mise en demeure" at bounding box center [755, 269] width 202 height 12
copy span "Lettre recommandée avec mise en demeure"
click at [738, 183] on p "﻿" at bounding box center [921, 187] width 428 height 16
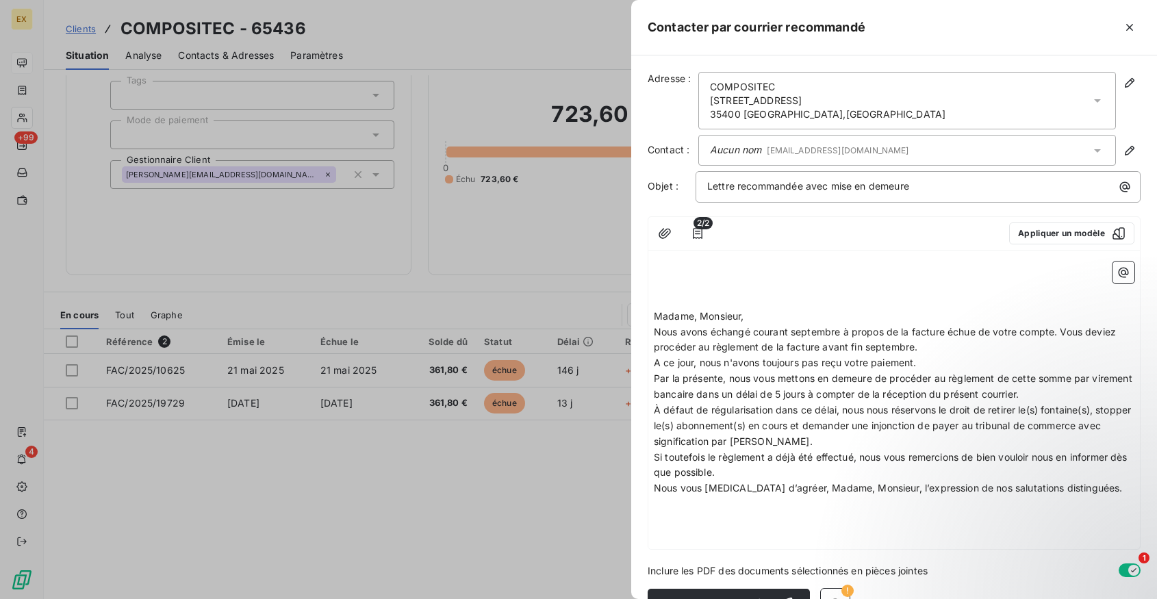
click at [654, 315] on span "Madame, Monsieur," at bounding box center [699, 316] width 90 height 12
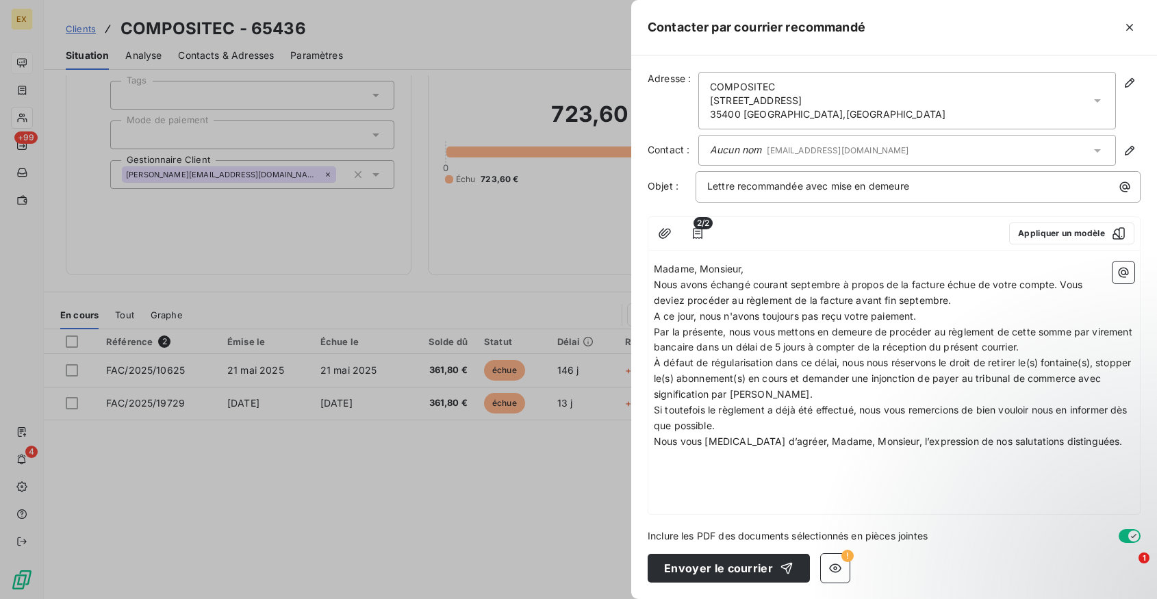
click at [758, 265] on p "Madame, Monsieur," at bounding box center [894, 269] width 480 height 16
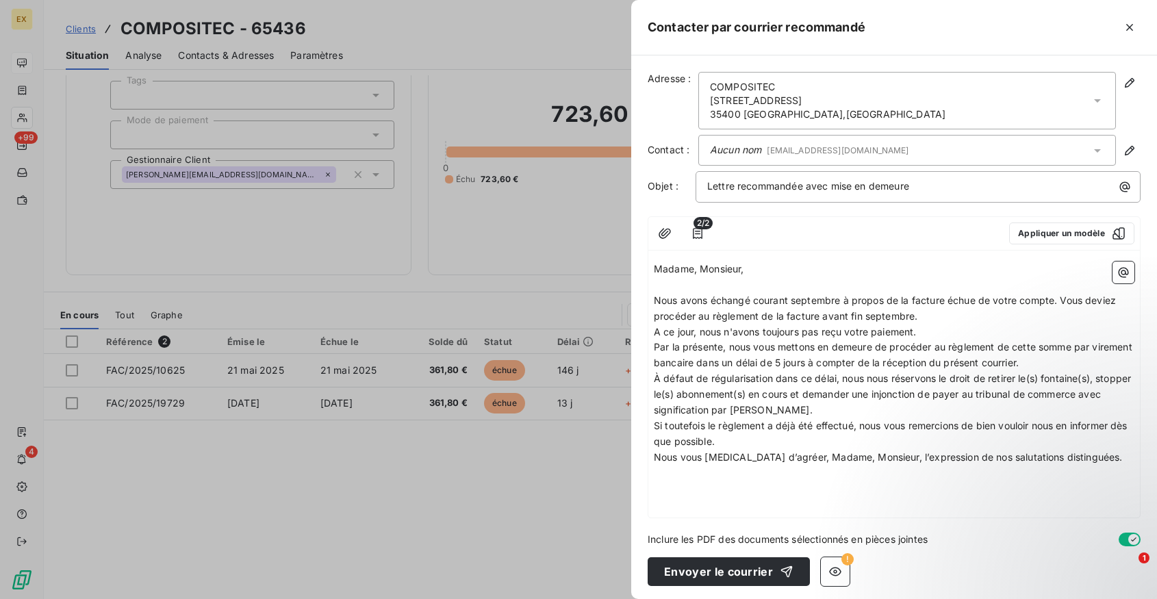
click at [801, 299] on span "Nous avons échangé courant septembre à propos de la facture échue de votre comp…" at bounding box center [886, 307] width 465 height 27
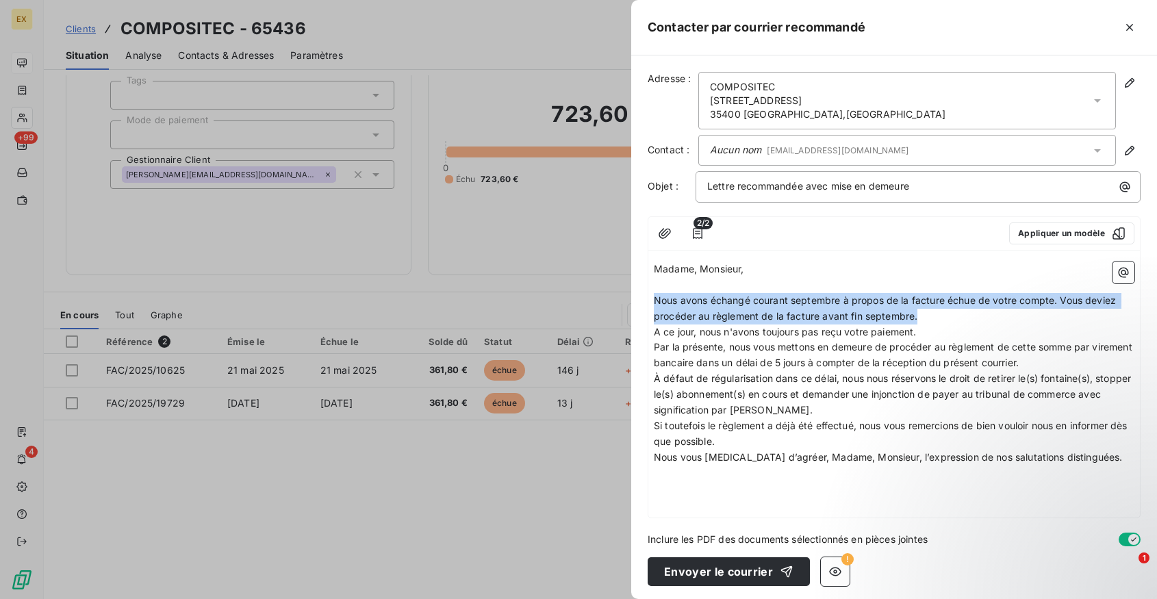
click at [801, 299] on span "Nous avons échangé courant septembre à propos de la facture échue de votre comp…" at bounding box center [886, 307] width 465 height 27
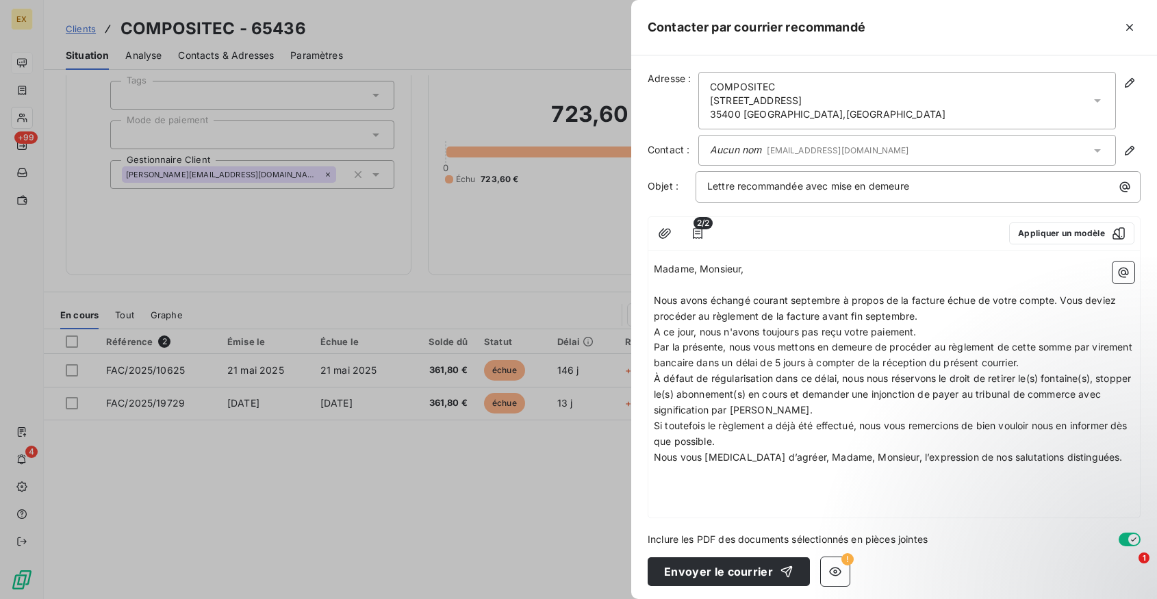
click at [749, 269] on p "Madame, Monsieur," at bounding box center [894, 269] width 480 height 16
click at [932, 313] on p "Nous avons échangé courant septembre à propos de la facture échue de votre comp…" at bounding box center [894, 308] width 480 height 31
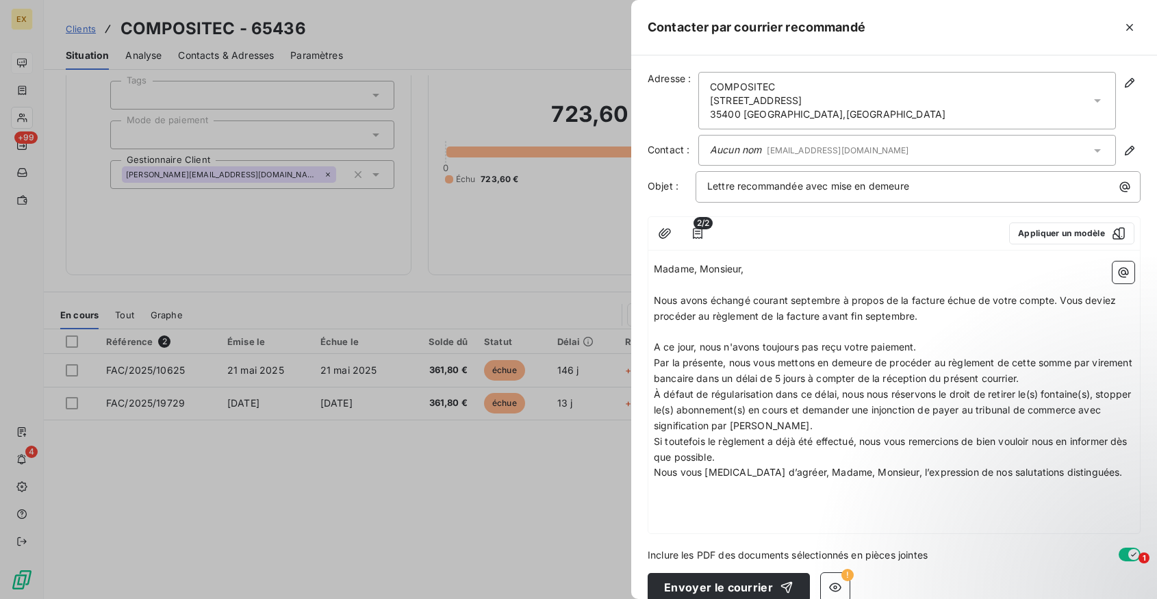
click at [858, 373] on span "Par la présente, nous vous mettons en demeure de procéder au règlement de cette…" at bounding box center [894, 370] width 481 height 27
click at [1133, 25] on icon "button" at bounding box center [1129, 28] width 14 height 14
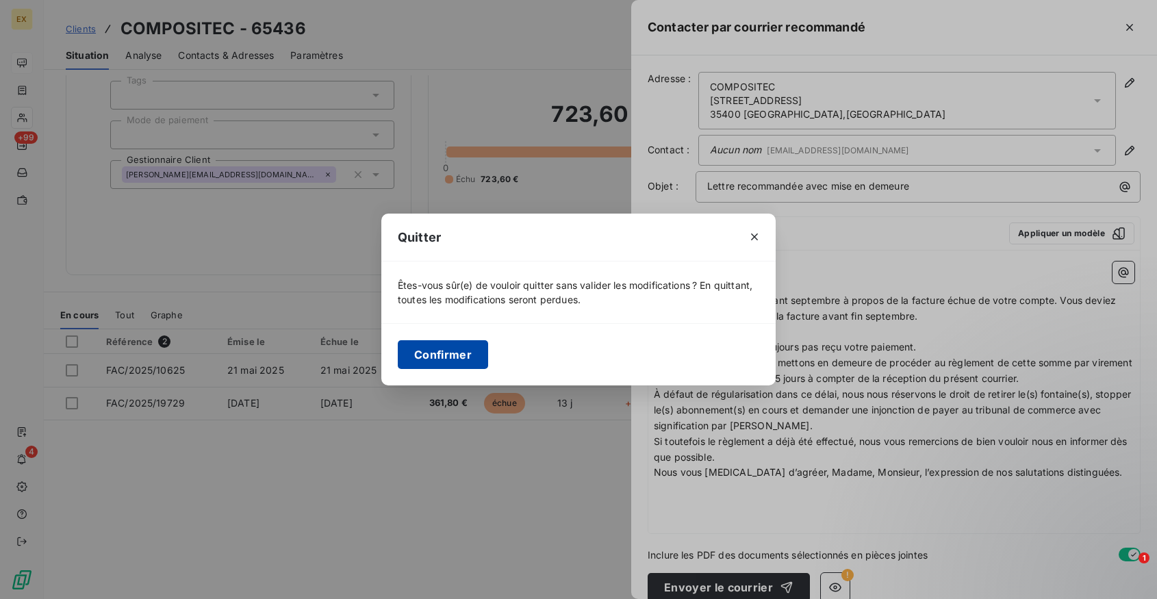
click at [479, 351] on button "Confirmer" at bounding box center [443, 354] width 90 height 29
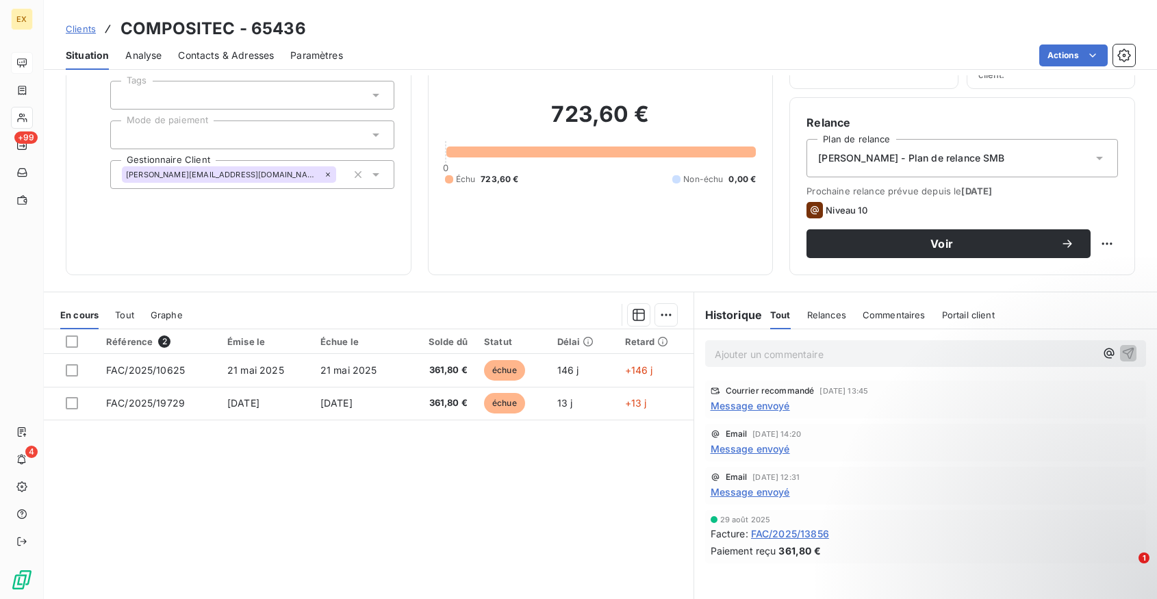
scroll to position [79, 0]
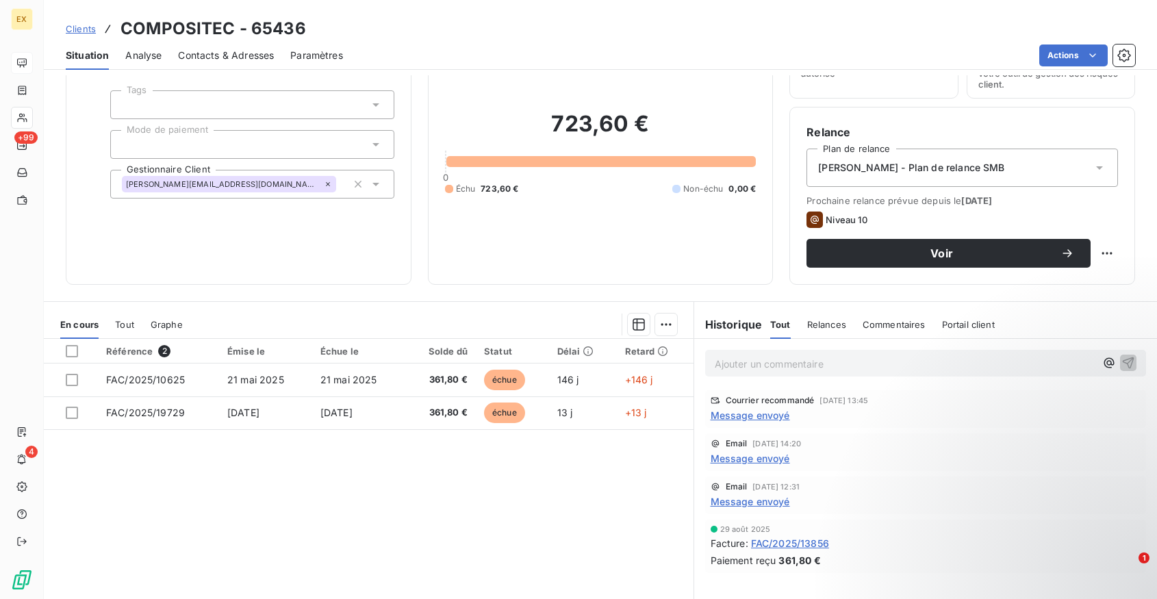
click at [760, 455] on span "Message envoyé" at bounding box center [749, 458] width 79 height 14
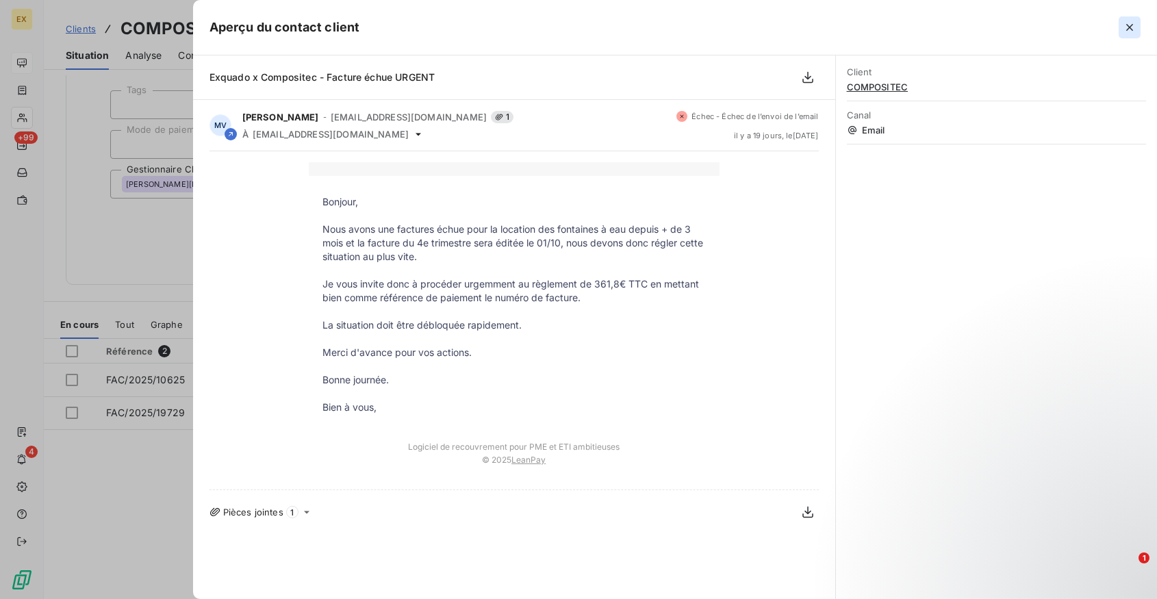
click at [1131, 23] on icon "button" at bounding box center [1129, 28] width 14 height 14
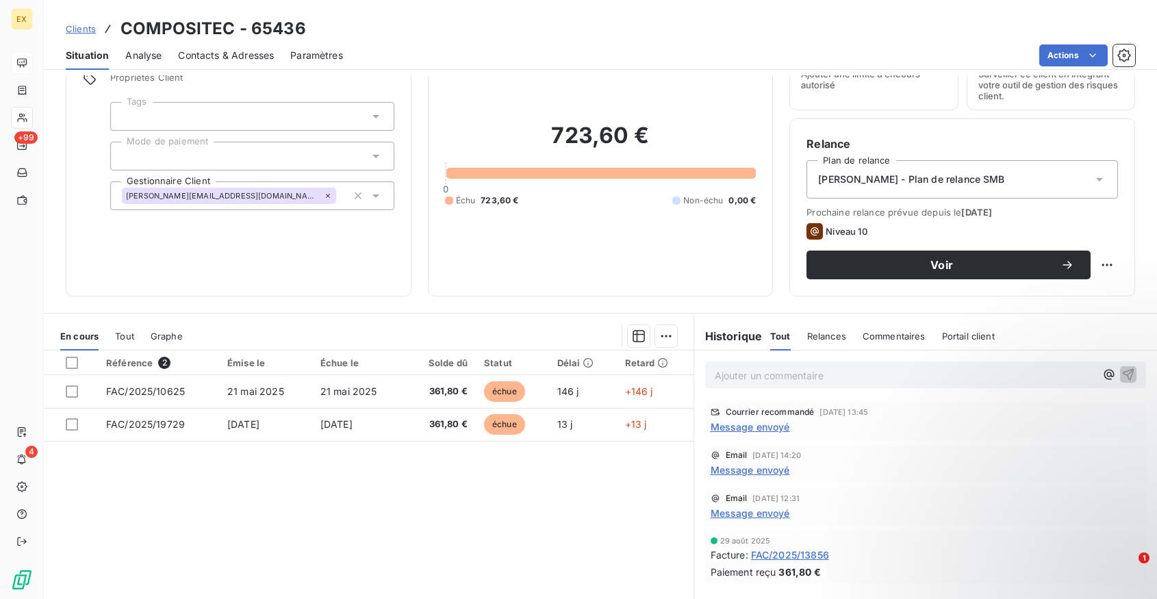
scroll to position [0, 0]
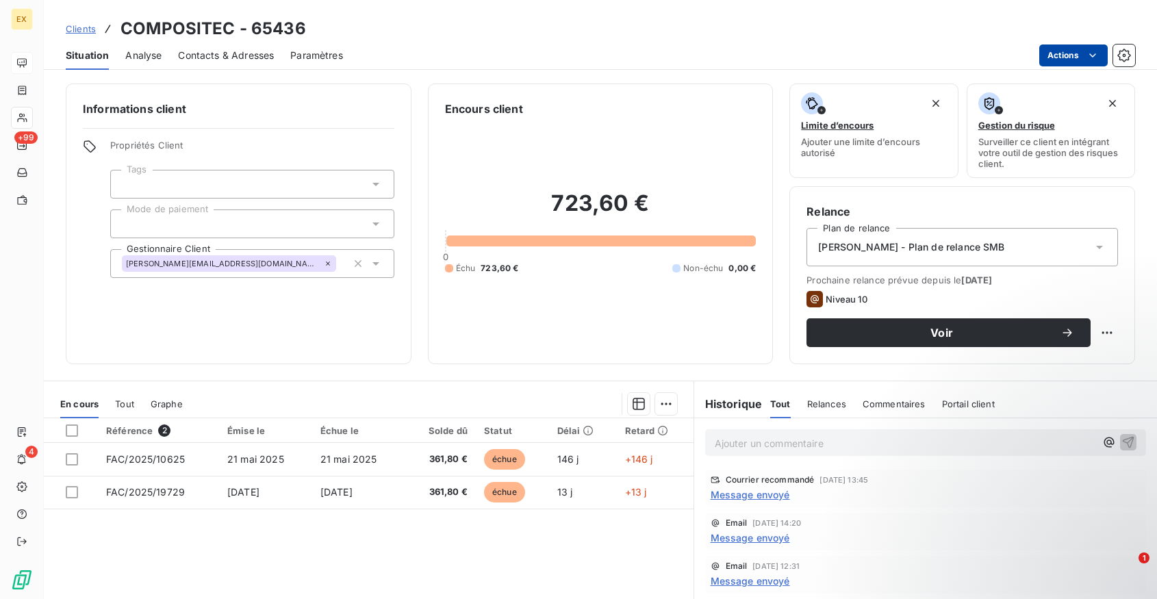
click at [1062, 45] on html "EX +99 4 Clients COMPOSITEC - 65436 Situation Analyse Contacts & Adresses Param…" at bounding box center [578, 299] width 1157 height 599
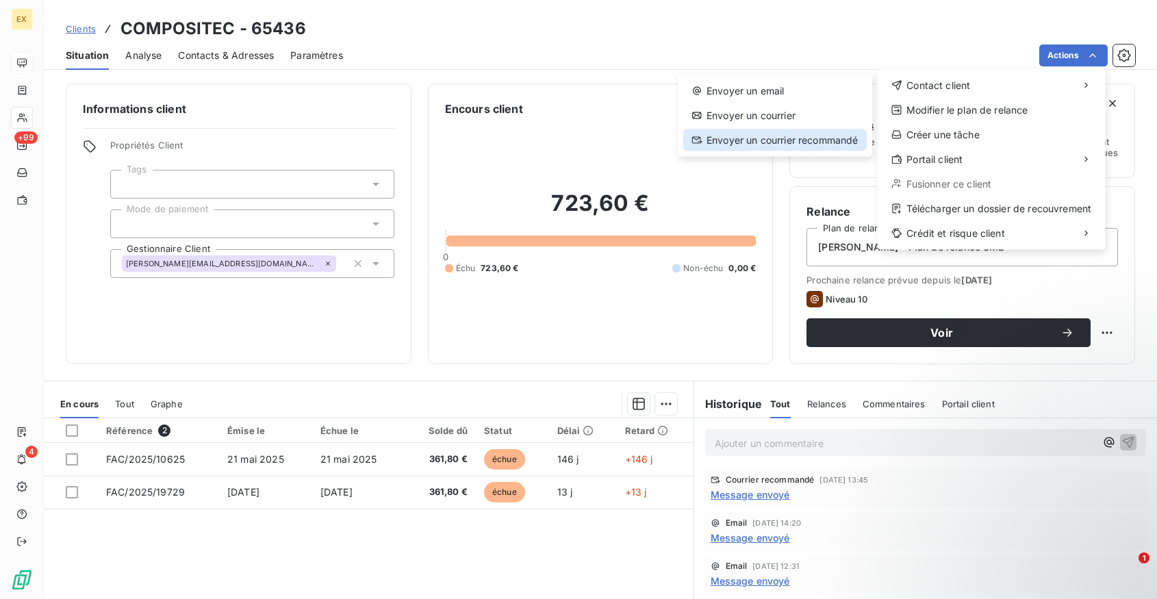
click at [841, 133] on div "Envoyer un courrier recommandé" at bounding box center [774, 140] width 183 height 22
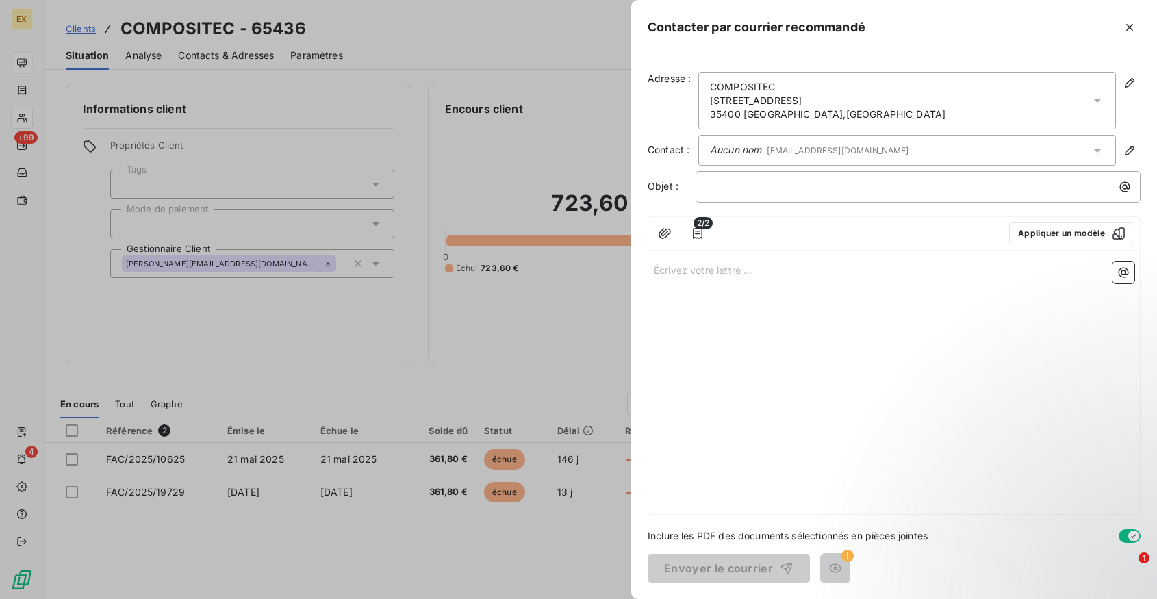
click at [671, 264] on p "Écrivez votre lettre ... ﻿" at bounding box center [894, 269] width 480 height 16
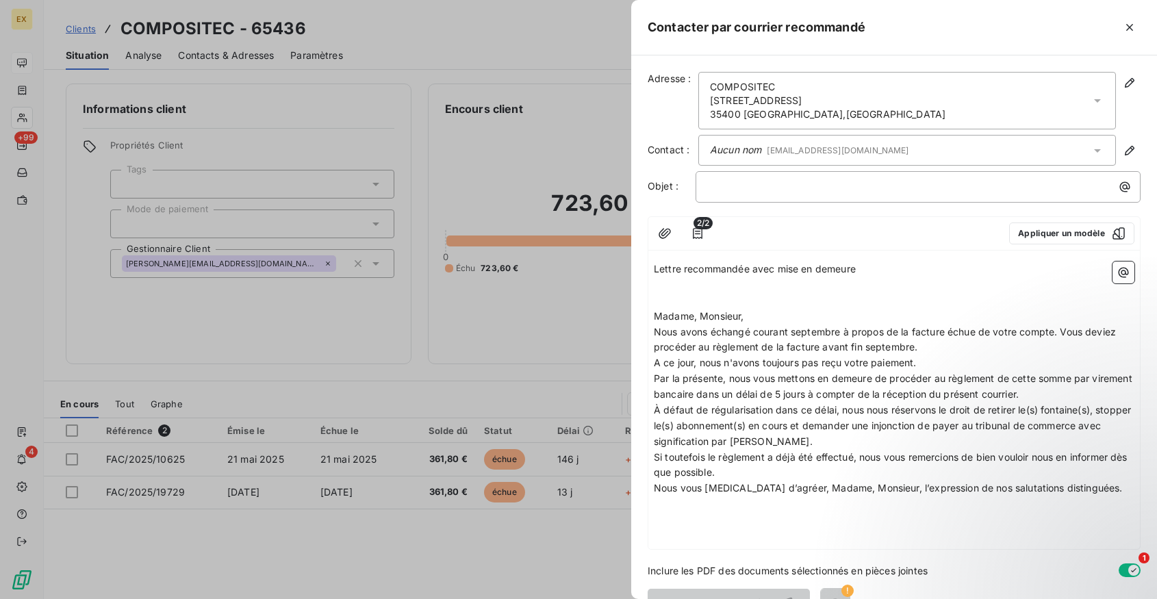
click at [703, 277] on p "Lettre recommandée avec mise en demeure" at bounding box center [894, 269] width 480 height 16
copy span "Lettre recommandée avec mise en demeure"
click at [725, 192] on p "﻿" at bounding box center [921, 187] width 428 height 16
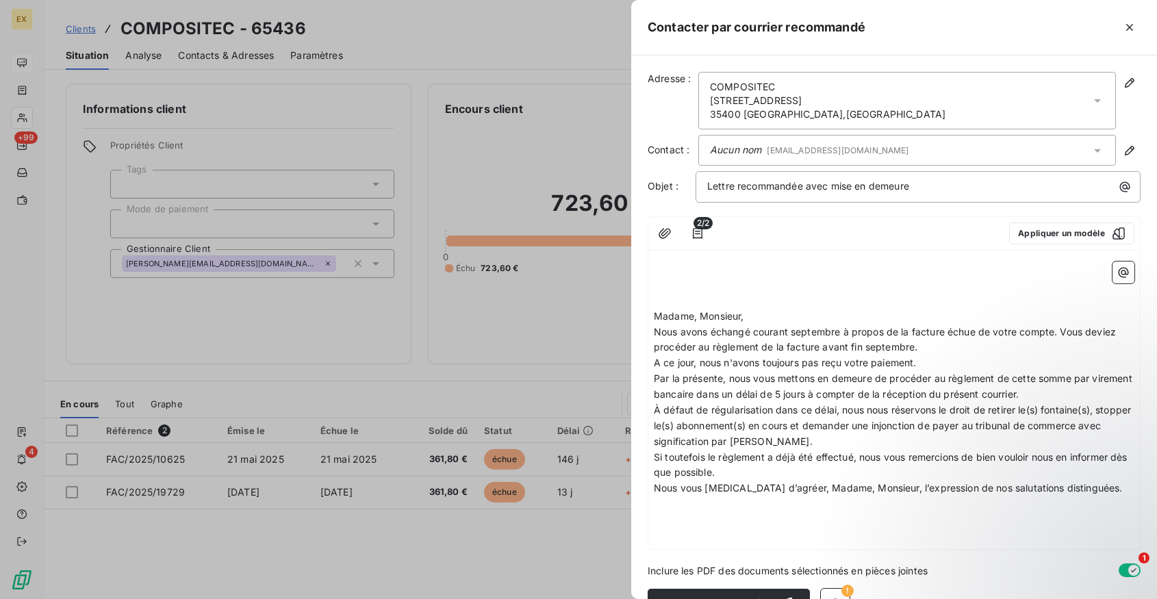
click at [654, 316] on span "Madame, Monsieur," at bounding box center [699, 316] width 90 height 12
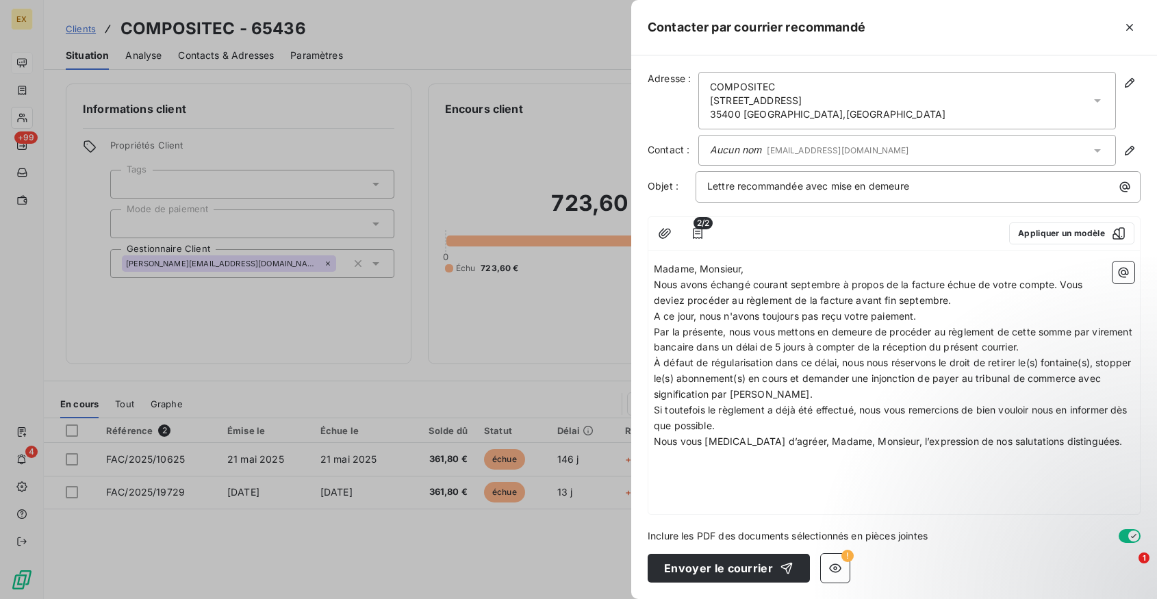
click at [755, 272] on p "Madame, Monsieur," at bounding box center [894, 269] width 480 height 16
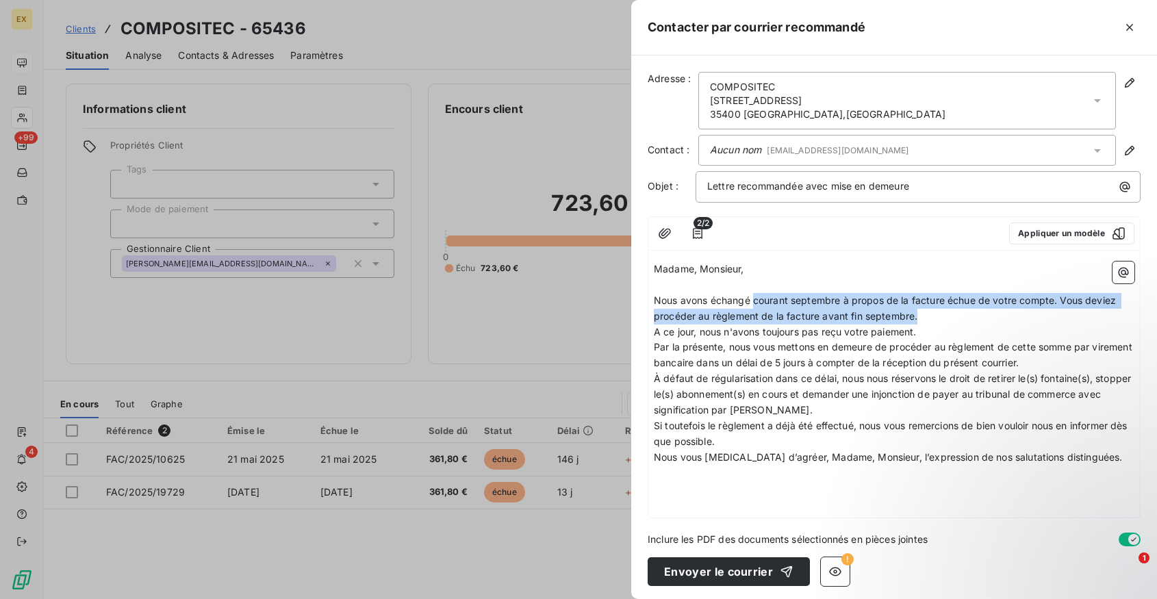
drag, startPoint x: 754, startPoint y: 303, endPoint x: 927, endPoint y: 309, distance: 172.6
click at [927, 309] on p "Nous avons échangé courant septembre à propos de la facture échue de votre comp…" at bounding box center [894, 308] width 480 height 31
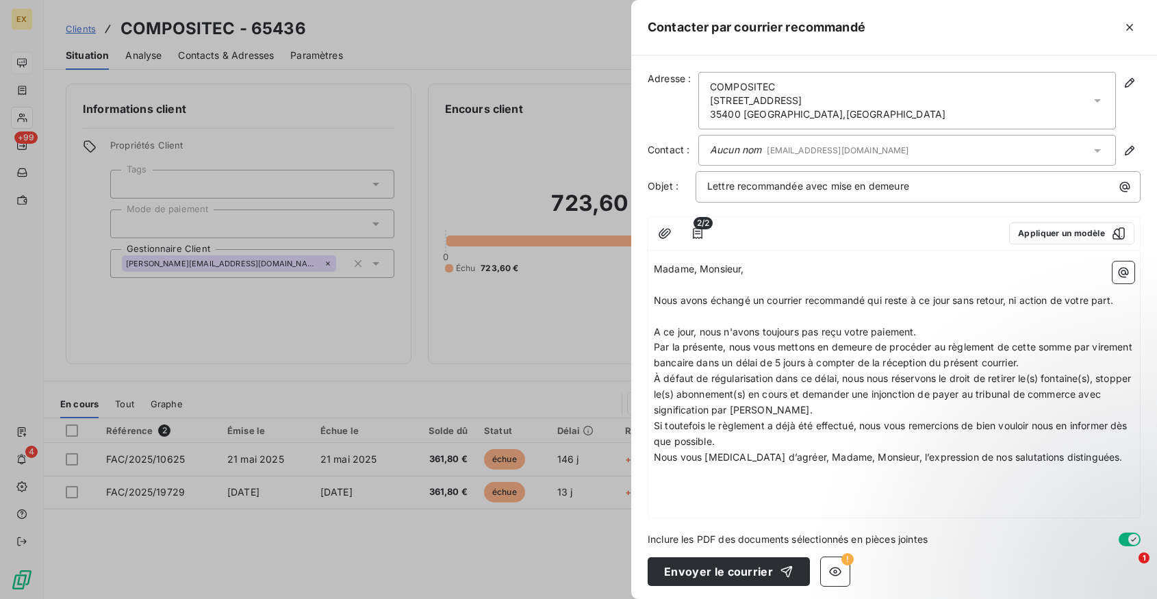
click at [896, 331] on span "A ce jour, nous n'avons toujours pas reçu votre paiement." at bounding box center [785, 332] width 263 height 12
drag, startPoint x: 1005, startPoint y: 330, endPoint x: 921, endPoint y: 333, distance: 84.9
click at [921, 333] on p "Vous avez toujours un solde débiteur de 723,6 € à régler, et ce depuis le" at bounding box center [894, 332] width 480 height 16
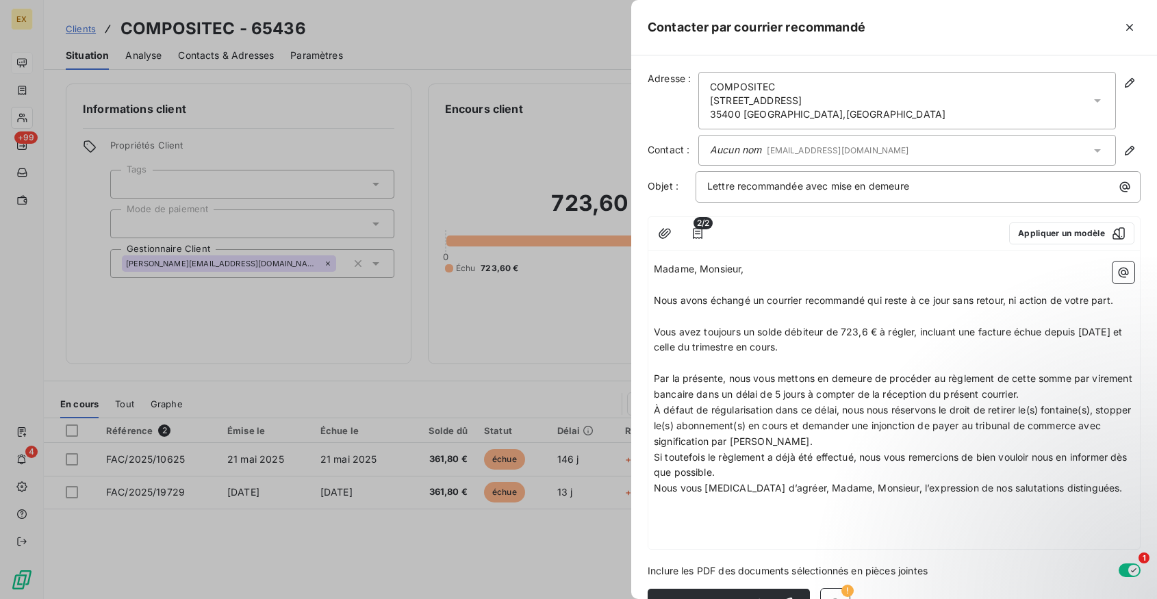
click at [1072, 390] on p "Par la présente, nous vous mettons en demeure de procéder au règlement de cette…" at bounding box center [894, 386] width 480 height 31
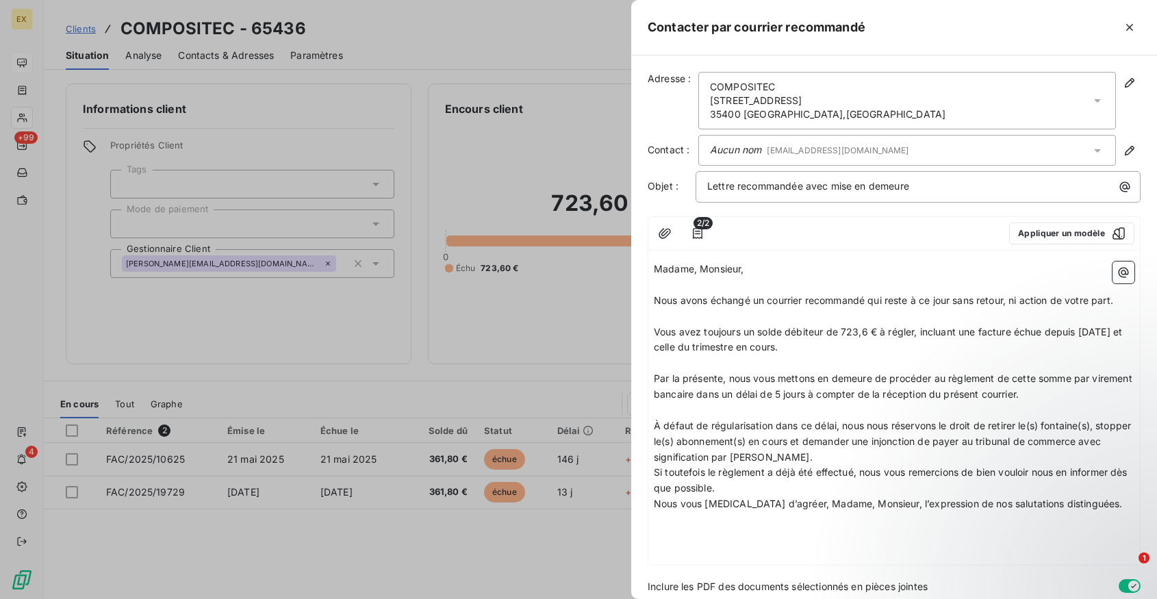
click at [841, 456] on p "À défaut de régularisation dans ce délai, nous nous réservons le droit de retir…" at bounding box center [894, 441] width 480 height 47
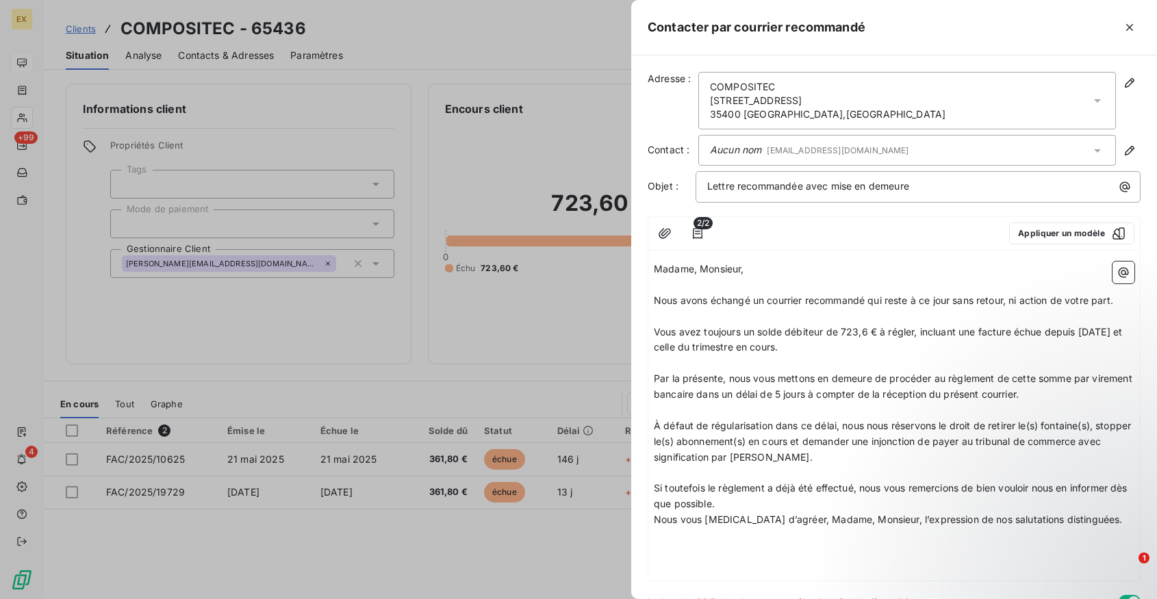
click at [777, 503] on p "Si toutefois le règlement a déjà été effectué, nous vous remercions de bien vou…" at bounding box center [894, 495] width 480 height 31
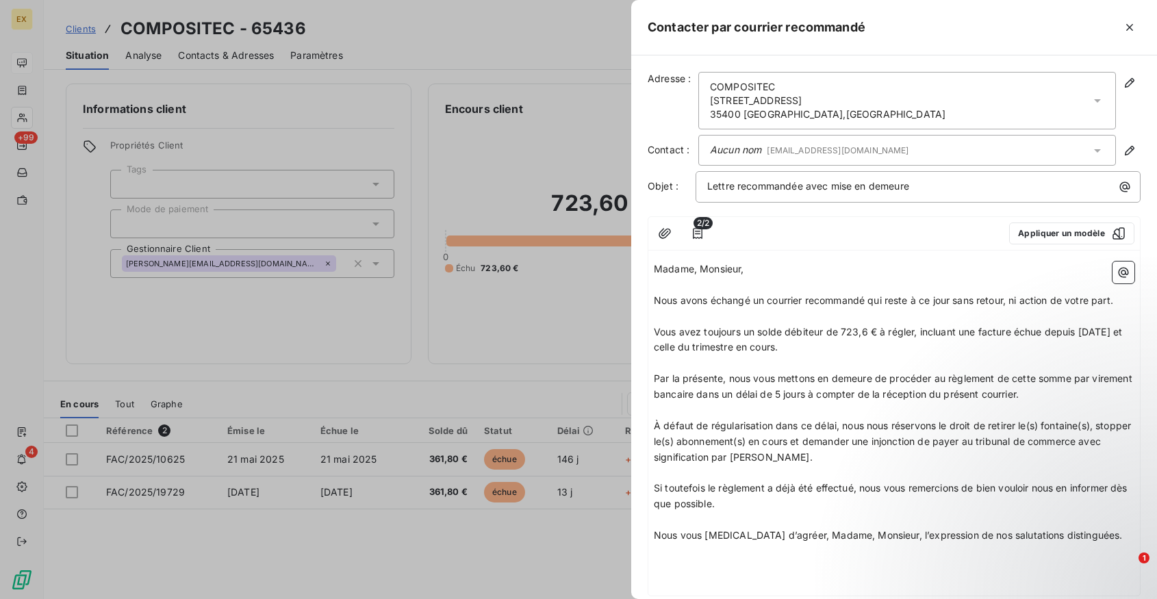
scroll to position [81, 0]
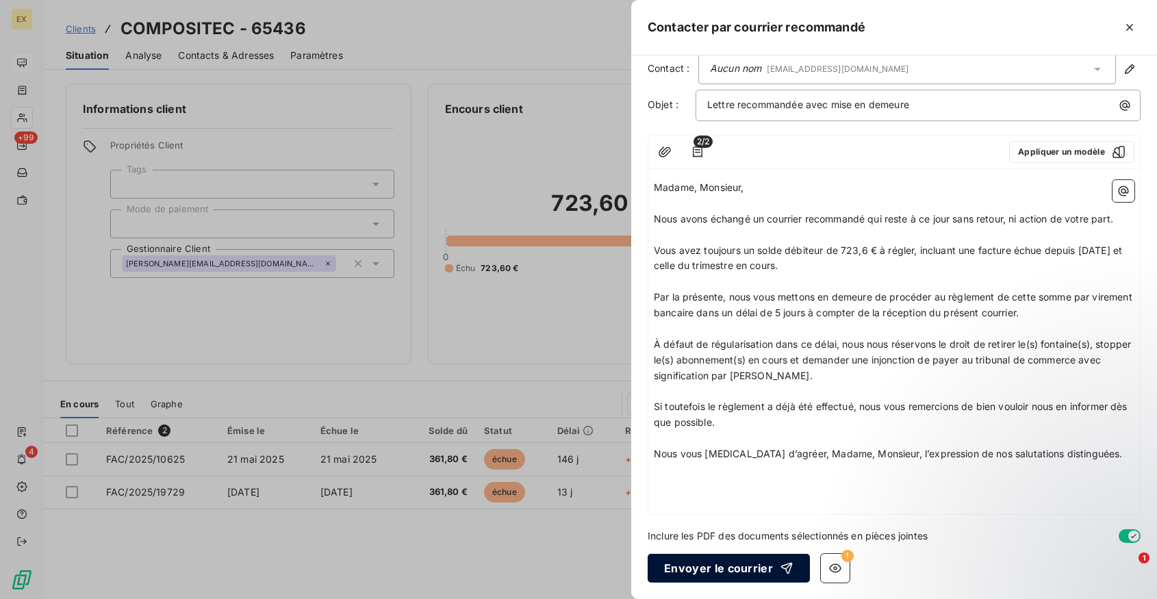
click at [714, 561] on button "Envoyer le courrier" at bounding box center [728, 568] width 162 height 29
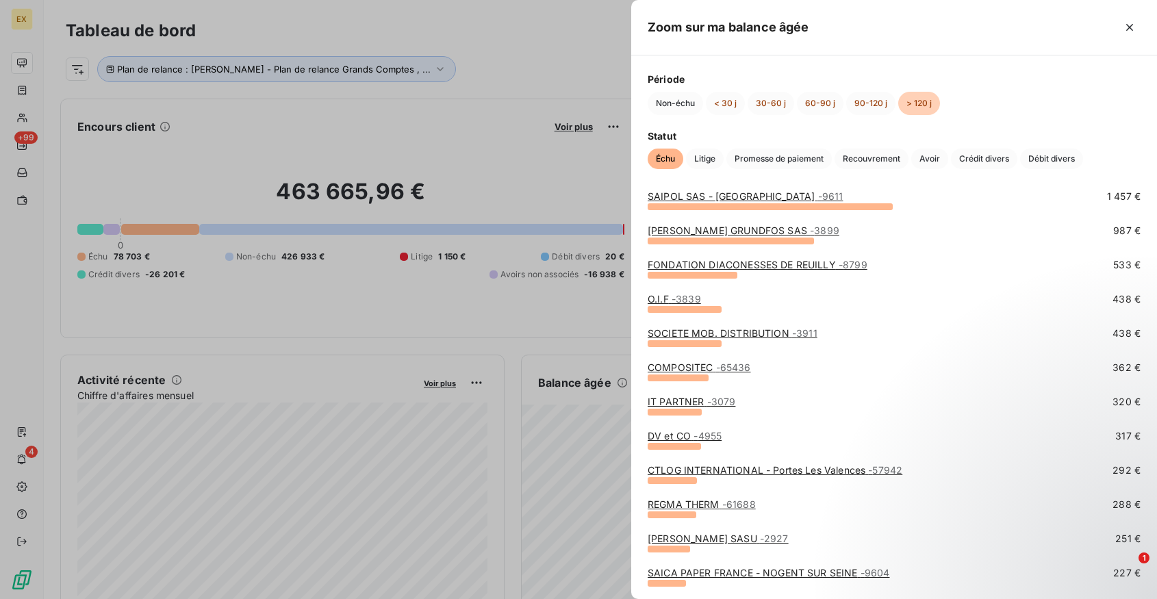
scroll to position [117, 0]
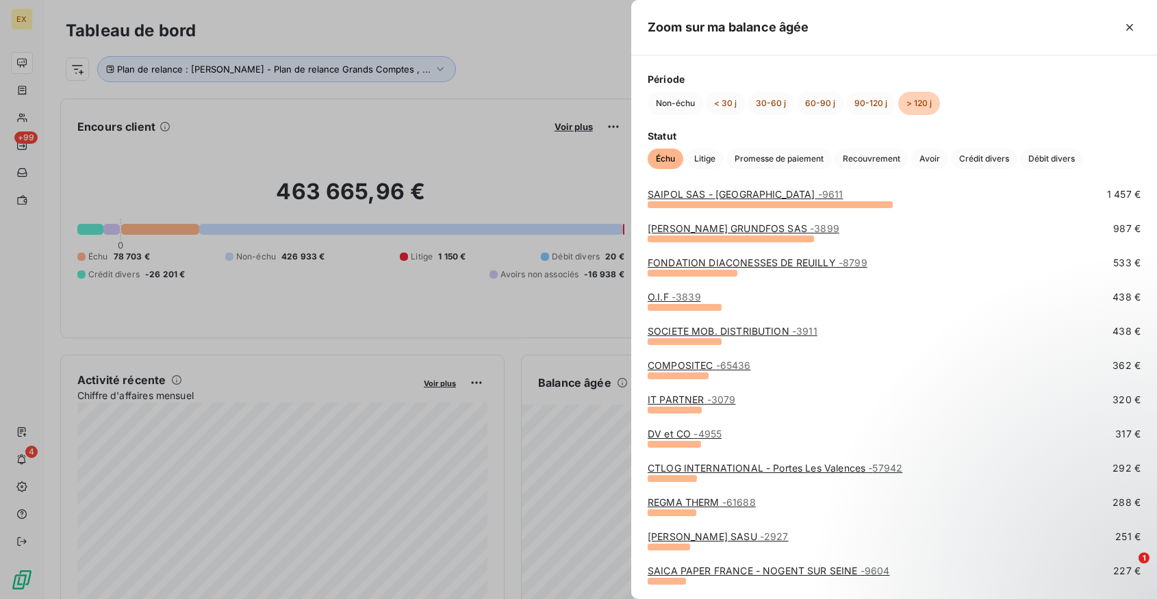
click at [697, 404] on link "IT PARTNER - 3079" at bounding box center [691, 400] width 88 height 12
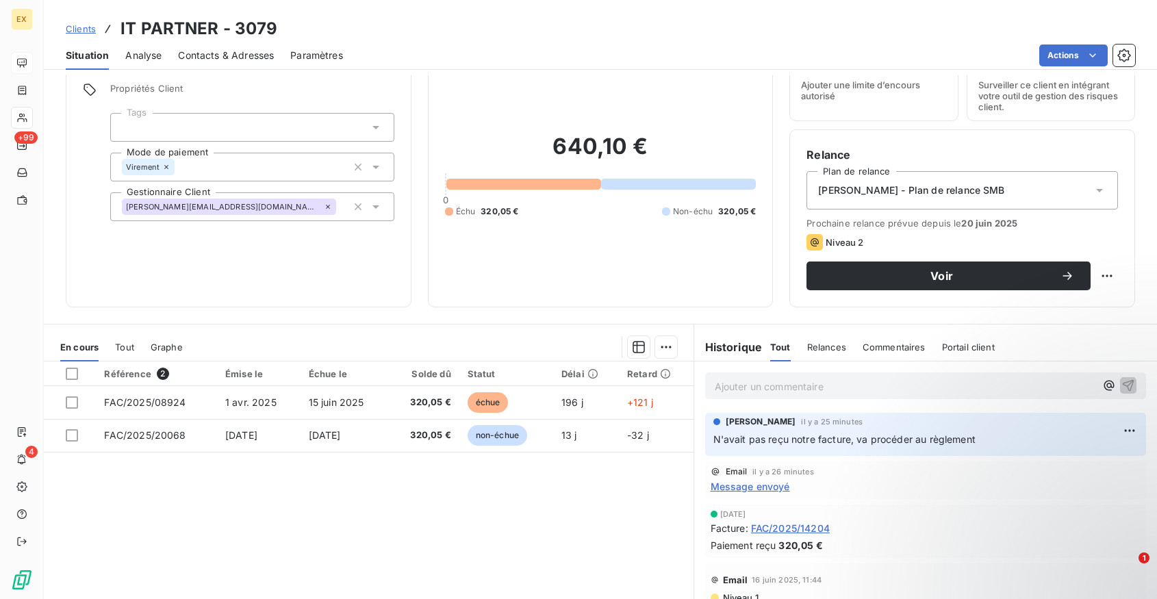
scroll to position [66, 0]
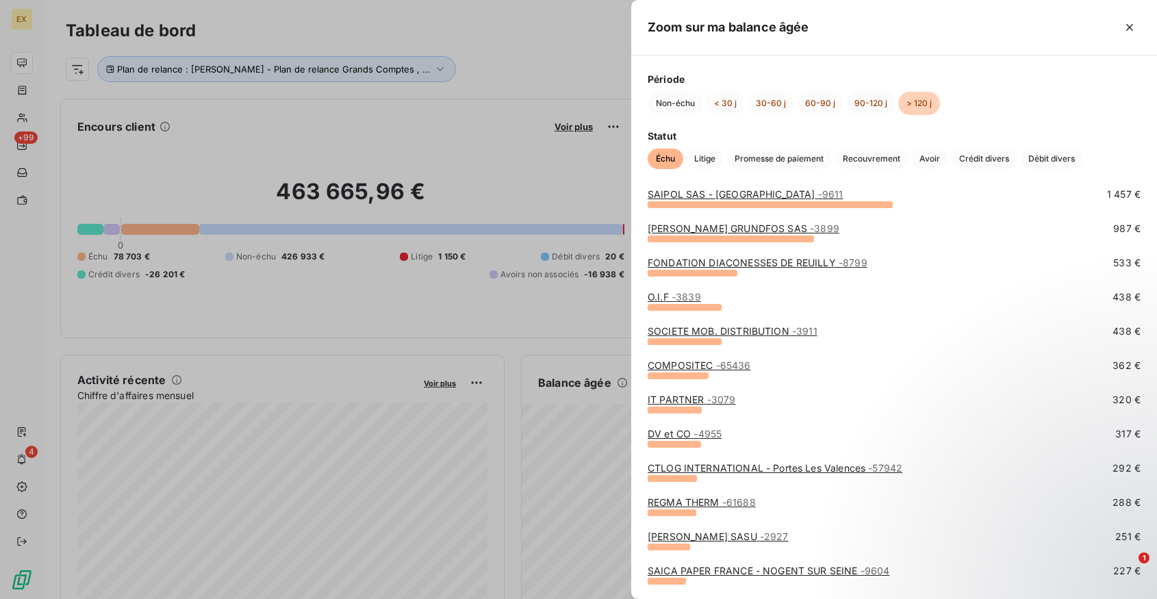
scroll to position [118, 0]
click at [691, 430] on link "DV et CO - 4955" at bounding box center [684, 432] width 74 height 12
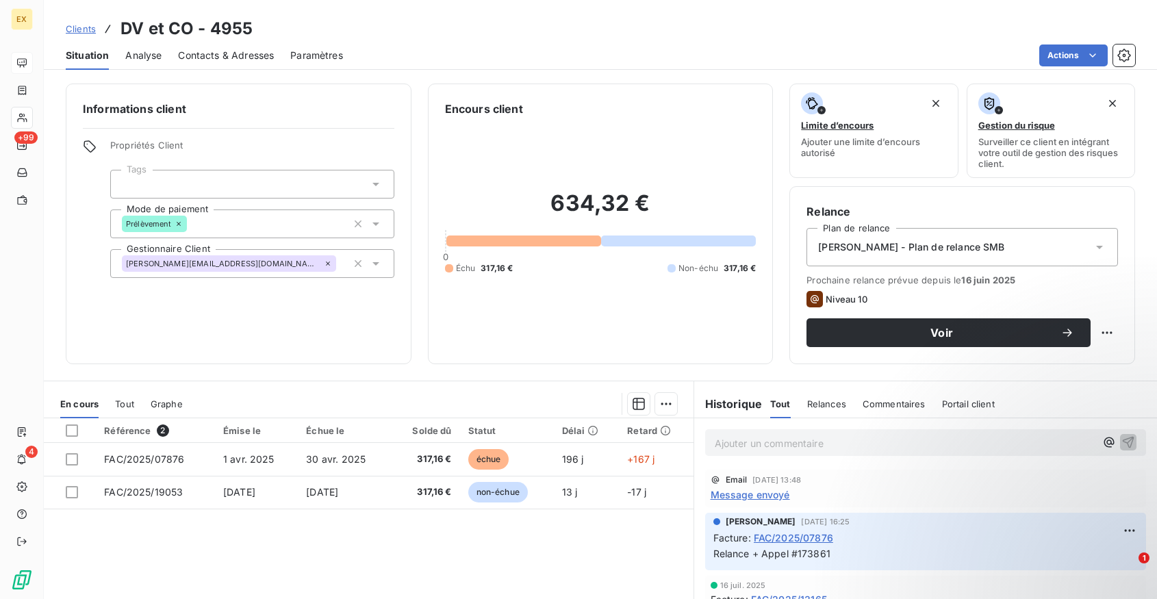
scroll to position [124, 0]
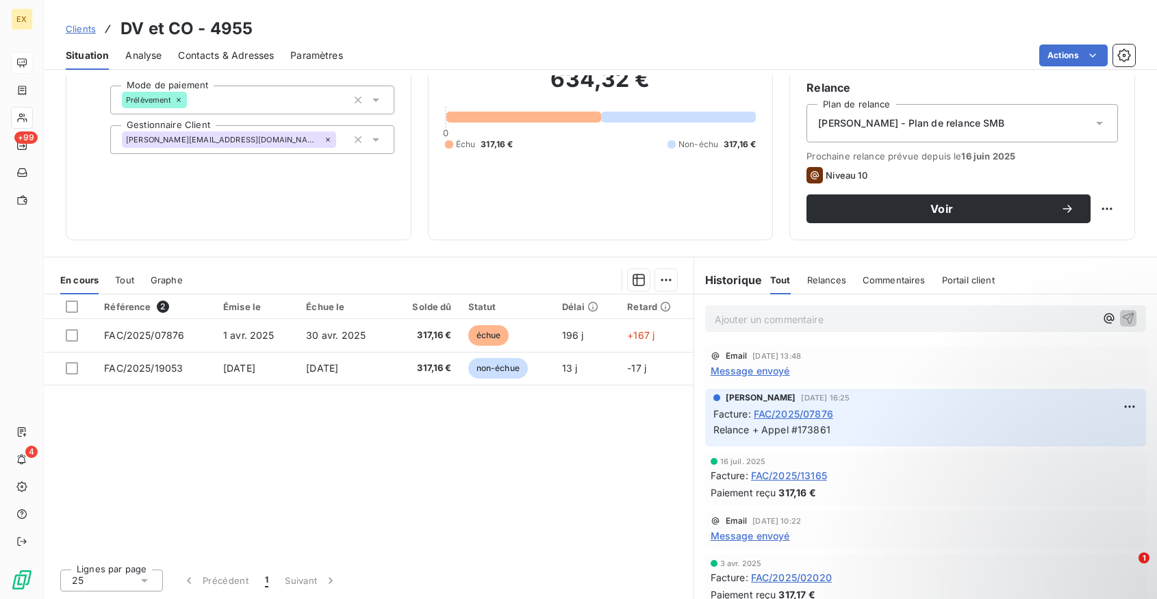
click at [740, 376] on span "Message envoyé" at bounding box center [749, 370] width 79 height 14
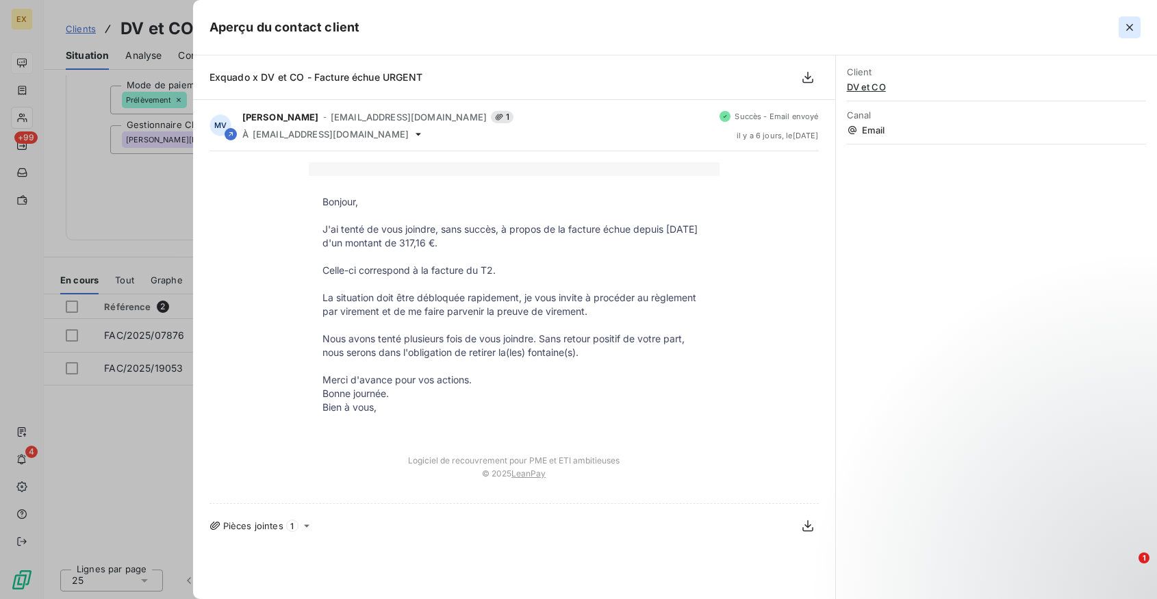
click at [1129, 27] on icon "button" at bounding box center [1129, 27] width 7 height 7
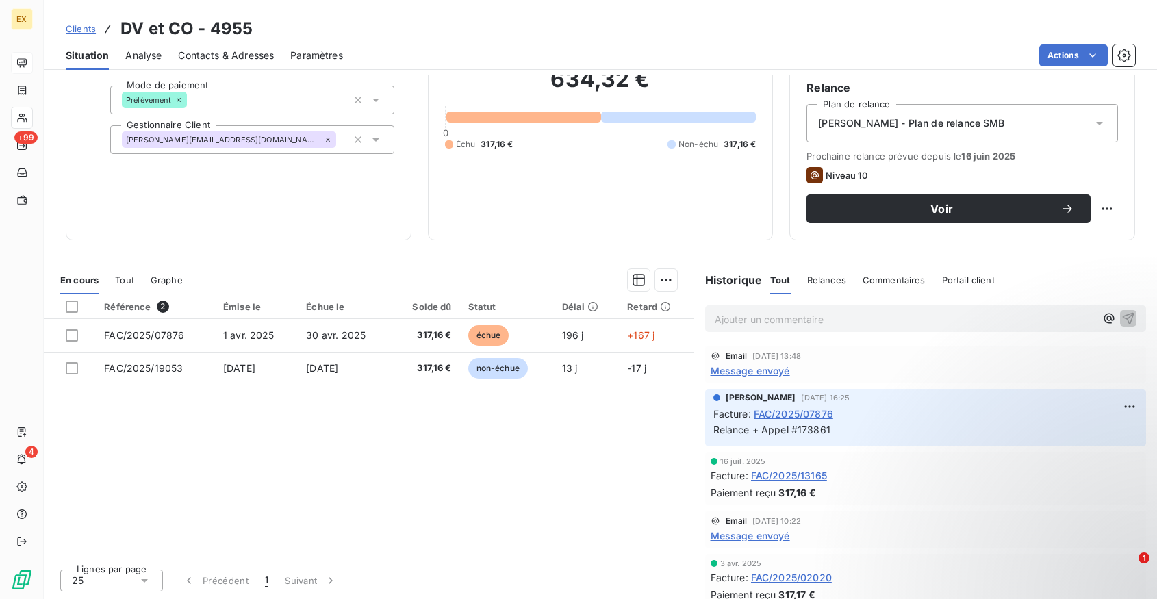
scroll to position [0, 0]
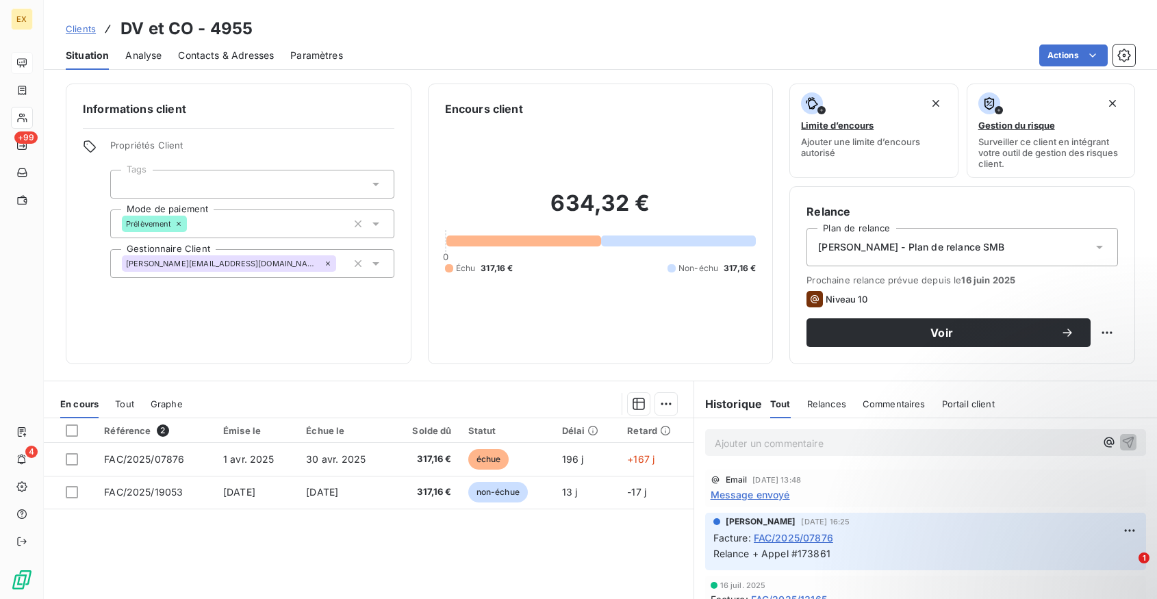
click at [1069, 66] on div "Situation Analyse Contacts & Adresses Paramètres Actions" at bounding box center [600, 55] width 1113 height 29
click at [1066, 62] on html "EX +99 4 Clients DV et CO - 4955 Situation Analyse Contacts & Adresses Paramètr…" at bounding box center [578, 299] width 1157 height 599
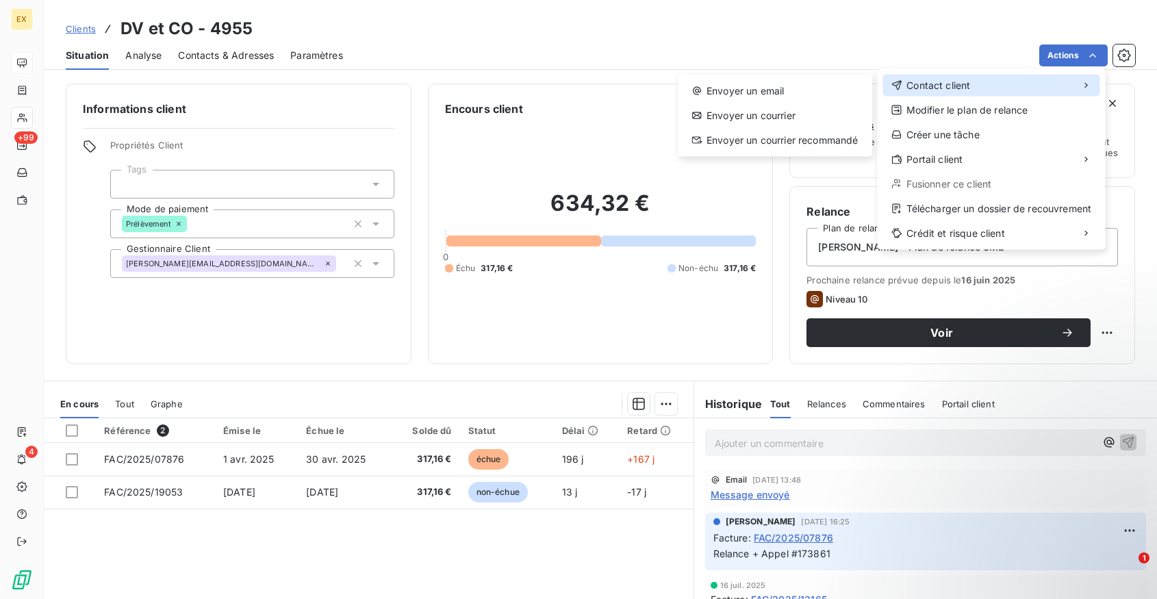
click at [918, 84] on span "Contact client" at bounding box center [938, 86] width 64 height 14
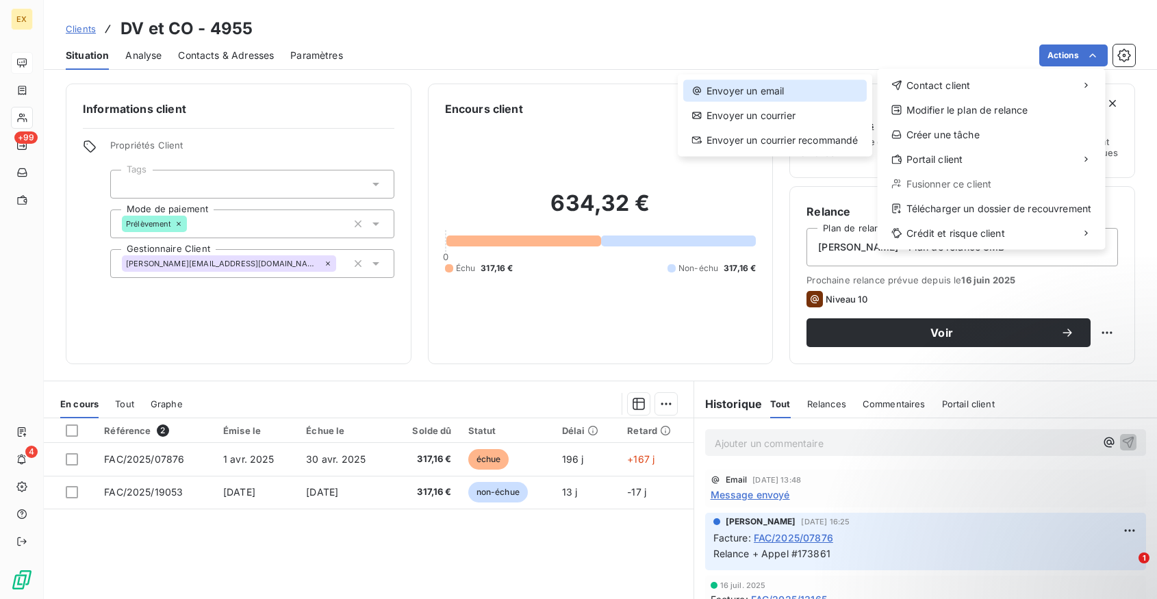
click at [818, 88] on div "Envoyer un email" at bounding box center [774, 91] width 183 height 22
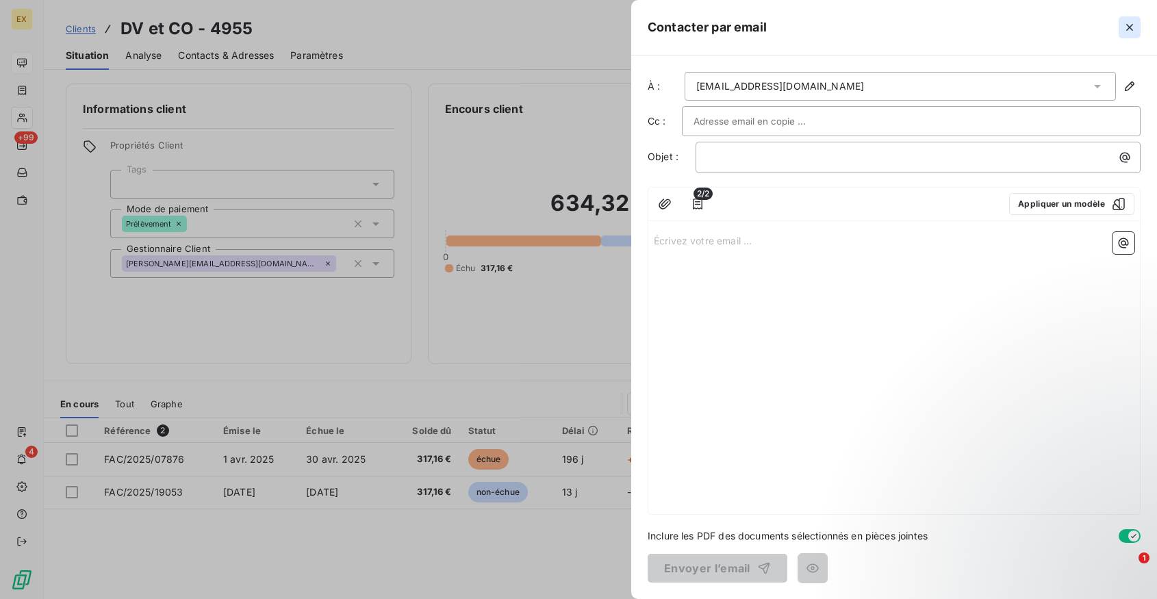
click at [1131, 27] on icon "button" at bounding box center [1129, 28] width 14 height 14
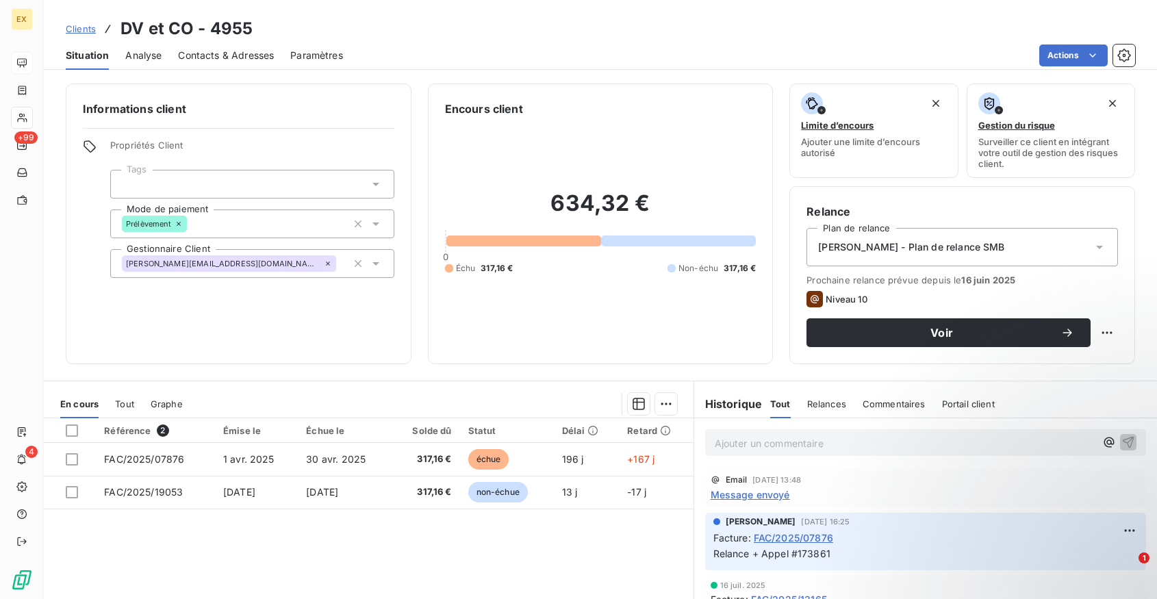
click at [201, 51] on span "Contacts & Adresses" at bounding box center [226, 56] width 96 height 14
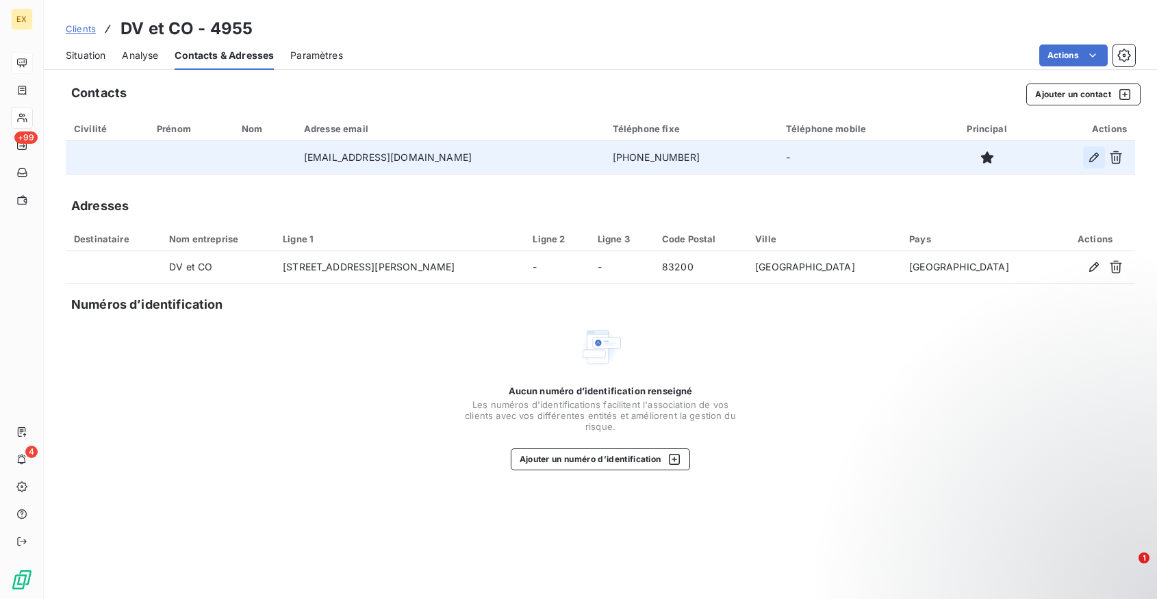
click at [1092, 157] on icon "button" at bounding box center [1094, 158] width 10 height 10
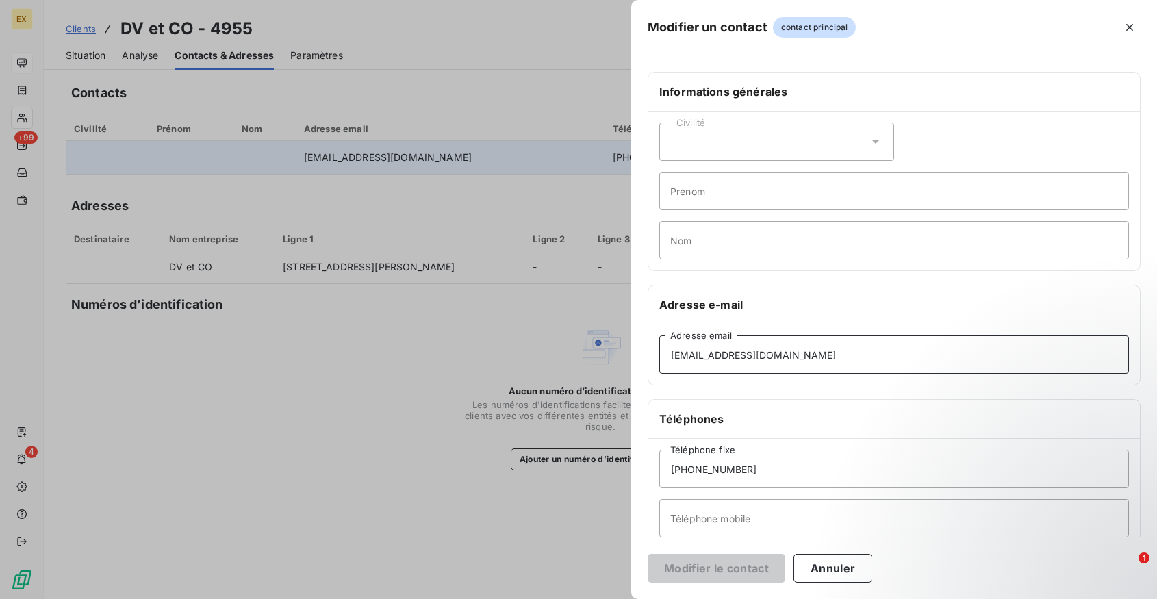
click at [747, 356] on input "[EMAIL_ADDRESS][DOMAIN_NAME]" at bounding box center [894, 354] width 470 height 38
paste input "[PERSON_NAME]"
type input "[EMAIL_ADDRESS][DOMAIN_NAME]"
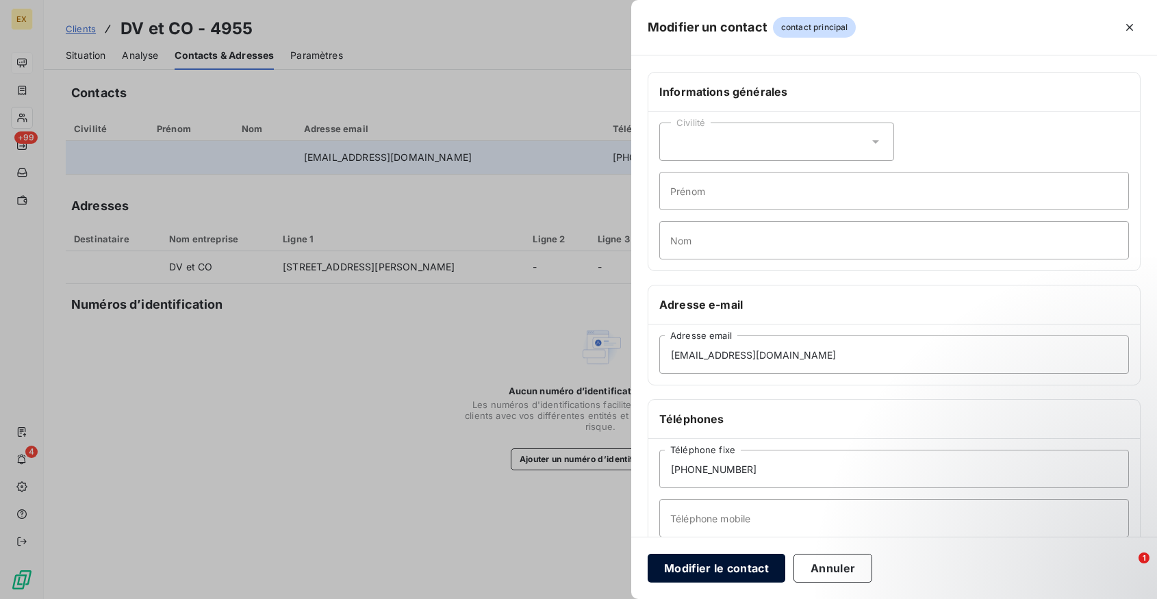
click at [728, 567] on button "Modifier le contact" at bounding box center [716, 568] width 138 height 29
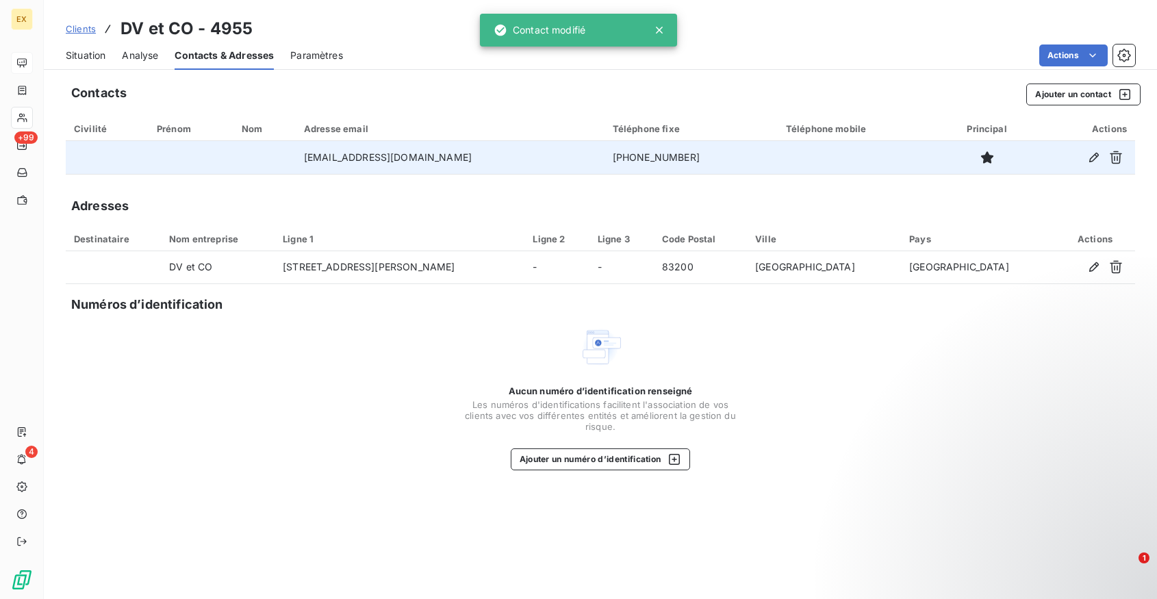
click at [76, 57] on span "Situation" at bounding box center [86, 56] width 40 height 14
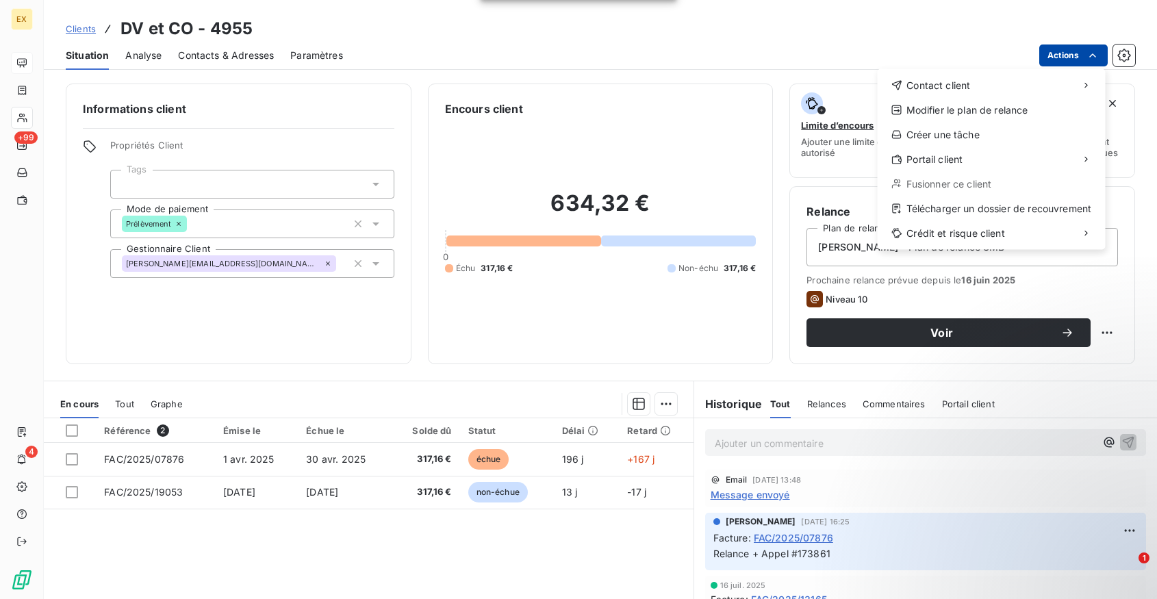
click at [1077, 51] on html "EX +99 4 Clients DV et CO - 4955 Situation Analyse Contacts & Adresses Paramètr…" at bounding box center [578, 299] width 1157 height 599
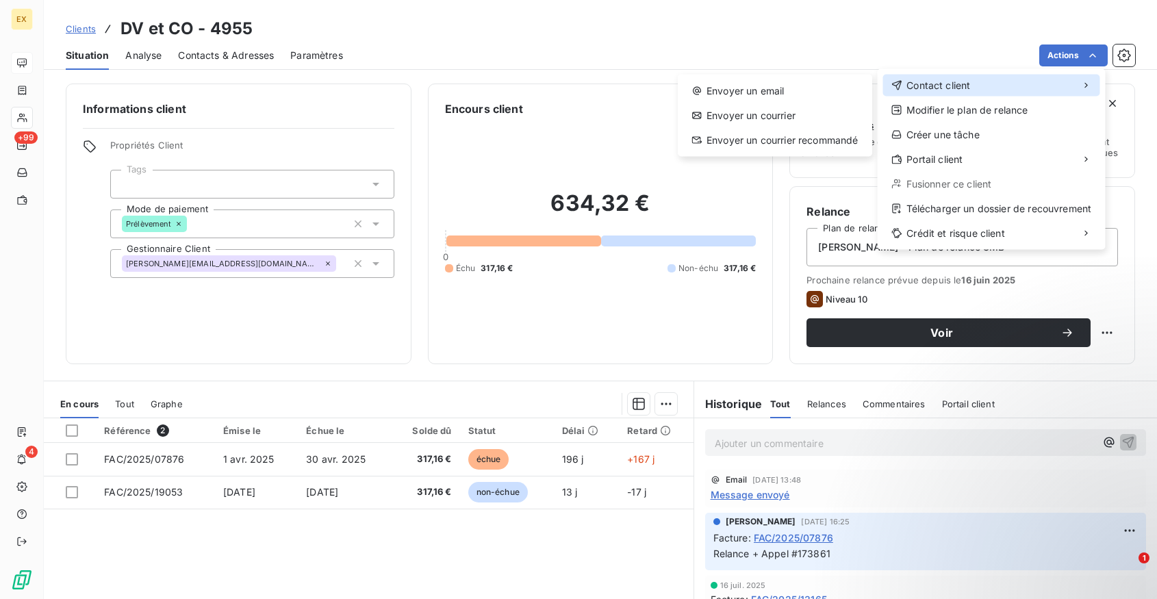
click at [987, 88] on div "Contact client" at bounding box center [991, 86] width 217 height 22
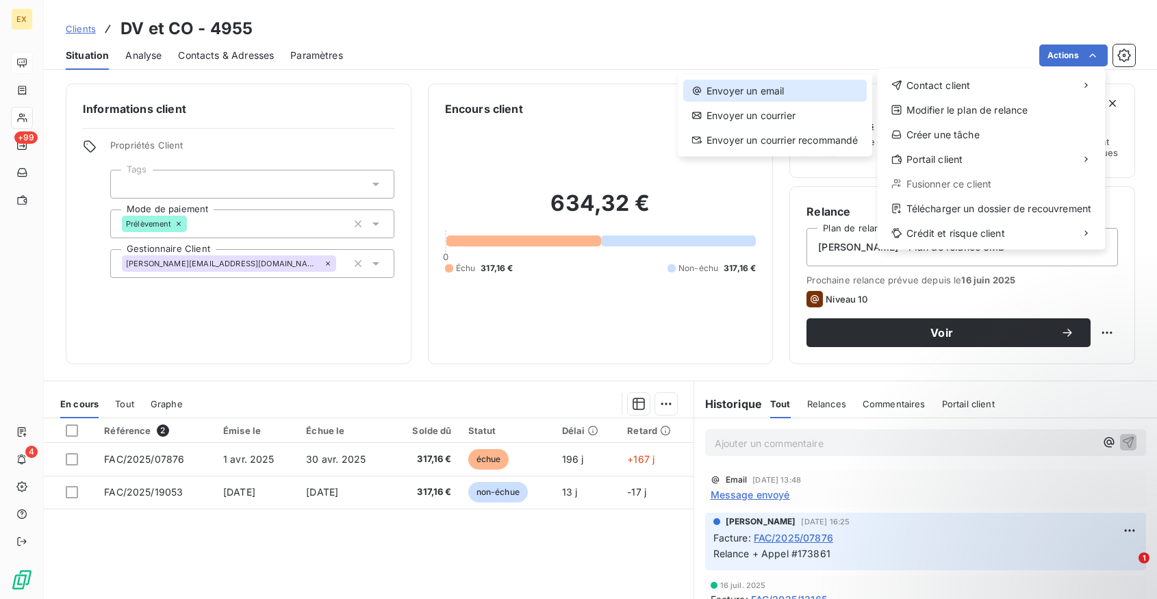
click at [842, 85] on div "Envoyer un email" at bounding box center [774, 91] width 183 height 22
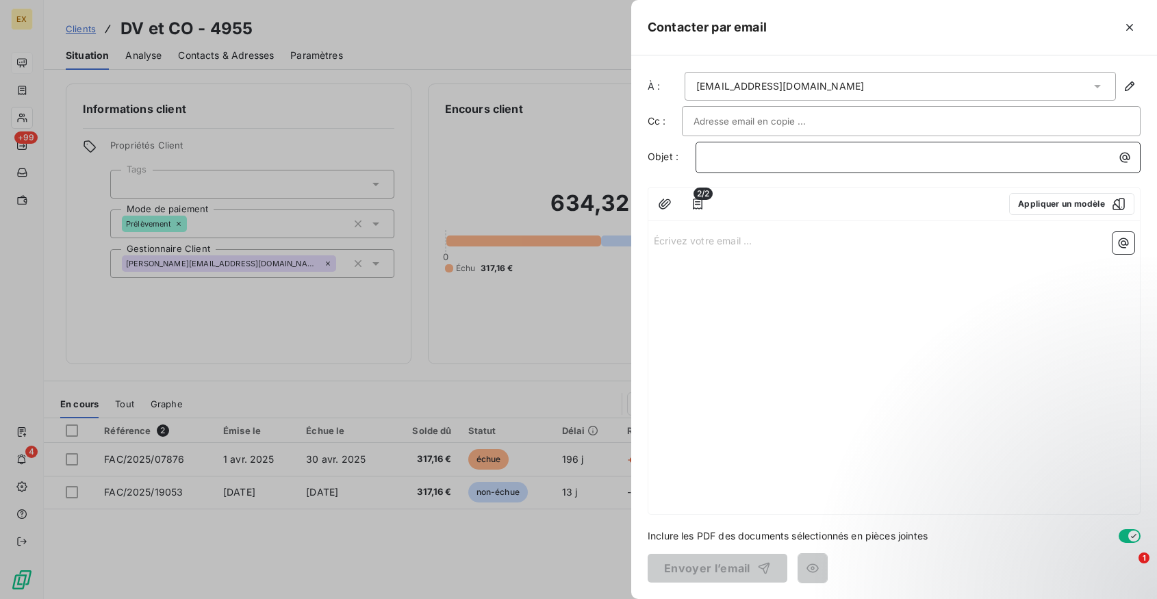
click at [738, 160] on p "﻿" at bounding box center [921, 157] width 428 height 16
click at [710, 233] on p "Écrivez votre email ... ﻿" at bounding box center [894, 240] width 480 height 16
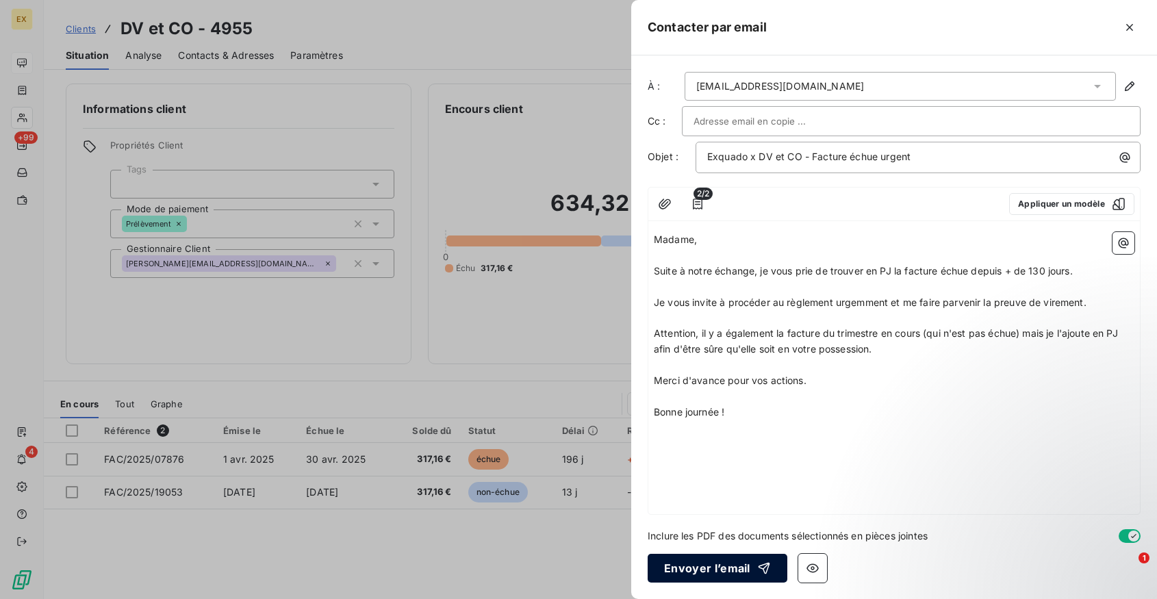
click at [718, 575] on button "Envoyer l’email" at bounding box center [717, 568] width 140 height 29
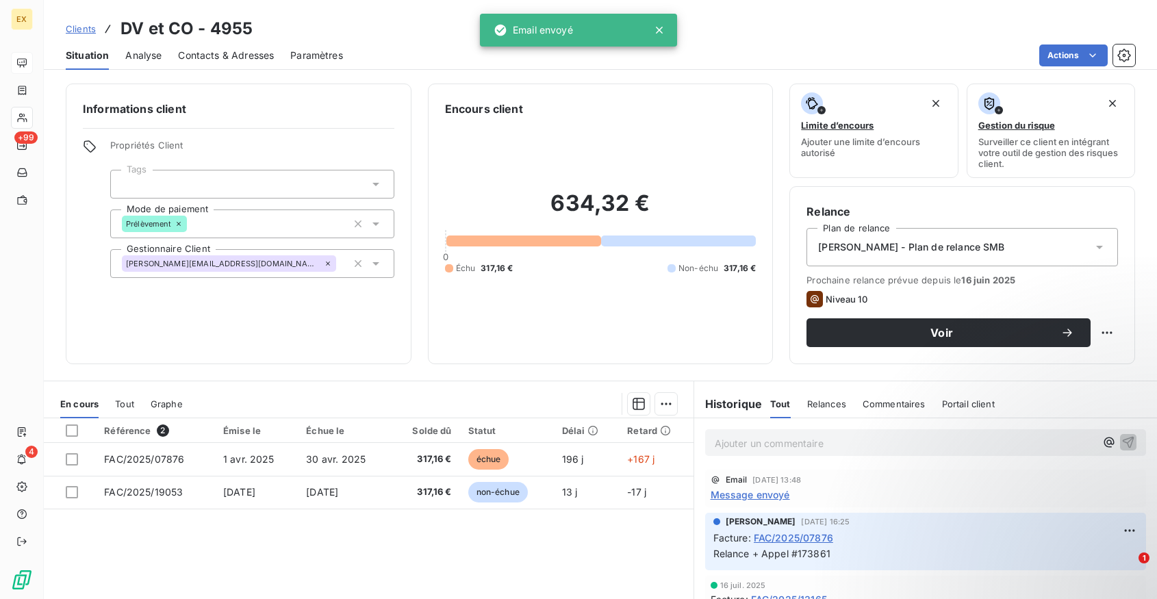
click at [748, 452] on div "Ajouter un commentaire ﻿" at bounding box center [925, 442] width 441 height 27
click at [748, 448] on p "Ajouter un commentaire ﻿" at bounding box center [905, 443] width 381 height 17
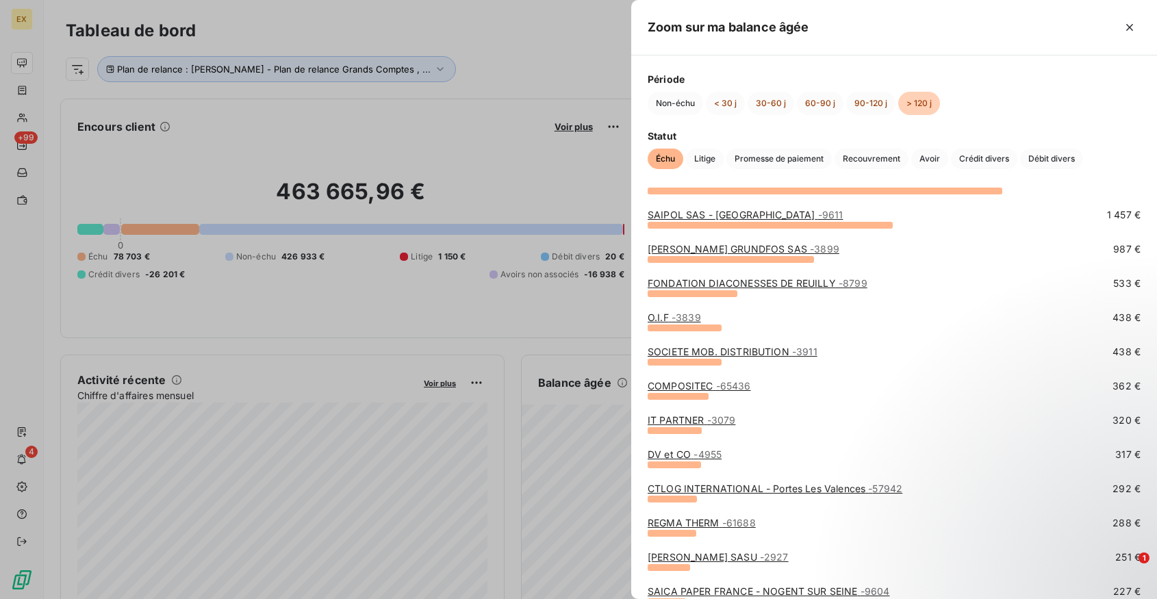
scroll to position [103, 0]
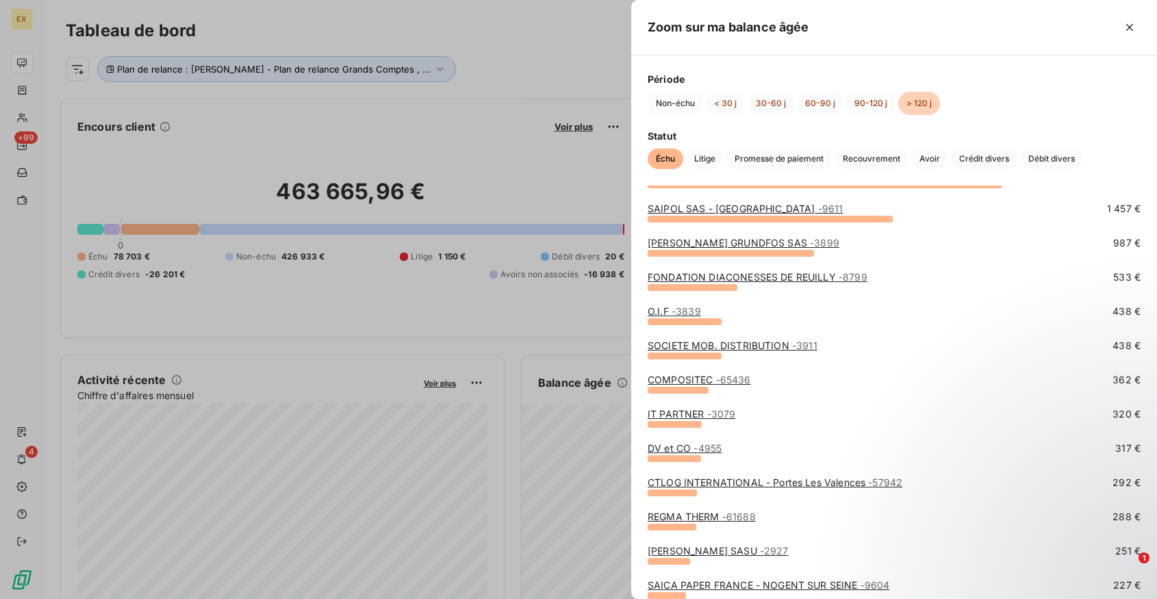
click at [682, 486] on link "CTLOG INTERNATIONAL - Portes Les Valences - 57942" at bounding box center [774, 482] width 255 height 12
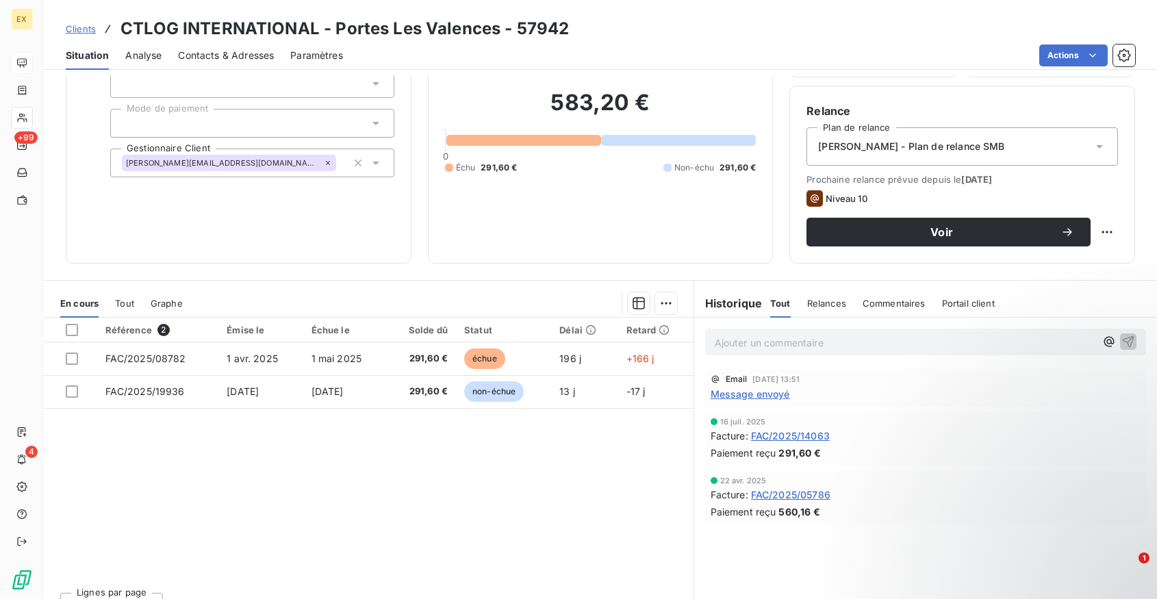
scroll to position [124, 0]
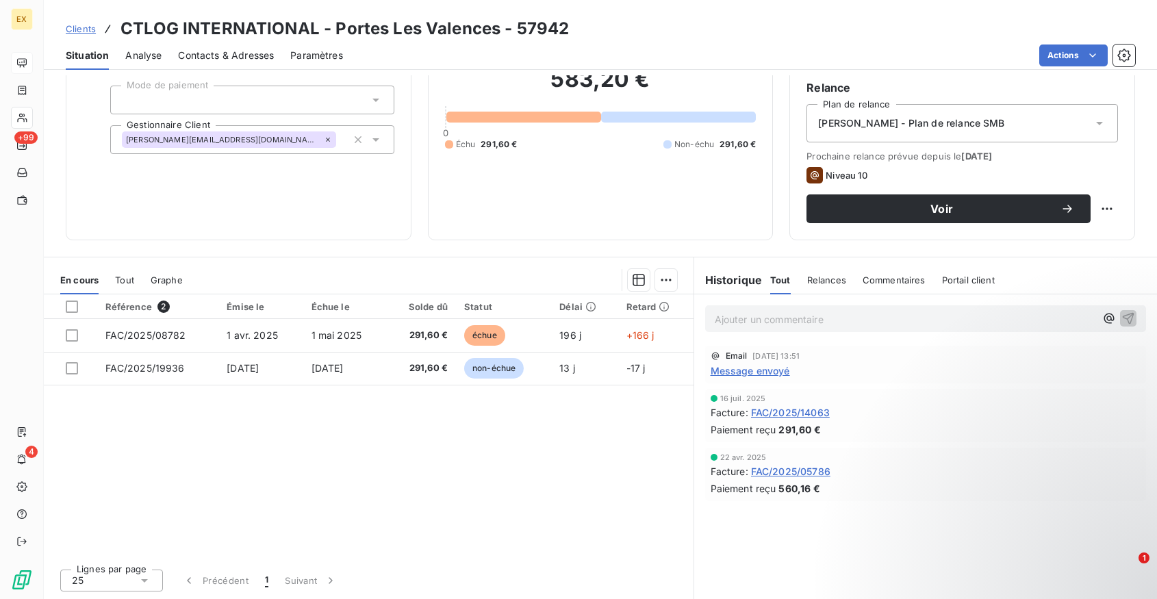
click at [758, 372] on span "Message envoyé" at bounding box center [749, 370] width 79 height 14
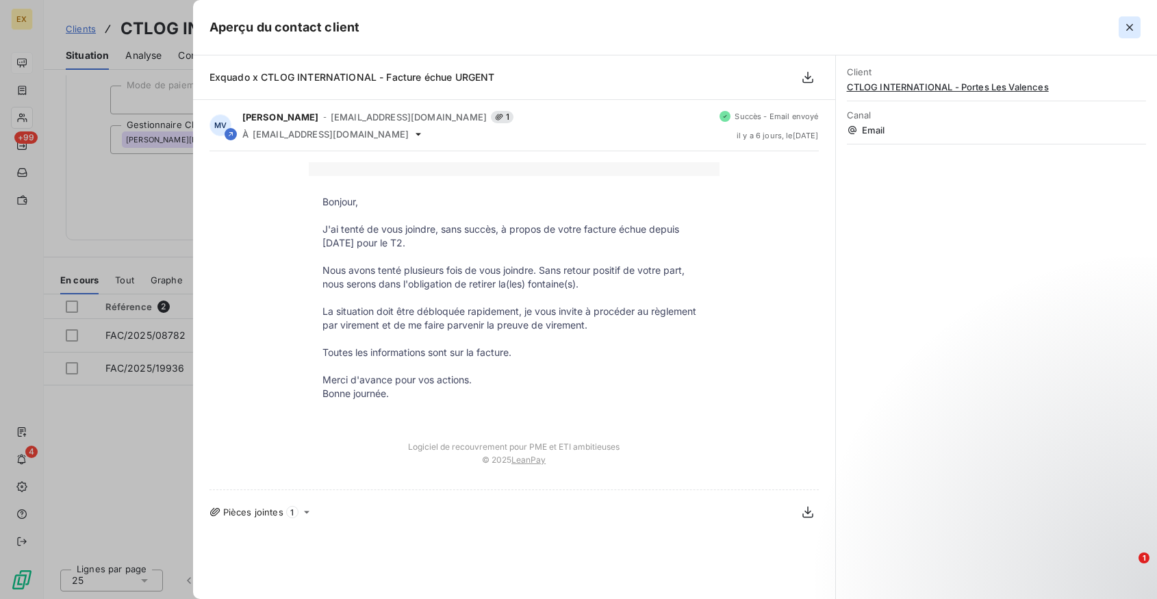
click at [1128, 32] on icon "button" at bounding box center [1129, 28] width 14 height 14
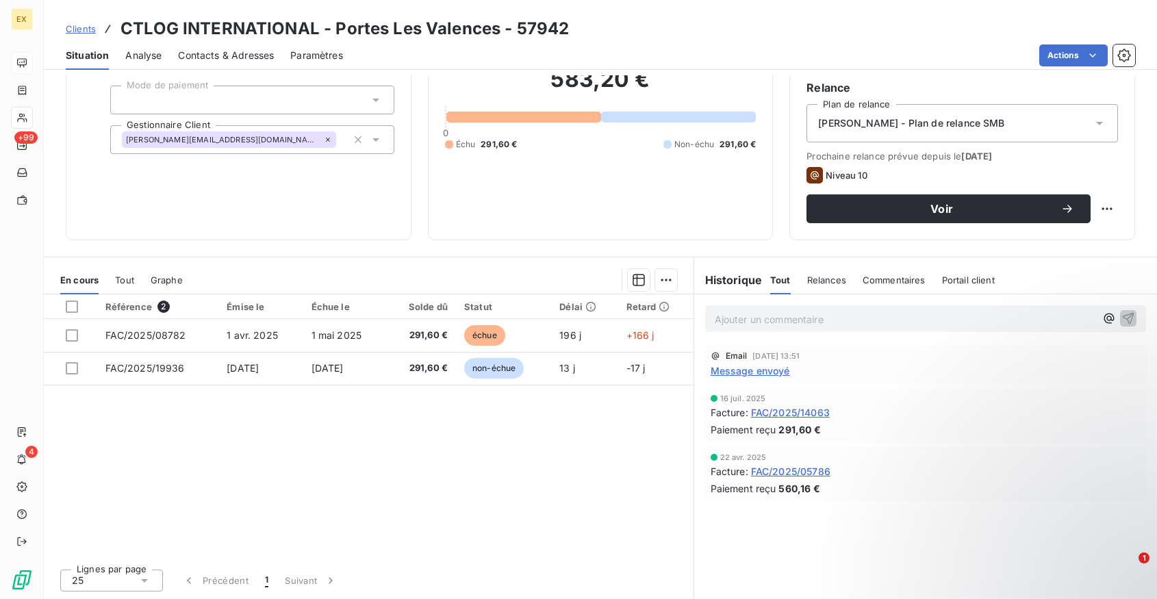
scroll to position [0, 0]
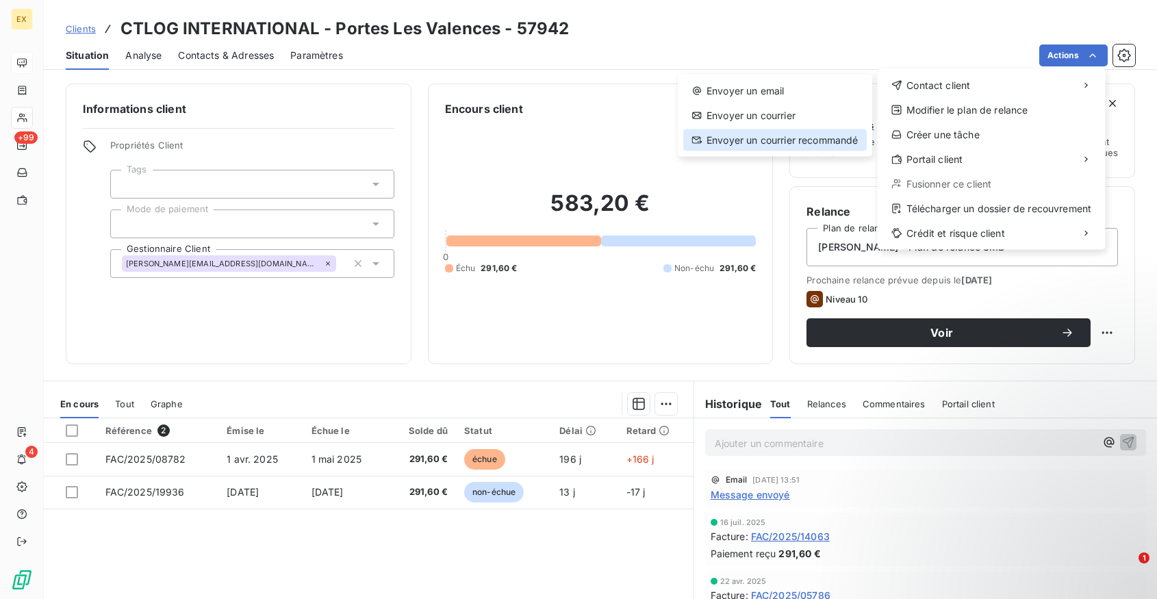
click at [832, 137] on div "Envoyer un courrier recommandé" at bounding box center [774, 140] width 183 height 22
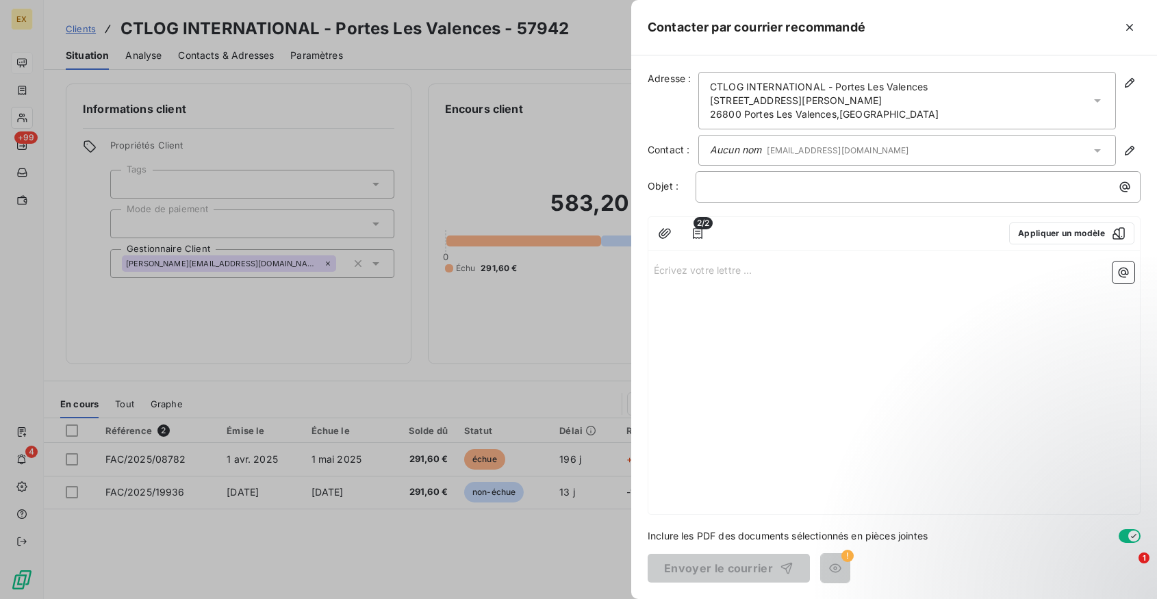
click at [691, 273] on p "Écrivez votre lettre ... ﻿" at bounding box center [894, 269] width 480 height 16
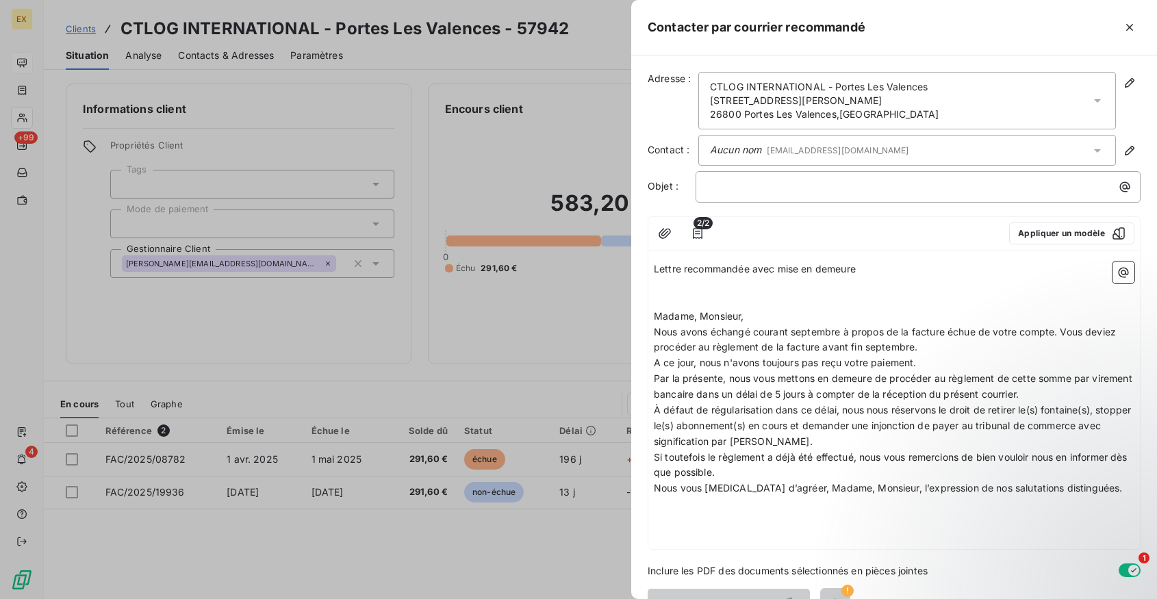
click at [730, 270] on span "Lettre recommandée avec mise en demeure" at bounding box center [755, 269] width 202 height 12
copy span "Lettre recommandée avec mise en demeure"
click at [756, 188] on p "﻿" at bounding box center [921, 187] width 428 height 16
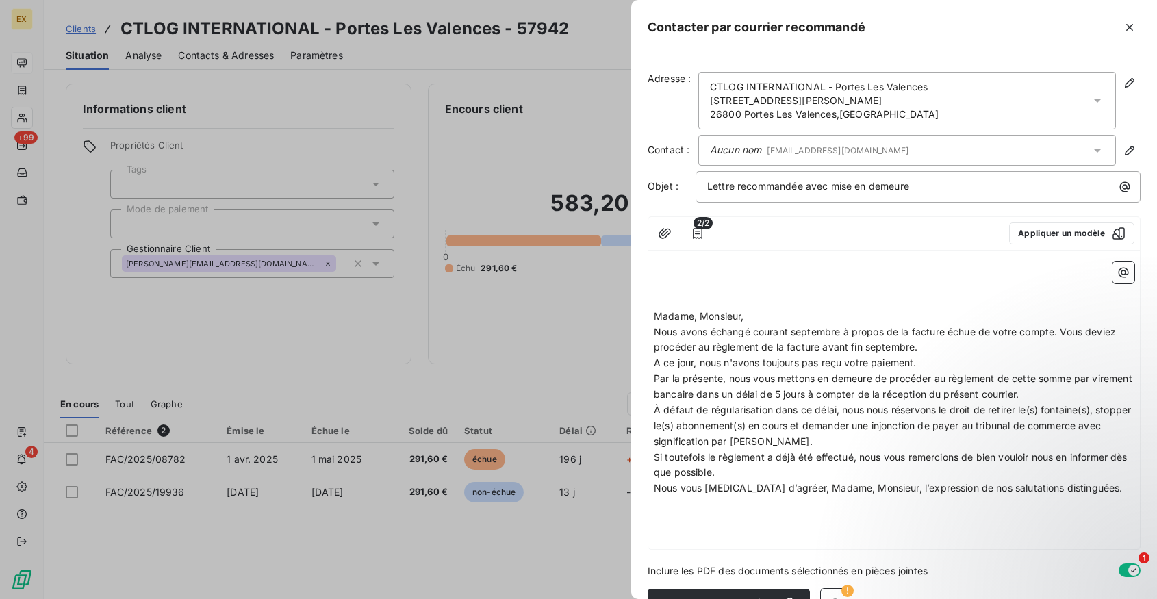
click at [654, 317] on span "Madame, Monsieur," at bounding box center [699, 316] width 90 height 12
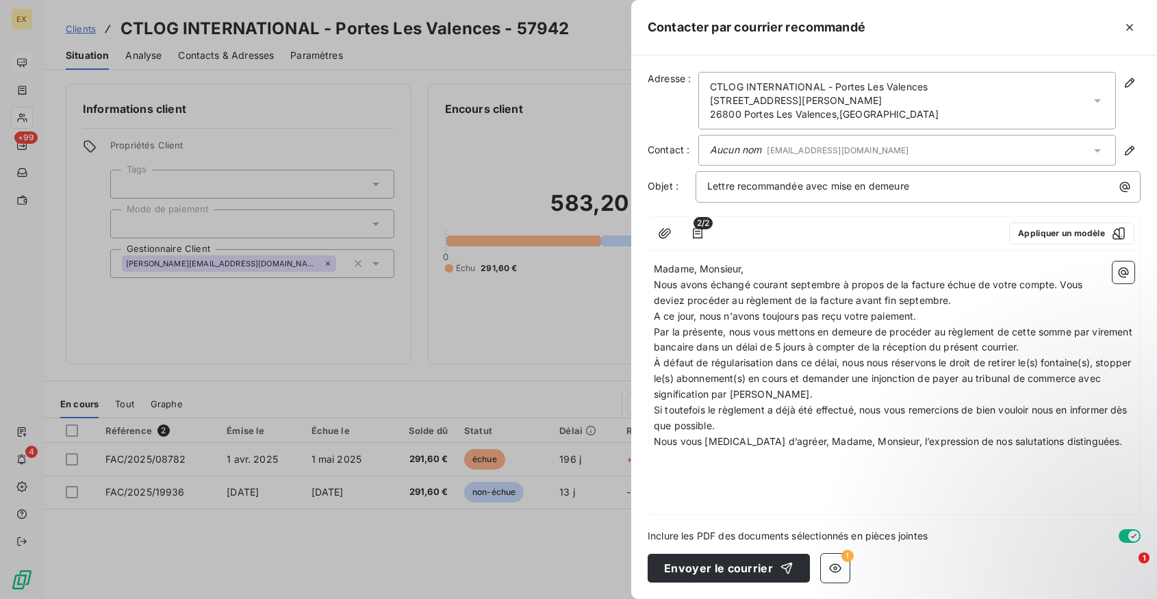
click at [773, 268] on p "Madame, Monsieur," at bounding box center [894, 269] width 480 height 16
click at [866, 294] on span "Nous avons échangé courant septembre à propos de la facture échue de votre comp…" at bounding box center [869, 292] width 431 height 27
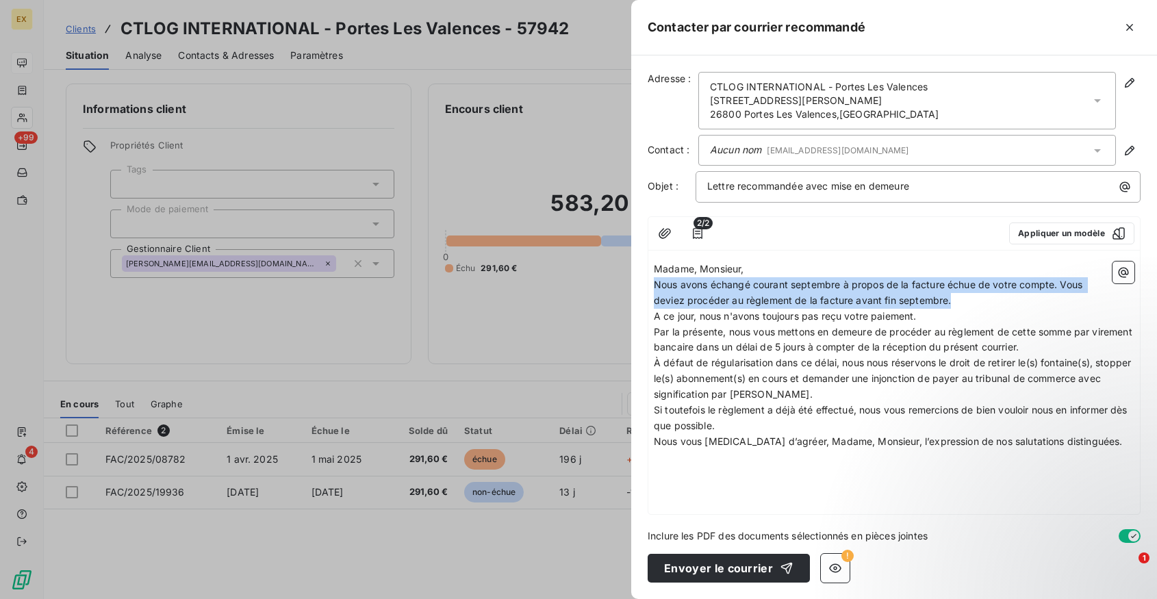
click at [866, 294] on span "Nous avons échangé courant septembre à propos de la facture échue de votre comp…" at bounding box center [869, 292] width 431 height 27
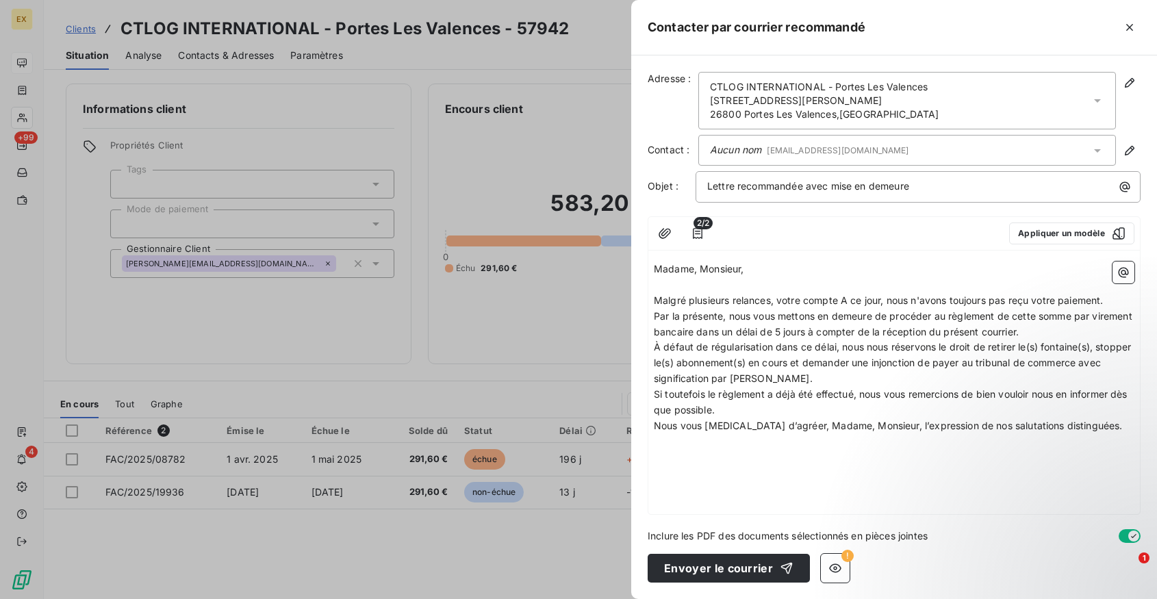
click at [699, 299] on span "Malgré plusieurs relances, votre compte A ce jour, nous n'avons toujours pas re…" at bounding box center [879, 300] width 450 height 12
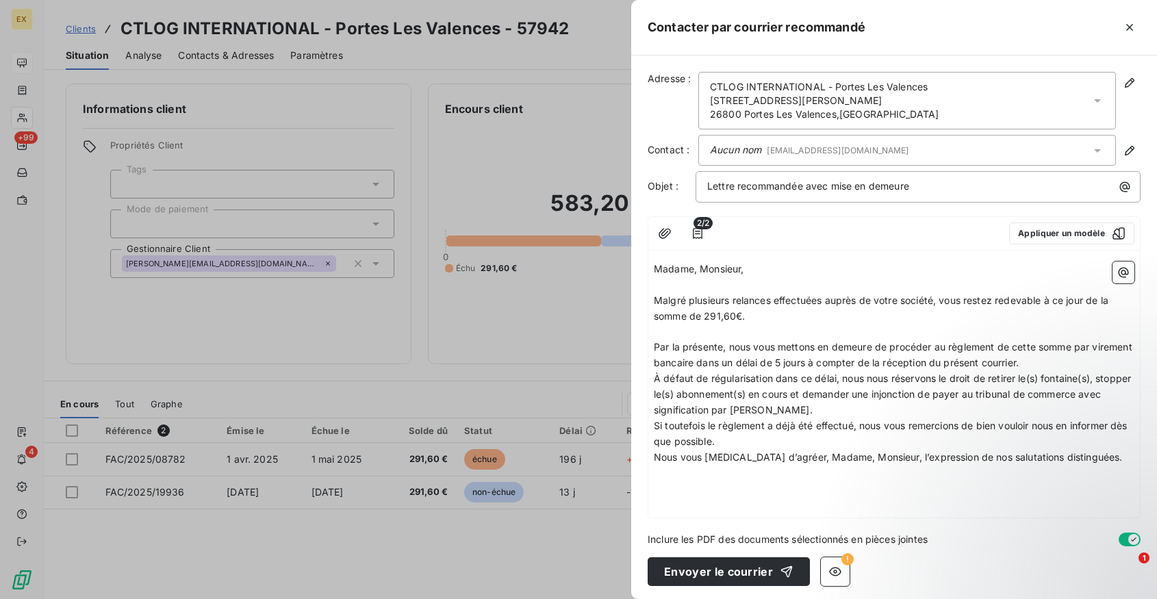
click at [752, 320] on p "Malgré plusieurs relances effectuées auprès de votre société, vous restez redev…" at bounding box center [894, 308] width 480 height 31
click at [728, 332] on p "﻿" at bounding box center [894, 332] width 480 height 16
click at [1079, 359] on p "Par la présente, nous vous mettons en demeure de procéder au règlement de cette…" at bounding box center [894, 354] width 480 height 31
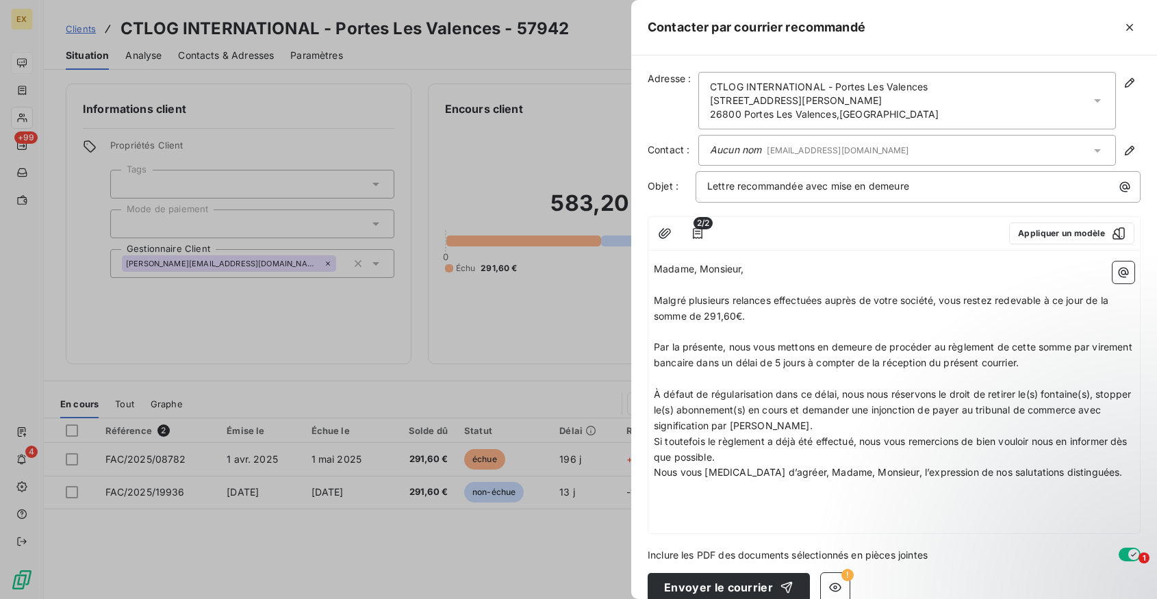
click at [853, 425] on p "À défaut de régularisation dans ce délai, nous nous réservons le droit de retir…" at bounding box center [894, 410] width 480 height 47
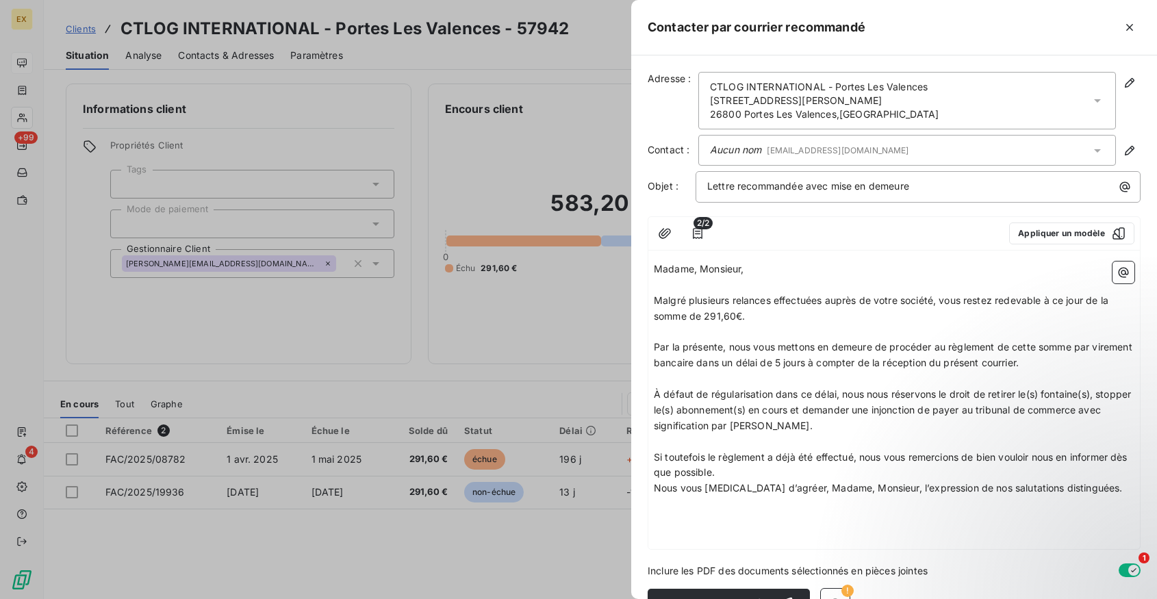
click at [756, 476] on p "Si toutefois le règlement a déjà été effectué, nous vous remercions de bien vou…" at bounding box center [894, 465] width 480 height 31
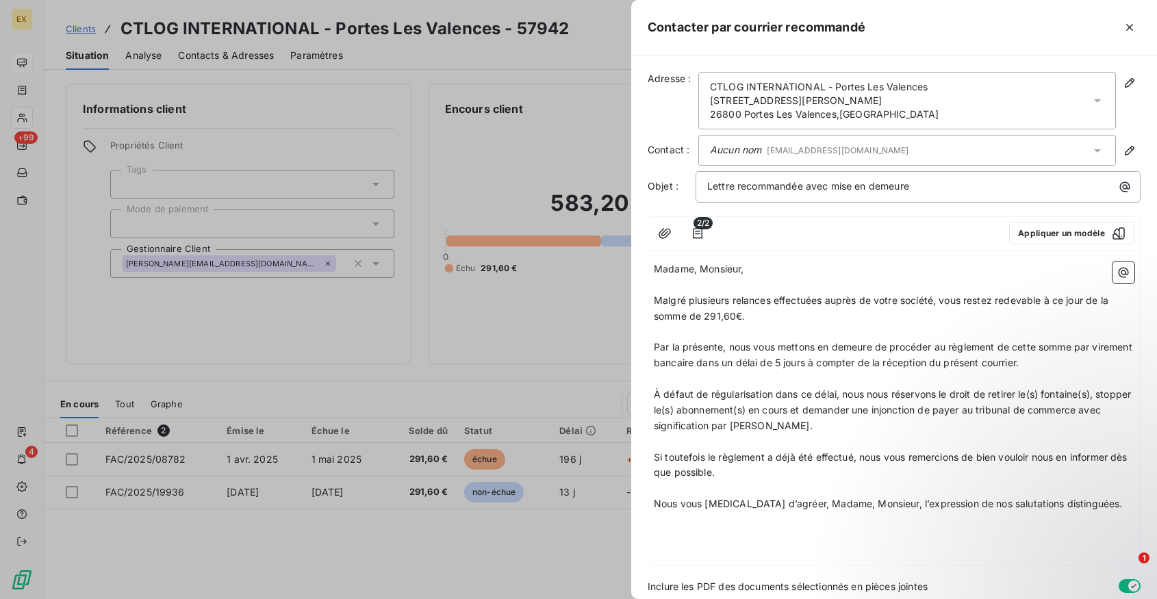
scroll to position [51, 0]
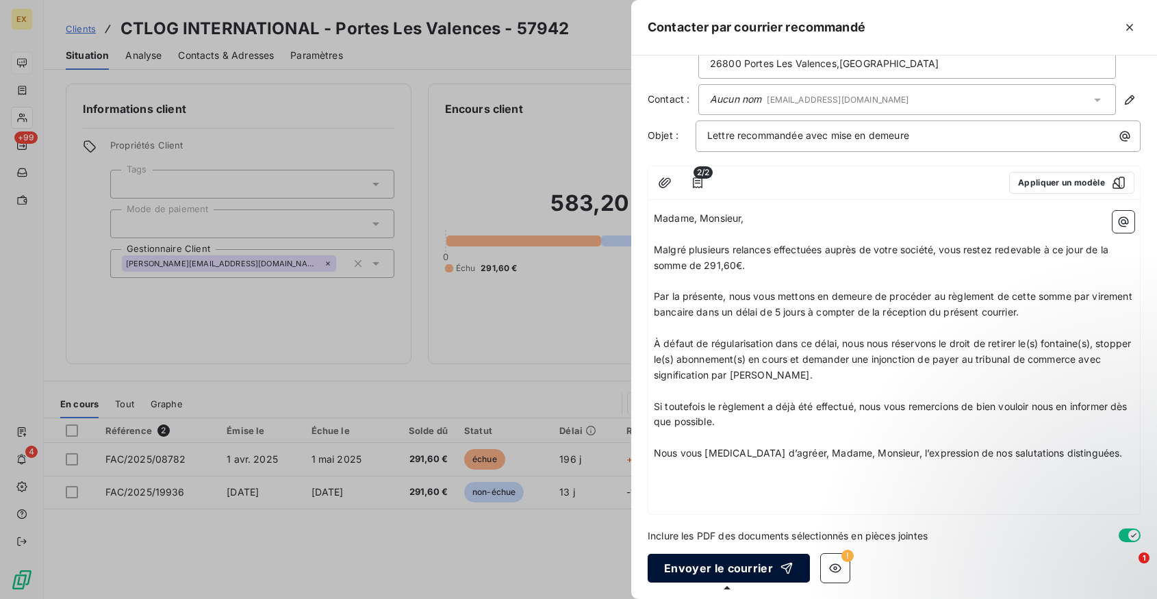
click at [737, 574] on button "Envoyer le courrier" at bounding box center [728, 568] width 162 height 29
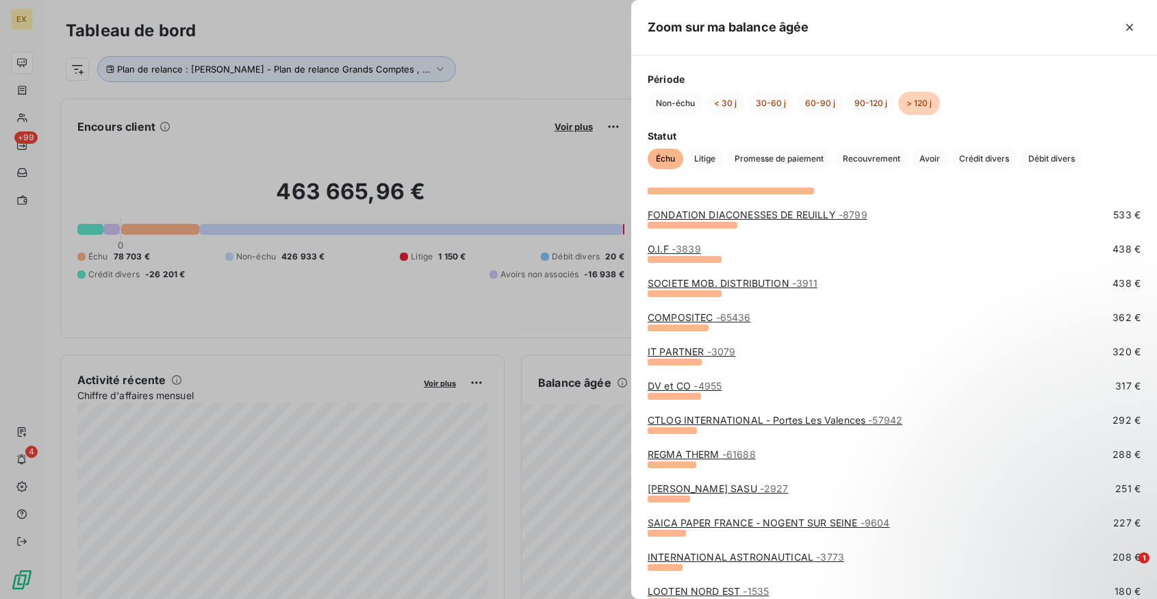
scroll to position [166, 0]
click at [686, 454] on link "REGMA THERM - 61688" at bounding box center [701, 453] width 108 height 12
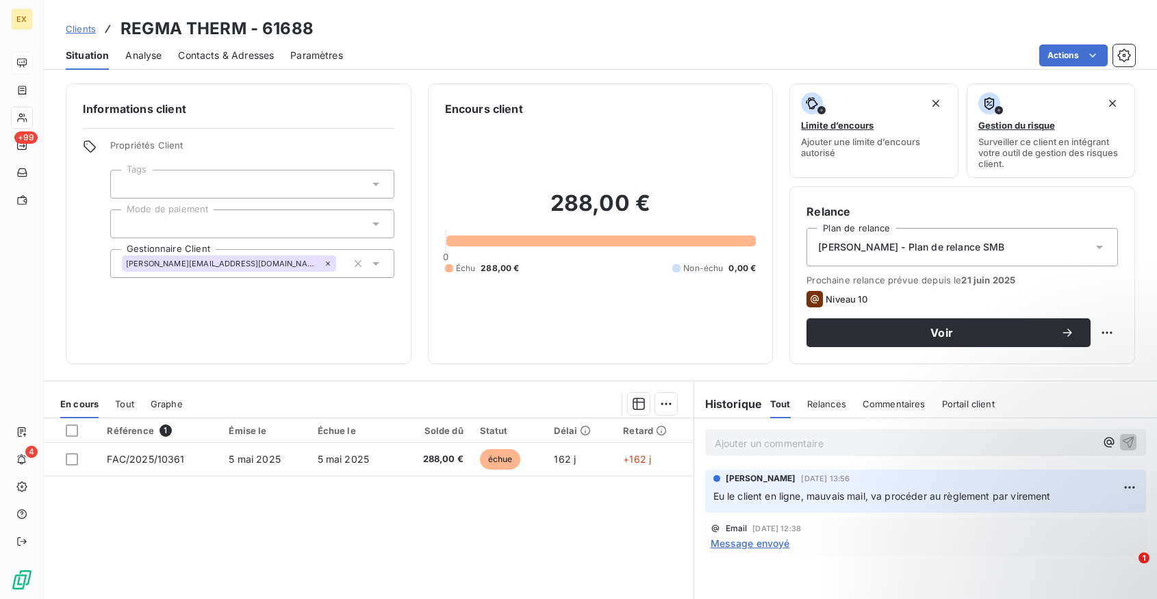
click at [751, 442] on p "Ajouter un commentaire ﻿" at bounding box center [905, 443] width 381 height 17
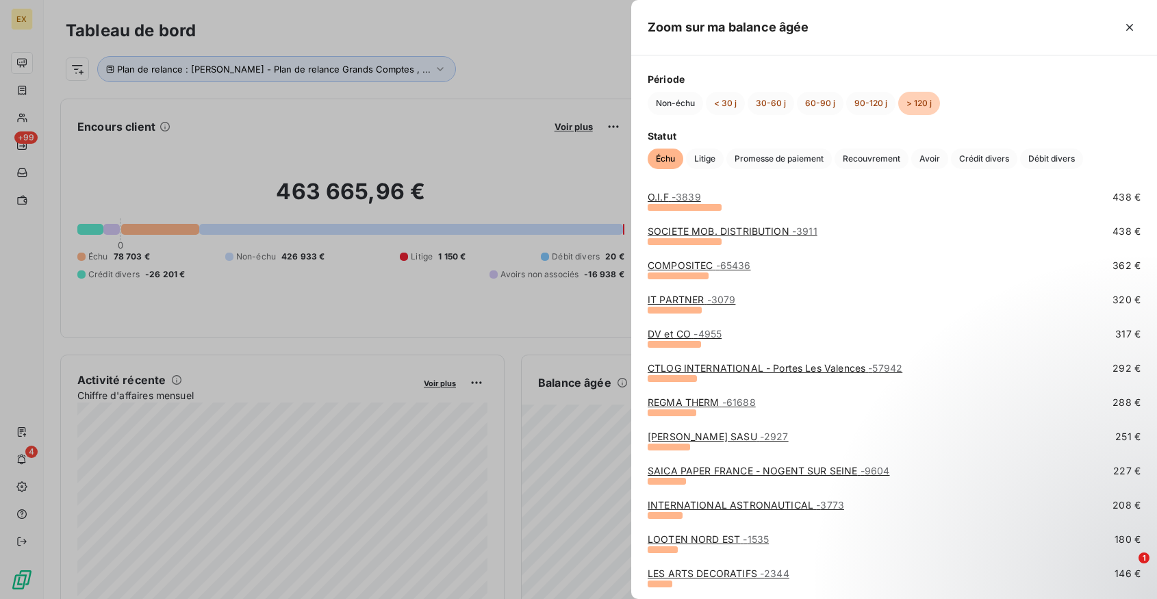
scroll to position [246, 0]
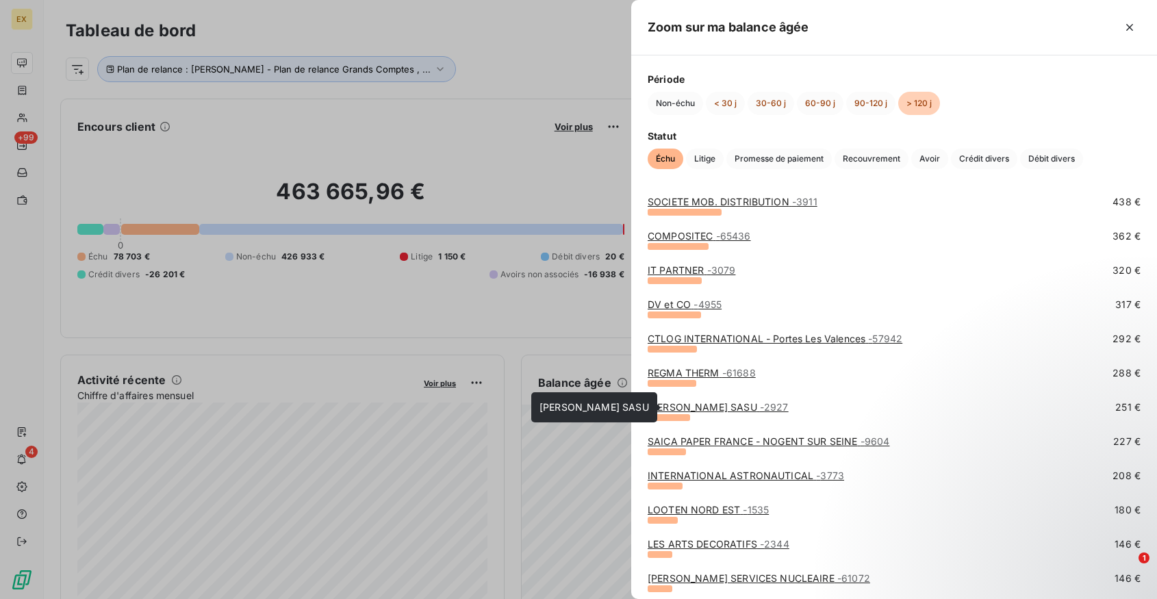
click at [676, 404] on link "[PERSON_NAME] SASU - 2927" at bounding box center [717, 407] width 141 height 12
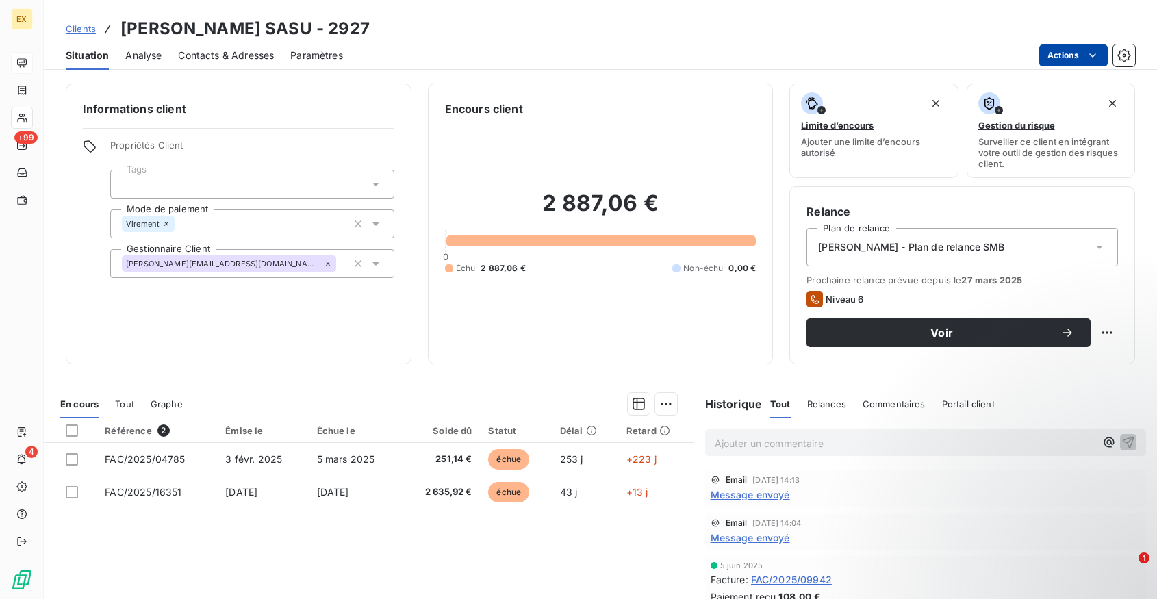
click at [1055, 60] on html "EX +99 4 Clients JM BRUNEAU SASU - 2927 Situation Analyse Contacts & Adresses P…" at bounding box center [578, 299] width 1157 height 599
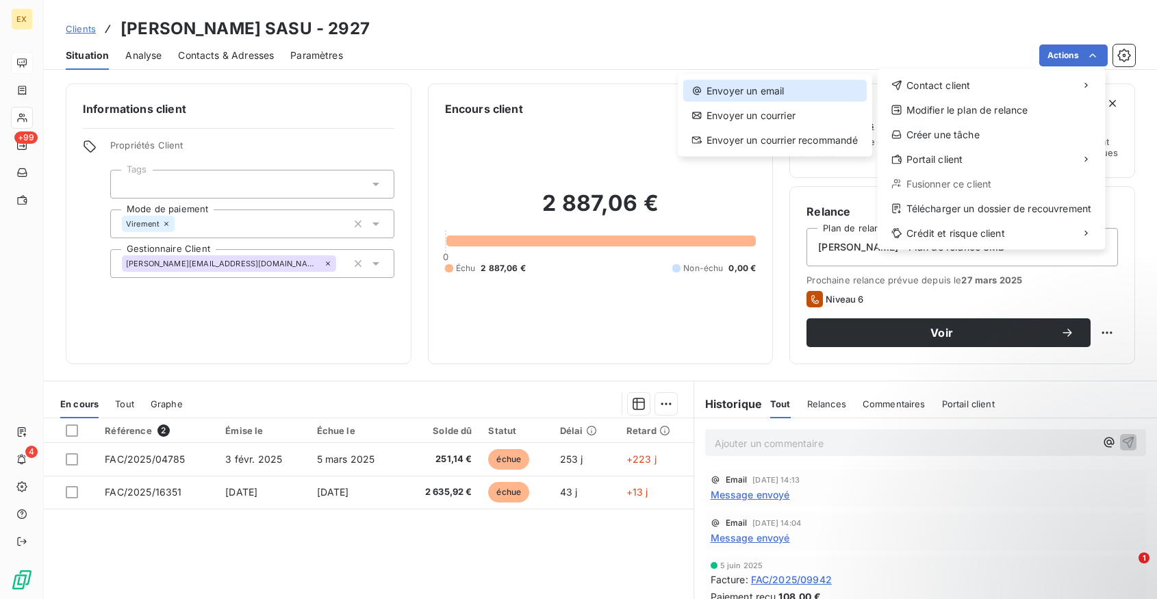
click at [790, 95] on div "Envoyer un email" at bounding box center [774, 91] width 183 height 22
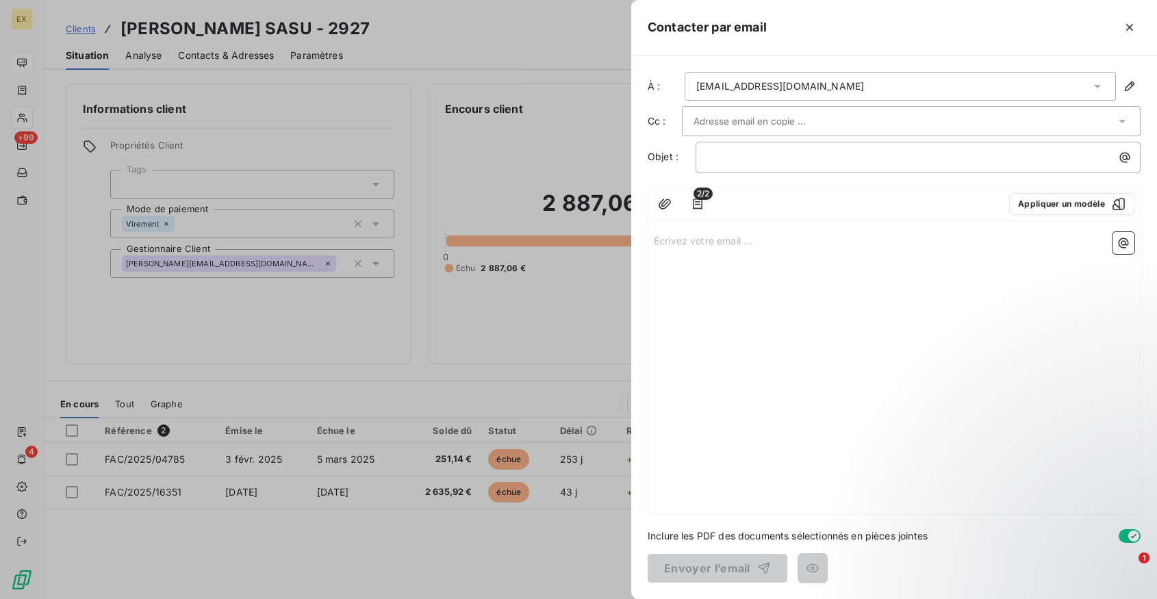
click at [787, 90] on div "[EMAIL_ADDRESS][DOMAIN_NAME]" at bounding box center [780, 86] width 168 height 14
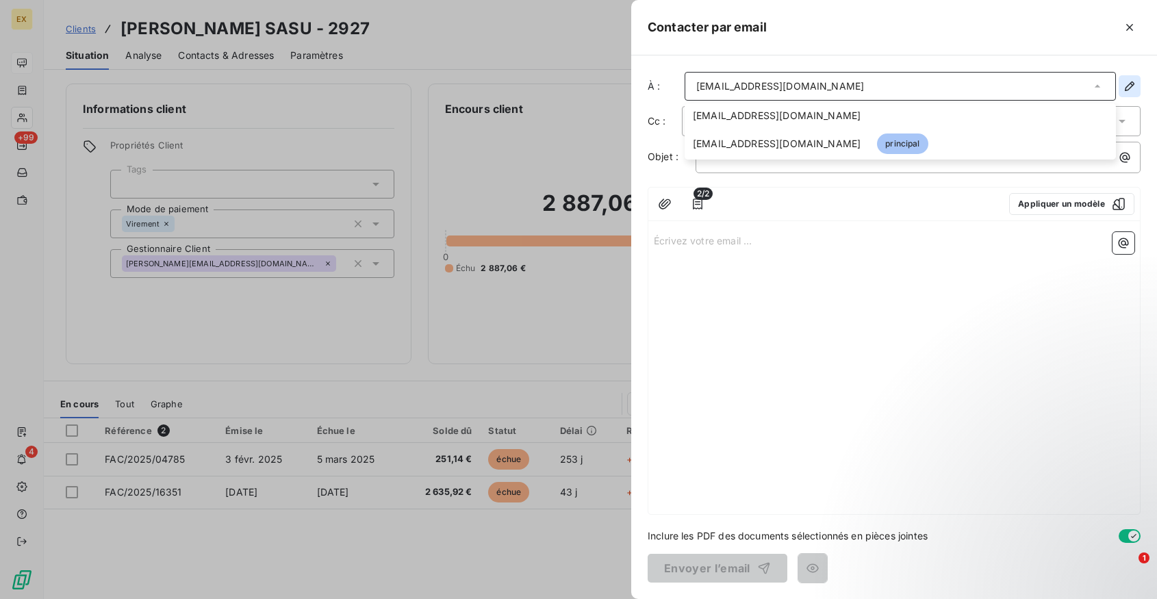
click at [1122, 86] on icon "button" at bounding box center [1129, 86] width 14 height 14
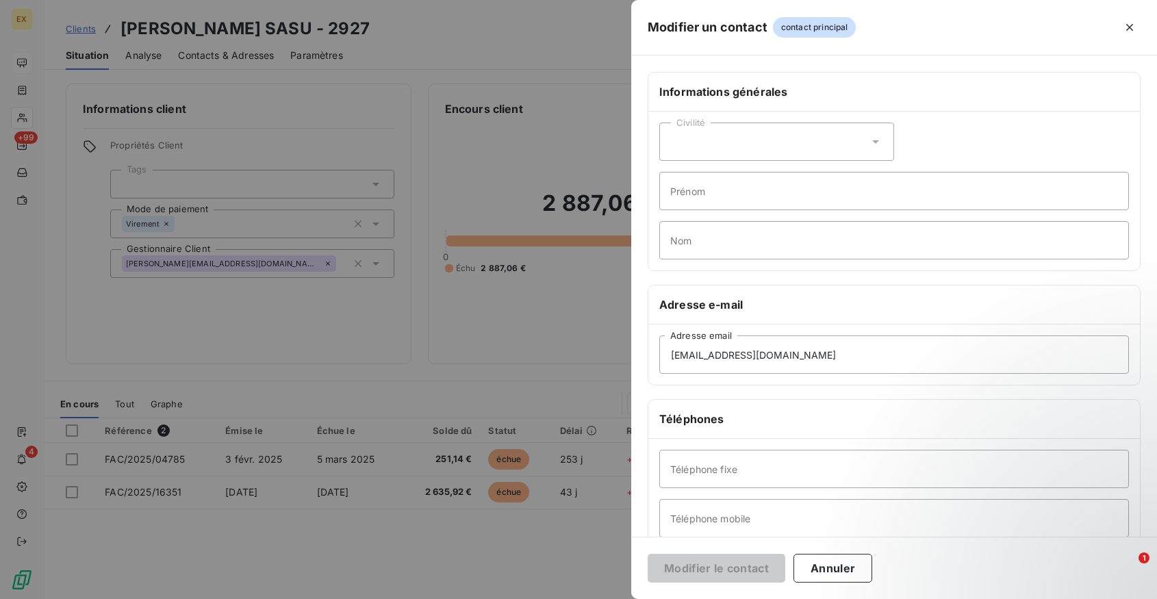
click at [798, 142] on div "Civilité" at bounding box center [776, 142] width 235 height 38
click at [736, 177] on li "Madame" at bounding box center [776, 176] width 235 height 25
click at [717, 192] on input "Prénom" at bounding box center [894, 191] width 470 height 38
type input "[PERSON_NAME]"
type input "Chaterli"
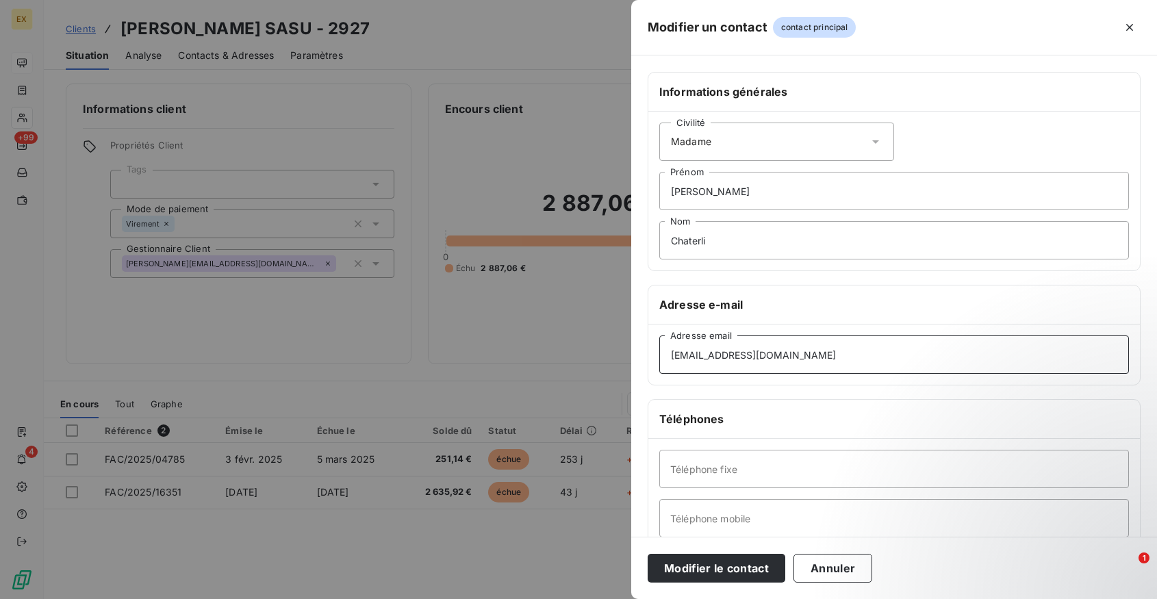
click at [696, 349] on input "[EMAIL_ADDRESS][DOMAIN_NAME]" at bounding box center [894, 354] width 470 height 38
paste input "i-chatelain"
type input "[EMAIL_ADDRESS][DOMAIN_NAME]"
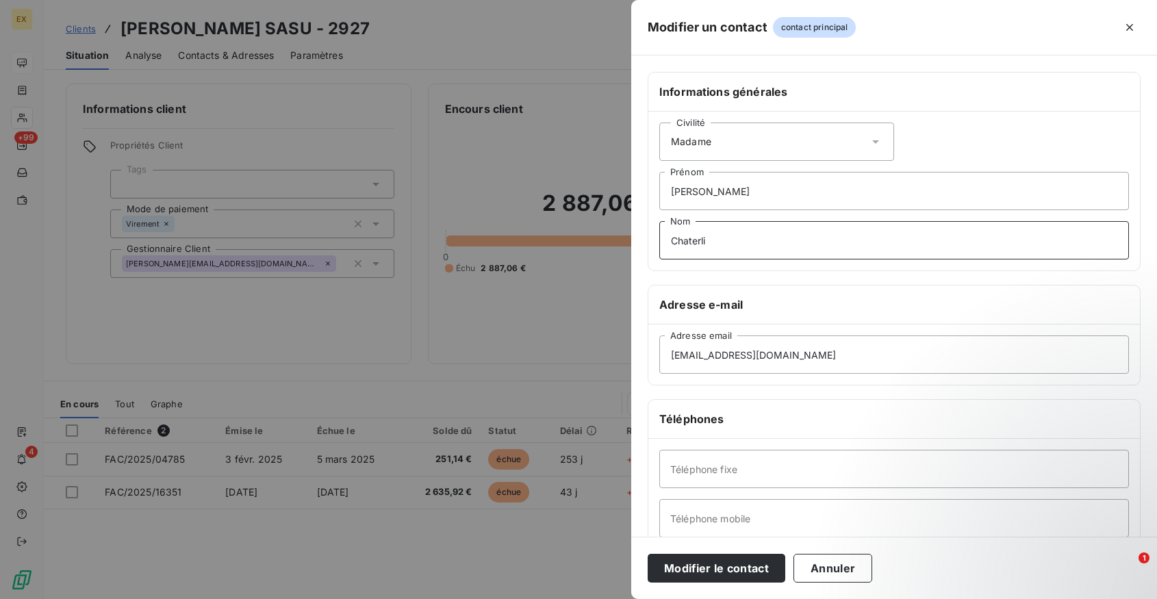
click at [730, 244] on input "Chaterli" at bounding box center [894, 240] width 470 height 38
type input "Chatelain"
click at [726, 515] on input "Téléphone mobile" at bounding box center [894, 518] width 470 height 38
paste input "[PHONE_NUMBER]"
type input "[PHONE_NUMBER]"
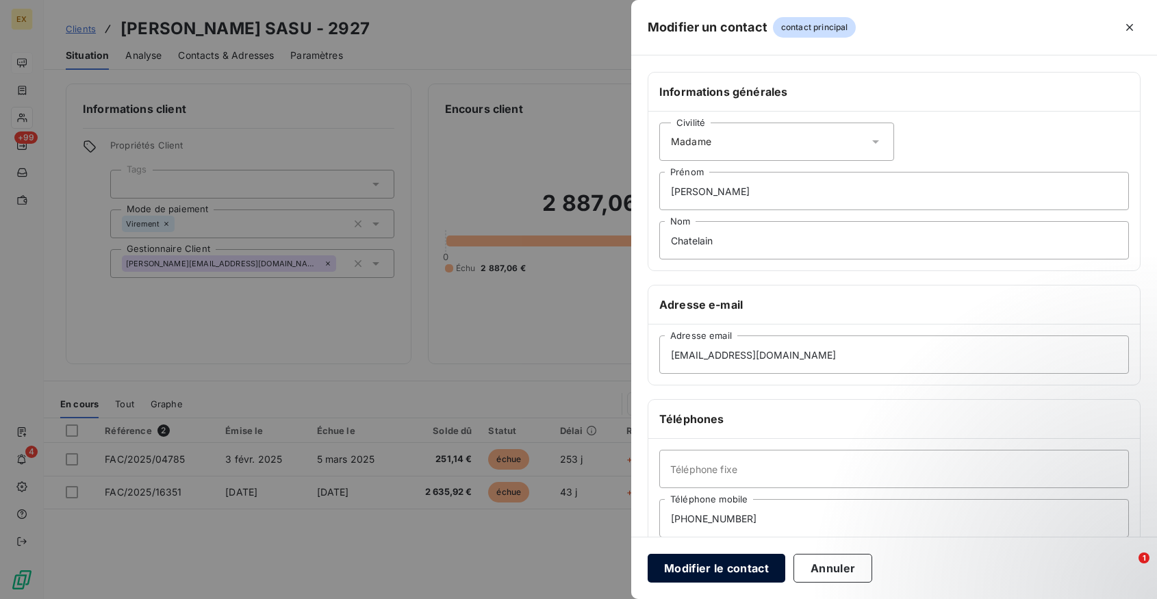
click at [725, 574] on button "Modifier le contact" at bounding box center [716, 568] width 138 height 29
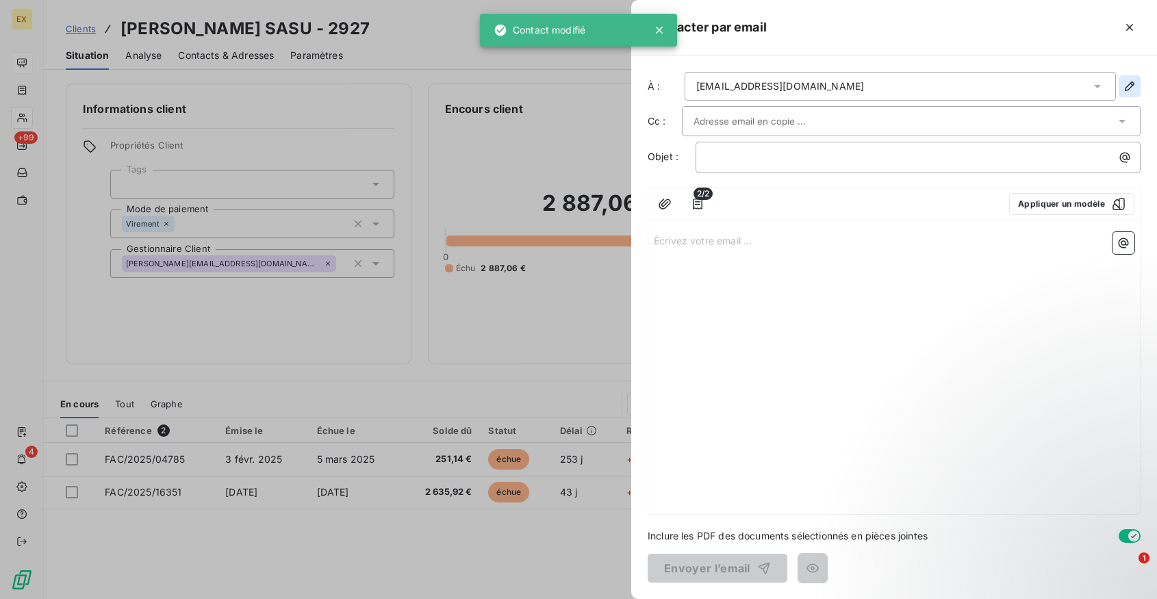
click at [1129, 86] on icon "button" at bounding box center [1129, 86] width 14 height 14
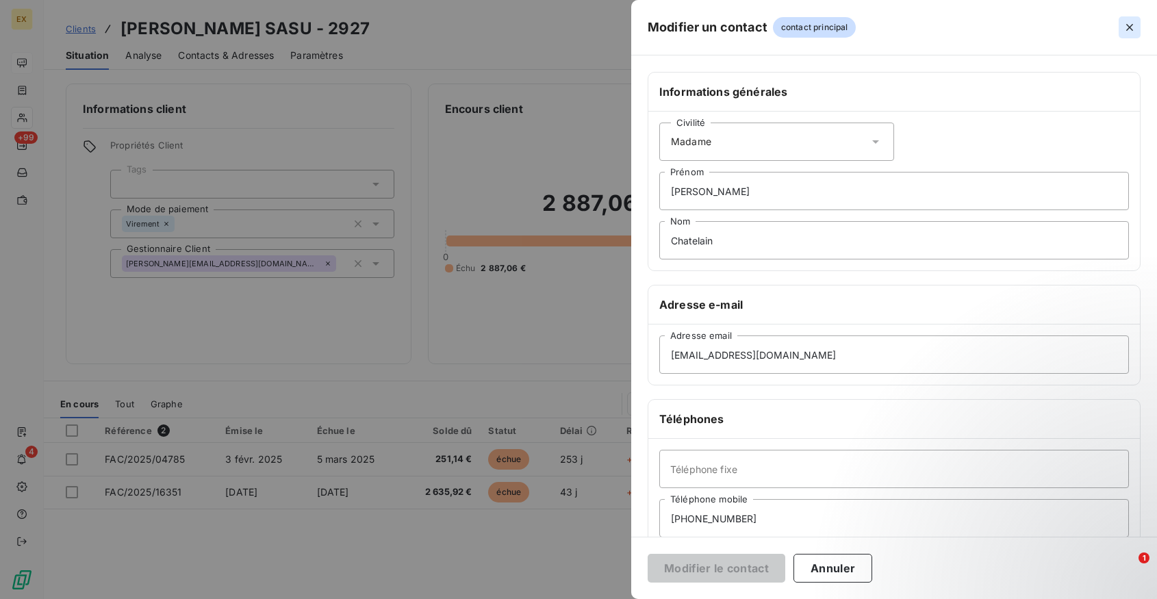
click at [1130, 26] on icon "button" at bounding box center [1129, 27] width 7 height 7
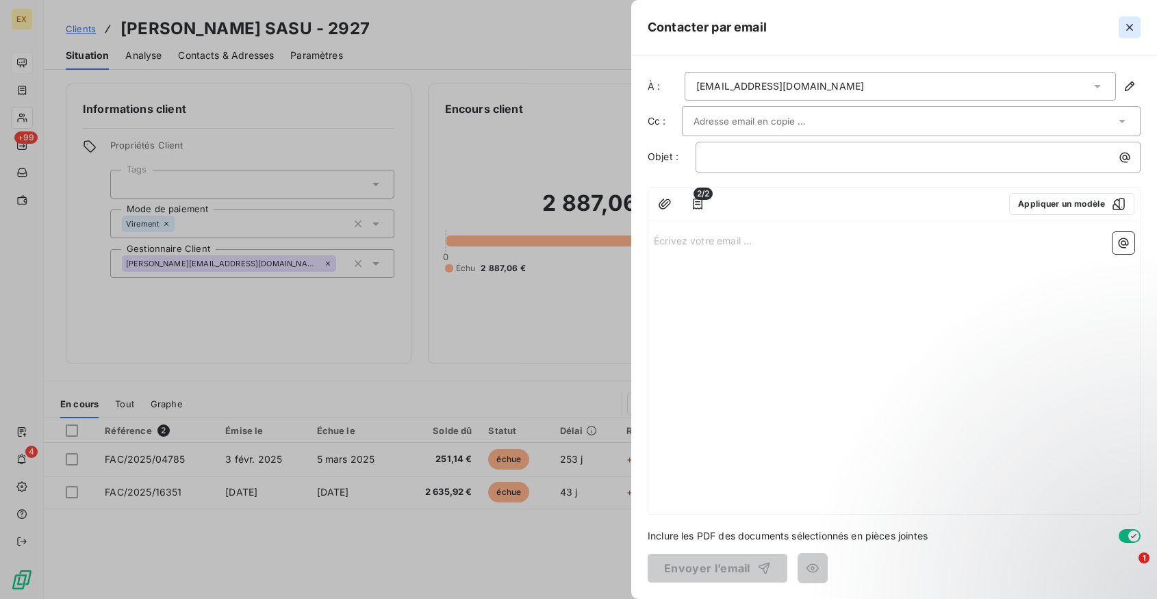
click at [1134, 26] on icon "button" at bounding box center [1129, 28] width 14 height 14
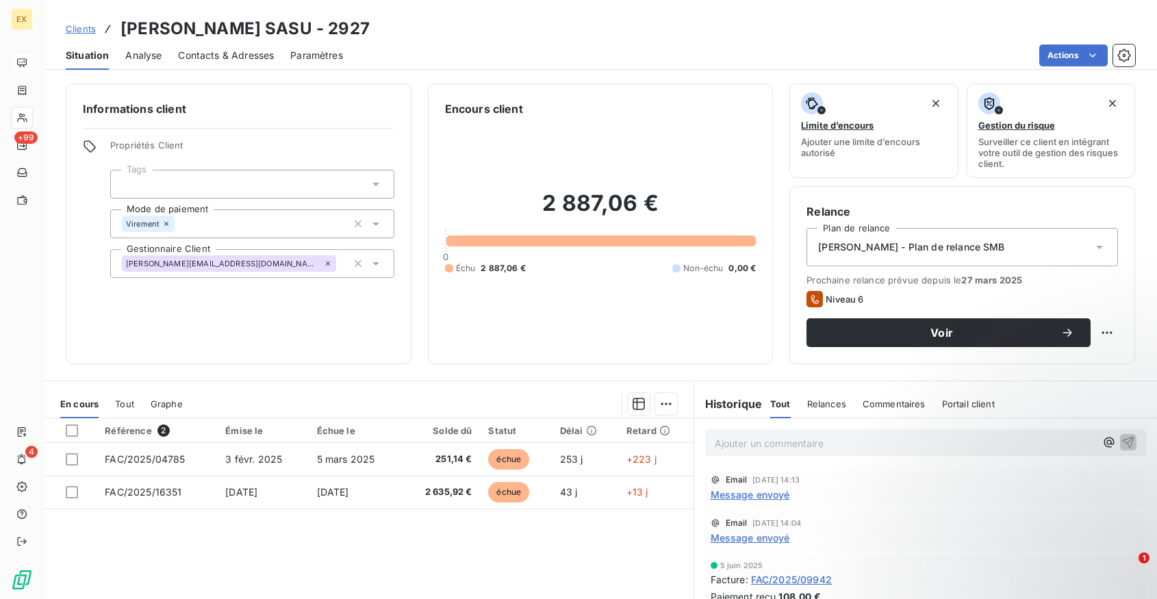
click at [250, 59] on span "Contacts & Adresses" at bounding box center [226, 56] width 96 height 14
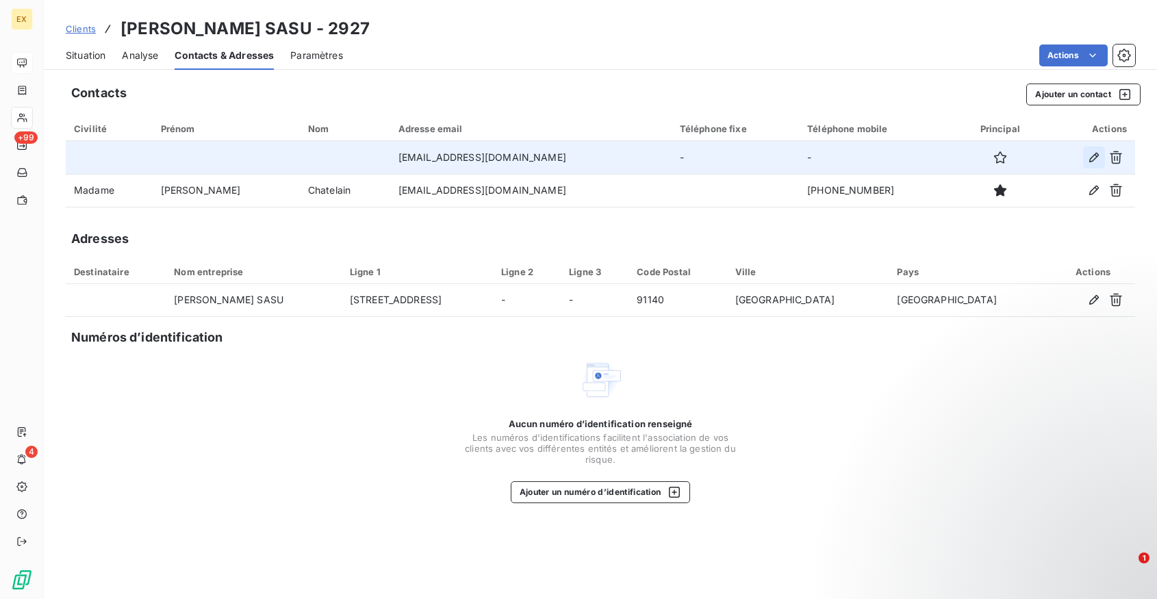
click at [1095, 155] on icon "button" at bounding box center [1094, 158] width 14 height 14
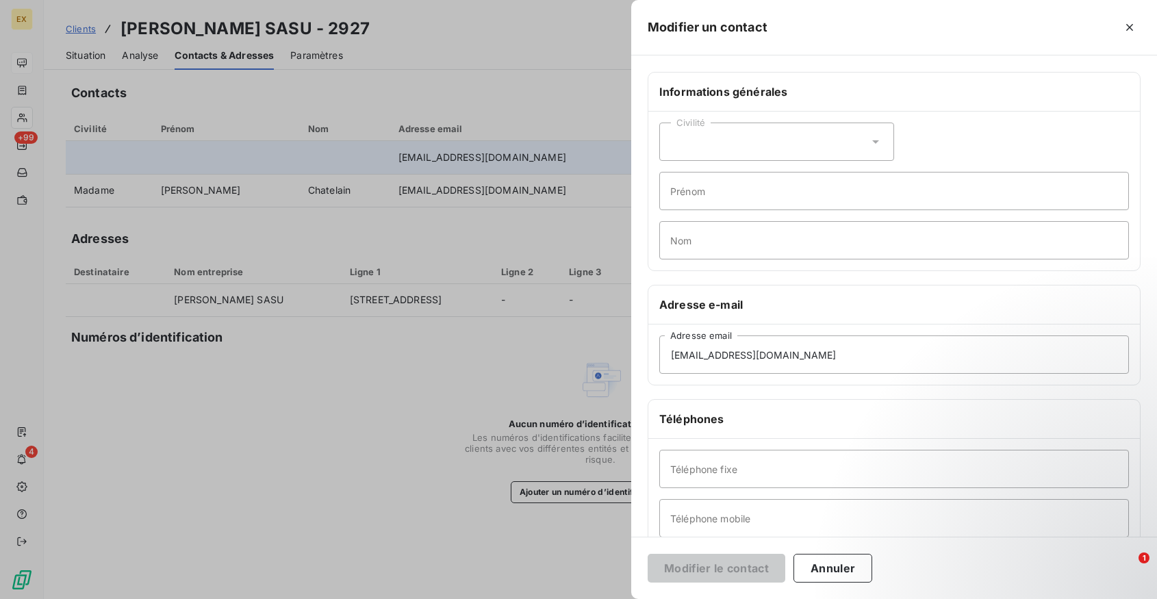
click at [744, 140] on div "Civilité" at bounding box center [776, 142] width 235 height 38
click at [720, 198] on span "Monsieur" at bounding box center [706, 200] width 41 height 13
click at [720, 173] on input "Prénom" at bounding box center [894, 191] width 470 height 38
click at [712, 192] on input "Fra&nck" at bounding box center [894, 191] width 470 height 38
click at [715, 191] on input "Francl" at bounding box center [894, 191] width 470 height 38
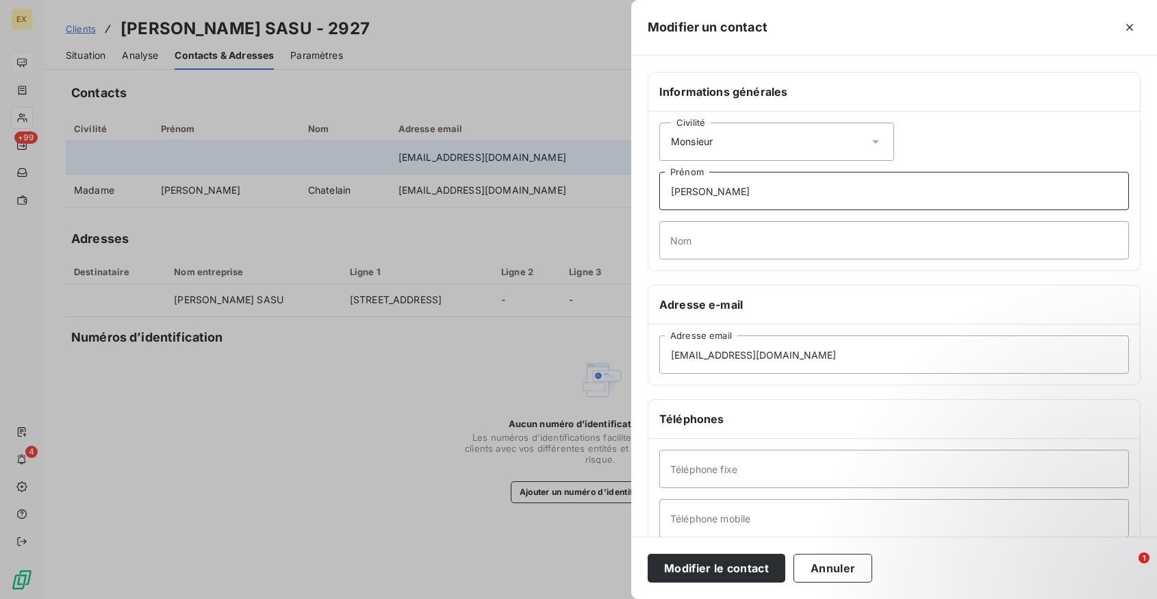
type input "[PERSON_NAME]"
type input "Vatier"
click at [715, 355] on input "[EMAIL_ADDRESS][DOMAIN_NAME]" at bounding box center [894, 354] width 470 height 38
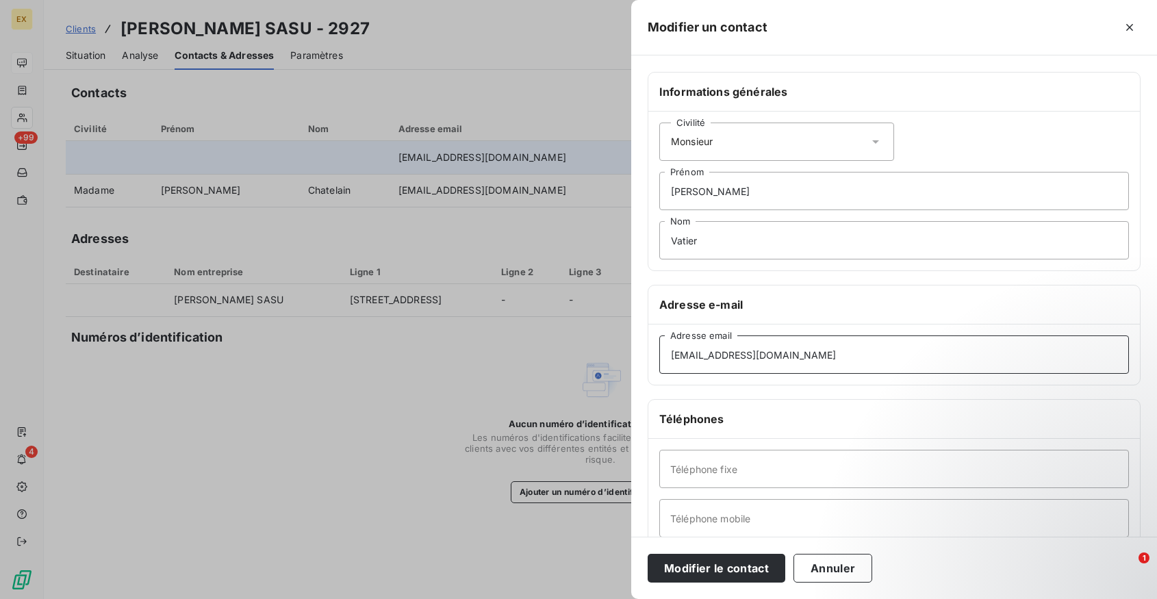
paste input "[PHONE_NUMBER]"
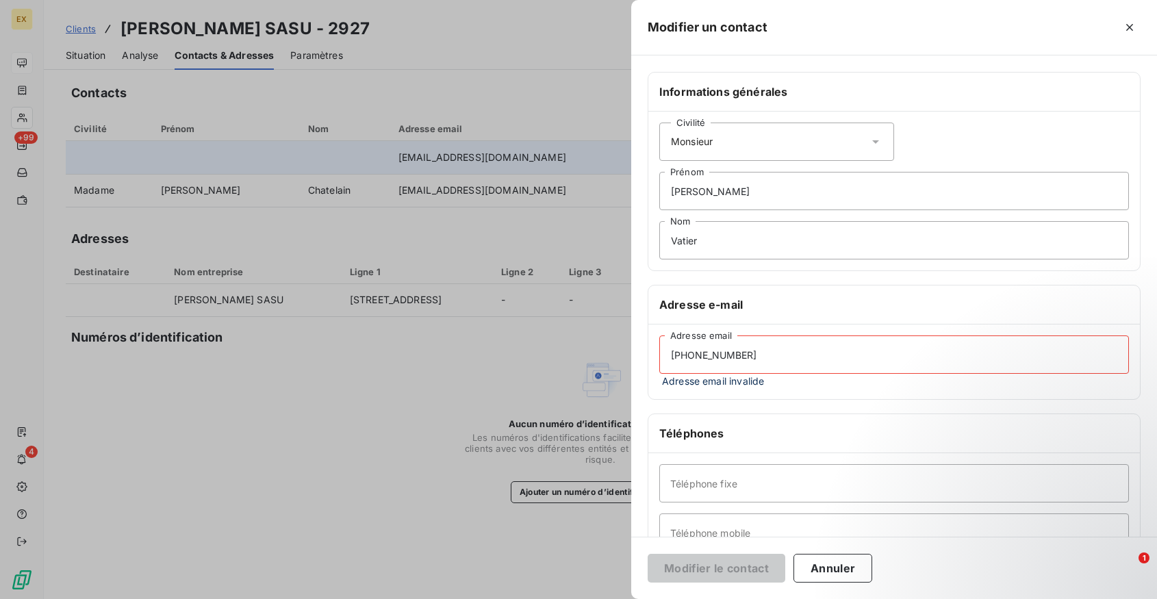
type input "[PHONE_NUMBER]"
click at [702, 526] on input "Téléphone mobile" at bounding box center [894, 532] width 470 height 38
paste input "[PHONE_NUMBER]"
type input "[PHONE_NUMBER]"
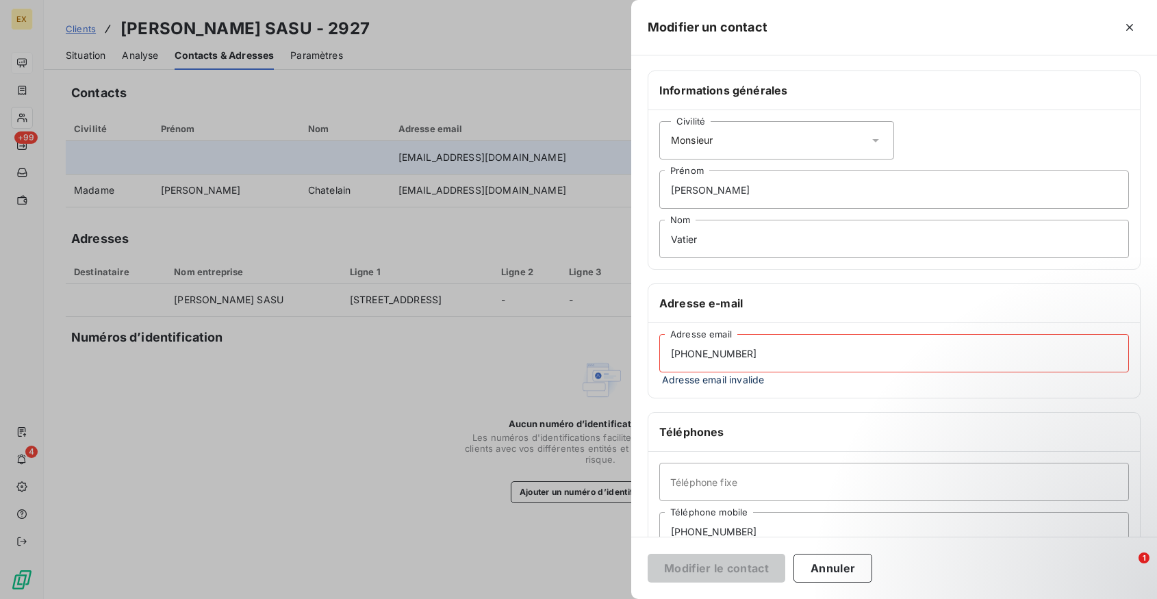
click at [726, 355] on input "[PHONE_NUMBER]" at bounding box center [894, 353] width 470 height 38
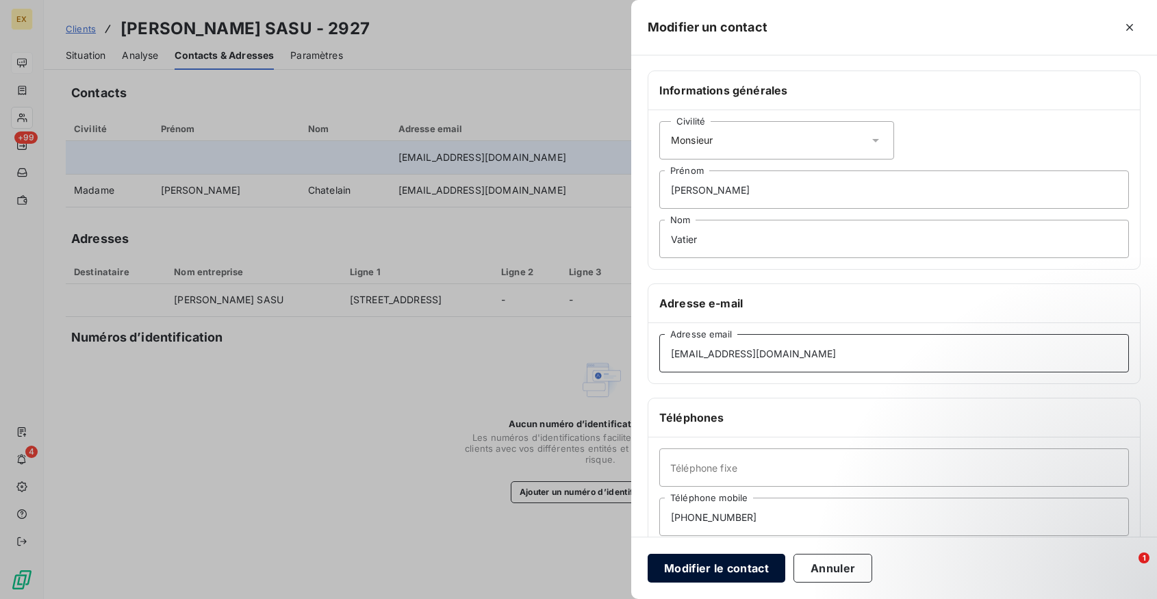
type input "[EMAIL_ADDRESS][DOMAIN_NAME]"
click at [725, 558] on button "Modifier le contact" at bounding box center [716, 568] width 138 height 29
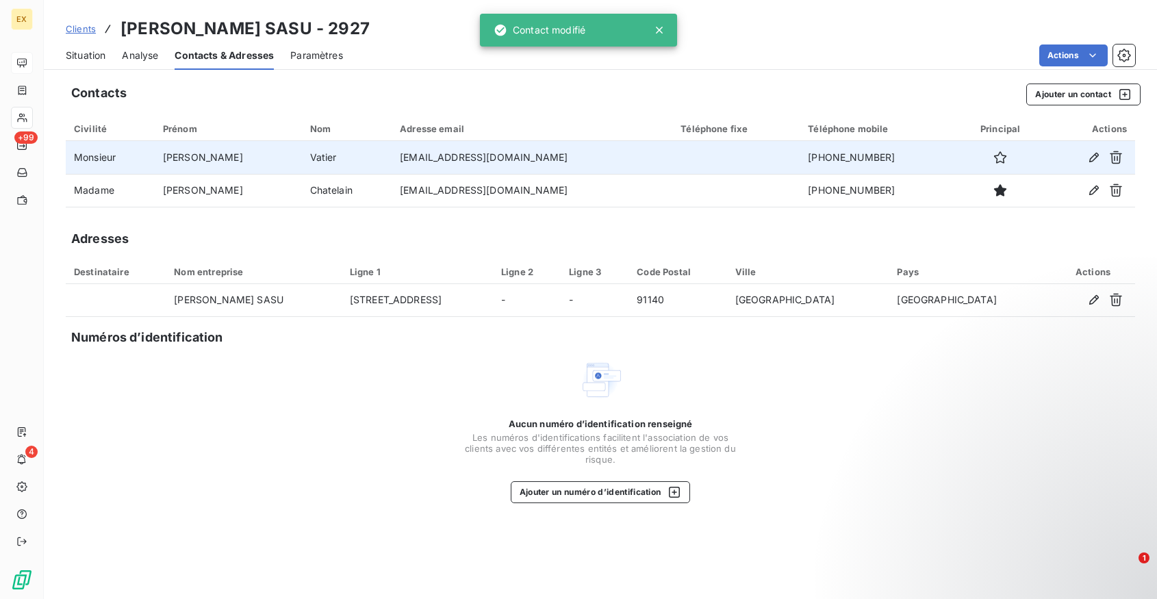
click at [76, 52] on span "Situation" at bounding box center [86, 56] width 40 height 14
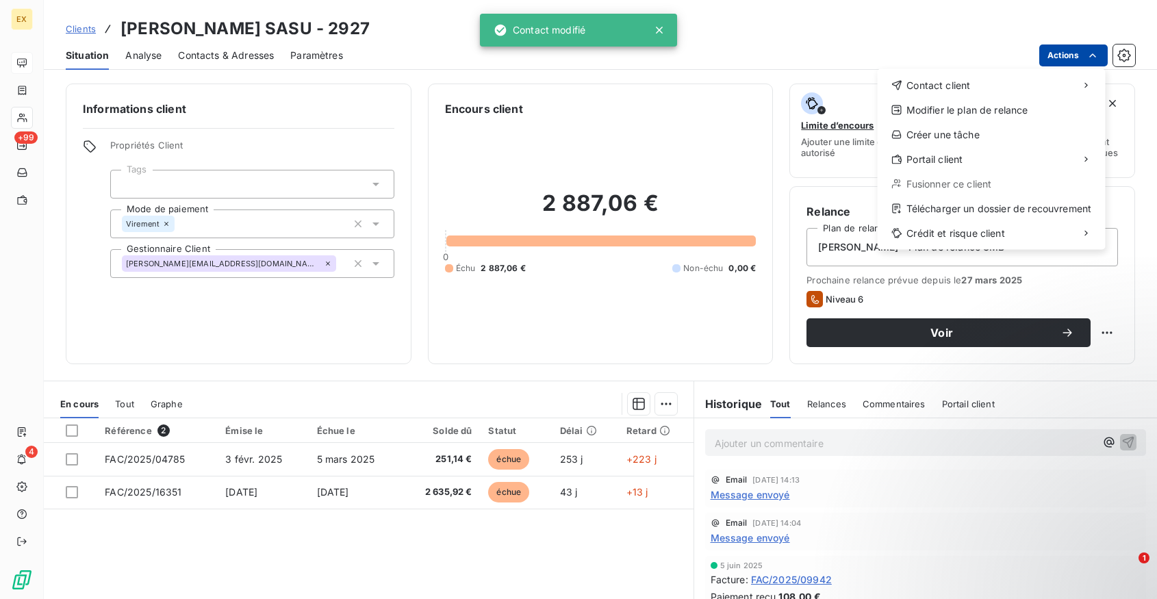
click at [1054, 60] on html "EX +99 4 Clients JM BRUNEAU SASU - 2927 Situation Analyse Contacts & Adresses P…" at bounding box center [578, 299] width 1157 height 599
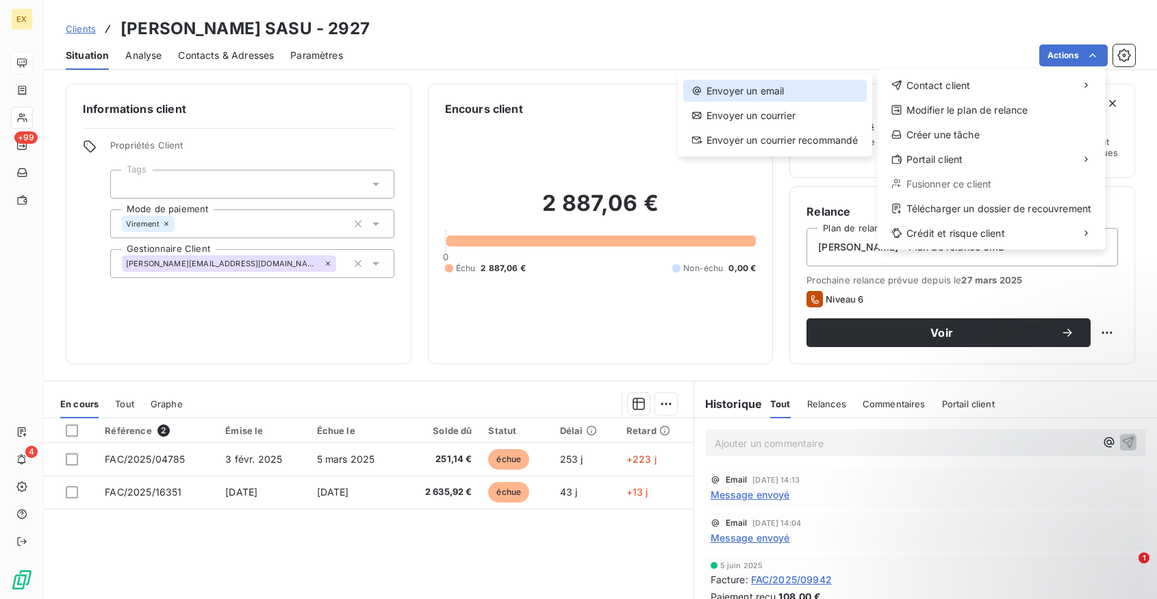
click at [808, 91] on div "Envoyer un email" at bounding box center [774, 91] width 183 height 22
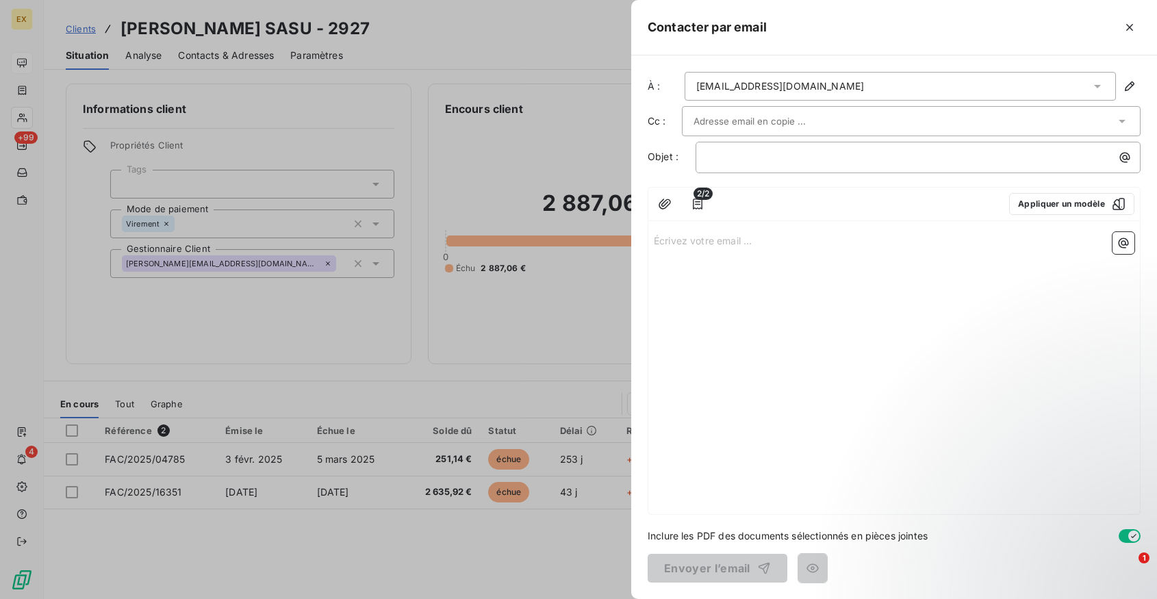
click at [790, 81] on div "[EMAIL_ADDRESS][DOMAIN_NAME]" at bounding box center [780, 86] width 168 height 14
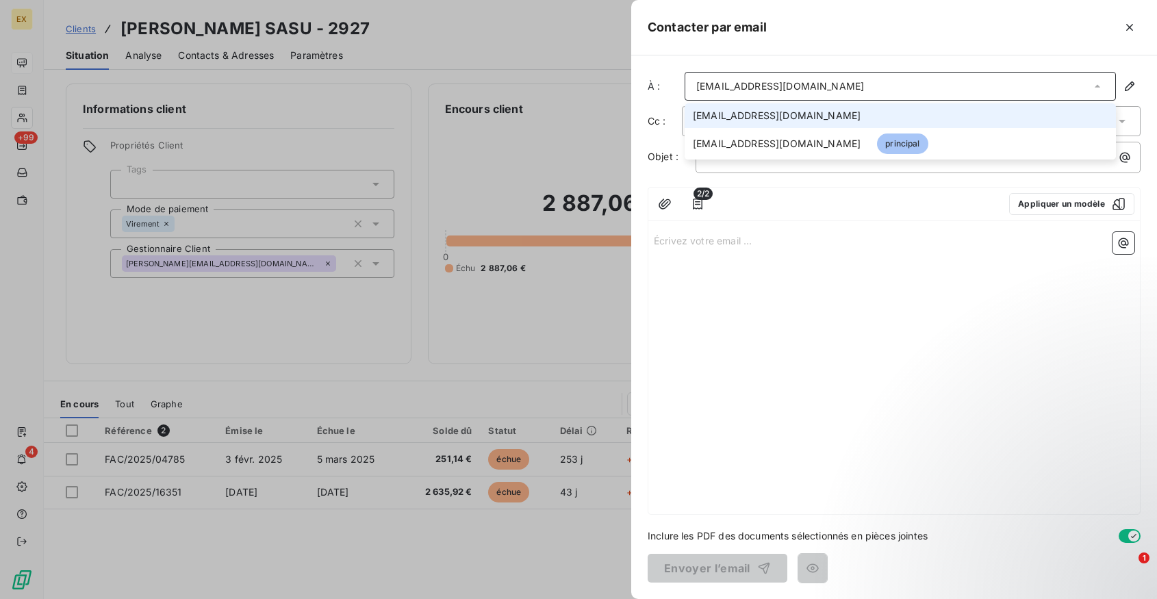
click at [773, 121] on span "[EMAIL_ADDRESS][DOMAIN_NAME]" at bounding box center [777, 116] width 168 height 14
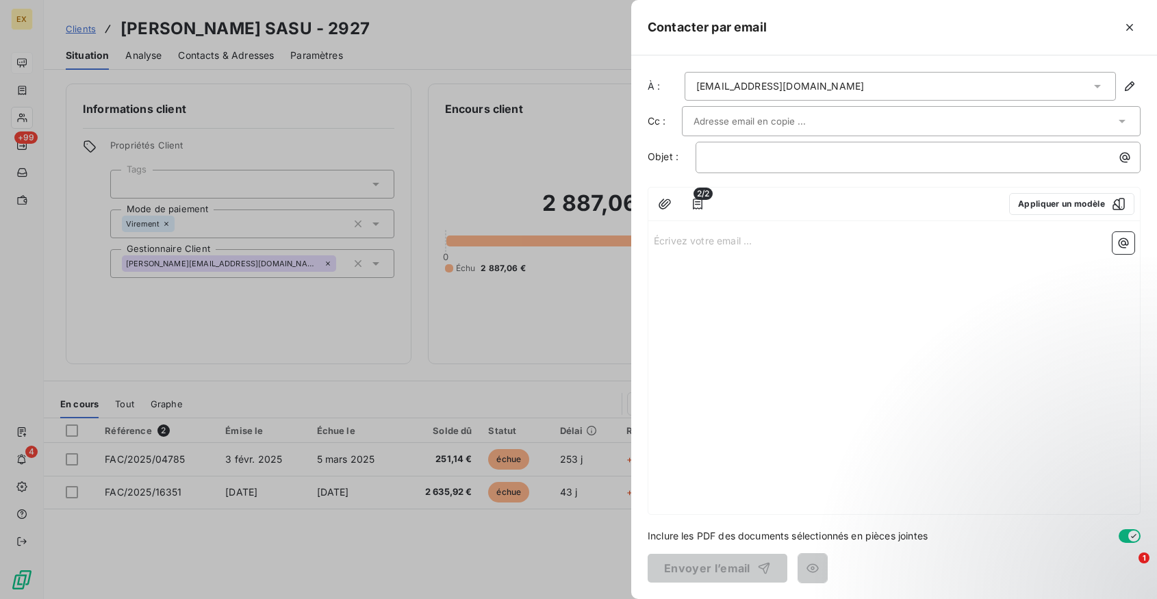
click at [764, 125] on input "text" at bounding box center [766, 121] width 147 height 21
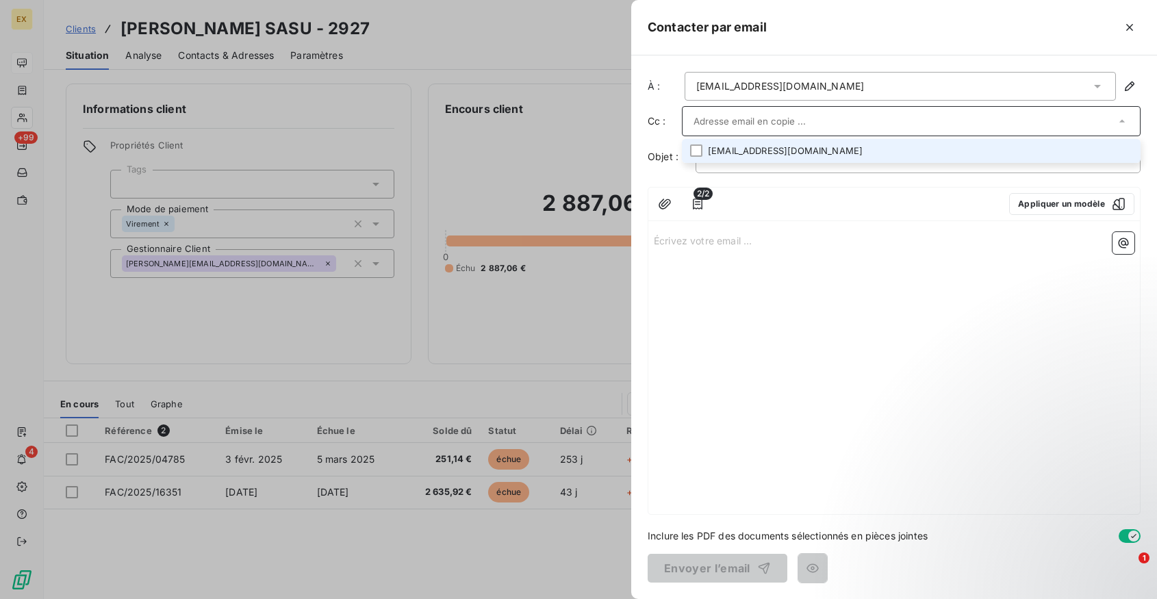
click at [761, 155] on li "[EMAIL_ADDRESS][DOMAIN_NAME]" at bounding box center [911, 151] width 459 height 24
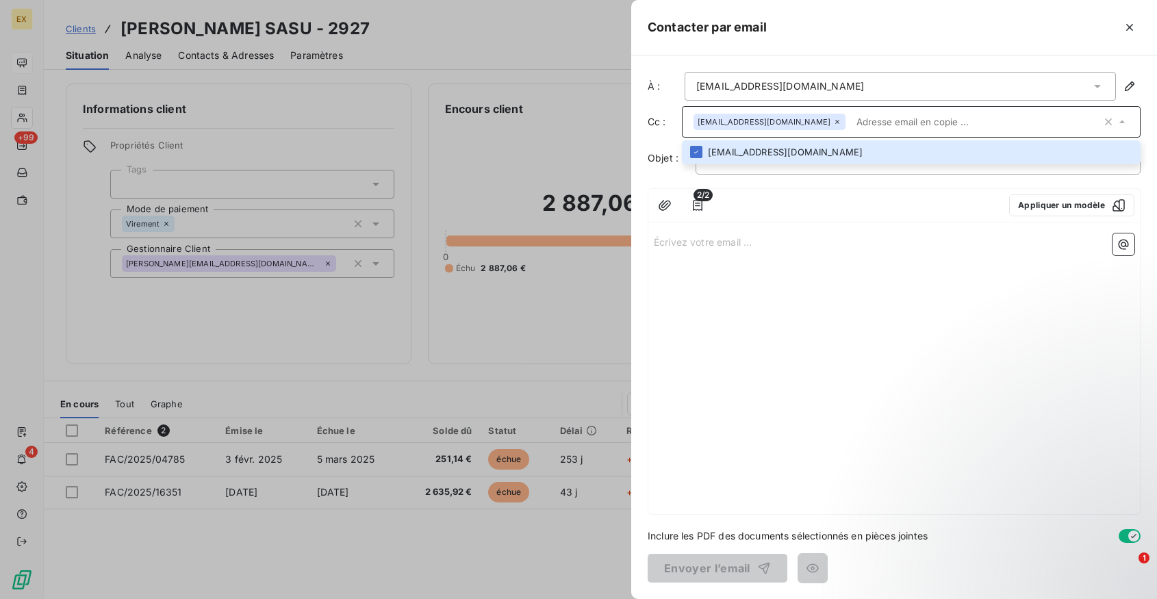
click at [745, 171] on div "﻿" at bounding box center [917, 158] width 445 height 31
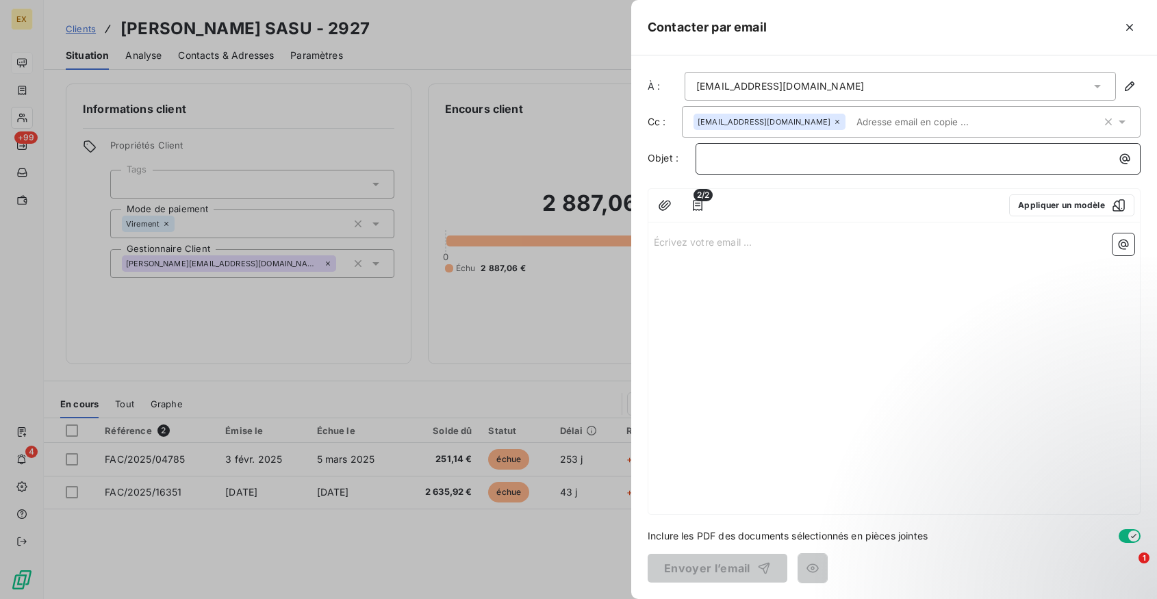
click at [745, 166] on p "﻿" at bounding box center [921, 159] width 428 height 16
click at [691, 235] on p "Écrivez votre email ... ﻿" at bounding box center [894, 241] width 480 height 16
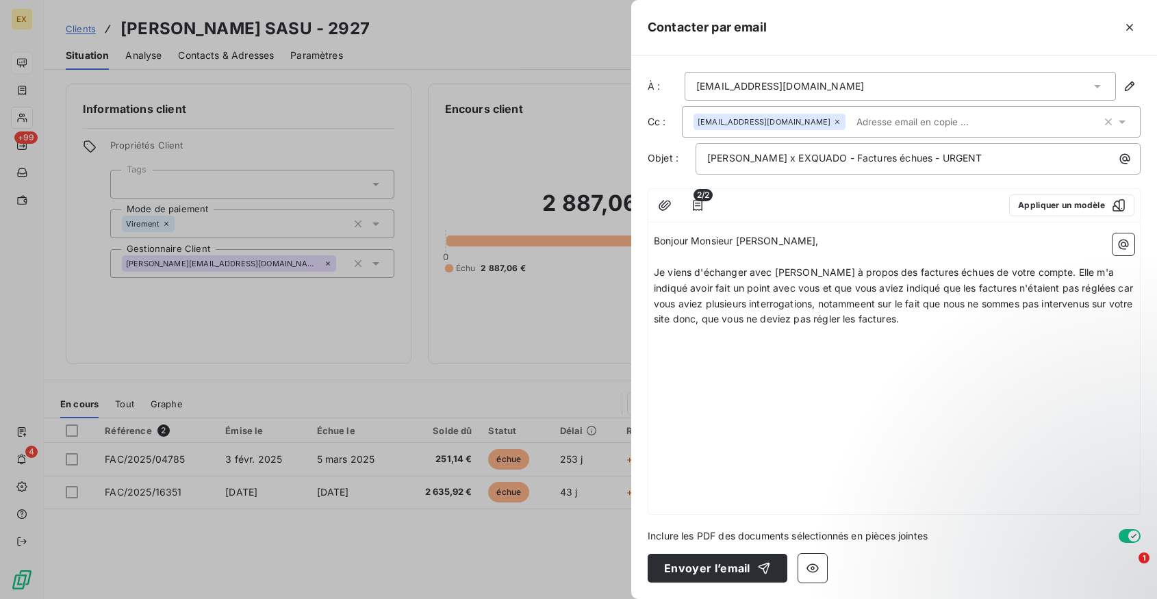
click at [884, 303] on span "Je viens d'échanger avec [PERSON_NAME] à propos des factures échues de votre co…" at bounding box center [895, 295] width 482 height 59
click at [945, 321] on p "Je viens d'échanger avec [PERSON_NAME] à propos des factures échues de votre co…" at bounding box center [894, 296] width 480 height 63
drag, startPoint x: 723, startPoint y: 355, endPoint x: 1037, endPoint y: 360, distance: 314.2
click at [1037, 360] on div "Bonjour Monsieur [PERSON_NAME], ﻿ Je viens d'échanger avec [PERSON_NAME] à prop…" at bounding box center [894, 311] width 480 height 157
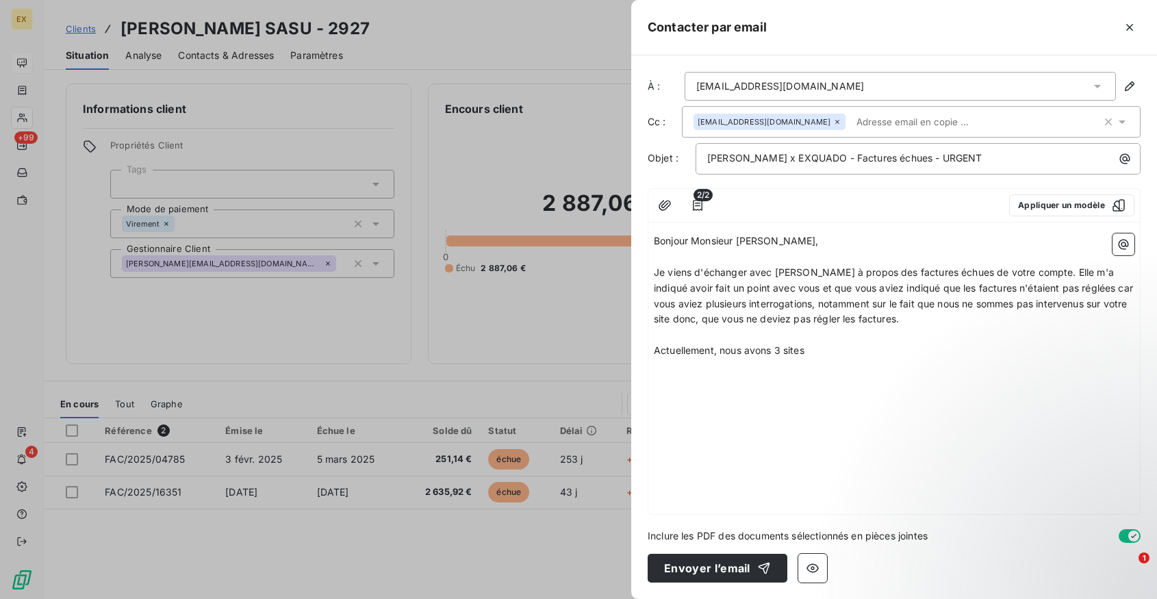
click at [716, 349] on span "Actuellement, nous avons 3 sites" at bounding box center [729, 350] width 151 height 12
drag, startPoint x: 730, startPoint y: 369, endPoint x: 634, endPoint y: 369, distance: 96.5
click at [634, 369] on div "À : [EMAIL_ADDRESS][DOMAIN_NAME] Cc : [EMAIL_ADDRESS][DOMAIN_NAME] Objet : [PER…" at bounding box center [894, 326] width 526 height 543
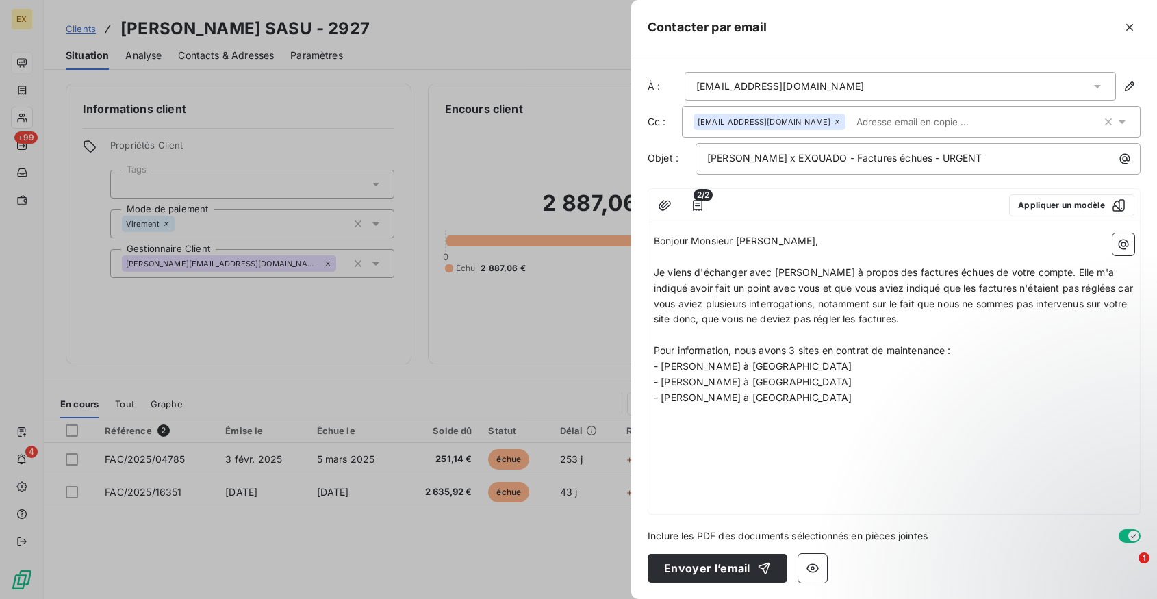
click at [788, 364] on p "- [PERSON_NAME] à [GEOGRAPHIC_DATA]" at bounding box center [894, 367] width 480 height 16
click at [860, 375] on p "- [PERSON_NAME] à [GEOGRAPHIC_DATA]" at bounding box center [894, 382] width 480 height 16
click at [858, 384] on span "- [PERSON_NAME] à [GEOGRAPHIC_DATA] §6280)" at bounding box center [771, 382] width 235 height 12
click at [817, 397] on p "- [PERSON_NAME] à [GEOGRAPHIC_DATA]" at bounding box center [894, 398] width 480 height 16
click at [827, 365] on p "- [PERSON_NAME] à Meyzieu (9536)" at bounding box center [894, 367] width 480 height 16
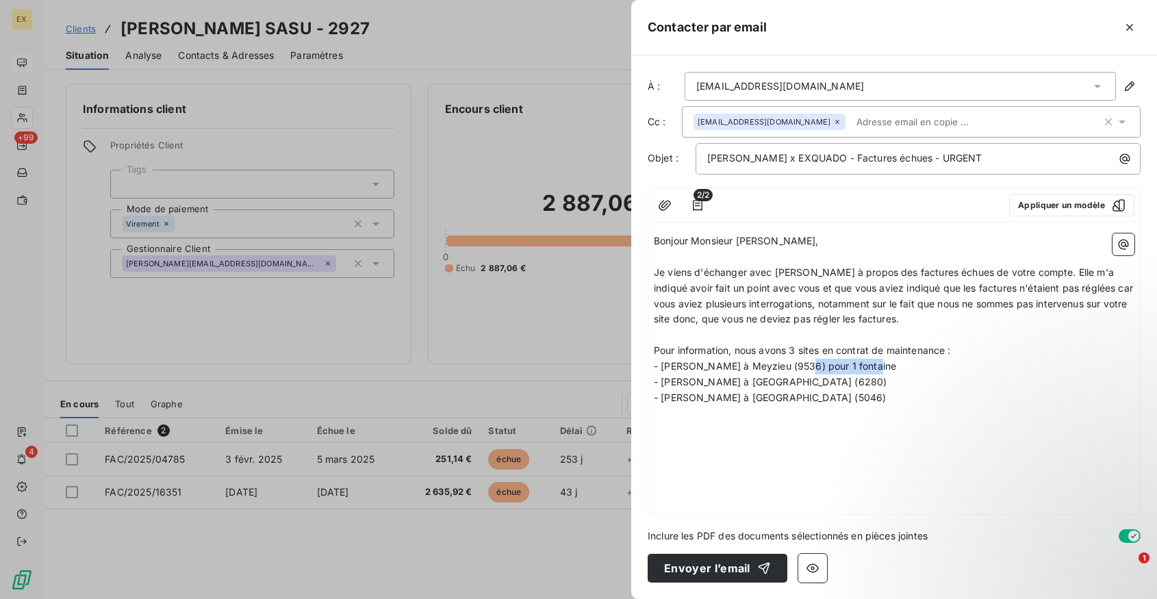
drag, startPoint x: 814, startPoint y: 367, endPoint x: 940, endPoint y: 367, distance: 126.6
click at [940, 367] on p "- [PERSON_NAME] à Meyzieu (9536) pour 1 fontaine" at bounding box center [894, 367] width 480 height 16
copy span "pour 1 fontaine"
click at [921, 380] on p "- [PERSON_NAME] à [GEOGRAPHIC_DATA] (6280)" at bounding box center [894, 382] width 480 height 16
click at [851, 394] on p "- [PERSON_NAME] à [GEOGRAPHIC_DATA] (5046)" at bounding box center [894, 398] width 480 height 16
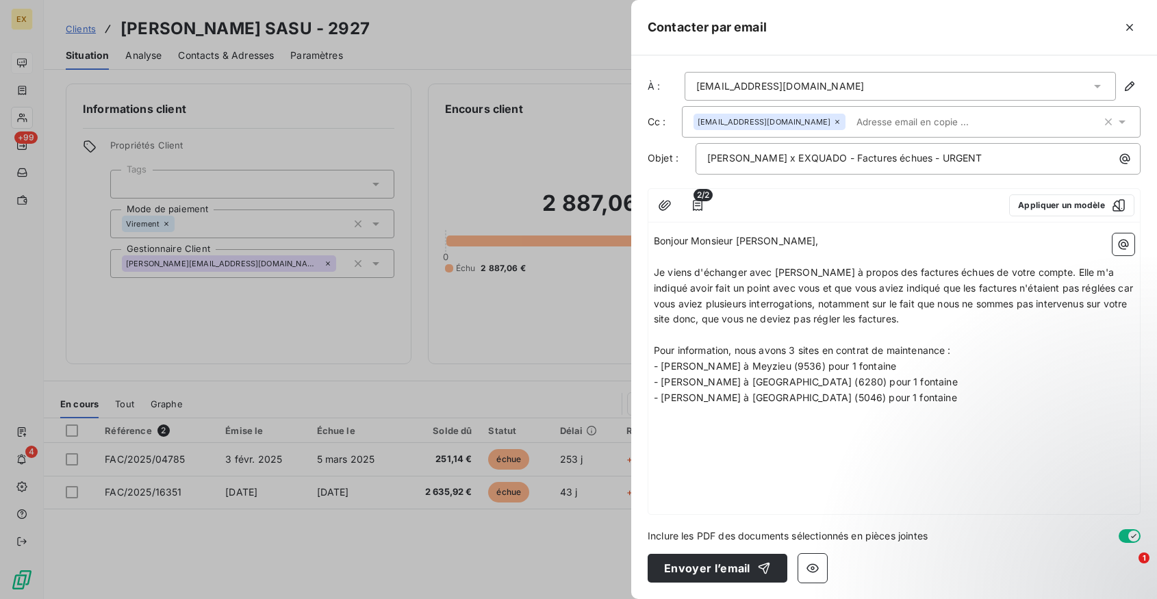
click at [910, 383] on span "- [PERSON_NAME] à [GEOGRAPHIC_DATA] (6280) pour 1 fontaine" at bounding box center [806, 382] width 304 height 12
click at [965, 384] on p "- [PERSON_NAME] à [GEOGRAPHIC_DATA] (6280) pour 21 fontaine" at bounding box center [894, 382] width 480 height 16
click at [915, 400] on p "- [PERSON_NAME] à [GEOGRAPHIC_DATA] (5046) pour 1 fontaine" at bounding box center [894, 398] width 480 height 16
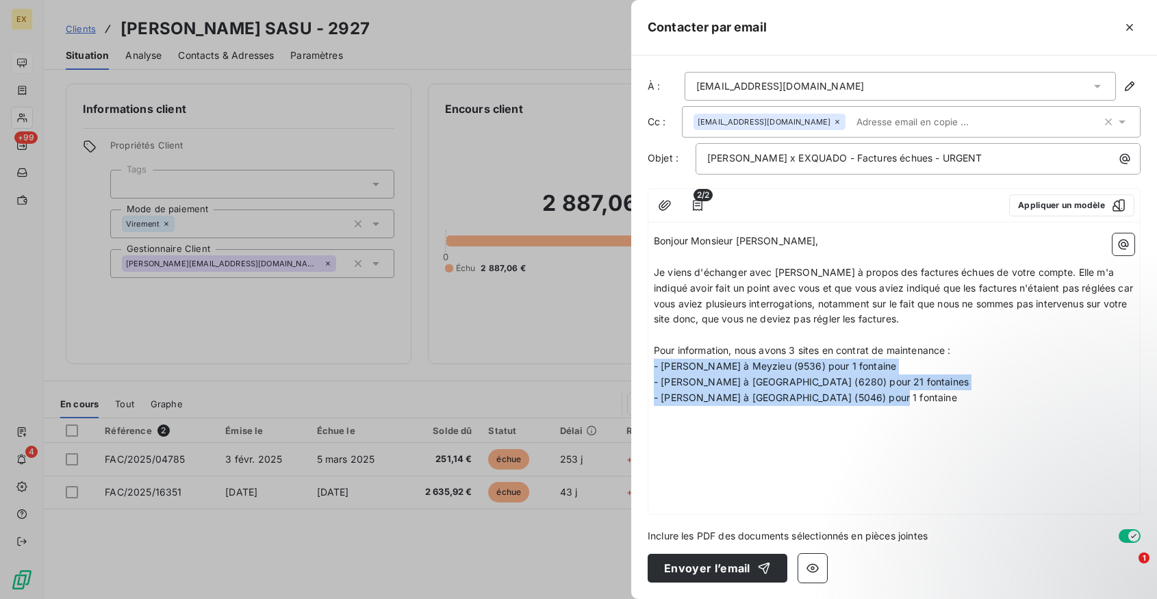
drag, startPoint x: 914, startPoint y: 402, endPoint x: 647, endPoint y: 370, distance: 268.9
click at [647, 370] on div "2/2 Appliquer un modèle Bonjour Monsieur [PERSON_NAME], ﻿ Je viens d'échanger a…" at bounding box center [893, 351] width 493 height 326
copy div "- [PERSON_NAME] à Meyzieu (9536) pour 1 fontaine - [PERSON_NAME] à [GEOGRAPHIC_…"
click at [931, 400] on p "- [PERSON_NAME] à [GEOGRAPHIC_DATA] (5046) pour 1 fontaine" at bounding box center [894, 398] width 480 height 16
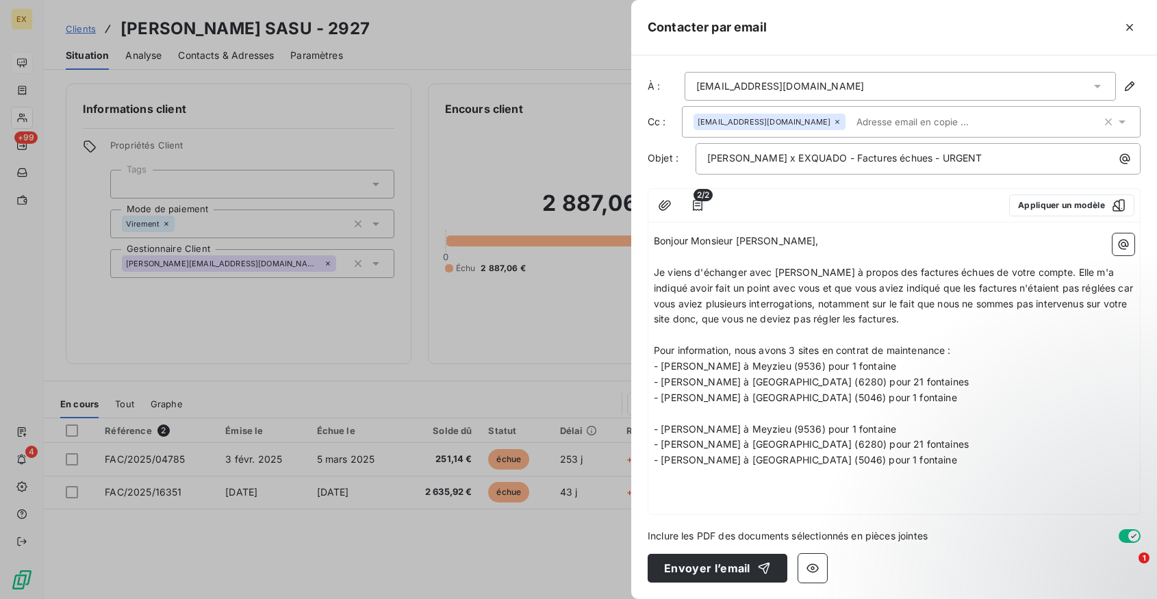
click at [662, 429] on span "- [PERSON_NAME] à Meyzieu (9536) pour 1 fontaine" at bounding box center [775, 429] width 242 height 12
click at [653, 427] on div "Bonjour Monsieur [PERSON_NAME], ﻿ Je viens d'échanger avec [PERSON_NAME] à prop…" at bounding box center [893, 371] width 491 height 286
click at [655, 432] on span "Pour le site [PERSON_NAME] à [GEOGRAPHIC_DATA] (9536) pour 1 fontaine" at bounding box center [828, 429] width 349 height 12
drag, startPoint x: 935, startPoint y: 428, endPoint x: 863, endPoint y: 431, distance: 71.9
click at [863, 431] on span "1. Pour le site [PERSON_NAME] à [GEOGRAPHIC_DATA] (9536) pour 1 fontaine" at bounding box center [833, 429] width 359 height 12
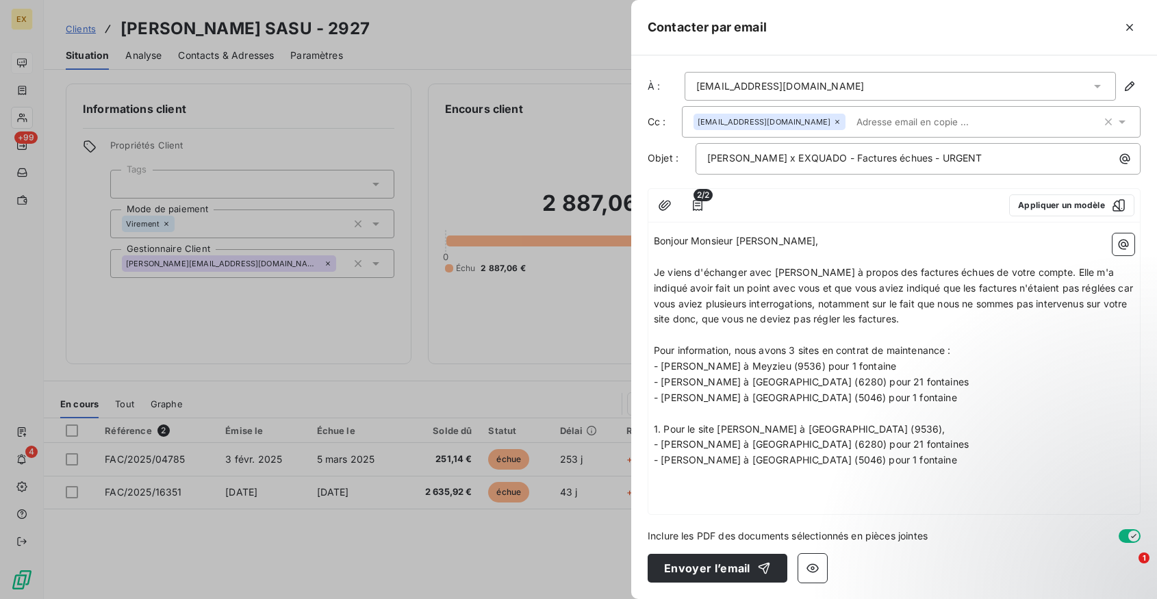
click at [968, 350] on p "Pour information, nous avons 3 sites en contrat de maintenance :" at bounding box center [894, 351] width 480 height 16
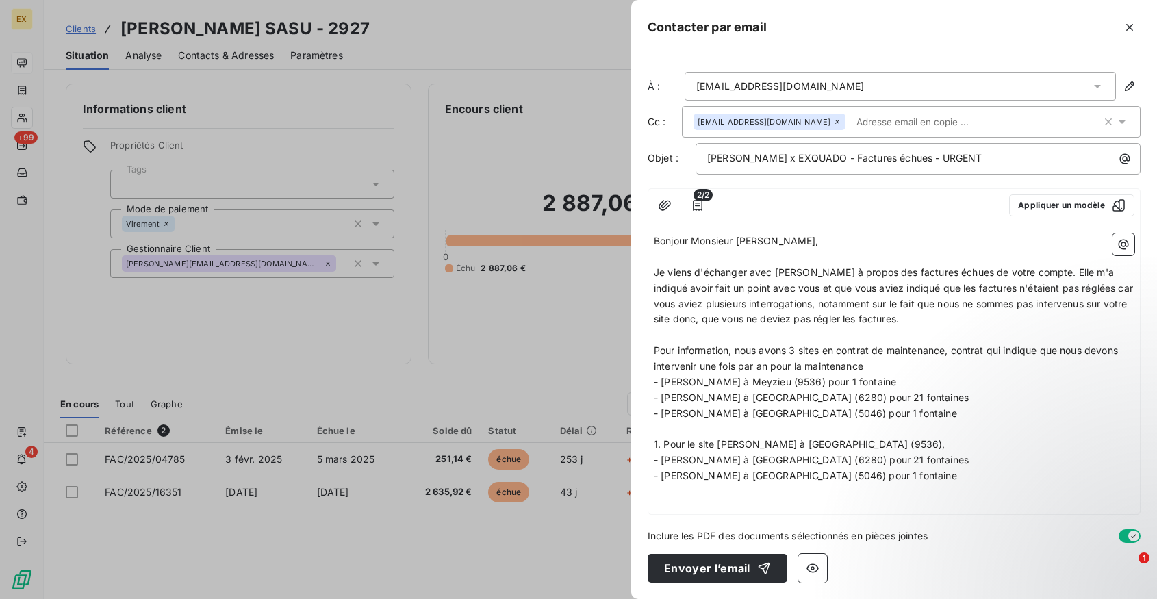
drag, startPoint x: 895, startPoint y: 365, endPoint x: 774, endPoint y: 363, distance: 120.5
click at [774, 363] on p "Pour information, nous avons 3 sites en contrat de maintenance, contrat qui ind…" at bounding box center [894, 358] width 480 height 31
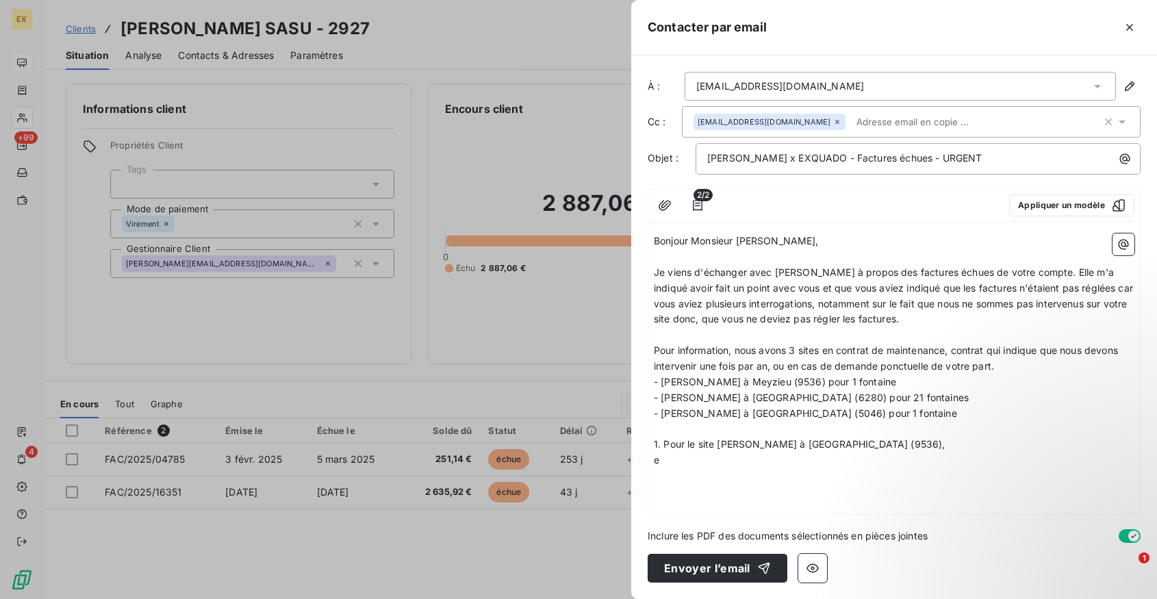
click at [708, 461] on p "e" at bounding box center [894, 460] width 480 height 16
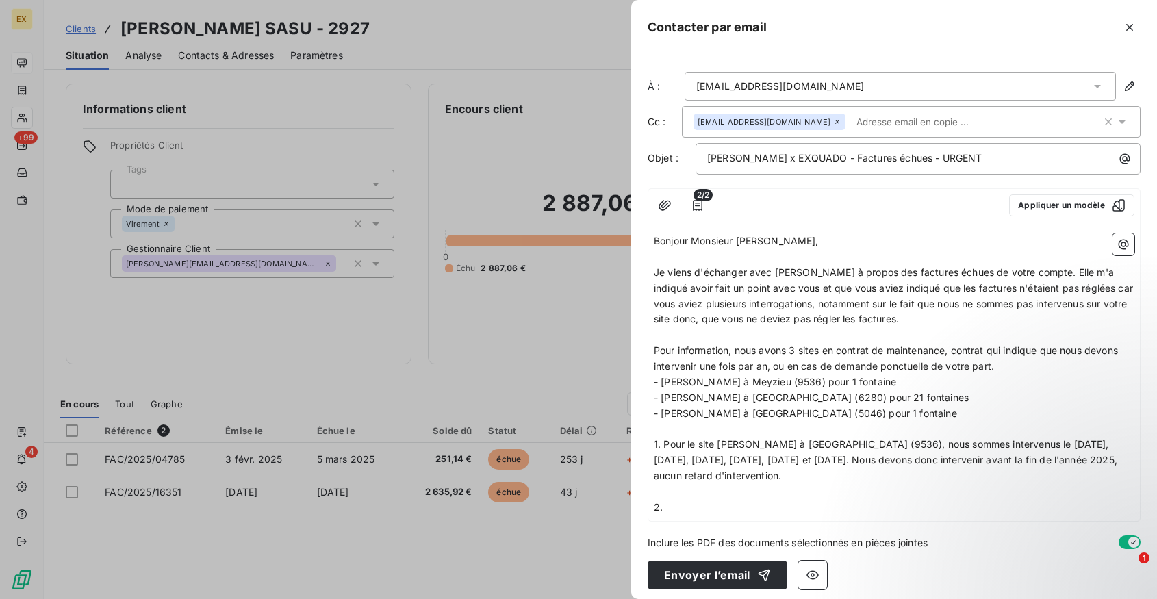
click at [774, 398] on span "- [PERSON_NAME] à [GEOGRAPHIC_DATA] (6280) pour 21 fontaines" at bounding box center [811, 397] width 315 height 12
copy span "- [PERSON_NAME] à [GEOGRAPHIC_DATA] (6280) pour 21 fontaines"
click at [691, 504] on p "2." at bounding box center [894, 508] width 480 height 16
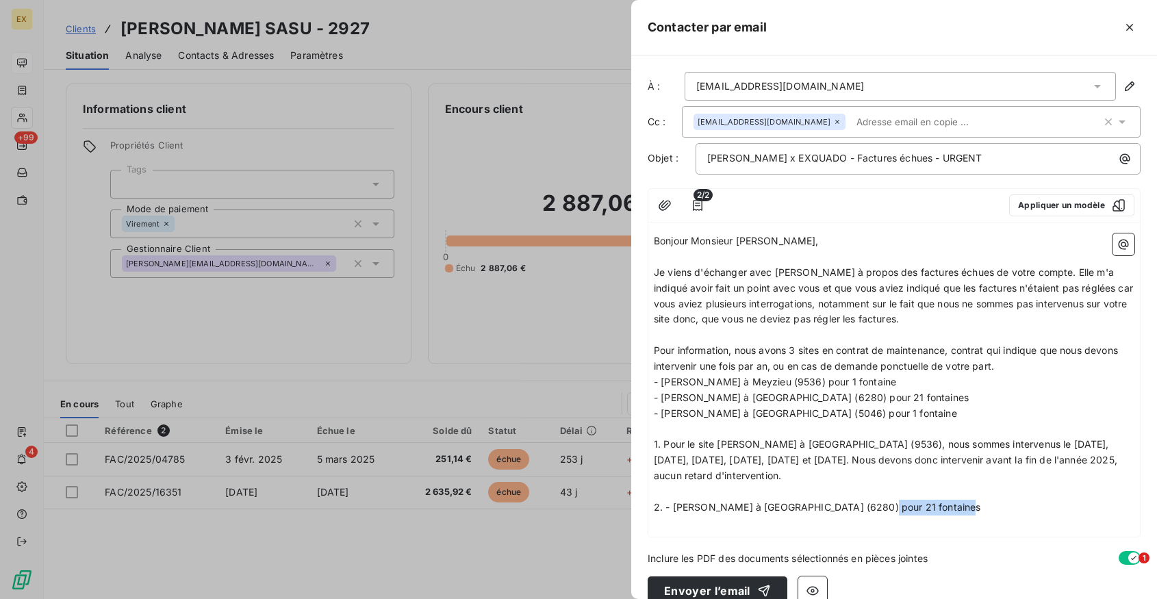
drag, startPoint x: 897, startPoint y: 510, endPoint x: 1013, endPoint y: 510, distance: 116.4
click at [1013, 510] on p "2. - [PERSON_NAME] à [GEOGRAPHIC_DATA] (6280) pour 21 fontaines" at bounding box center [894, 508] width 480 height 16
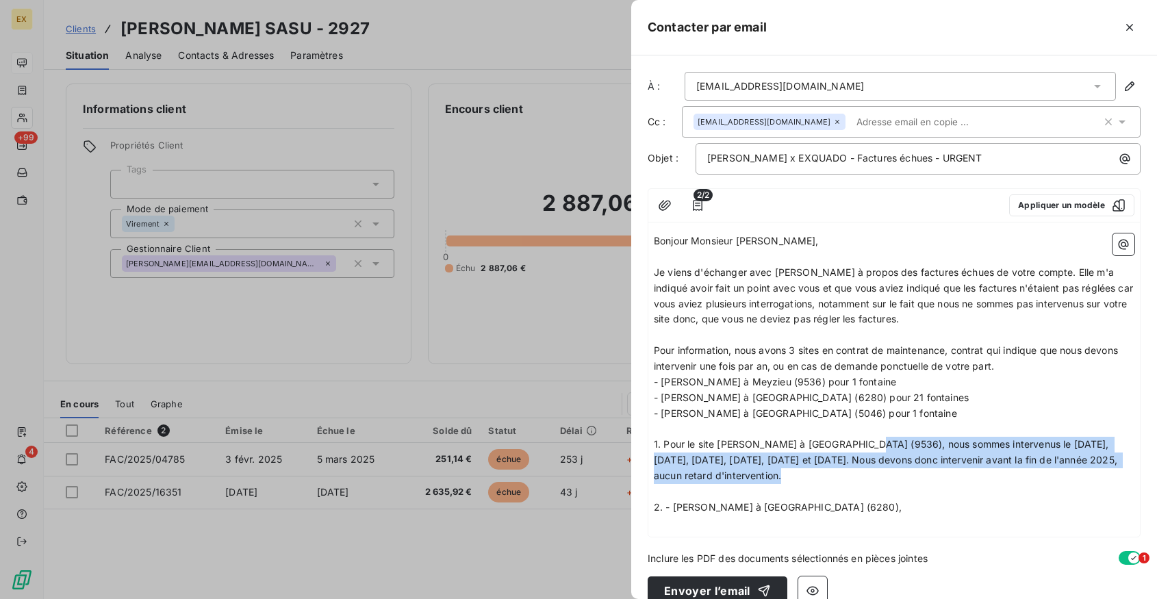
drag, startPoint x: 873, startPoint y: 446, endPoint x: 889, endPoint y: 474, distance: 32.5
click at [889, 474] on p "1. Pour le site [PERSON_NAME] à [GEOGRAPHIC_DATA] (9536), nous sommes intervenu…" at bounding box center [894, 460] width 480 height 47
copy span "nous sommes intervenus le [DATE], [DATE], [DATE], [DATE], [DATE] et [DATE]. Nou…"
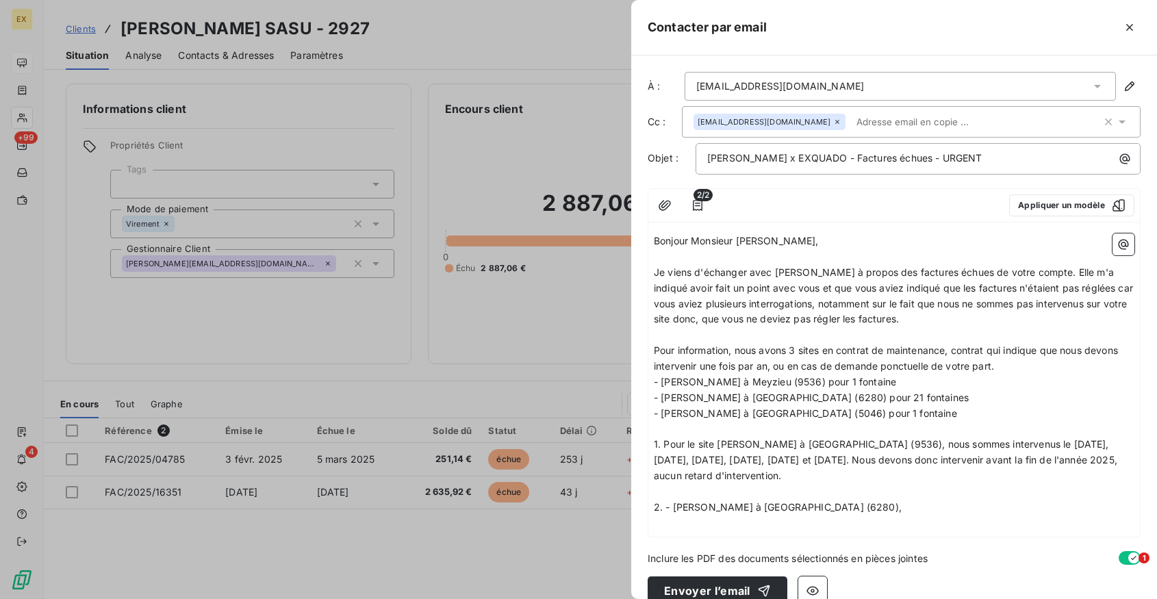
click at [902, 507] on p "2. - [PERSON_NAME] à [GEOGRAPHIC_DATA] (6280)," at bounding box center [894, 508] width 480 height 16
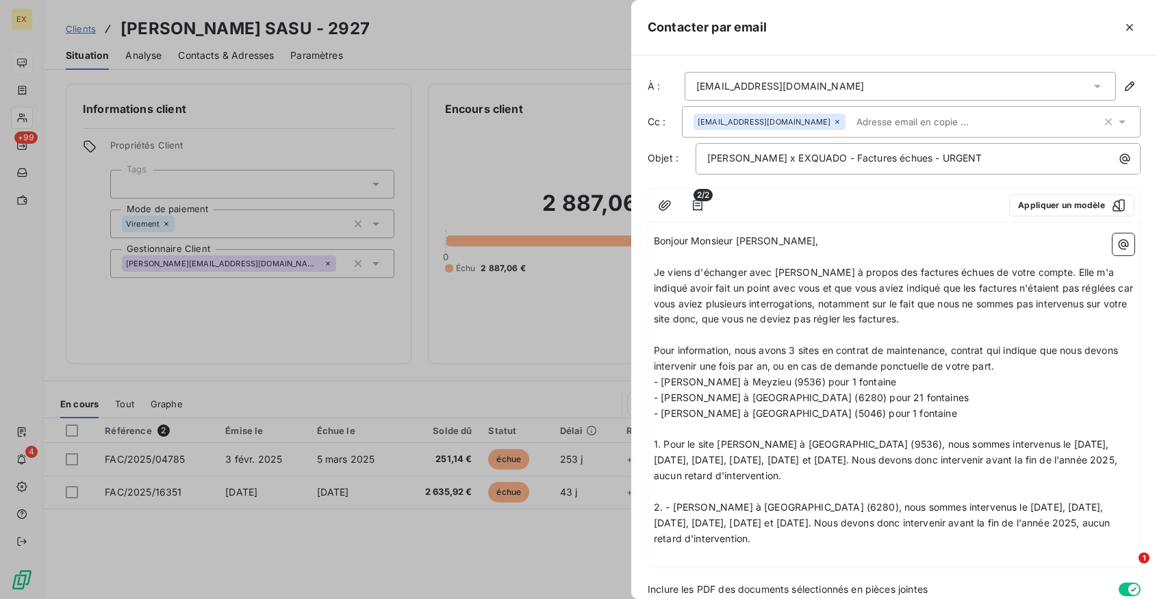
click at [1041, 506] on span "2. - [PERSON_NAME] à [GEOGRAPHIC_DATA] (6280), nous sommes intervenus le [DATE]…" at bounding box center [883, 522] width 459 height 43
click at [1049, 446] on span "1. Pour le site [PERSON_NAME] à [GEOGRAPHIC_DATA] (9536), nous sommes intervenu…" at bounding box center [887, 459] width 466 height 43
drag, startPoint x: 700, startPoint y: 461, endPoint x: 637, endPoint y: 461, distance: 63.0
click at [637, 461] on div "À : [EMAIL_ADDRESS][DOMAIN_NAME] Cc : [EMAIL_ADDRESS][DOMAIN_NAME] Objet : [PER…" at bounding box center [894, 326] width 526 height 543
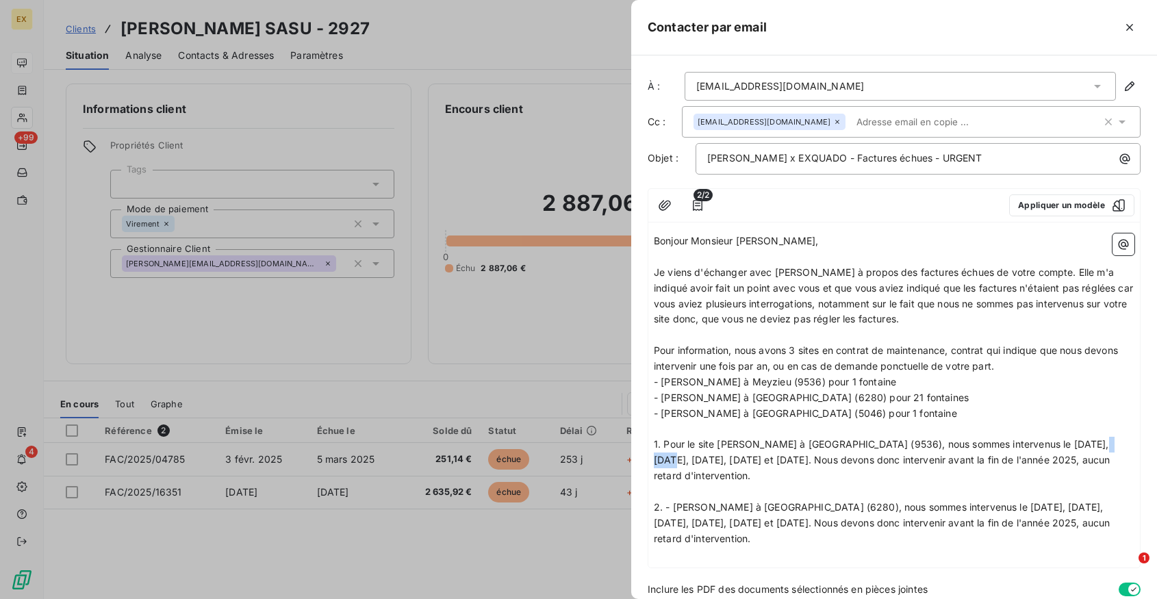
drag, startPoint x: 678, startPoint y: 461, endPoint x: 649, endPoint y: 461, distance: 28.7
click at [649, 461] on div "Bonjour Monsieur [PERSON_NAME], ﻿ Je viens d'échanger avec [PERSON_NAME] à prop…" at bounding box center [893, 397] width 491 height 339
drag, startPoint x: 704, startPoint y: 461, endPoint x: 793, endPoint y: 459, distance: 89.0
click at [793, 459] on span "1. Pour le site [PERSON_NAME] à [GEOGRAPHIC_DATA] (9536), nous sommes intervenu…" at bounding box center [883, 459] width 459 height 43
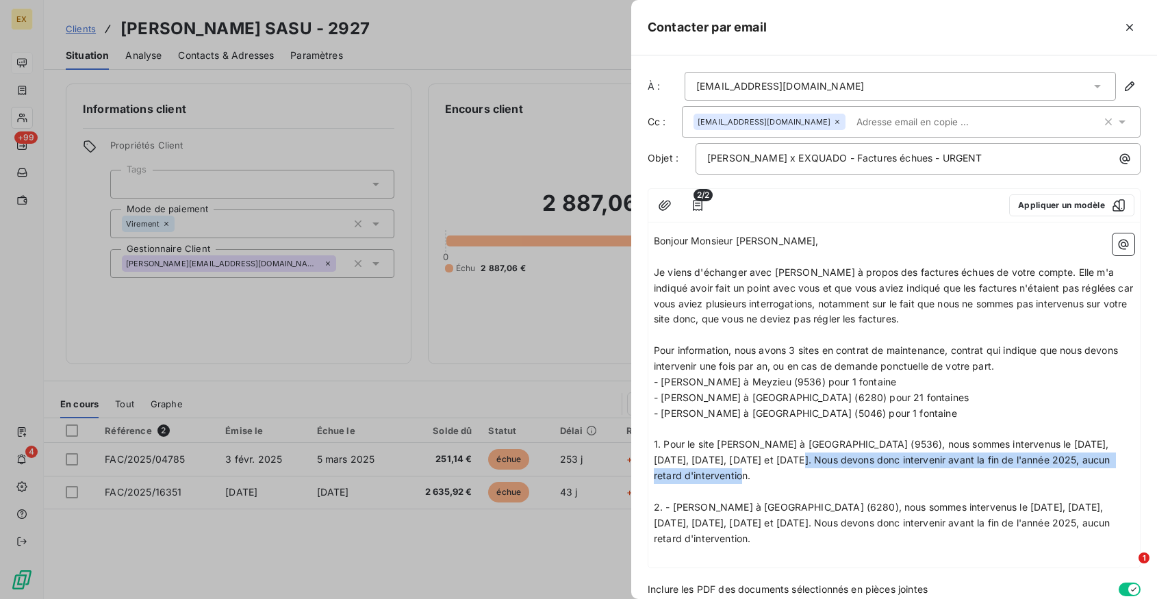
drag, startPoint x: 808, startPoint y: 461, endPoint x: 832, endPoint y: 471, distance: 26.1
click at [832, 471] on p "1. Pour le site [PERSON_NAME] à [GEOGRAPHIC_DATA] (9536), nous sommes intervenu…" at bounding box center [894, 460] width 480 height 47
click at [719, 469] on p "1. Pour le site [PERSON_NAME] à [GEOGRAPHIC_DATA] (9536), nous sommes intervenu…" at bounding box center [894, 460] width 480 height 47
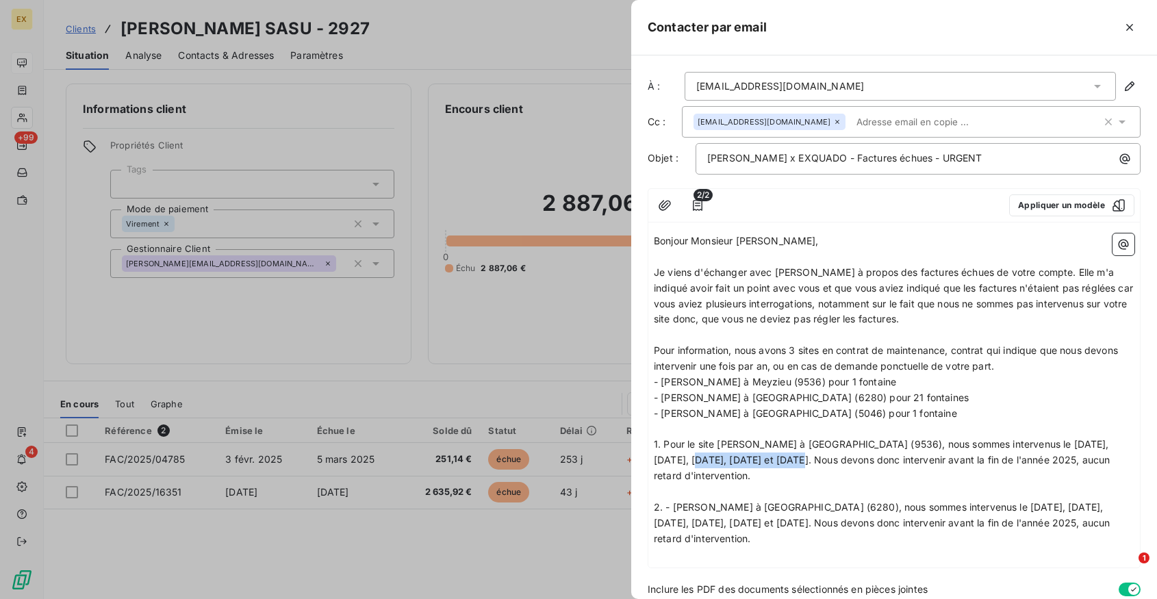
drag, startPoint x: 704, startPoint y: 461, endPoint x: 797, endPoint y: 461, distance: 93.1
click at [797, 461] on span "1. Pour le site [PERSON_NAME] à [GEOGRAPHIC_DATA] (9536), nous sommes intervenu…" at bounding box center [883, 459] width 459 height 43
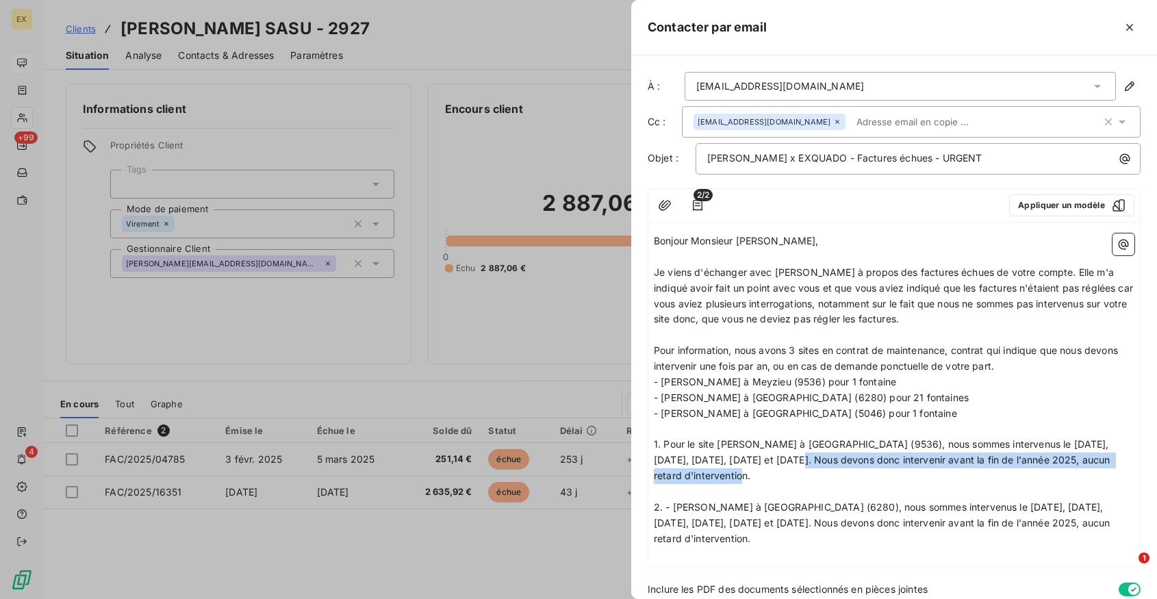
drag, startPoint x: 810, startPoint y: 462, endPoint x: 810, endPoint y: 469, distance: 6.9
click at [810, 469] on p "1. Pour le site [PERSON_NAME] à [GEOGRAPHIC_DATA] (9536), nous sommes intervenu…" at bounding box center [894, 460] width 480 height 47
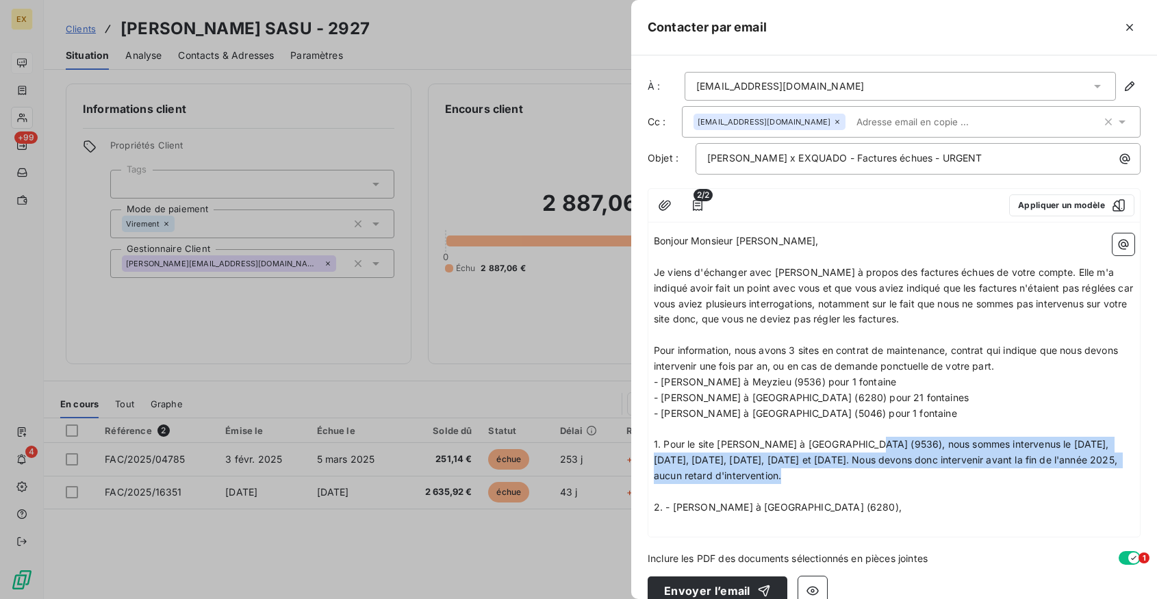
drag, startPoint x: 871, startPoint y: 444, endPoint x: 877, endPoint y: 473, distance: 30.1
click at [877, 473] on p "1. Pour le site [PERSON_NAME] à [GEOGRAPHIC_DATA] (9536), nous sommes intervenu…" at bounding box center [894, 460] width 480 height 47
copy span "nous sommes intervenus le [DATE], [DATE], [DATE], [DATE], [DATE] et [DATE]. Nou…"
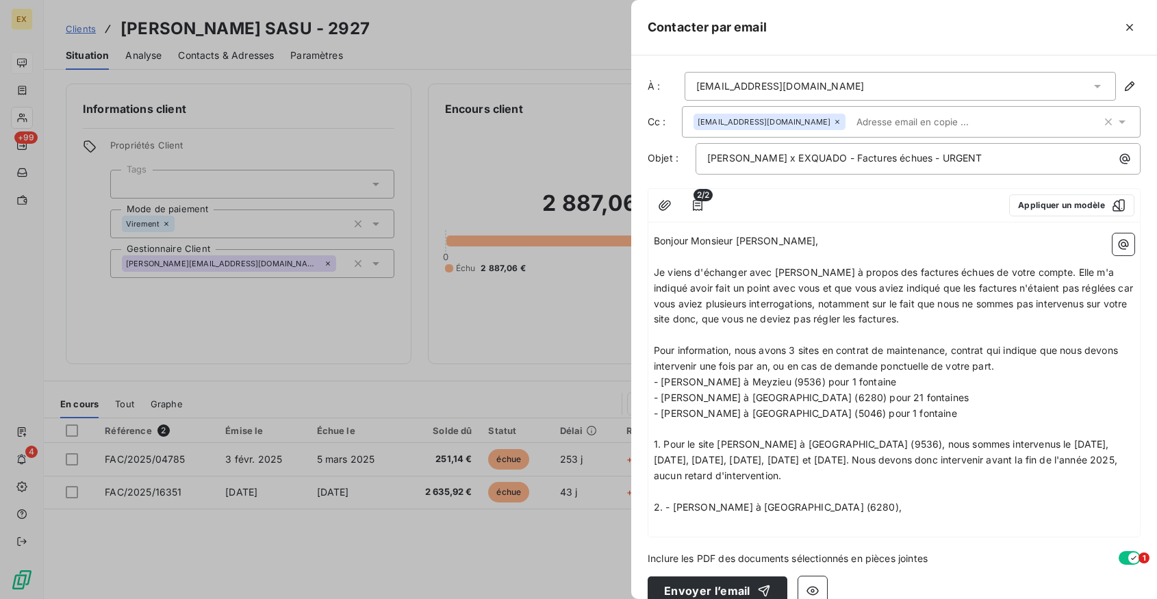
click at [909, 506] on p "2. - [PERSON_NAME] à [GEOGRAPHIC_DATA] (6280)," at bounding box center [894, 508] width 480 height 16
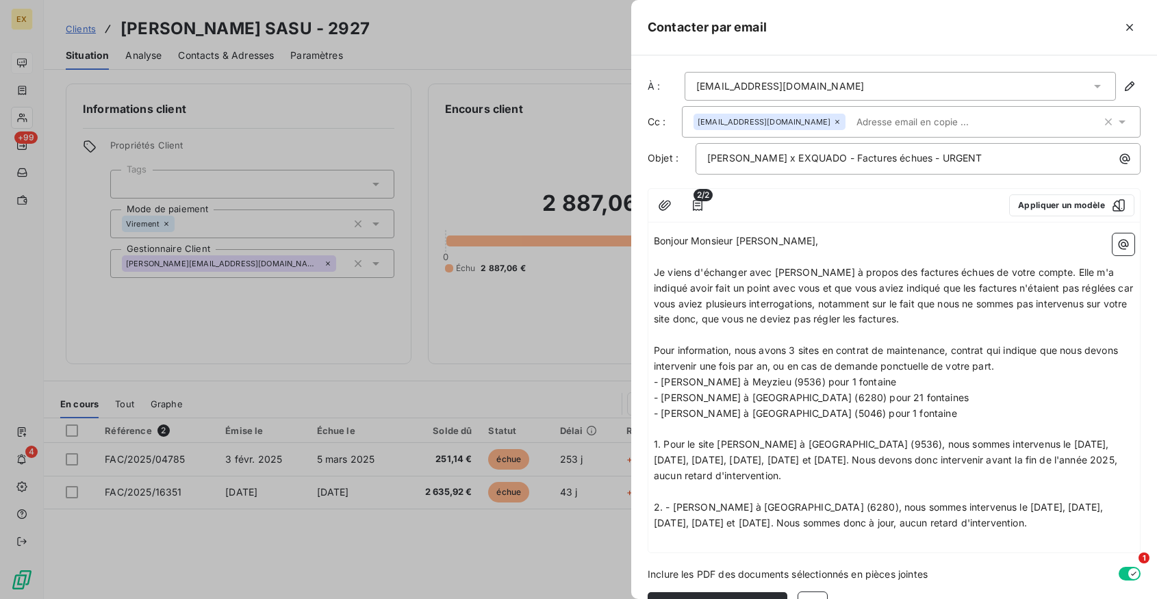
drag, startPoint x: 810, startPoint y: 524, endPoint x: 1056, endPoint y: 525, distance: 246.4
click at [1056, 525] on span "2. - [PERSON_NAME] à [GEOGRAPHIC_DATA] (6280), nous sommes intervenus le [DATE]…" at bounding box center [880, 514] width 452 height 27
click at [1071, 525] on p "2. - [PERSON_NAME] à [GEOGRAPHIC_DATA] (6280), nous sommes intervenus le [DATE]…" at bounding box center [894, 515] width 480 height 31
drag, startPoint x: 1071, startPoint y: 525, endPoint x: 932, endPoint y: 524, distance: 138.9
click at [932, 524] on p "2. - [PERSON_NAME] à [GEOGRAPHIC_DATA] (6280), nous sommes intervenus le [DATE]…" at bounding box center [894, 515] width 480 height 31
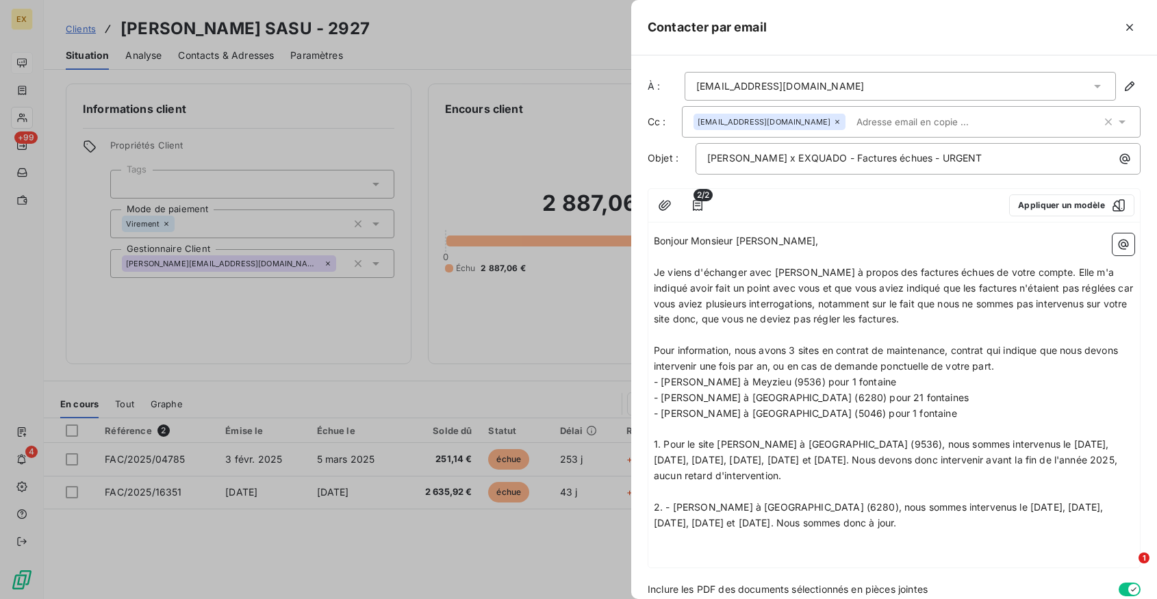
click at [674, 509] on span "2. - [PERSON_NAME] à [GEOGRAPHIC_DATA] (6280), nous sommes intervenus le [DATE]…" at bounding box center [880, 514] width 452 height 27
click at [814, 409] on span "- [PERSON_NAME] à [GEOGRAPHIC_DATA] (5046) pour 1 fontaine" at bounding box center [805, 413] width 303 height 12
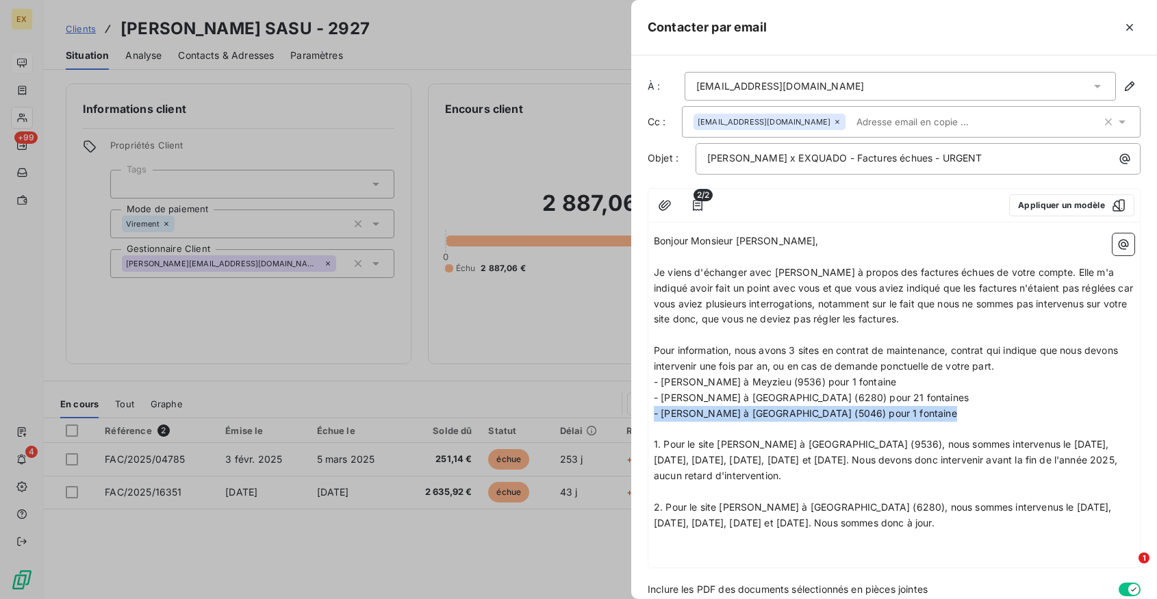
click at [814, 409] on span "- [PERSON_NAME] à [GEOGRAPHIC_DATA] (5046) pour 1 fontaine" at bounding box center [805, 413] width 303 height 12
copy span "- [PERSON_NAME] à [GEOGRAPHIC_DATA] (5046) pour 1 fontaine"
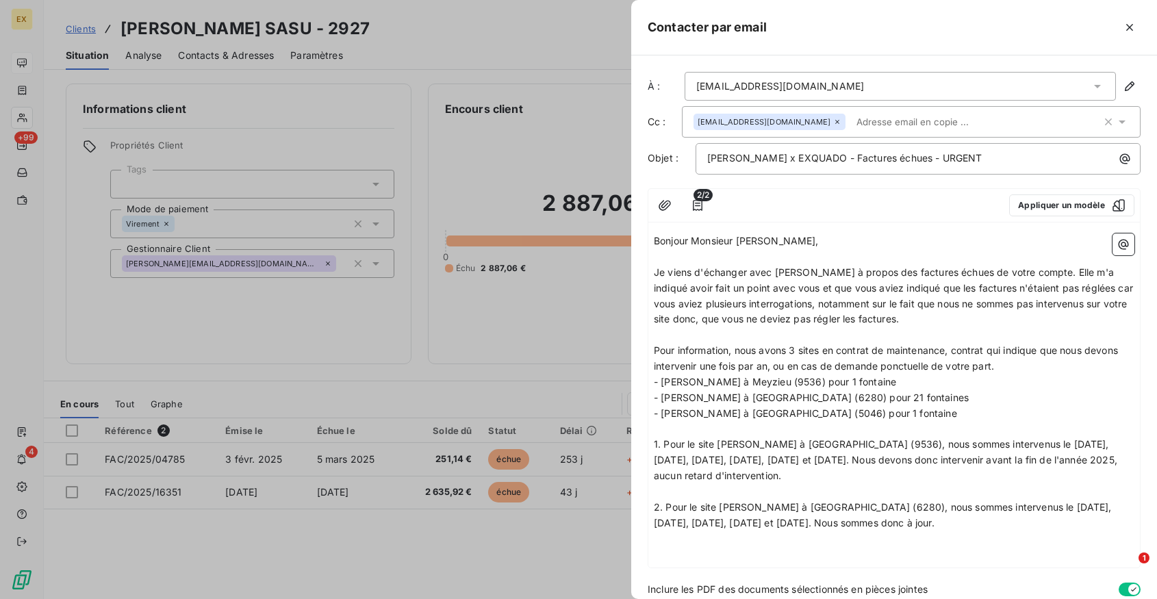
click at [665, 541] on p "﻿" at bounding box center [894, 539] width 480 height 16
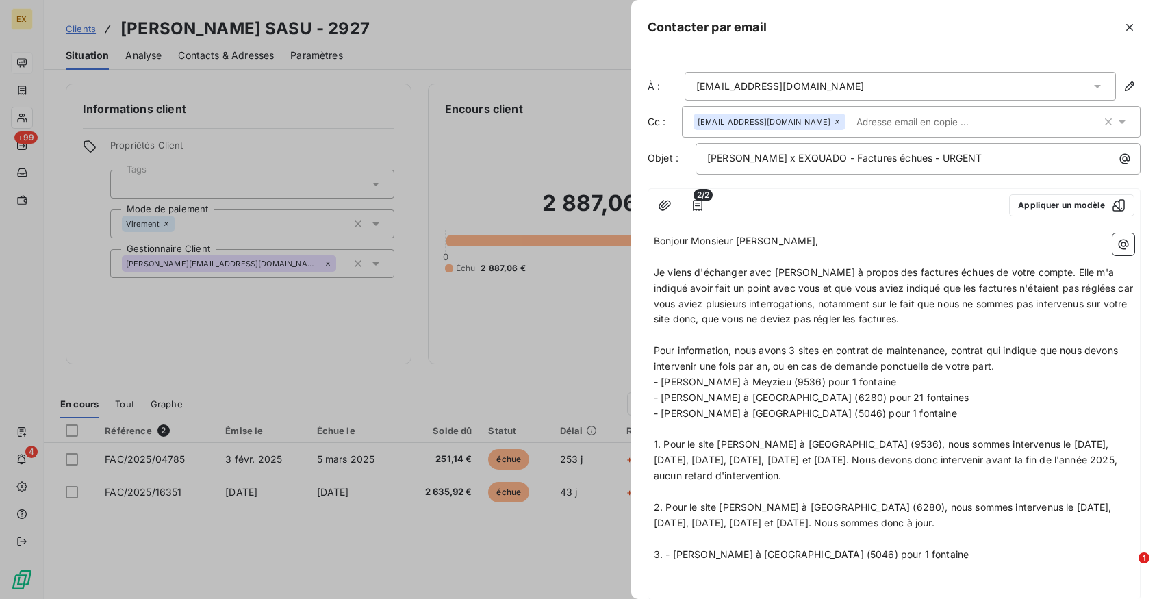
click at [676, 557] on span "3. - [PERSON_NAME] à [GEOGRAPHIC_DATA] (5046) pour 1 fontaine" at bounding box center [811, 554] width 315 height 12
drag, startPoint x: 882, startPoint y: 556, endPoint x: 991, endPoint y: 556, distance: 108.8
click at [991, 556] on p "3. Pour le site [PERSON_NAME] à [GEOGRAPHIC_DATA] (5046) pour 1 fontaine" at bounding box center [894, 555] width 480 height 16
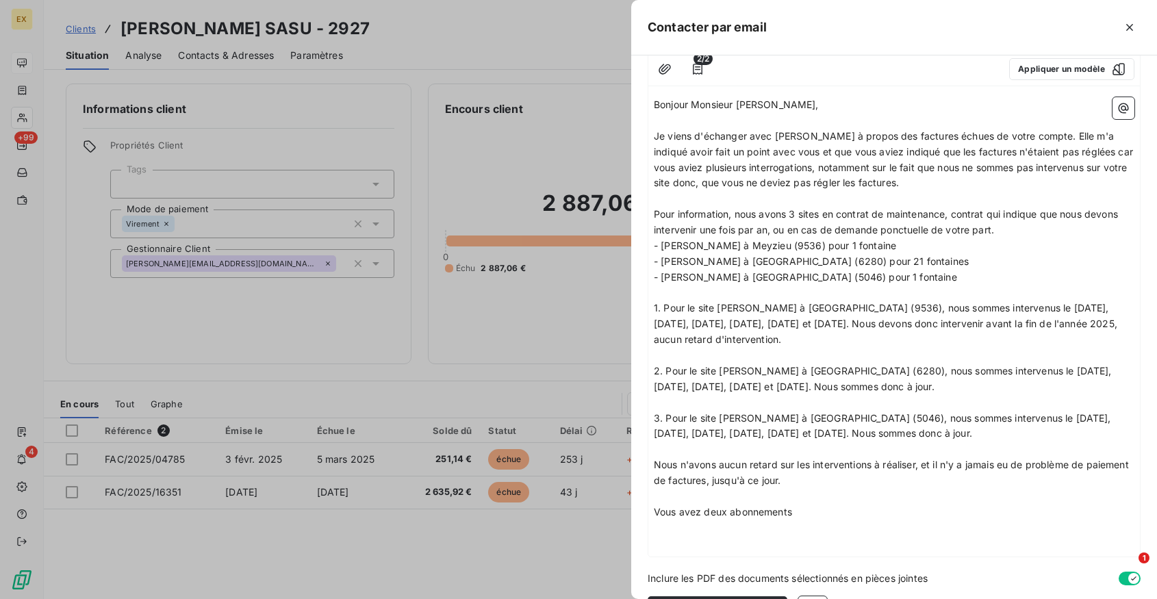
scroll to position [138, 0]
drag, startPoint x: 795, startPoint y: 509, endPoint x: 608, endPoint y: 509, distance: 186.2
click at [608, 598] on div "Contacter par email À : [EMAIL_ADDRESS][DOMAIN_NAME] Cc : [EMAIL_ADDRESS][DOMAI…" at bounding box center [578, 599] width 1157 height 0
click at [691, 510] on span "Fonctionnement de votre compte :" at bounding box center [732, 510] width 157 height 12
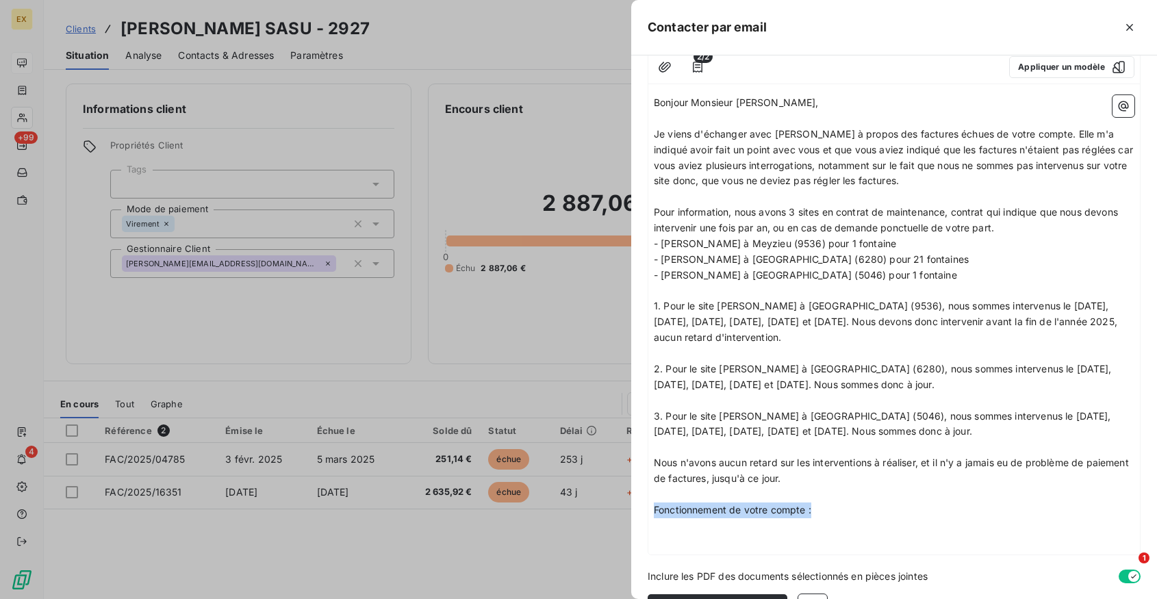
click at [691, 510] on span "Fonctionnement de votre compte :" at bounding box center [732, 510] width 157 height 12
click at [819, 509] on p "Fonctionnement de votre compte :" at bounding box center [894, 510] width 480 height 16
drag, startPoint x: 794, startPoint y: 526, endPoint x: 886, endPoint y: 526, distance: 91.7
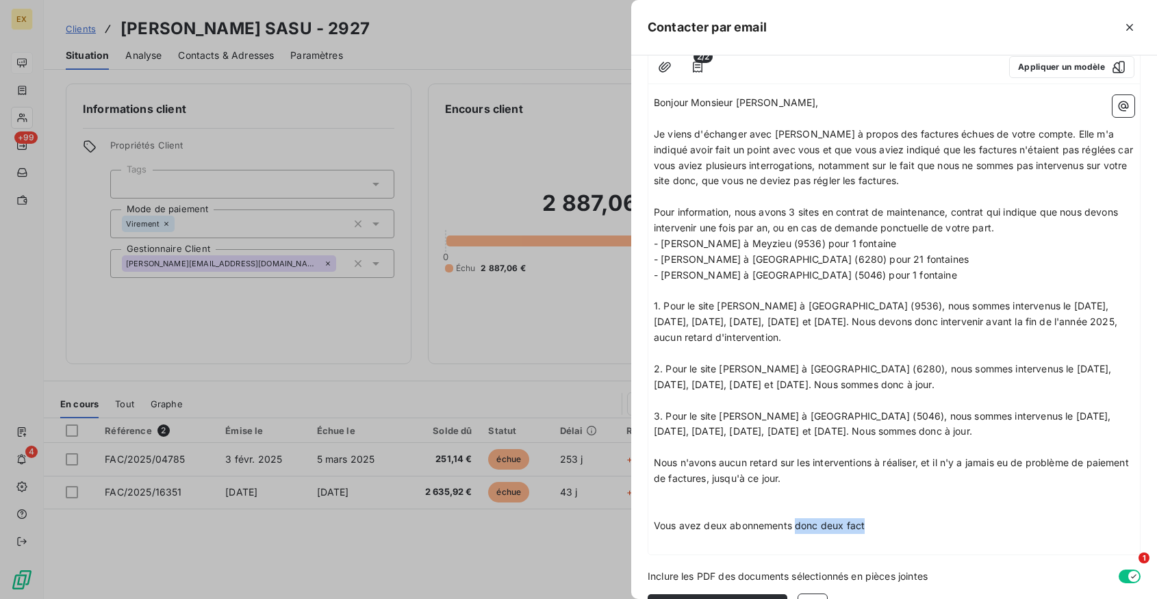
click at [886, 526] on p "Vous avez deux abonnements donc deux fact" at bounding box center [894, 526] width 480 height 16
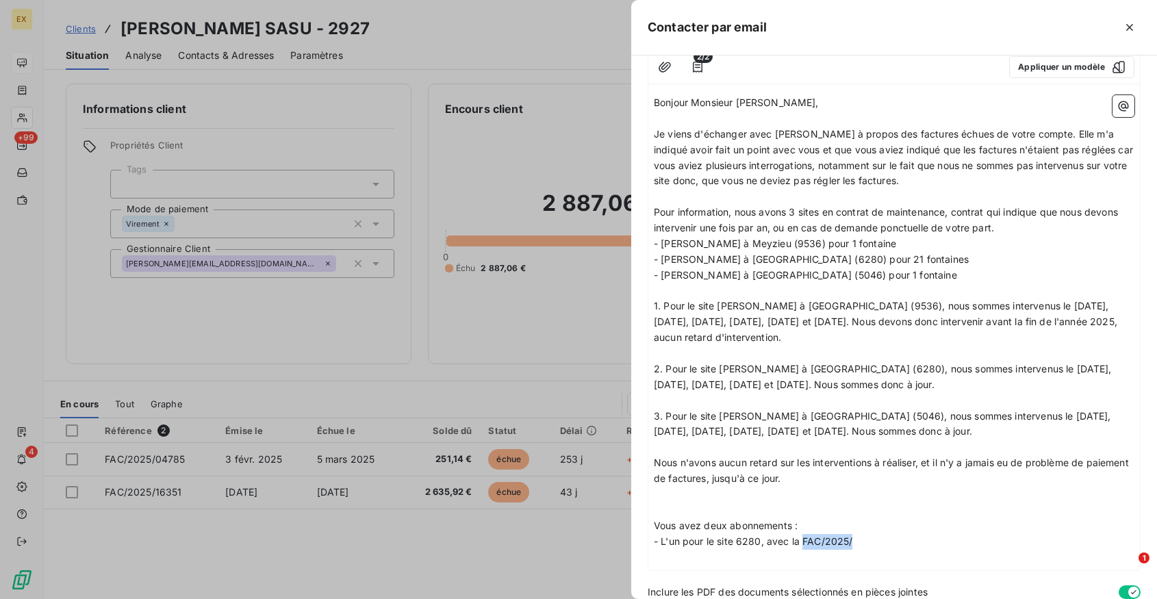
drag, startPoint x: 803, startPoint y: 541, endPoint x: 890, endPoint y: 541, distance: 86.9
click at [890, 541] on p "- L'un pour le site 6280, avec la FAC/2025/" at bounding box center [894, 542] width 480 height 16
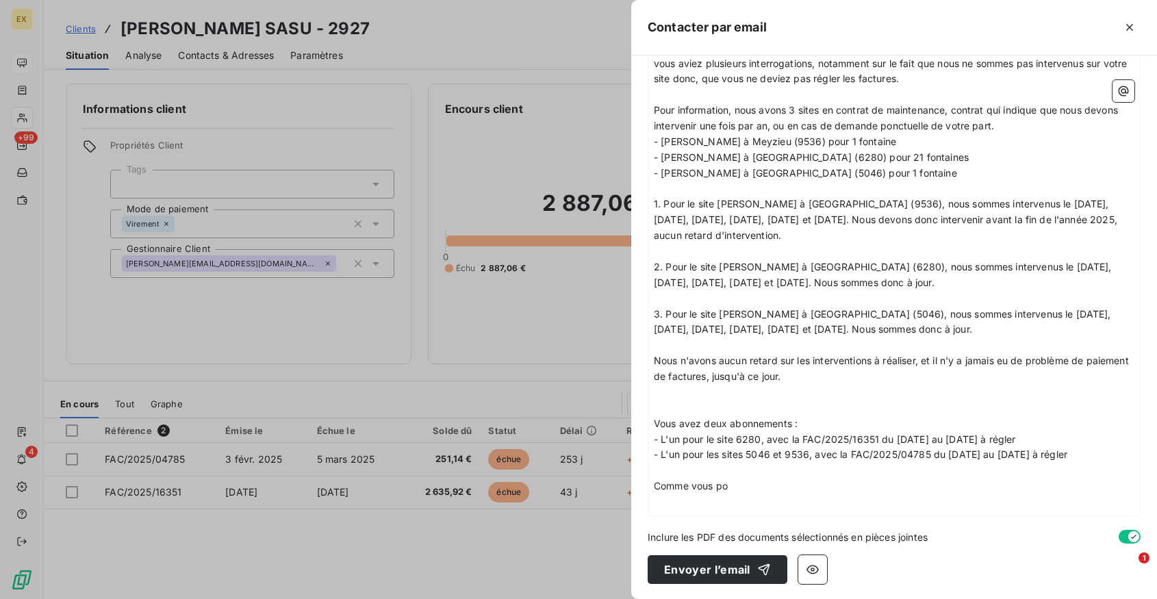
click at [696, 405] on p "﻿" at bounding box center [894, 408] width 480 height 16
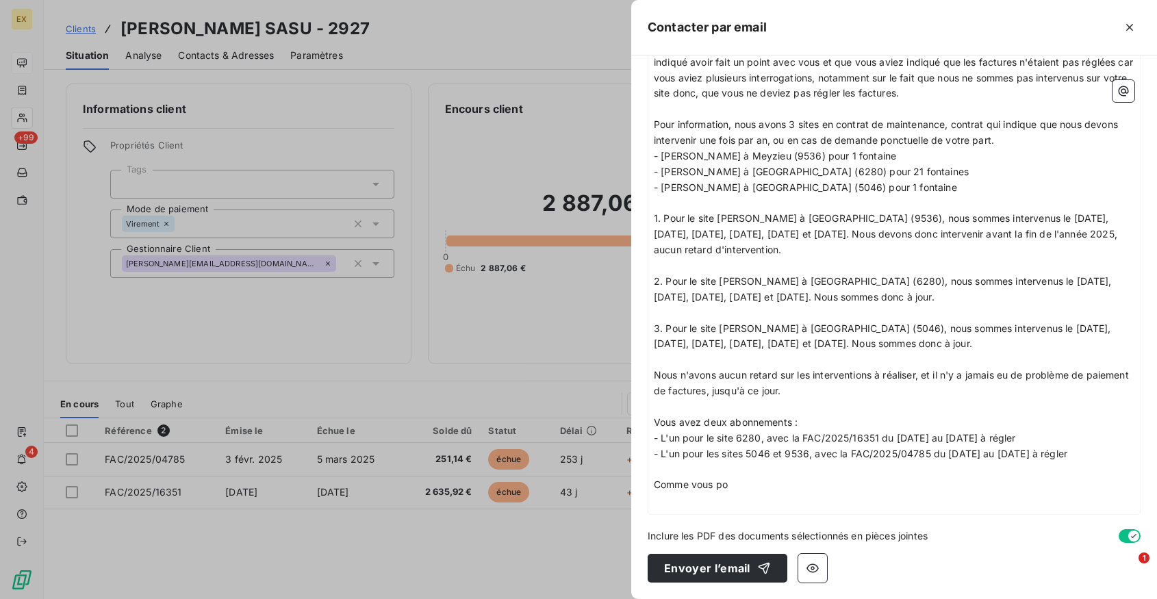
click at [716, 374] on span "Nous n'avons aucun retard sur les interventions à réaliser, et il n'y a jamais …" at bounding box center [893, 382] width 478 height 27
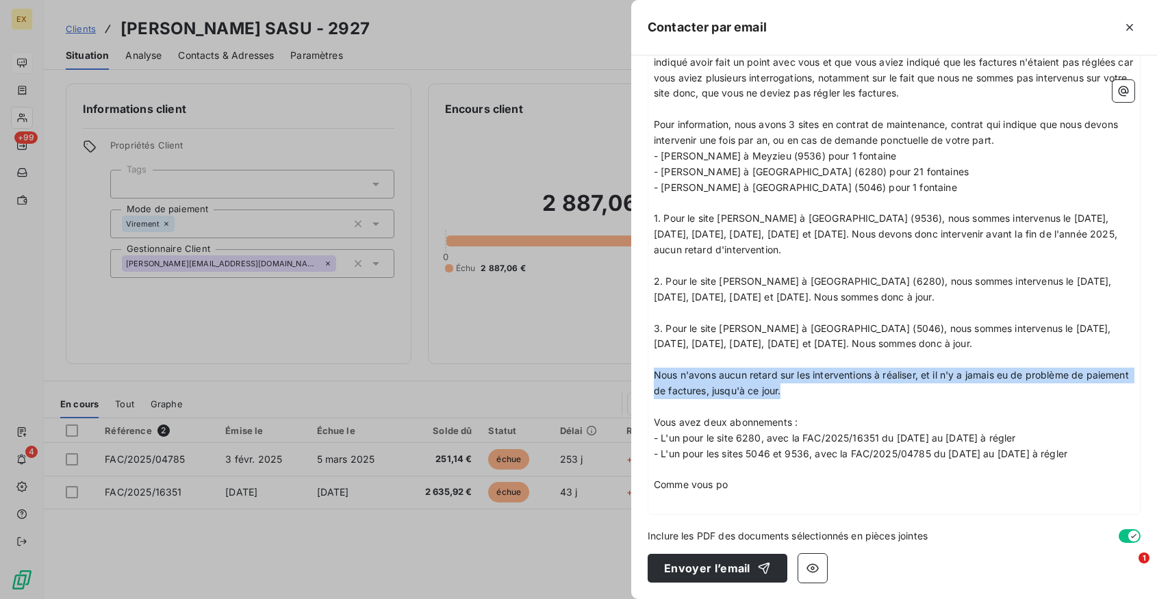
click at [716, 374] on span "Nous n'avons aucun retard sur les interventions à réaliser, et il n'y a jamais …" at bounding box center [893, 382] width 478 height 27
copy span "Nous n'avons aucun retard sur les interventions à réaliser, et il n'y a jamais …"
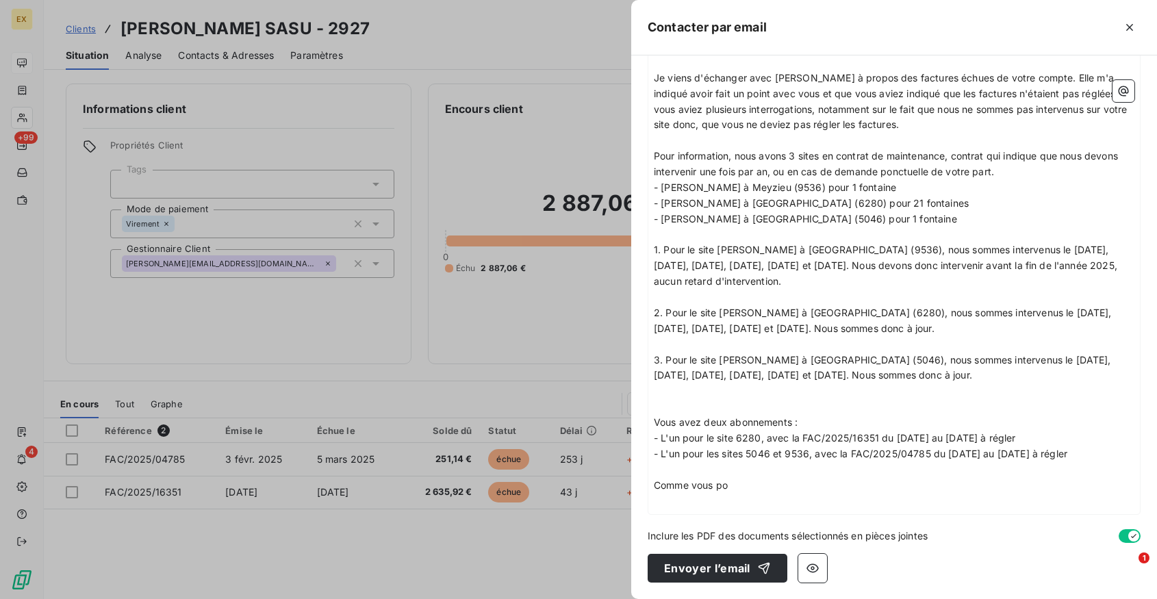
scroll to position [179, 0]
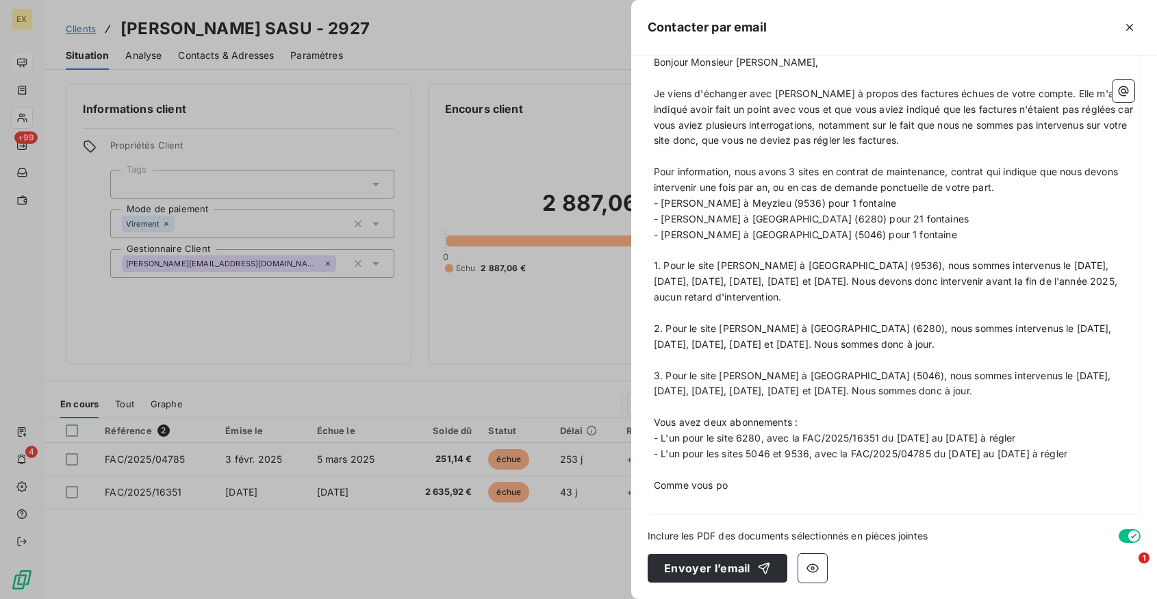
click at [705, 484] on span "Comme vous po" at bounding box center [691, 485] width 74 height 12
click at [695, 489] on p "﻿" at bounding box center [894, 486] width 480 height 16
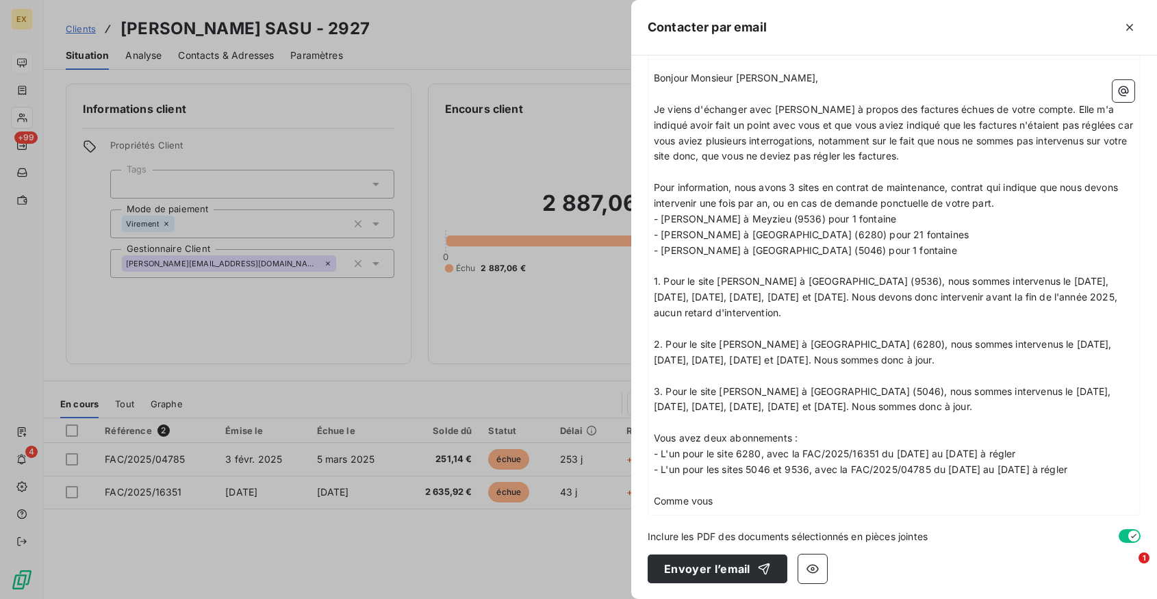
click at [734, 496] on p "Comme vous" at bounding box center [894, 501] width 480 height 16
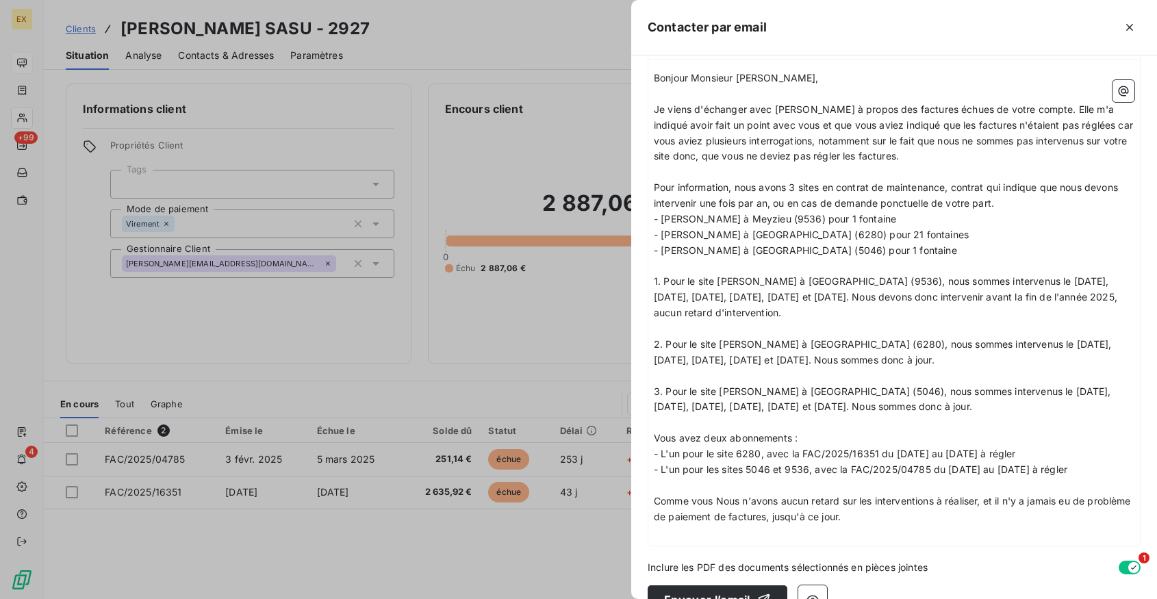
scroll to position [194, 0]
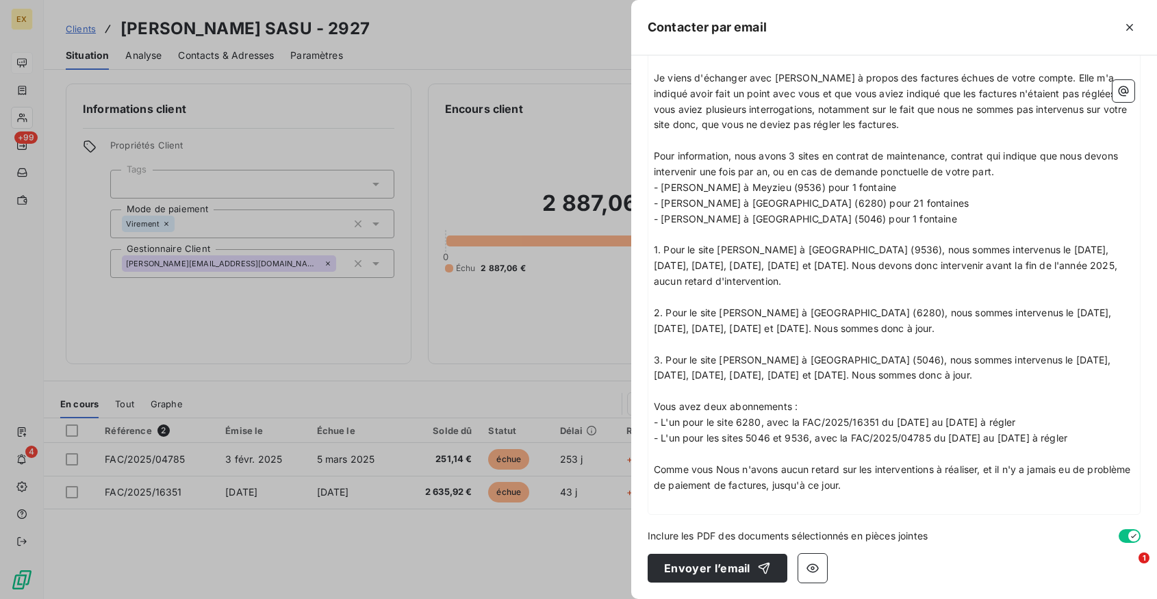
click at [715, 467] on span "Comme vous Nous n'avons aucun retard sur les interventions à réaliser, et il n'…" at bounding box center [894, 476] width 480 height 27
click at [965, 481] on p "Comme vous pouvez le constater, nous n'avons aucun retard sur les interventions…" at bounding box center [894, 477] width 480 height 31
drag, startPoint x: 954, startPoint y: 485, endPoint x: 1116, endPoint y: 485, distance: 162.2
click at [1116, 485] on p "Comme vous pouvez le constater, nous n'avons aucun retard sur les interventions…" at bounding box center [894, 477] width 480 height 31
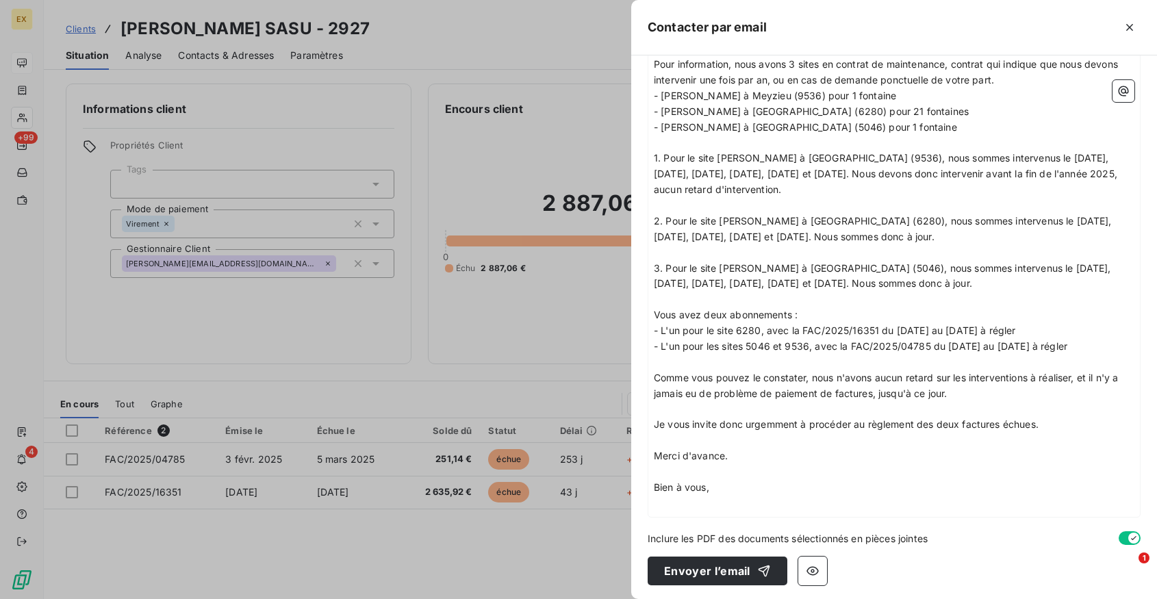
scroll to position [289, 0]
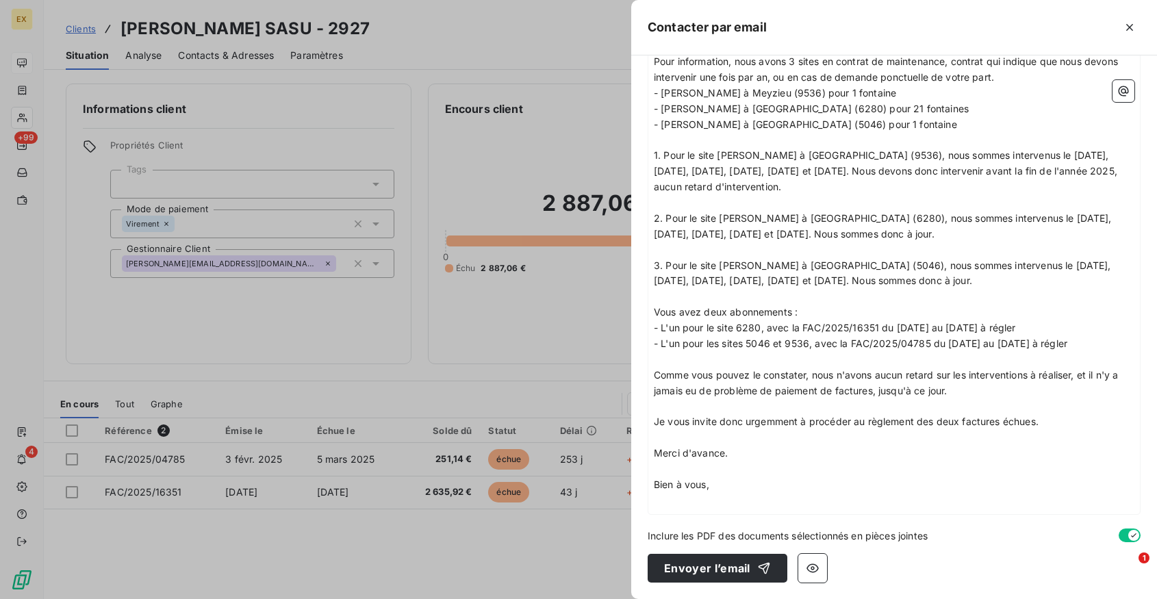
click at [969, 386] on p "Comme vous pouvez le constater, nous n'avons aucun retard sur les interventions…" at bounding box center [894, 383] width 480 height 31
click at [1046, 420] on p "Je vous invite donc urgemment à procéder au règlement des deux factures échues." at bounding box center [894, 422] width 480 height 16
click at [732, 569] on button "Envoyer l’email" at bounding box center [717, 568] width 140 height 29
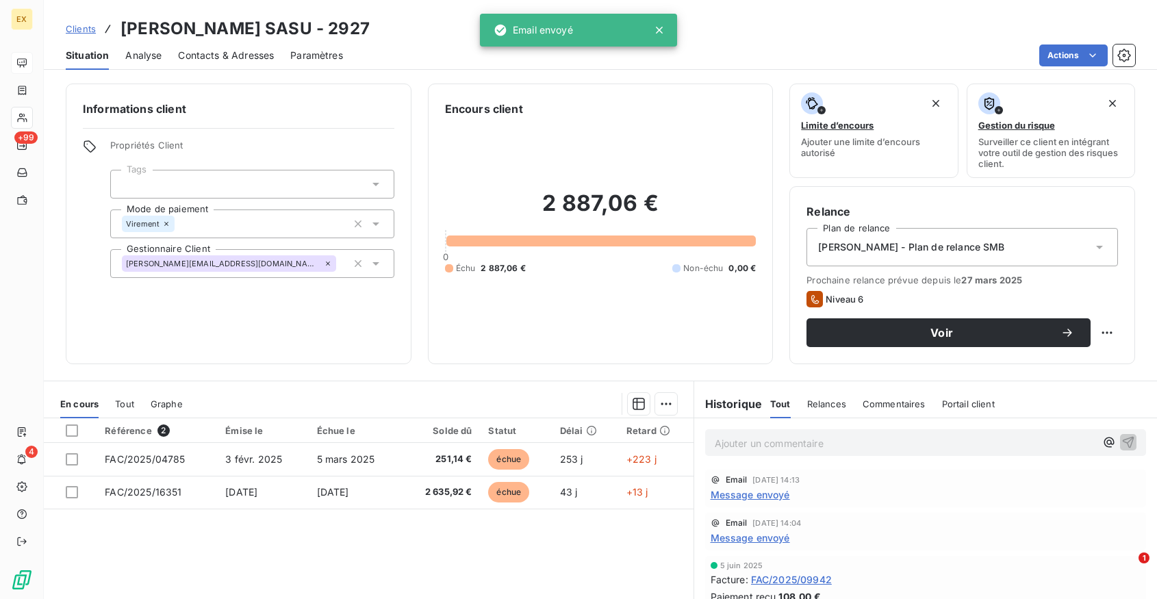
scroll to position [124, 0]
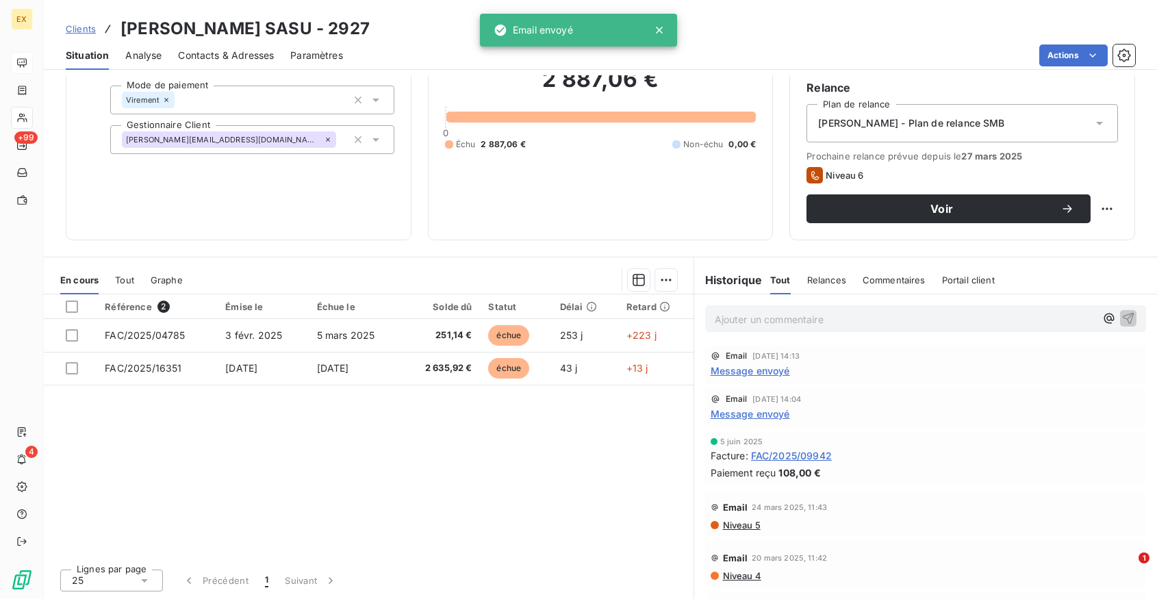
click at [820, 281] on span "Relances" at bounding box center [826, 279] width 39 height 11
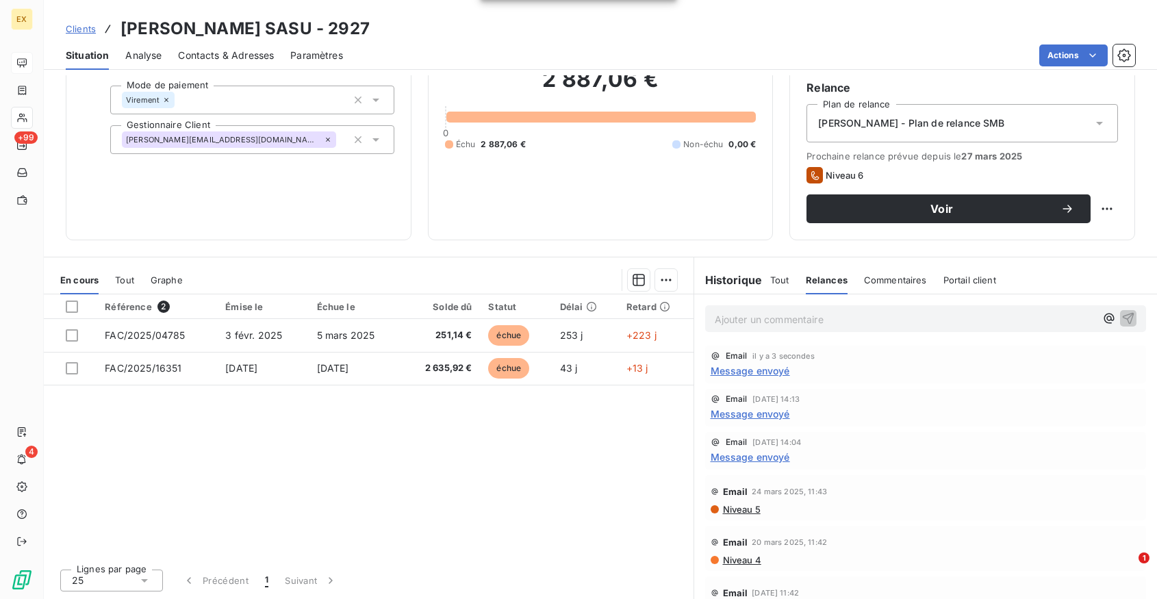
click at [784, 374] on span "Message envoyé" at bounding box center [749, 370] width 79 height 14
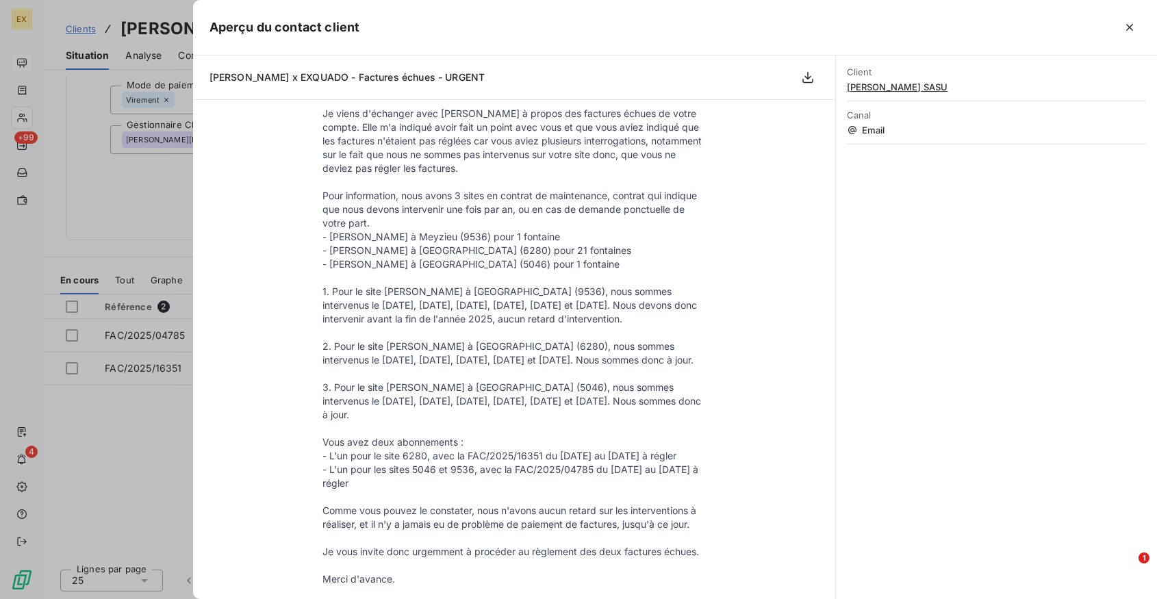
scroll to position [0, 0]
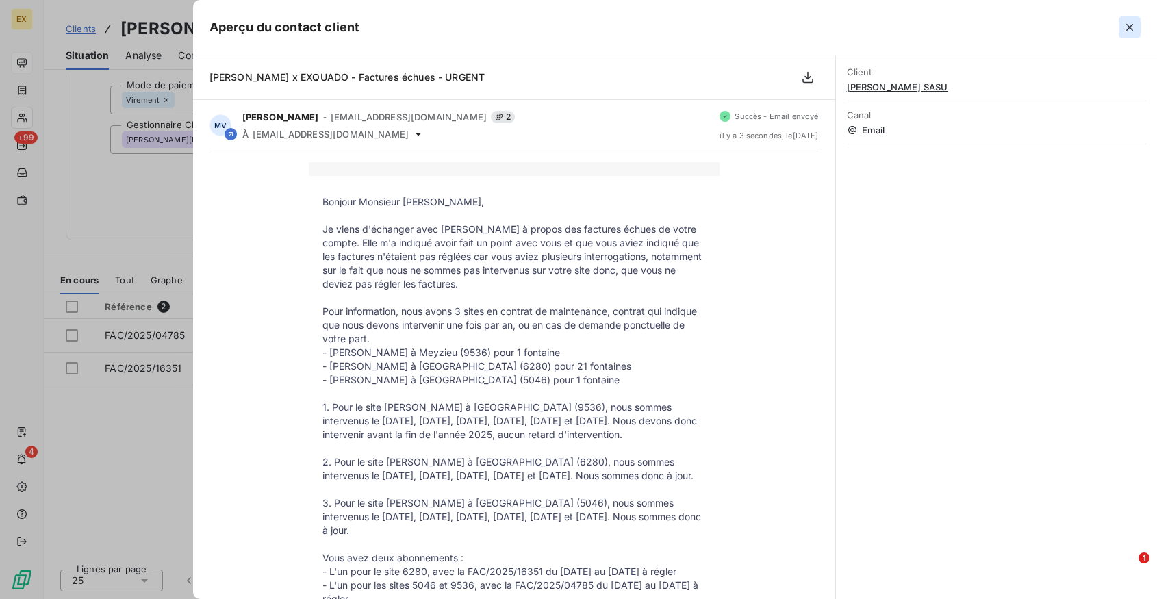
click at [1122, 23] on icon "button" at bounding box center [1129, 28] width 14 height 14
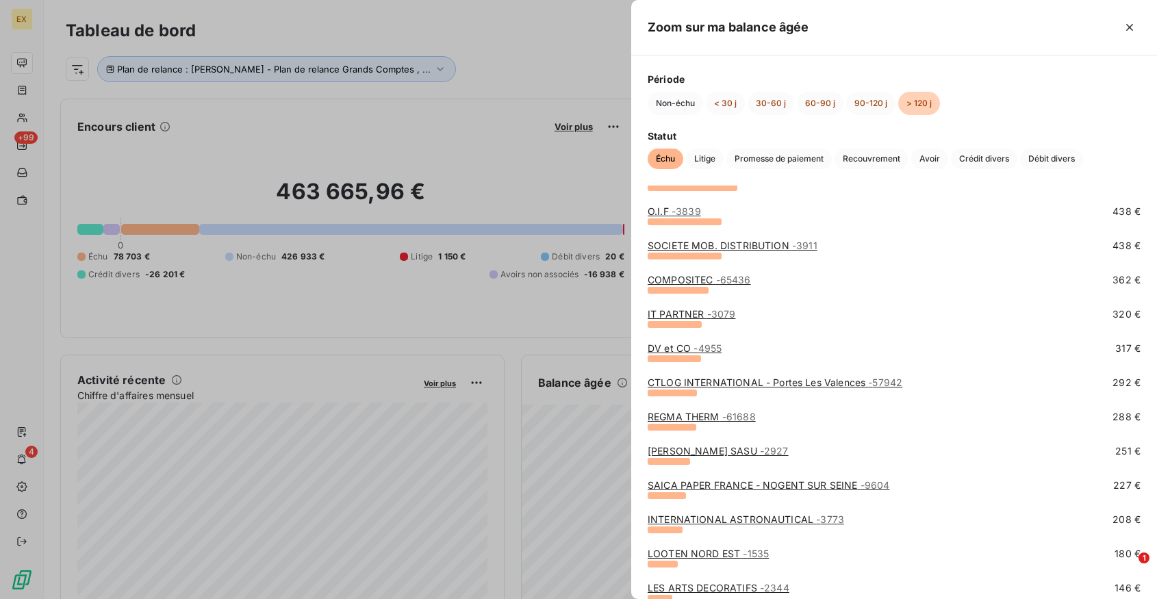
scroll to position [208, 0]
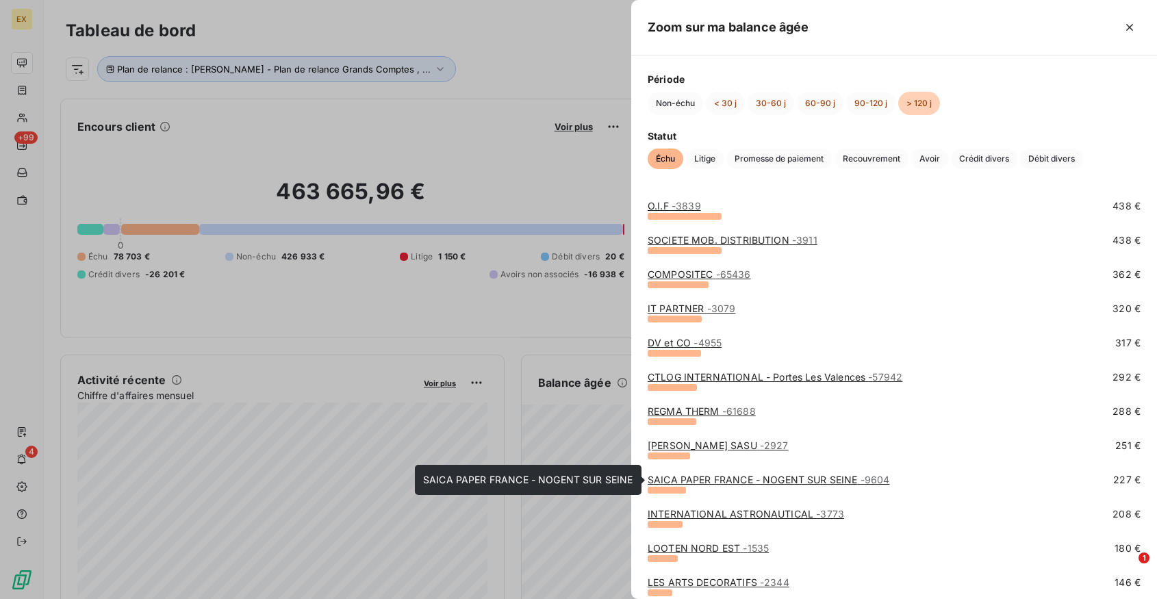
click at [708, 475] on link "SAICA PAPER FRANCE - NOGENT SUR SEINE - 9604" at bounding box center [768, 480] width 242 height 12
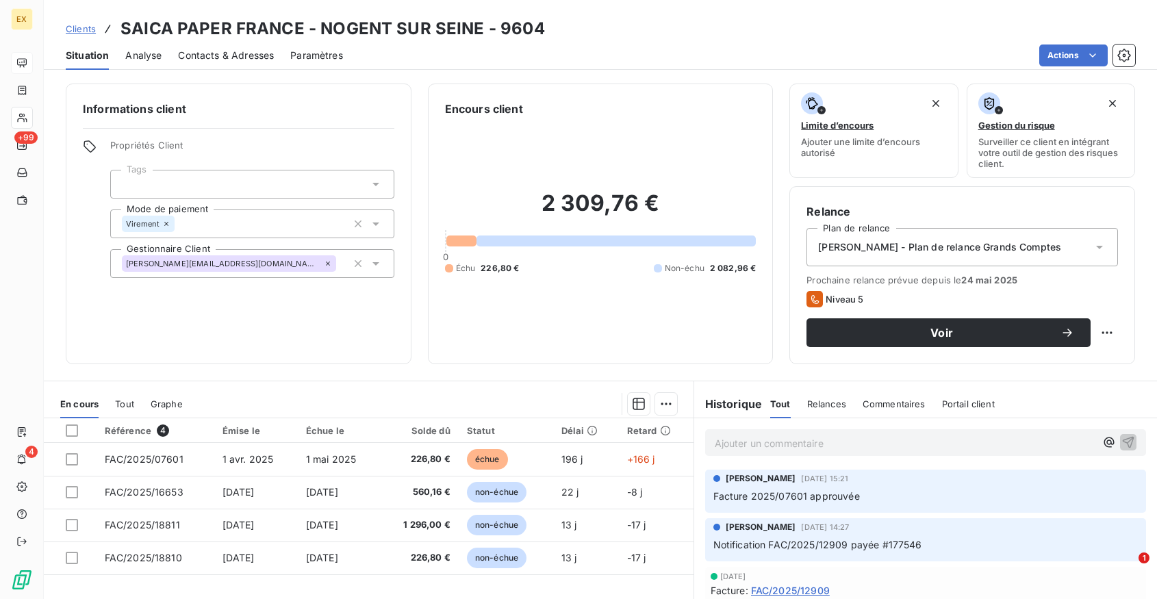
click at [796, 498] on span "Facture 2025/07601 approuvée" at bounding box center [786, 496] width 146 height 12
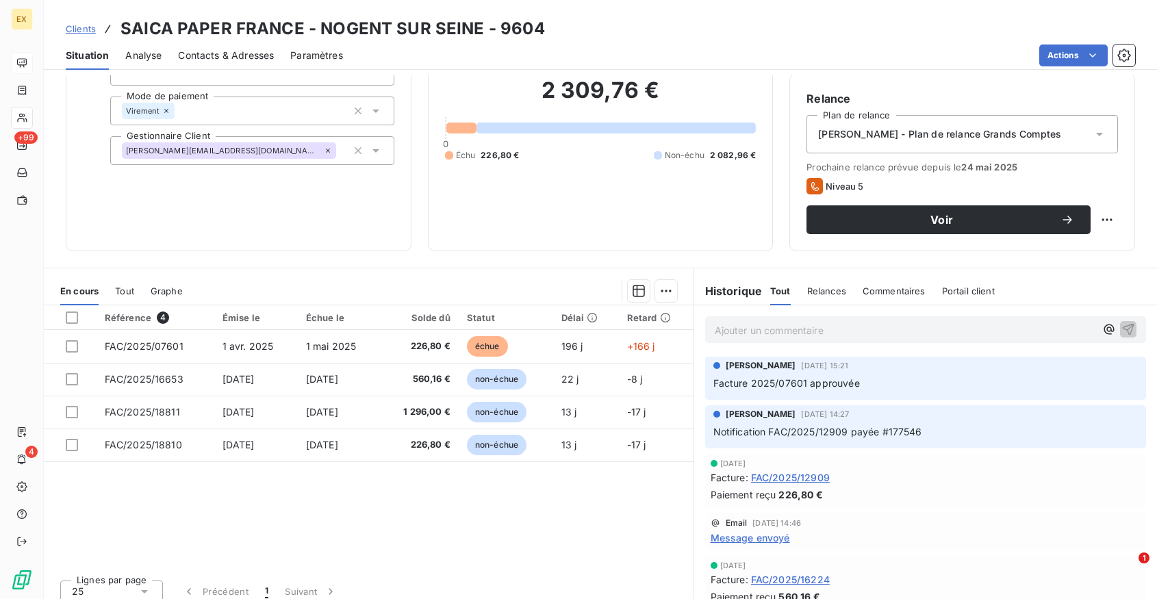
click at [773, 327] on p "Ajouter un commentaire ﻿" at bounding box center [905, 330] width 381 height 17
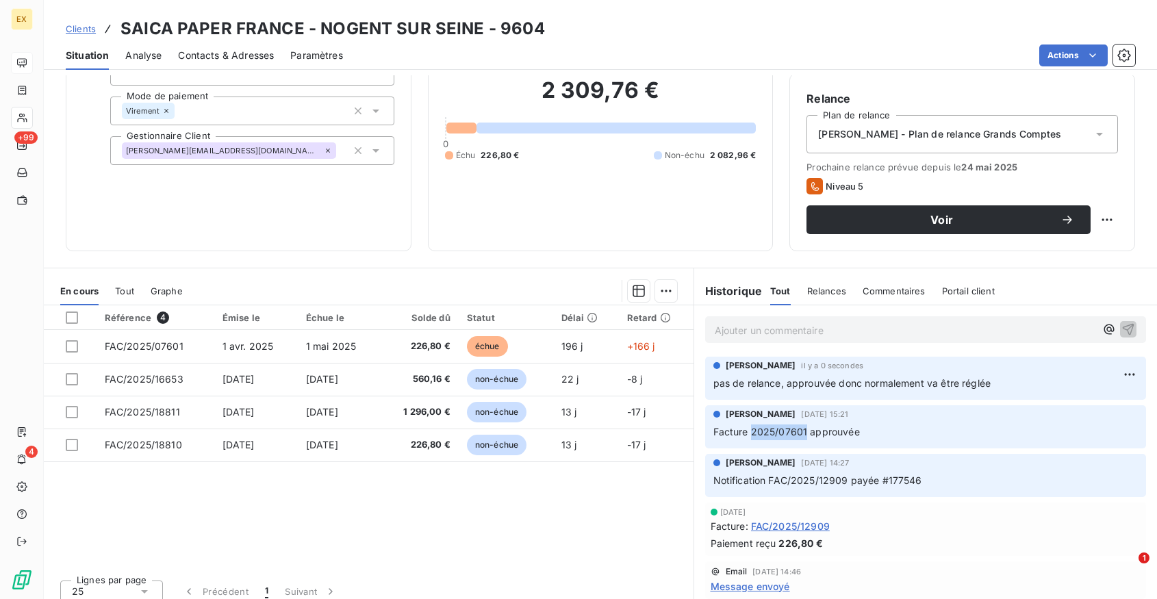
drag, startPoint x: 806, startPoint y: 433, endPoint x: 752, endPoint y: 432, distance: 53.4
click at [752, 432] on span "Facture 2025/07601 approuvée" at bounding box center [786, 432] width 146 height 12
